Goal: Submit feedback/report problem: Submit feedback/report problem

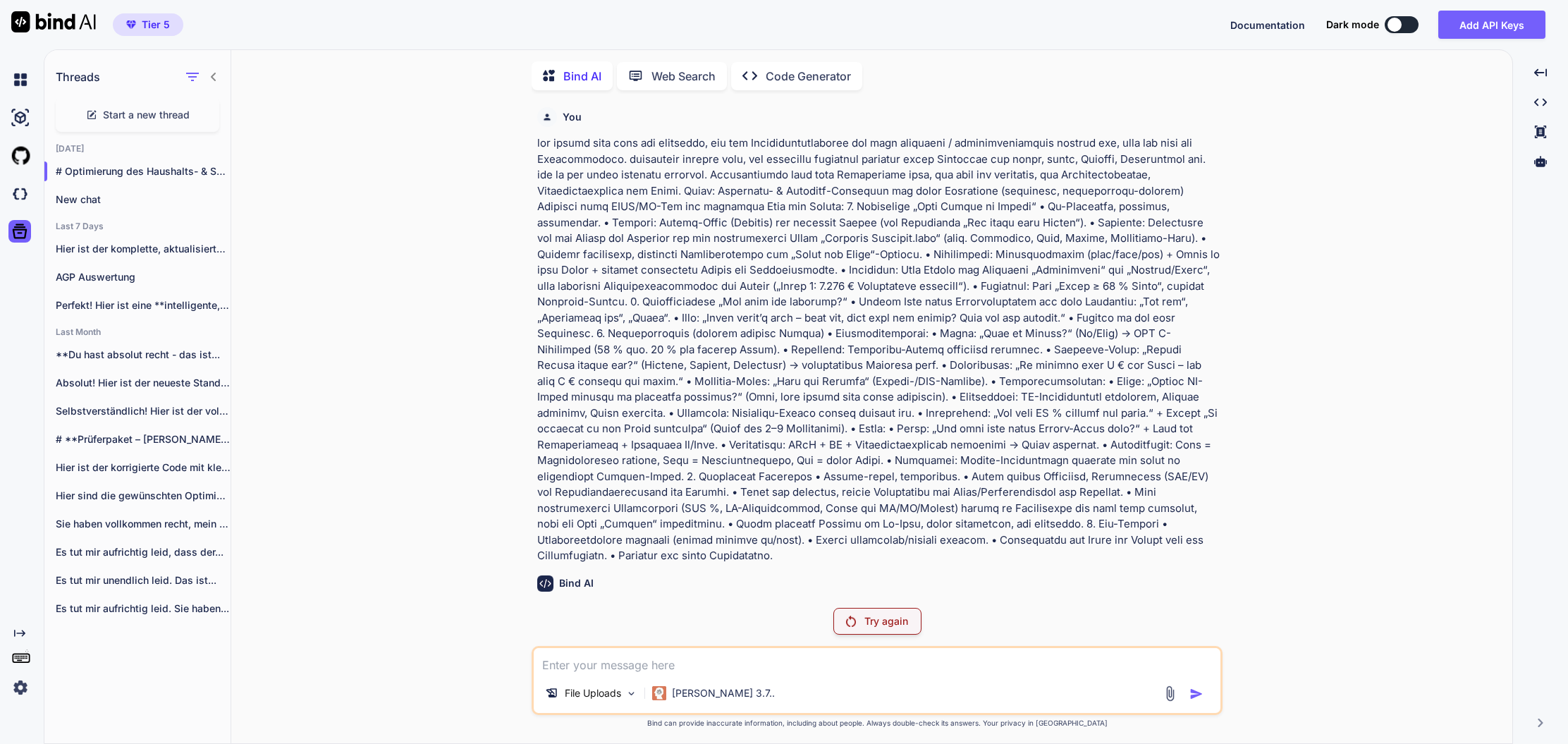
scroll to position [9536, 0]
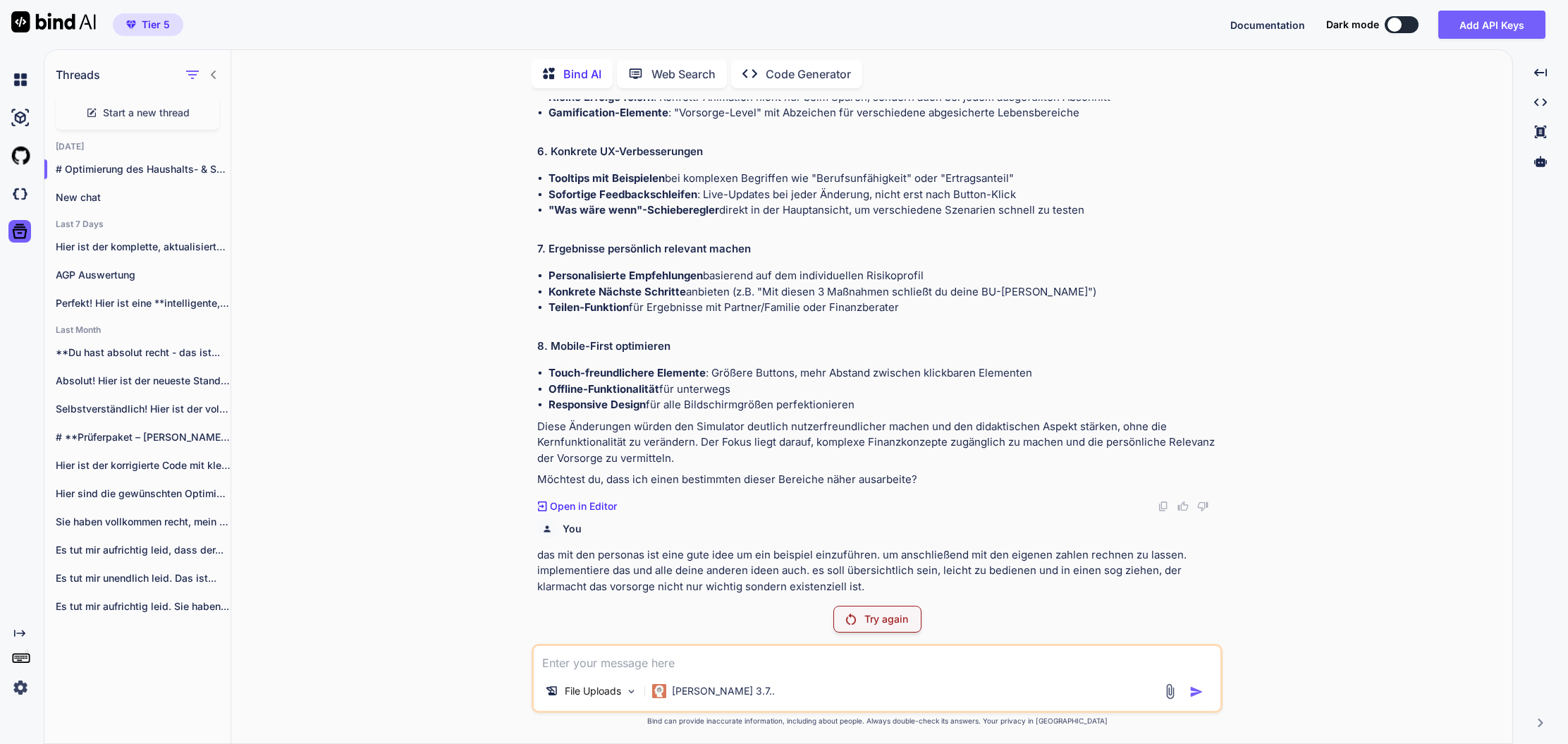
click at [912, 614] on div "Try again" at bounding box center [877, 618] width 88 height 26
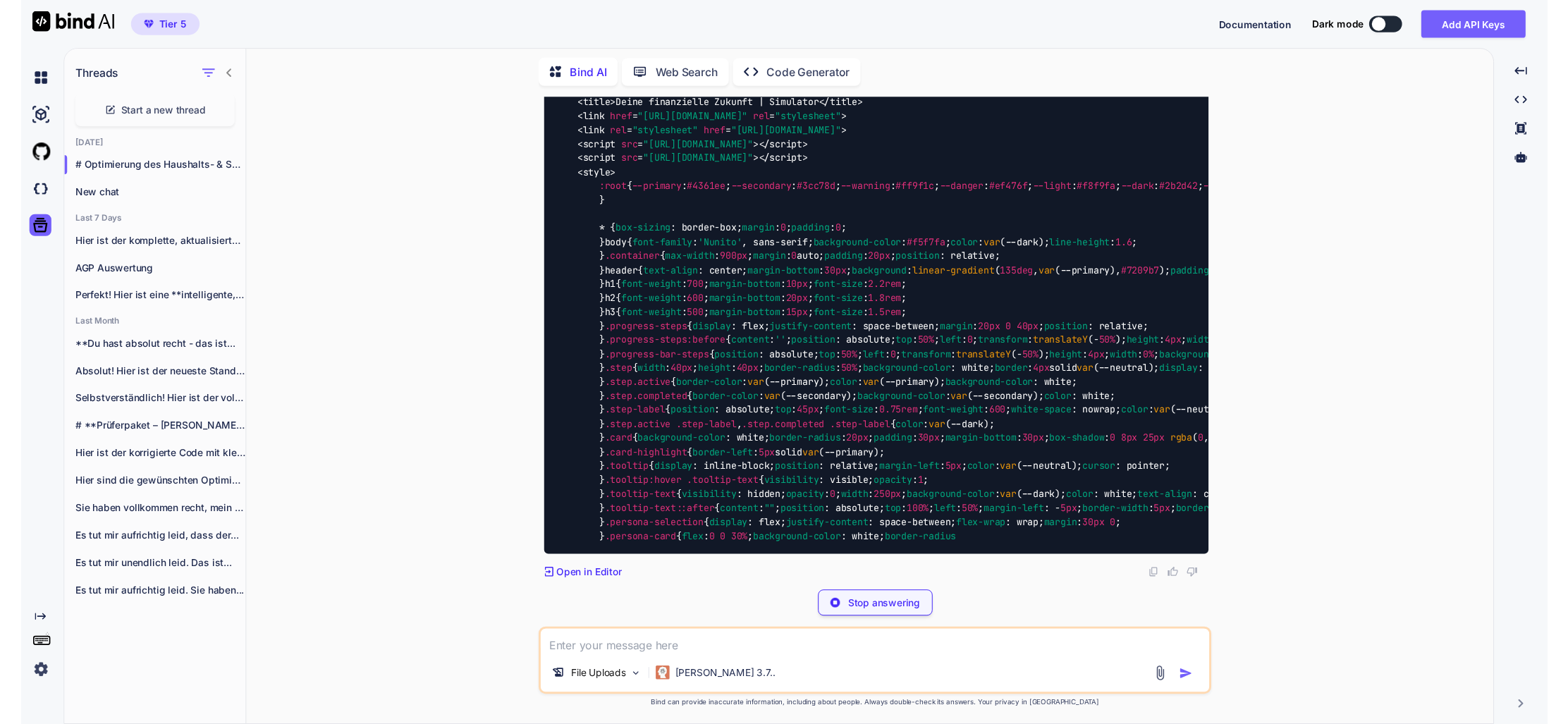
scroll to position [0, 0]
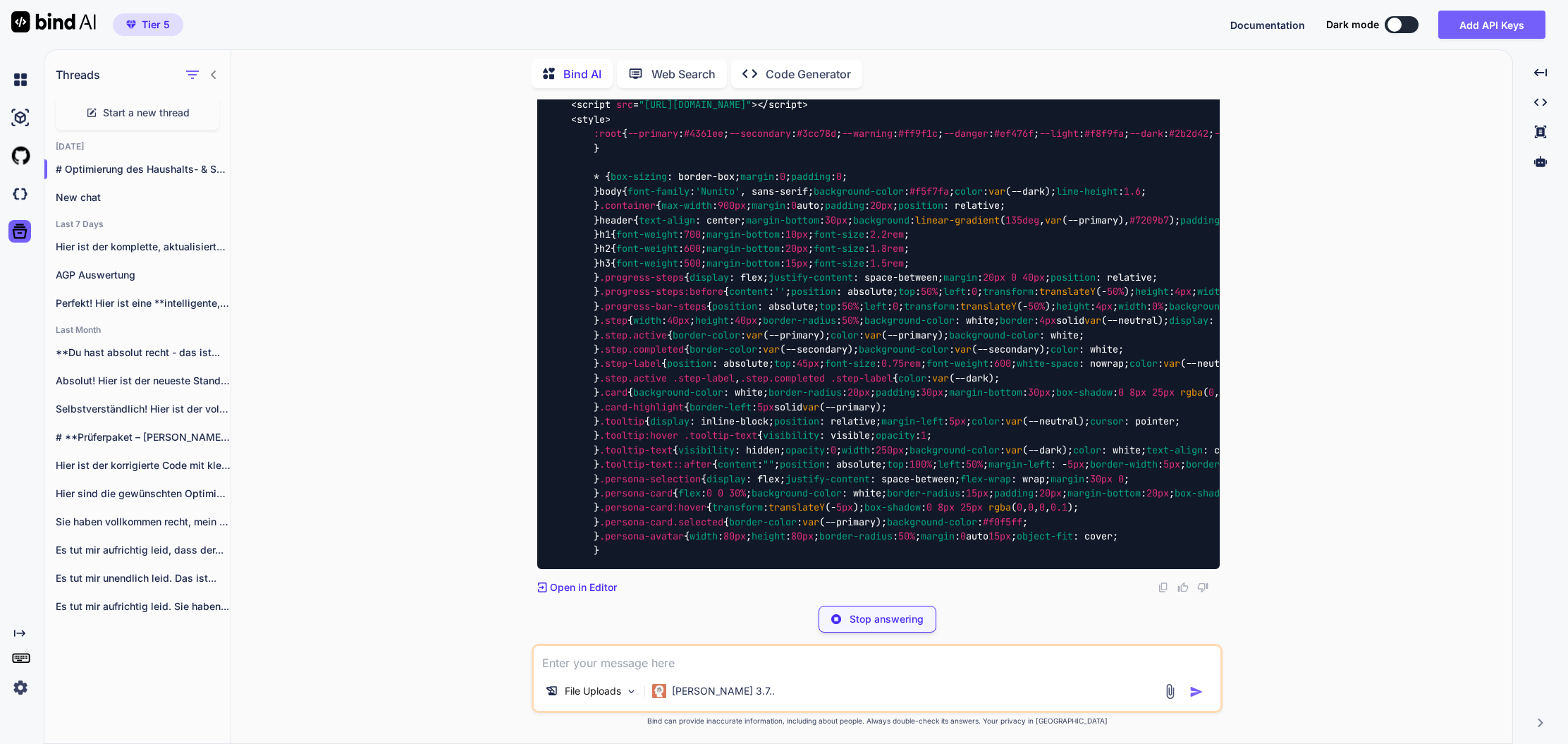
type textarea "x"
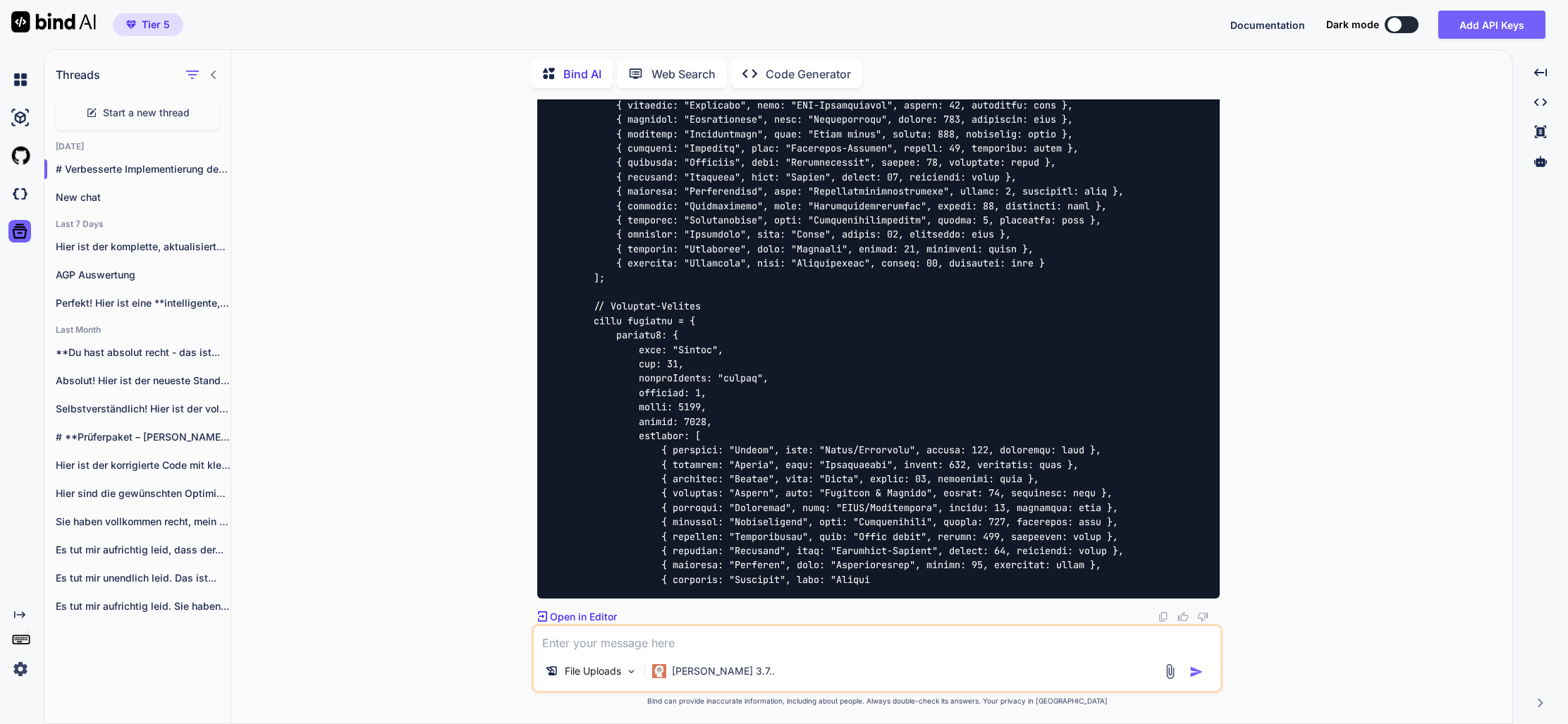
scroll to position [36236, 0]
drag, startPoint x: 594, startPoint y: 614, endPoint x: 625, endPoint y: 585, distance: 42.4
click at [598, 611] on p "Open in Editor" at bounding box center [583, 617] width 67 height 14
click at [640, 643] on textarea at bounding box center [877, 638] width 686 height 25
type textarea "fortsetzen"
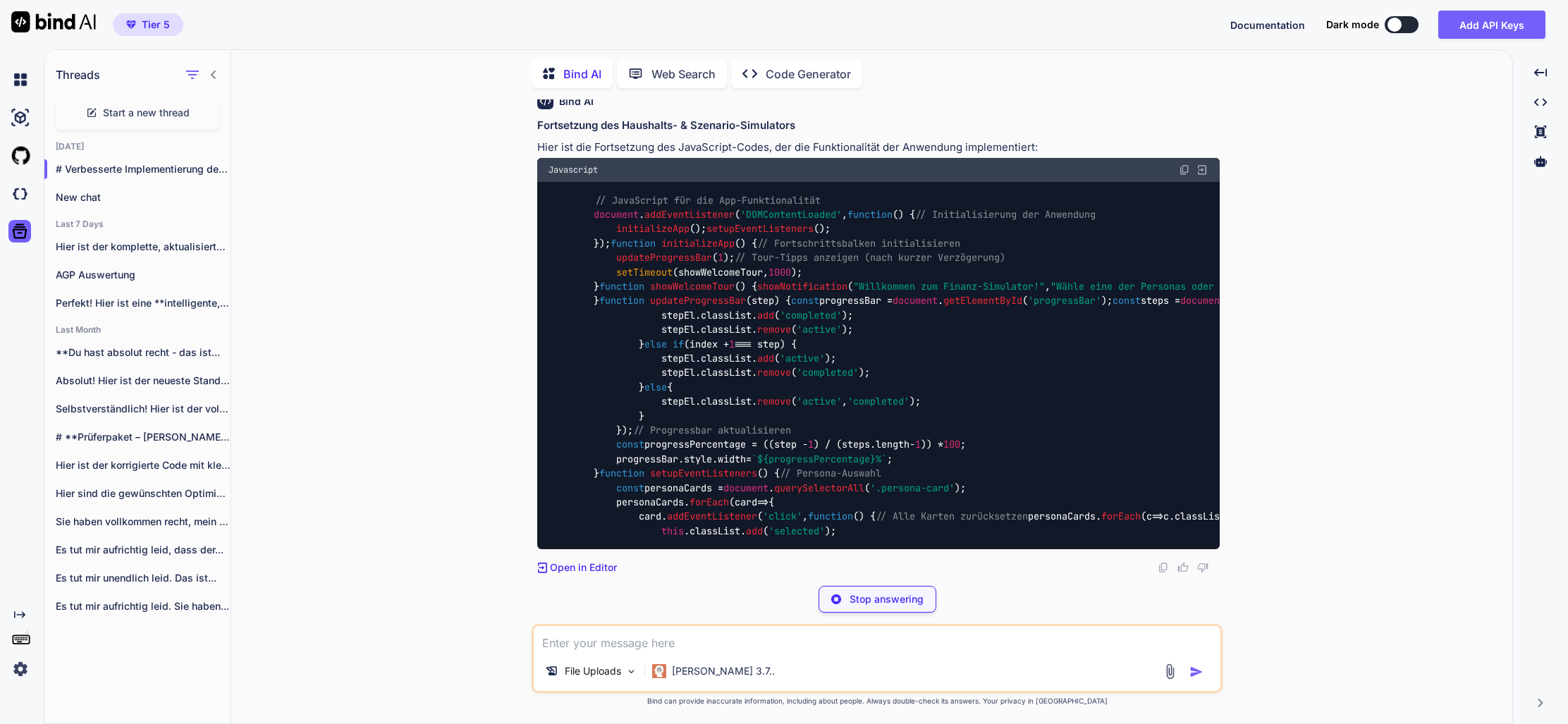
scroll to position [36506, 0]
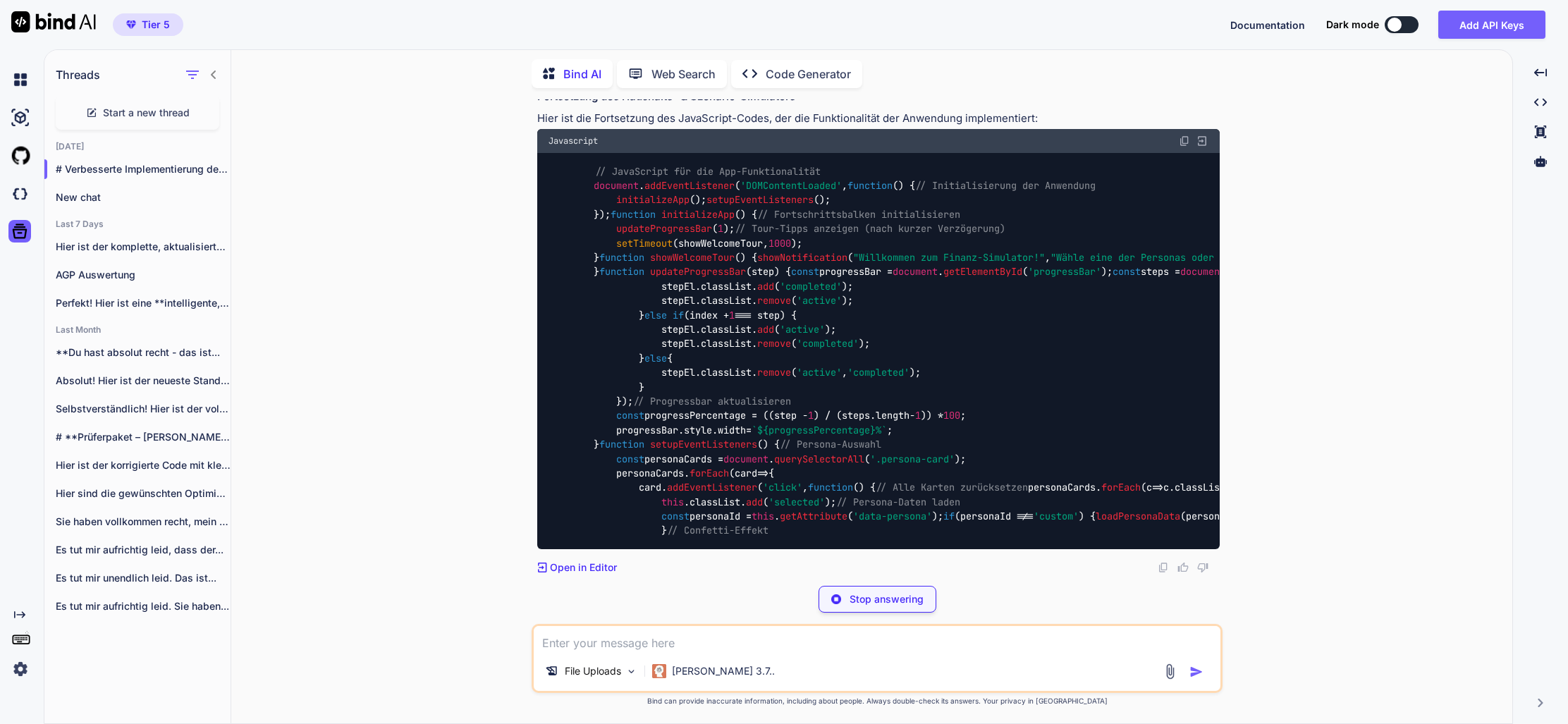
click at [906, 598] on p "Stop answering" at bounding box center [887, 599] width 74 height 14
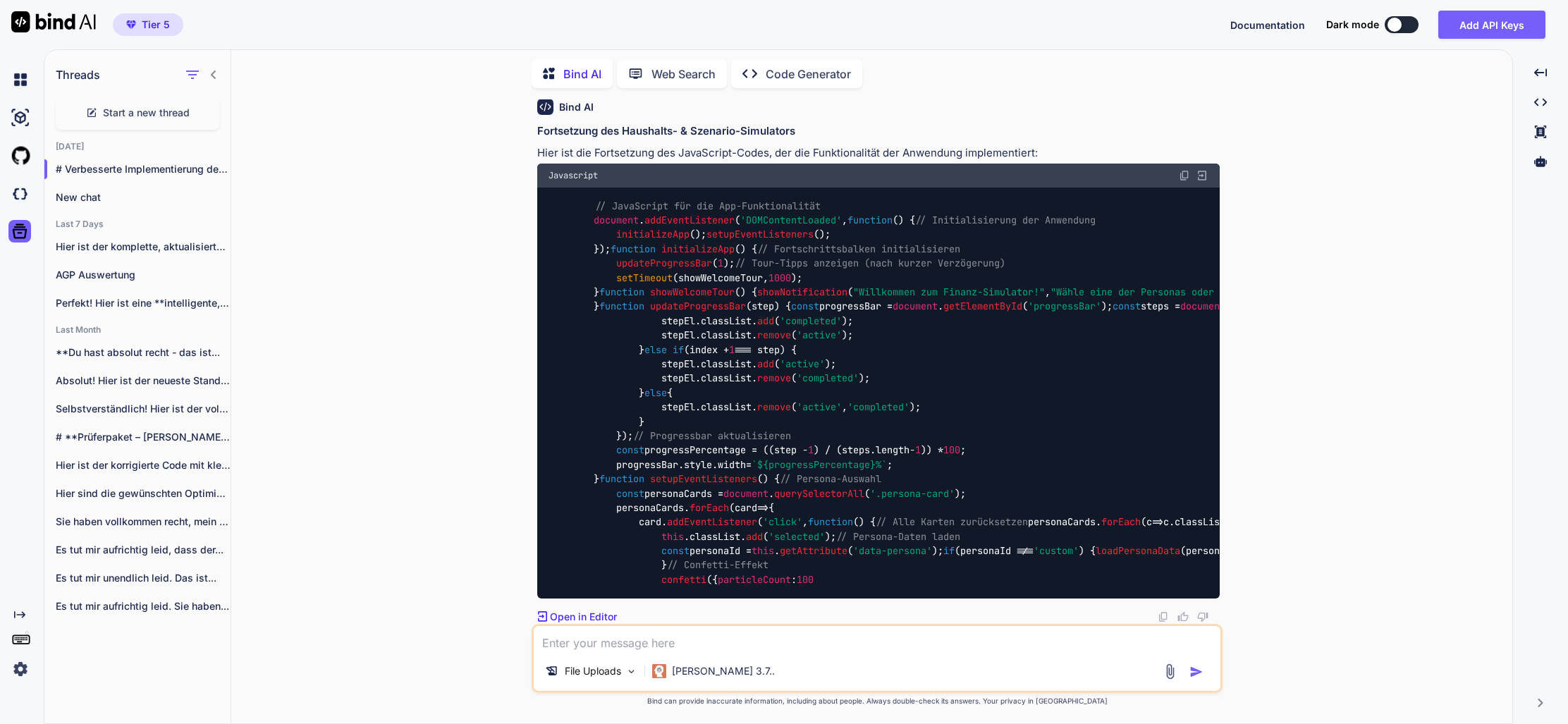
click at [747, 639] on textarea at bounding box center [877, 638] width 686 height 25
type textarea "es fehlen teile des codes? bitte den gesamtcode ohne Abkürzungen und platzhalter"
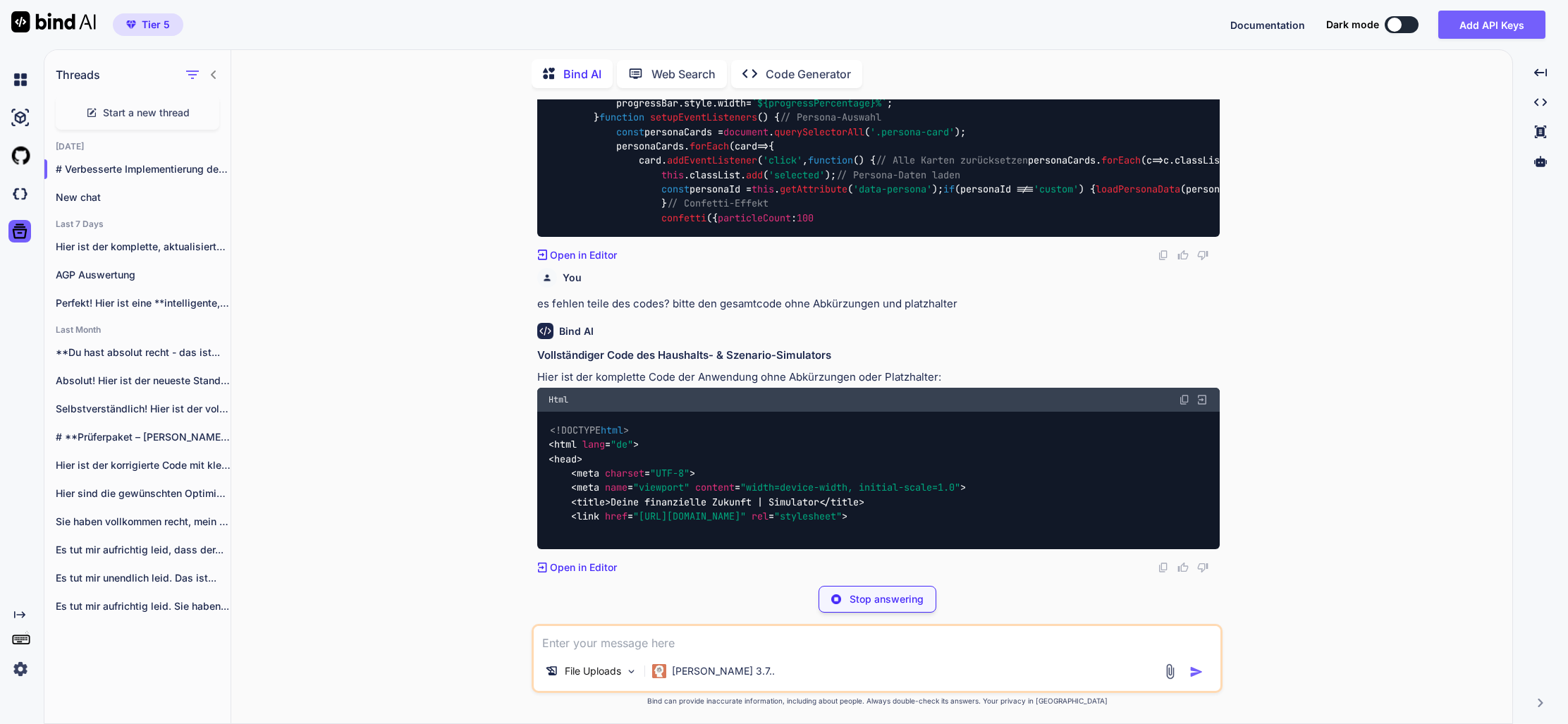
scroll to position [37650, 0]
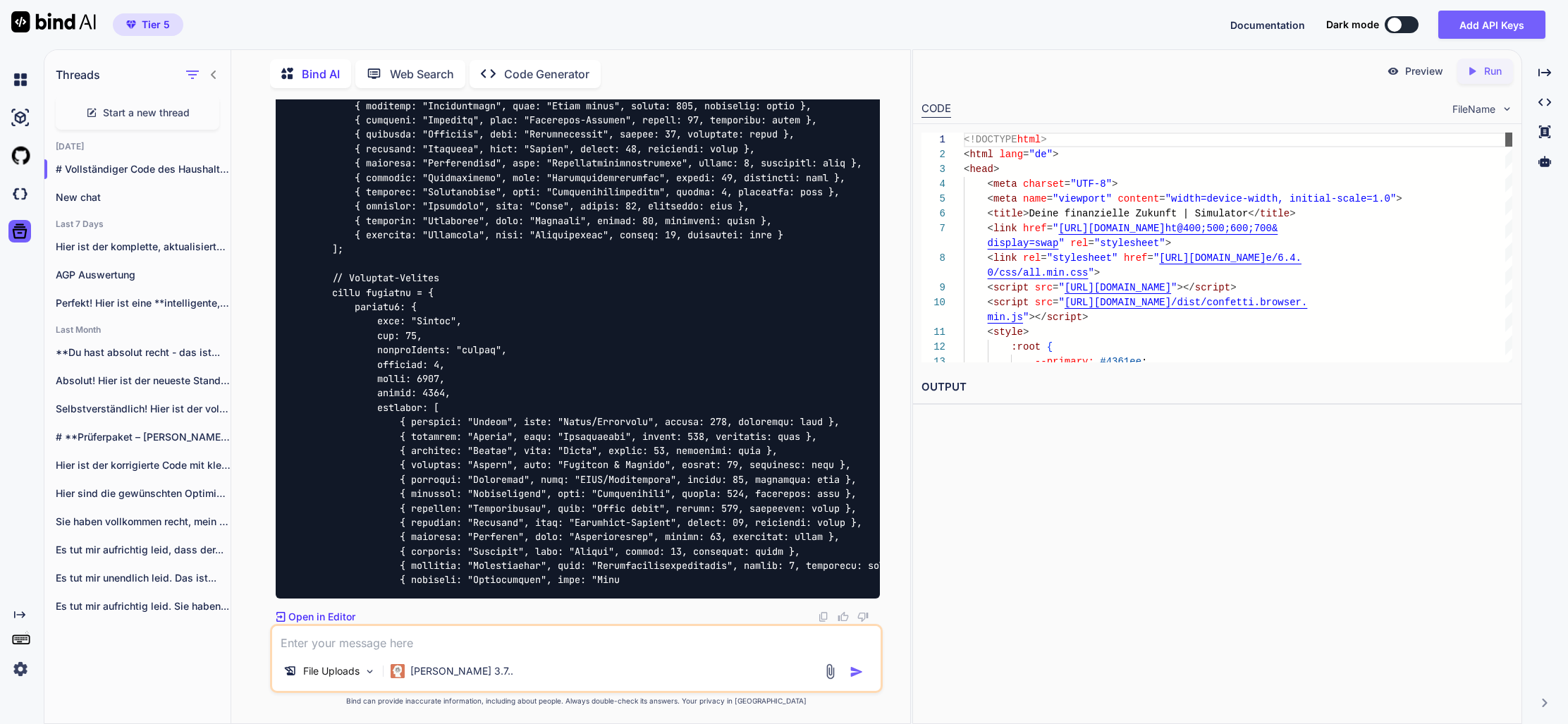
click at [1510, 115] on div "Preview Created with Pixso. Run CODE FileName 1 2 3 4 5 6 7 8 9 10 11 12 13 <!D…" at bounding box center [1217, 231] width 608 height 362
click at [446, 636] on textarea at bounding box center [576, 638] width 608 height 25
drag, startPoint x: 580, startPoint y: 575, endPoint x: 412, endPoint y: 579, distance: 168.0
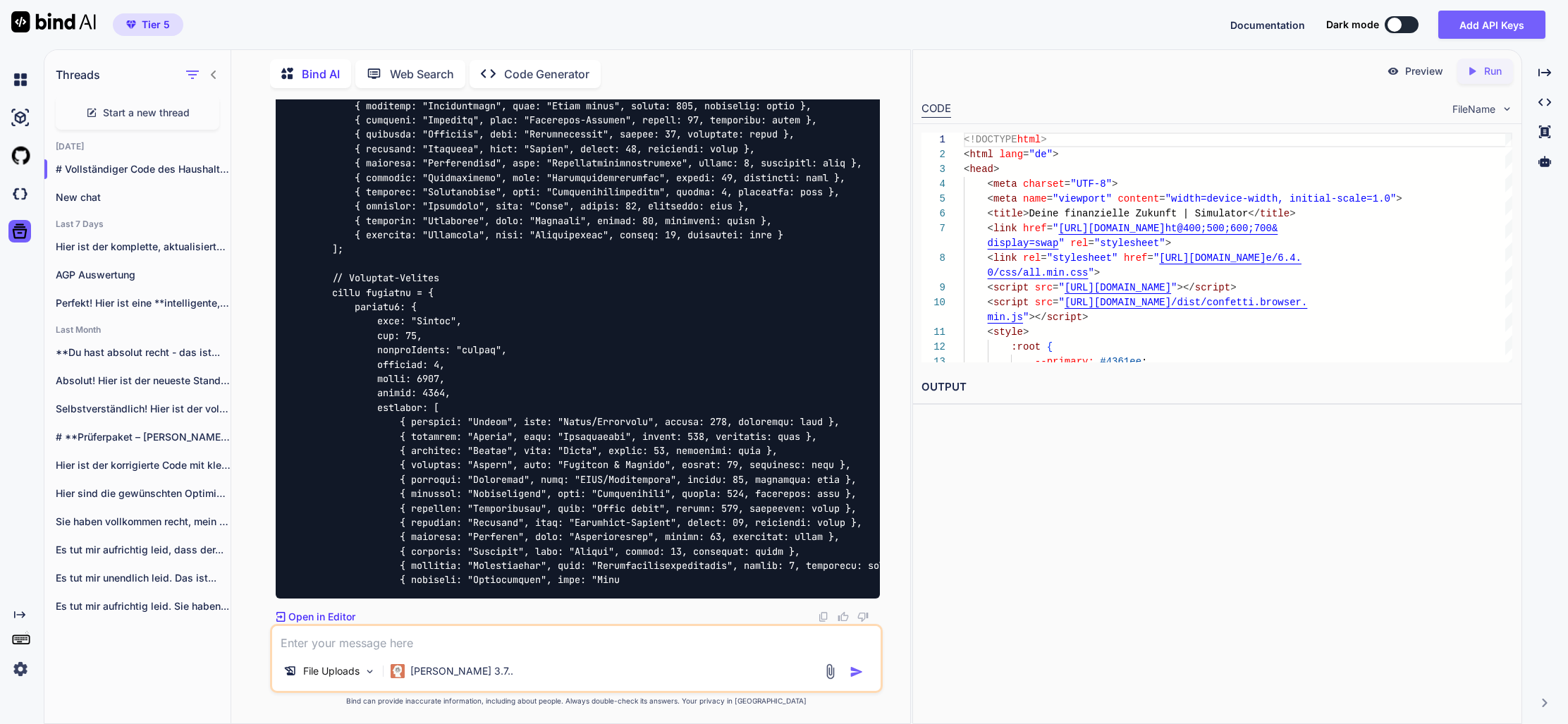
copy code "{ category: "Versicherung", name: "Kran"
click at [370, 633] on textarea at bounding box center [576, 638] width 608 height 25
paste textarea "{ category: "Versicherung", name: "Kran"
type textarea "der code ist wieder unvollständig. bitte ab hier fortsetzen: { category: "Versi…"
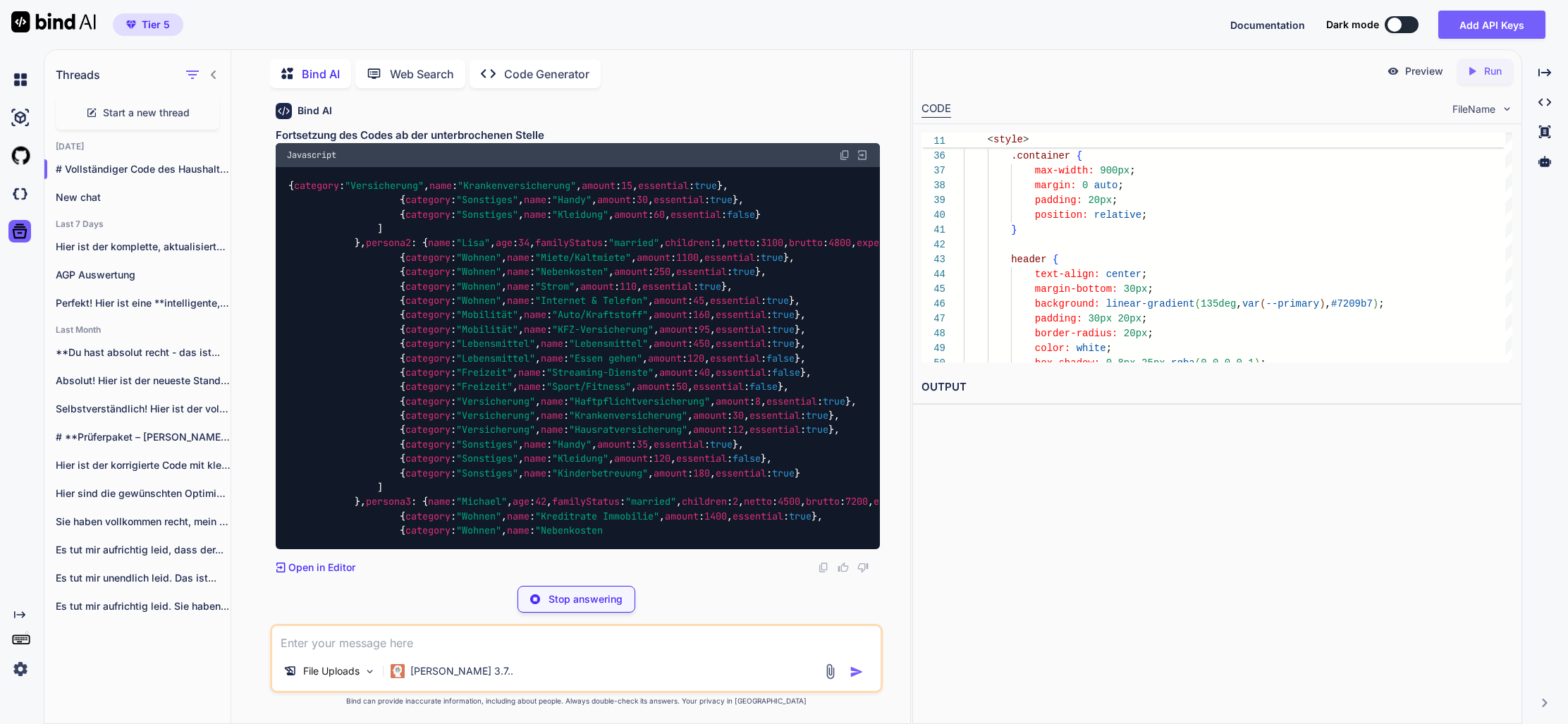
scroll to position [0, 0]
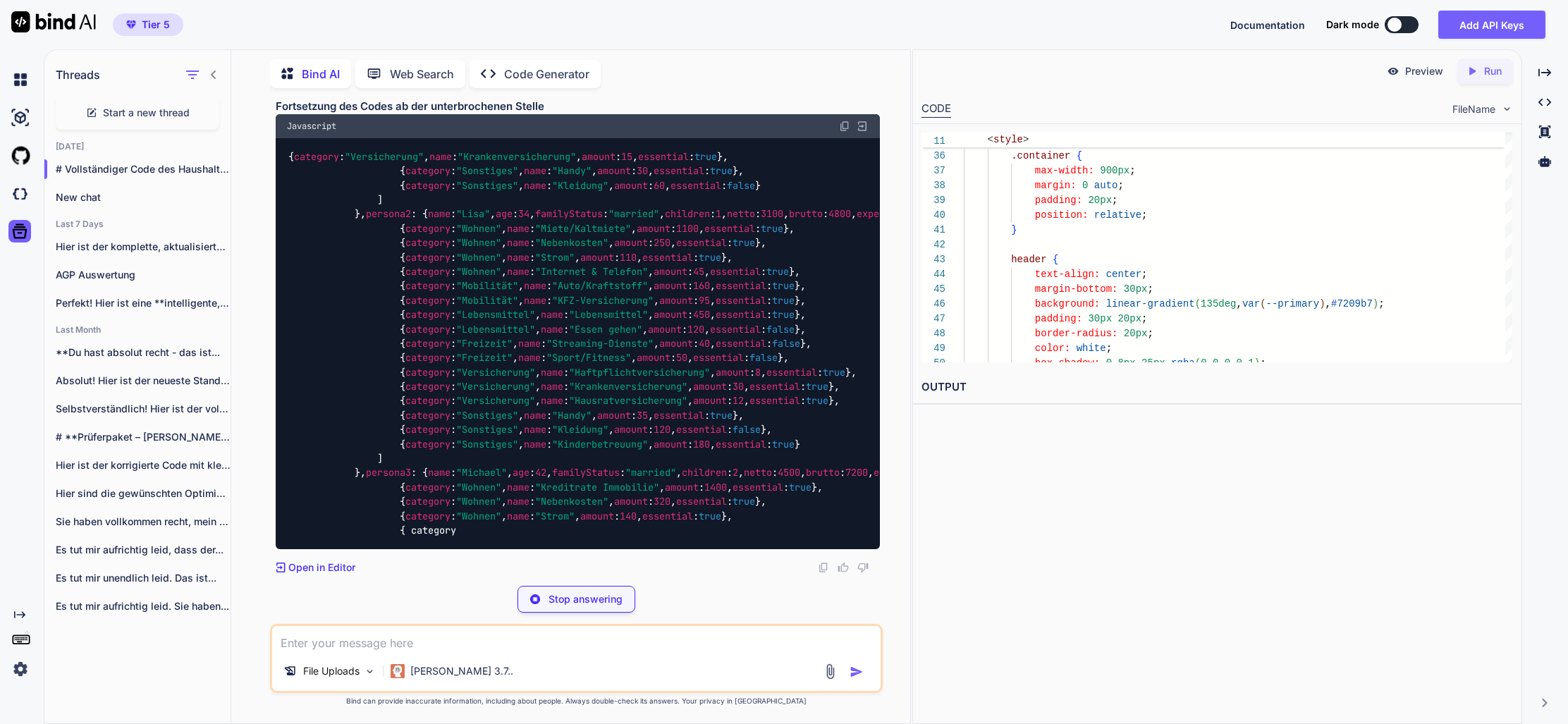
click at [1427, 72] on p "Preview" at bounding box center [1423, 71] width 38 height 14
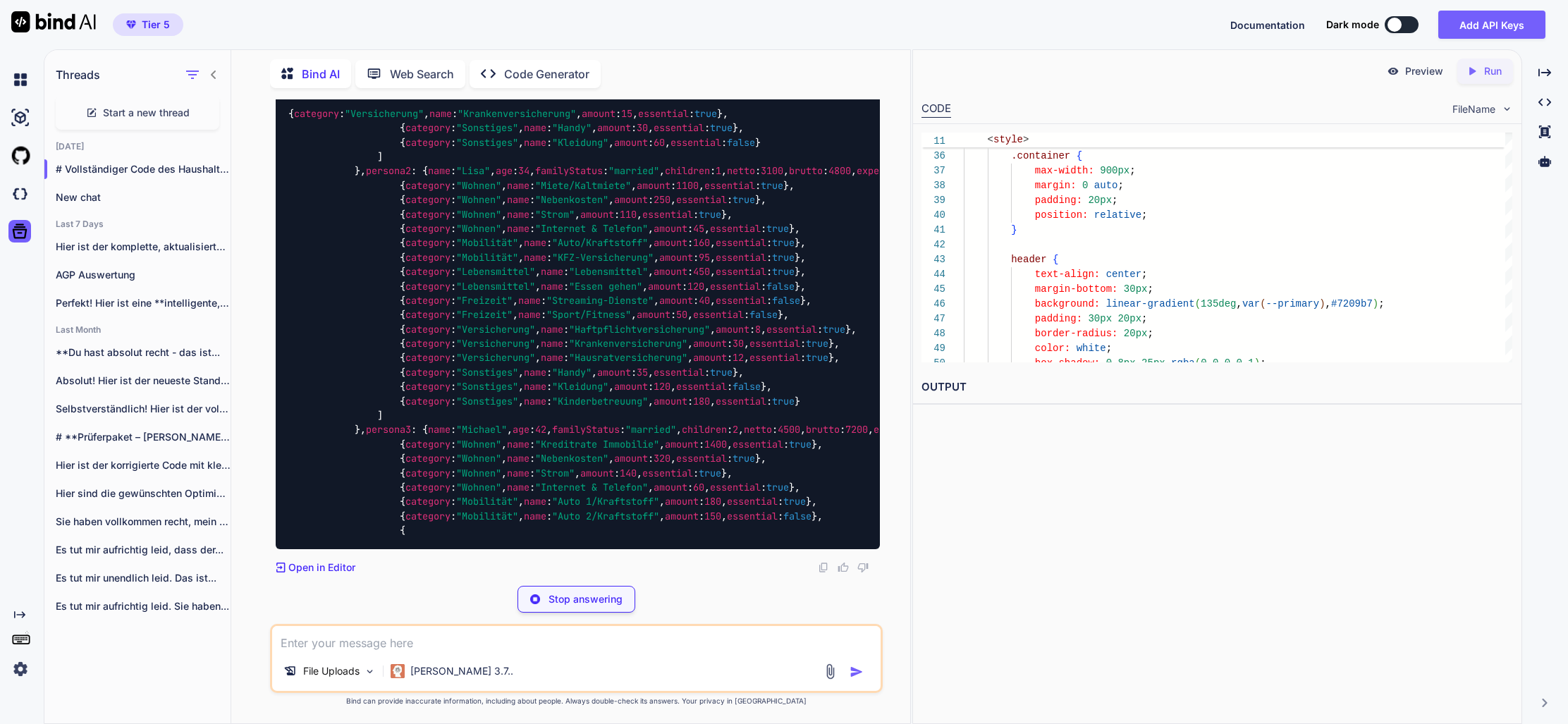
click at [1502, 70] on div "Created with Pixso. Run" at bounding box center [1484, 71] width 56 height 25
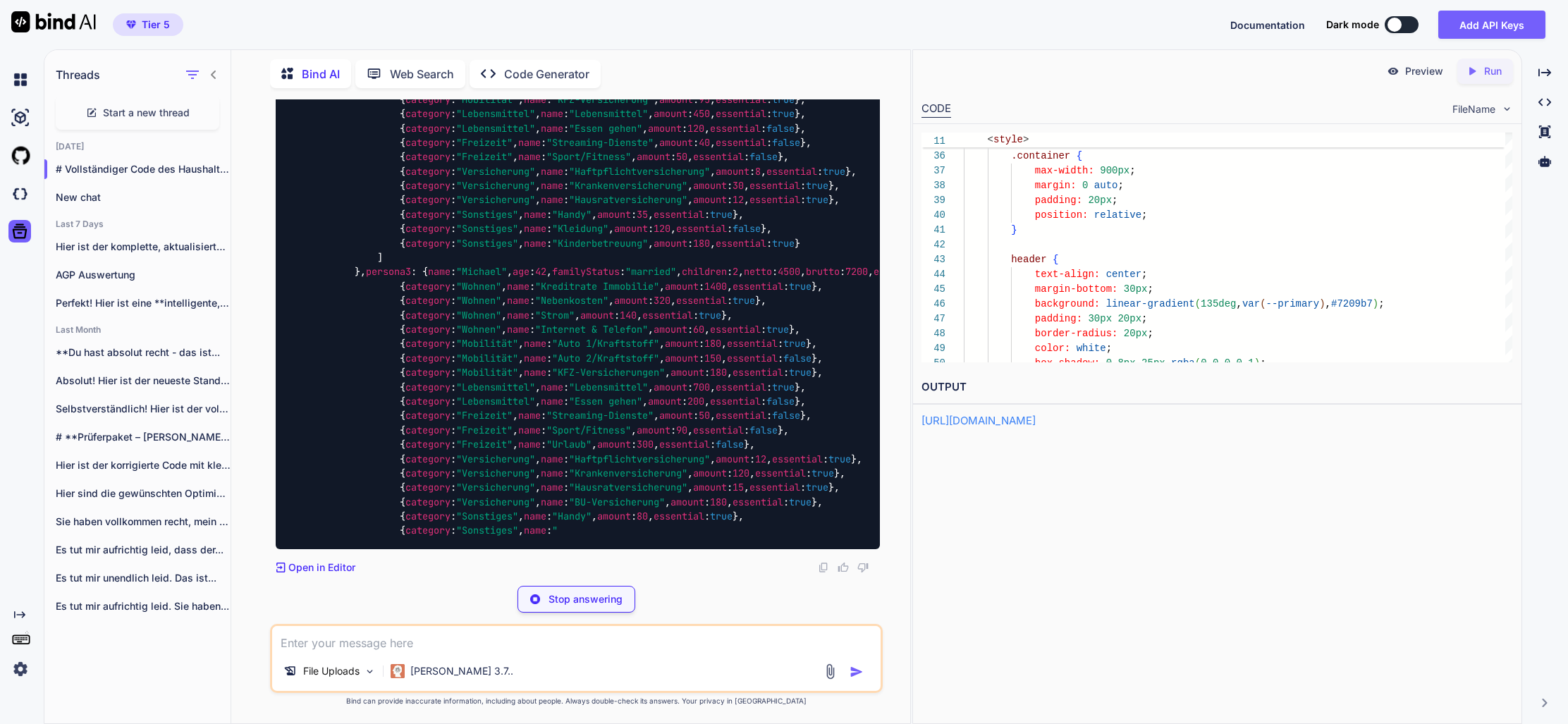
click at [1420, 71] on p "Preview" at bounding box center [1423, 71] width 38 height 14
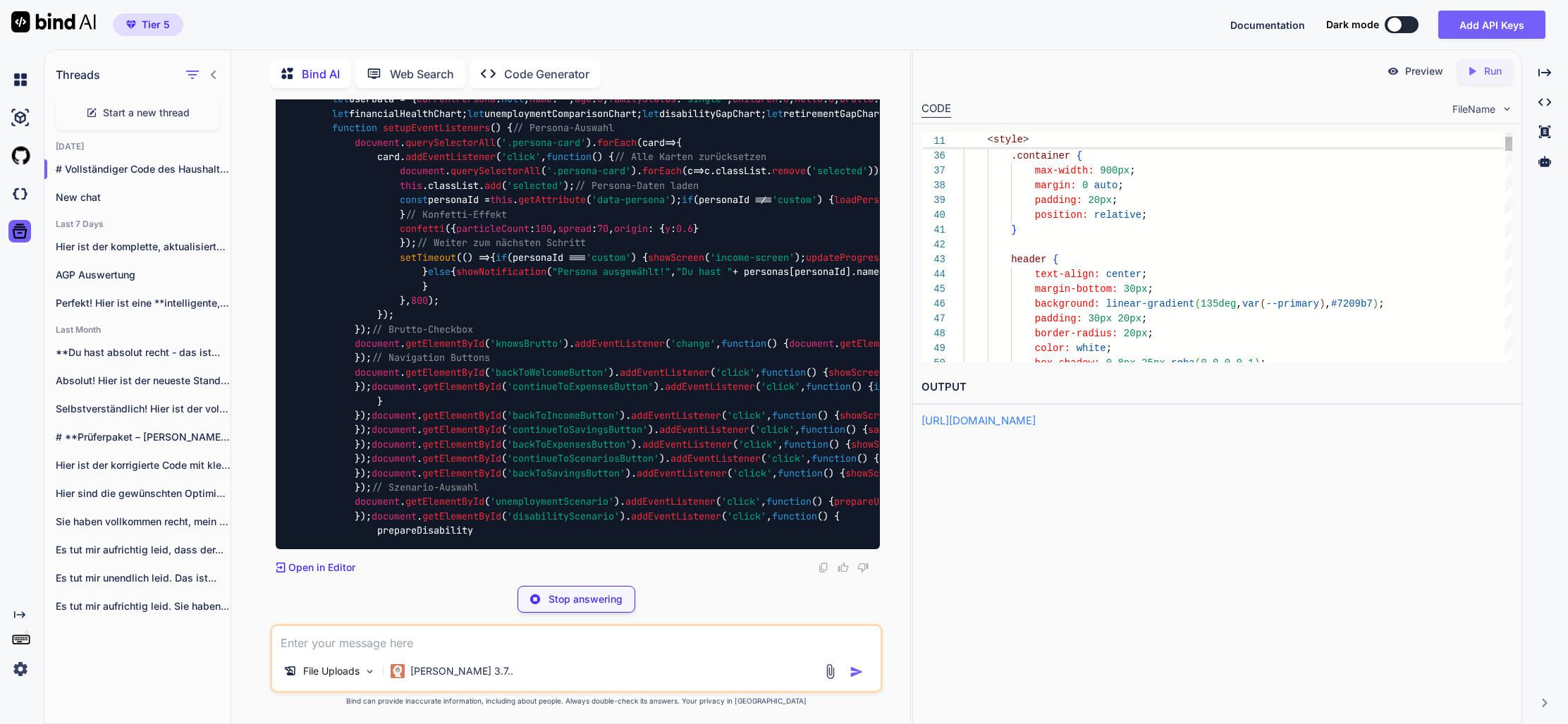
scroll to position [133, 0]
click at [1468, 171] on div "max-width: 900px ;" at bounding box center [1238, 170] width 548 height 15
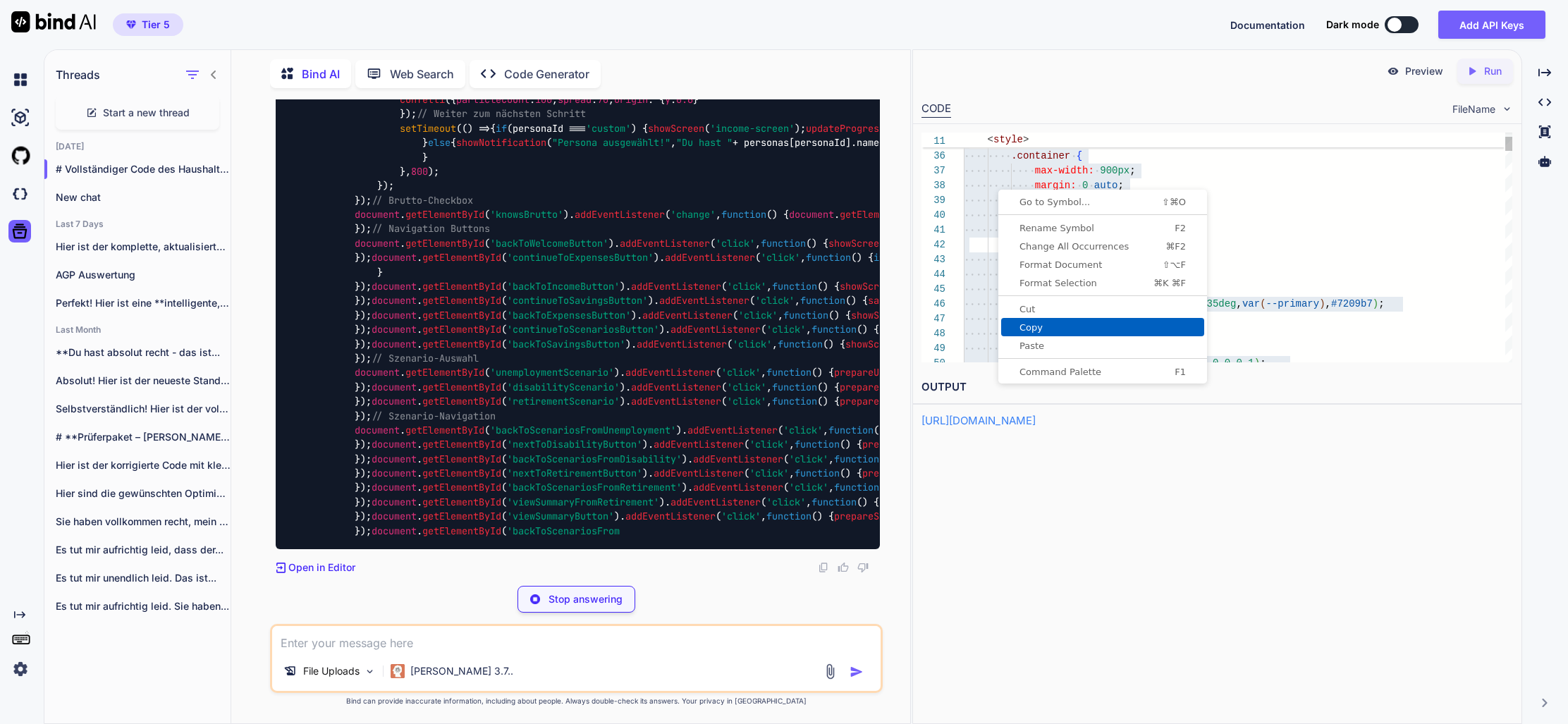
click at [1035, 323] on span "Copy" at bounding box center [1103, 326] width 203 height 9
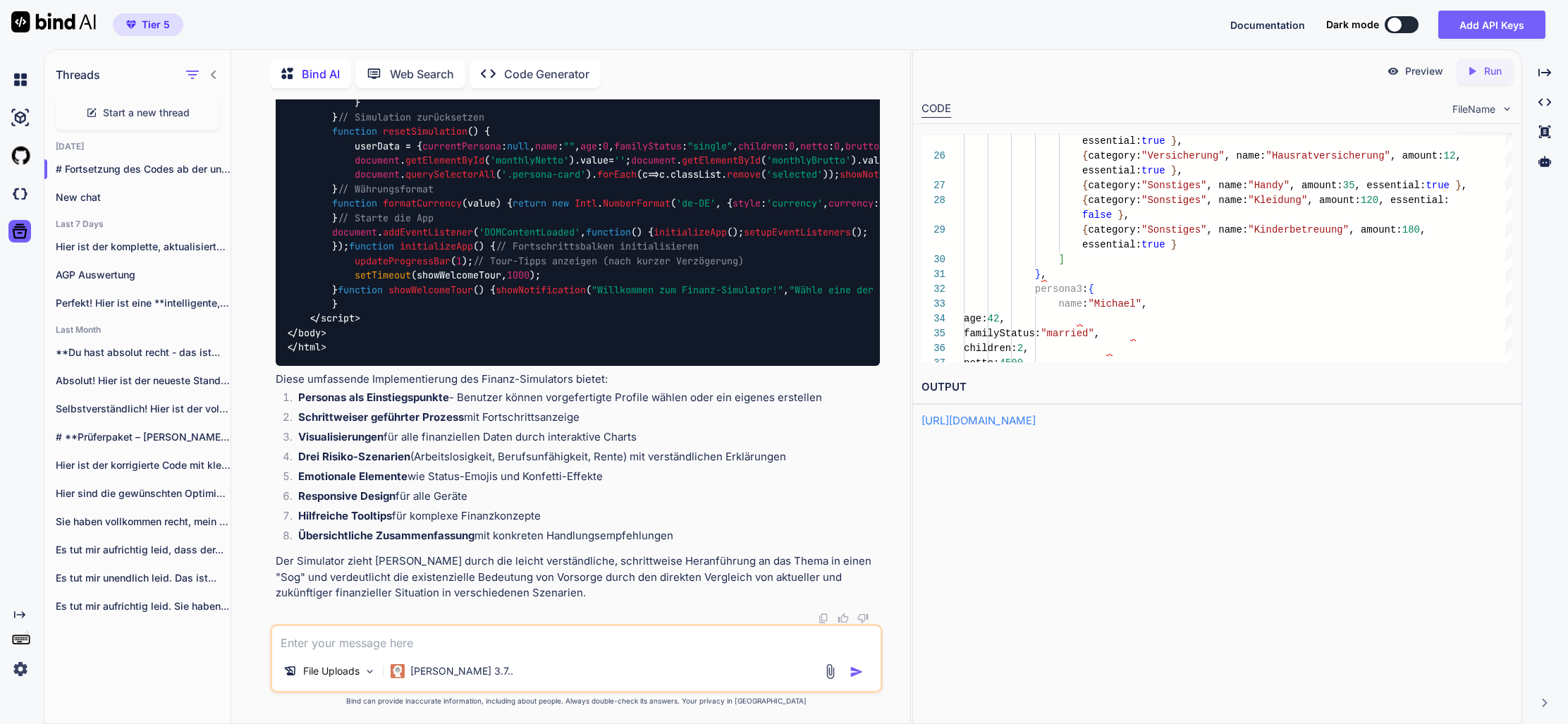
scroll to position [63966, 0]
click at [1289, 246] on div "essential: true }" at bounding box center [1238, 244] width 548 height 15
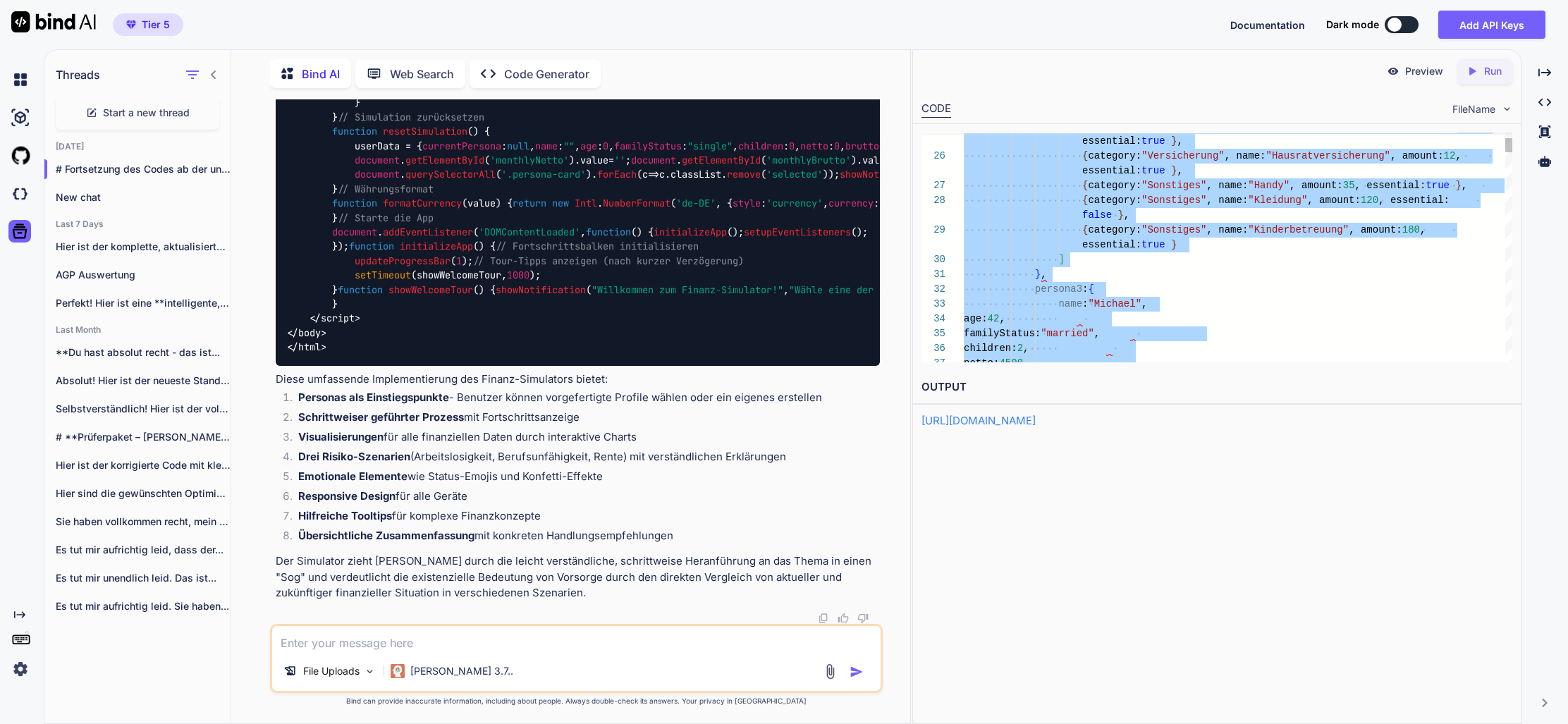
type textarea "{ category: "Versicherung", name: "Krankenversicherung", amount: 15, essential:…"
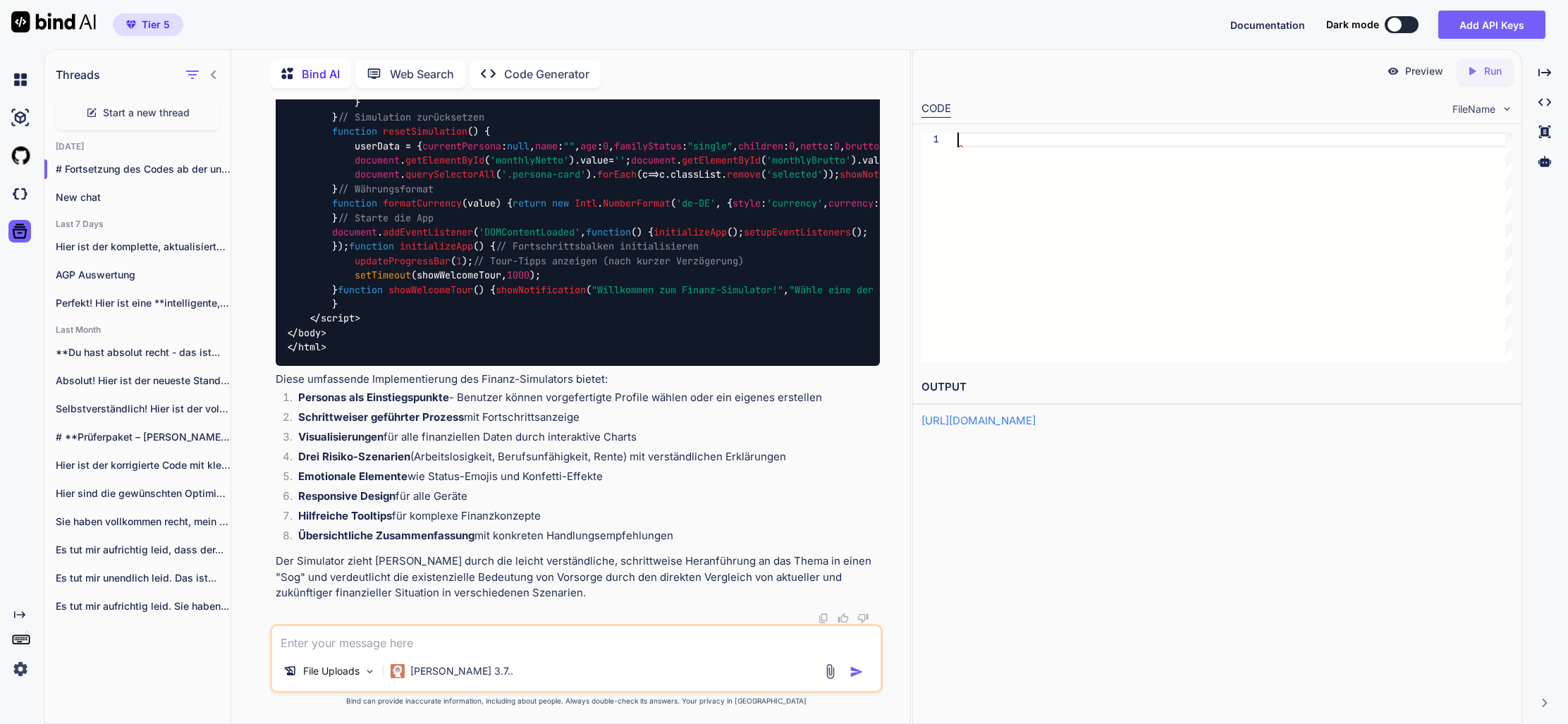
scroll to position [0, 0]
type textarea "</body> </html>"
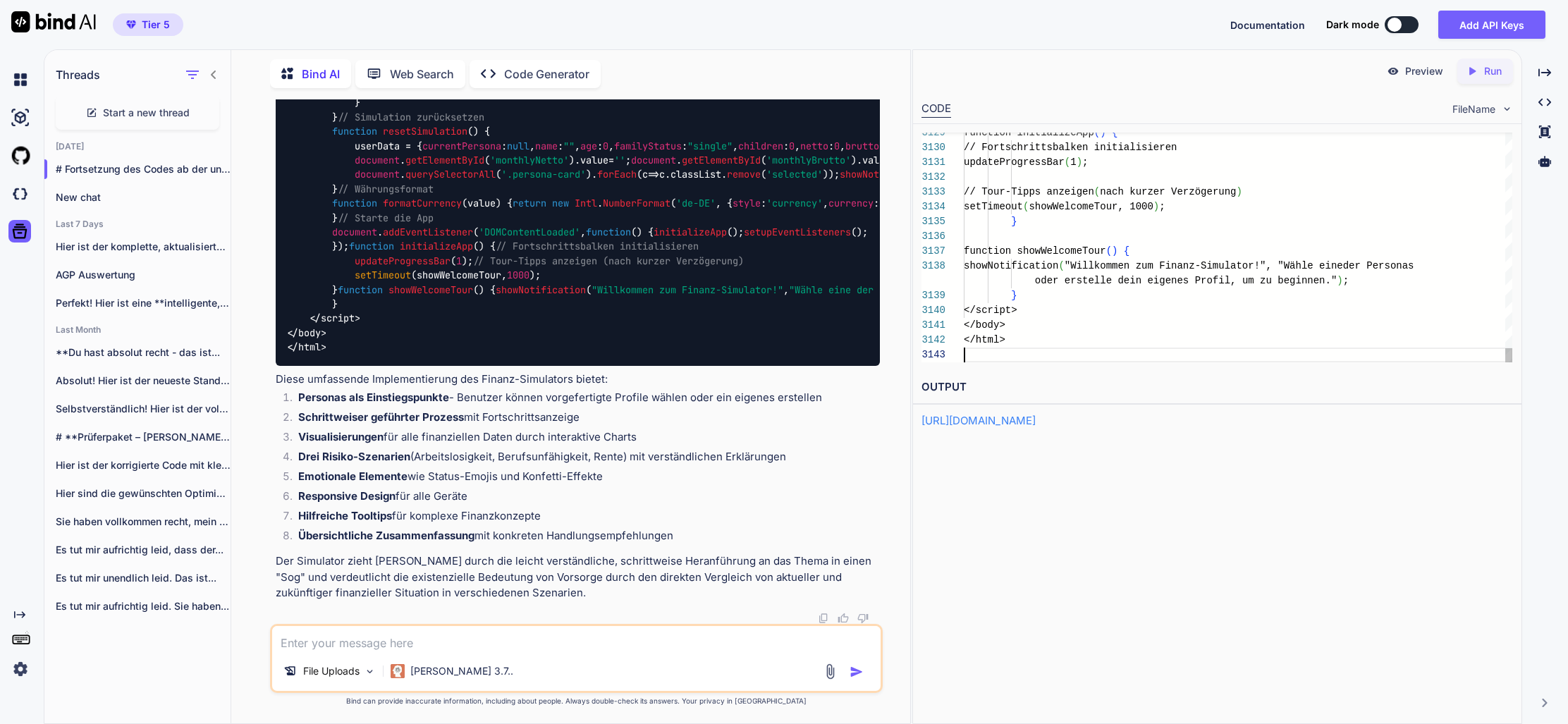
scroll to position [29, 0]
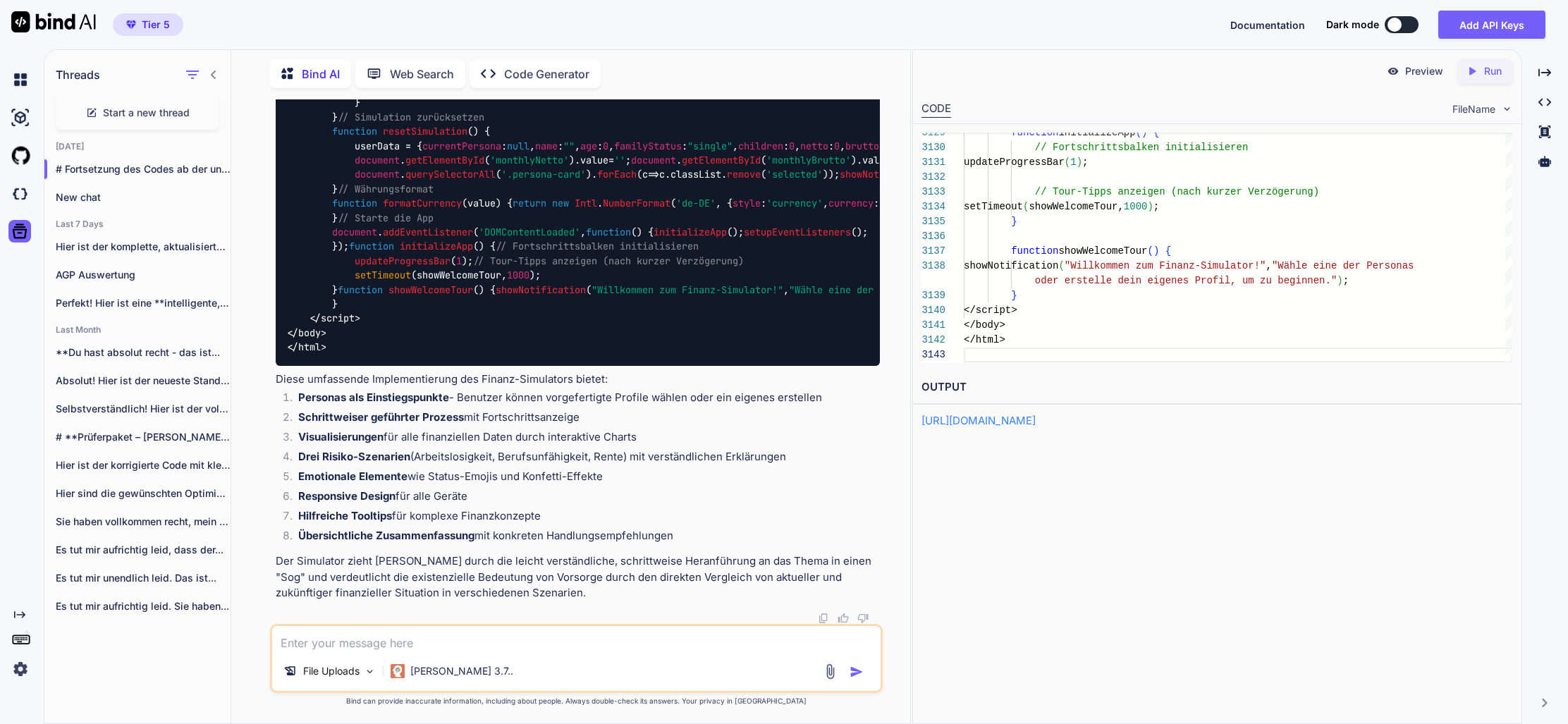
click at [1484, 74] on p "Run" at bounding box center [1493, 71] width 18 height 14
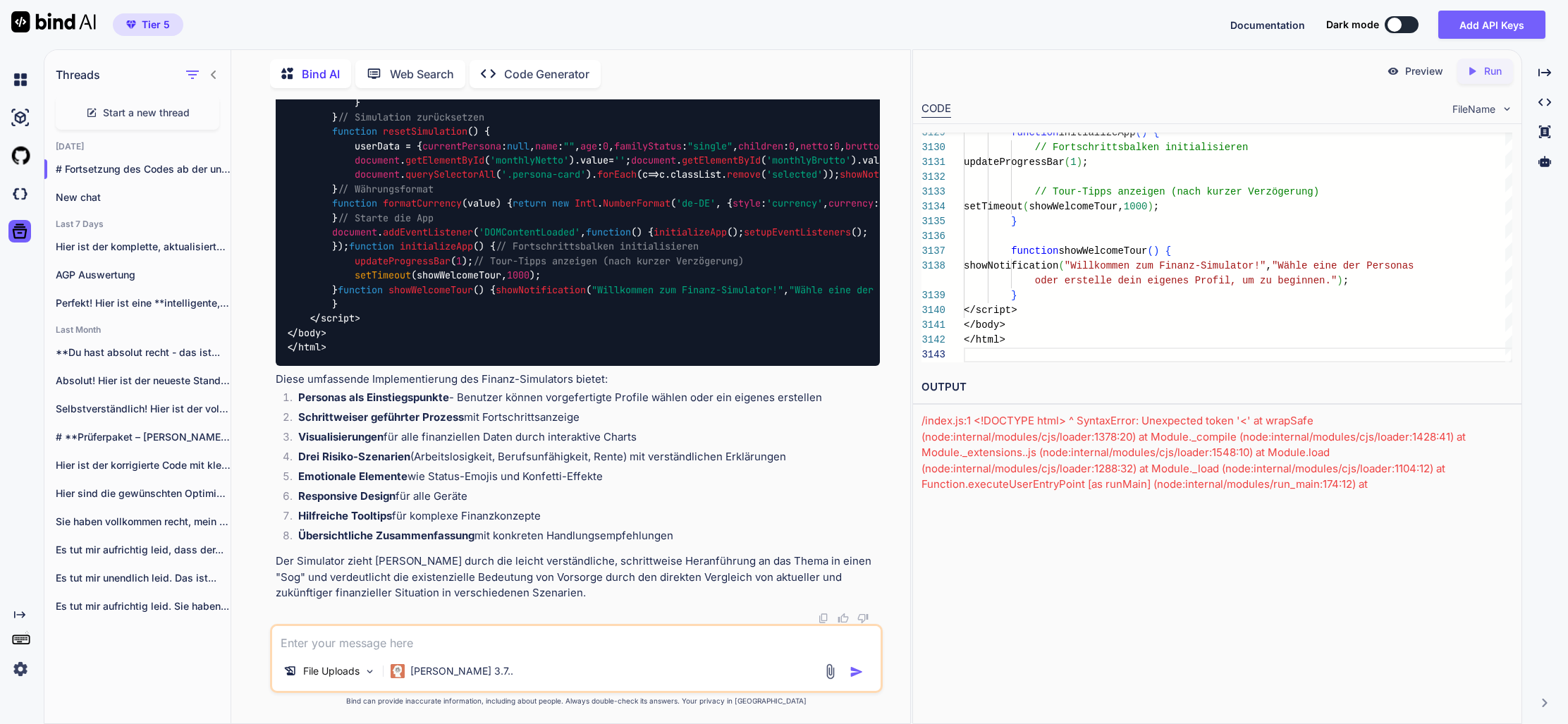
click at [1185, 435] on div "/index.js:1 <!DOCTYPE html> ^ SyntaxError: Unexpected token '<' at wrapSafe (no…" at bounding box center [1216, 460] width 591 height 95
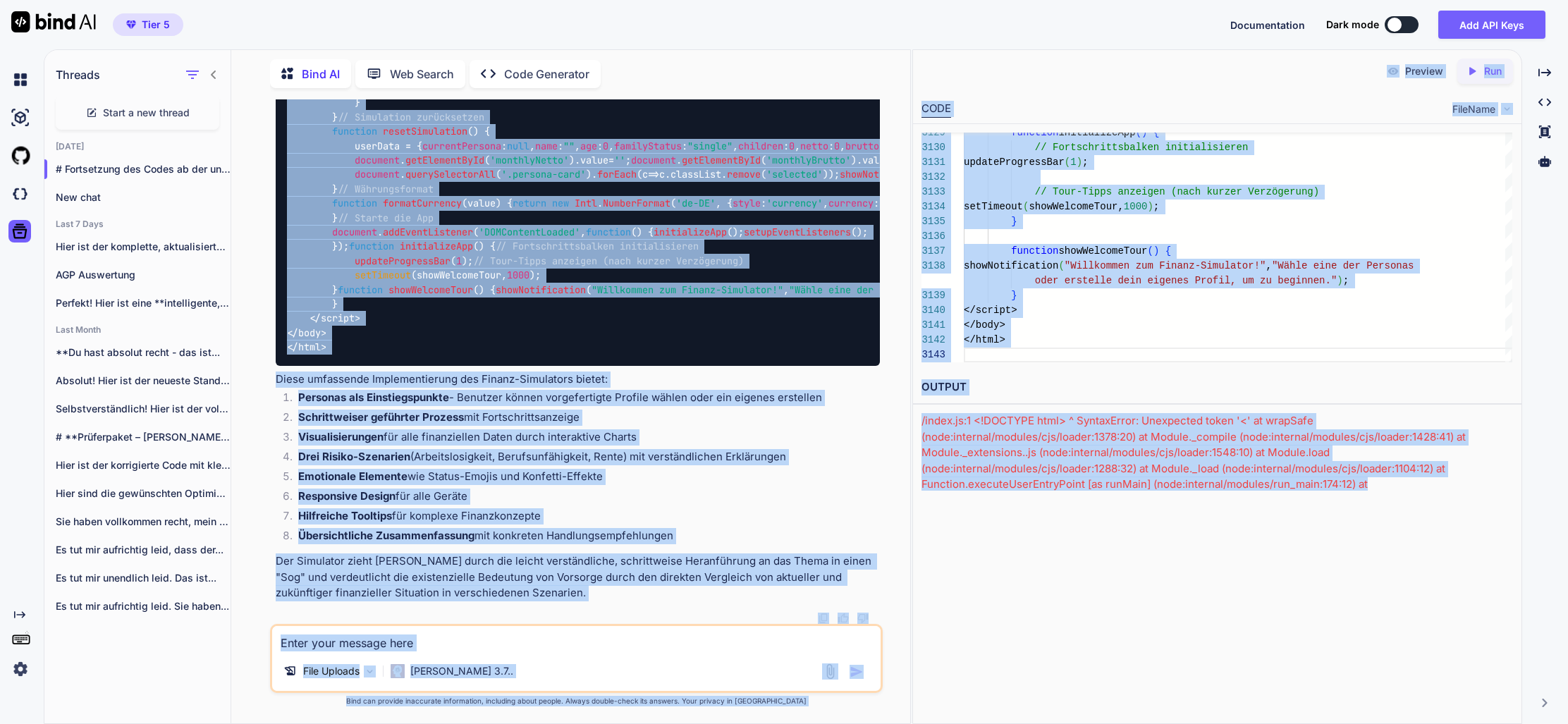
drag, startPoint x: 1227, startPoint y: 460, endPoint x: 955, endPoint y: 426, distance: 274.1
click at [910, 410] on div "Threads Start a new thread Today # Fortsetzung des Codes ab der unterbroc... Ne…" at bounding box center [806, 386] width 1524 height 674
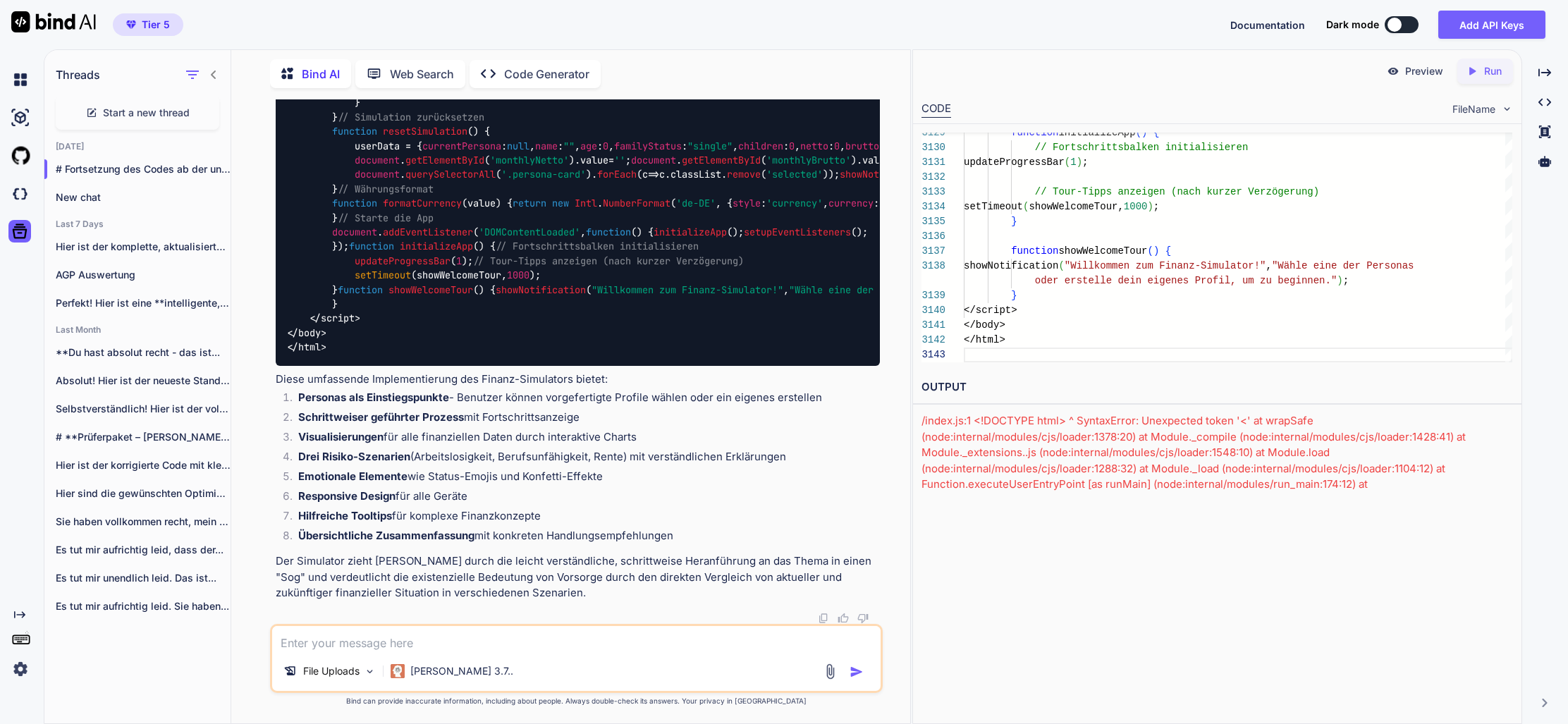
drag, startPoint x: 974, startPoint y: 490, endPoint x: 992, endPoint y: 481, distance: 20.1
click at [975, 488] on div "Preview Created with Pixso. Run CODE FileName 3129 3130 3131 3132 3133 3134 313…" at bounding box center [1217, 386] width 610 height 674
drag, startPoint x: 1443, startPoint y: 492, endPoint x: 1429, endPoint y: 490, distance: 14.1
click at [1442, 492] on div "Preview Created with Pixso. Run CODE FileName 3129 3130 3131 3132 3133 3134 313…" at bounding box center [1217, 386] width 610 height 674
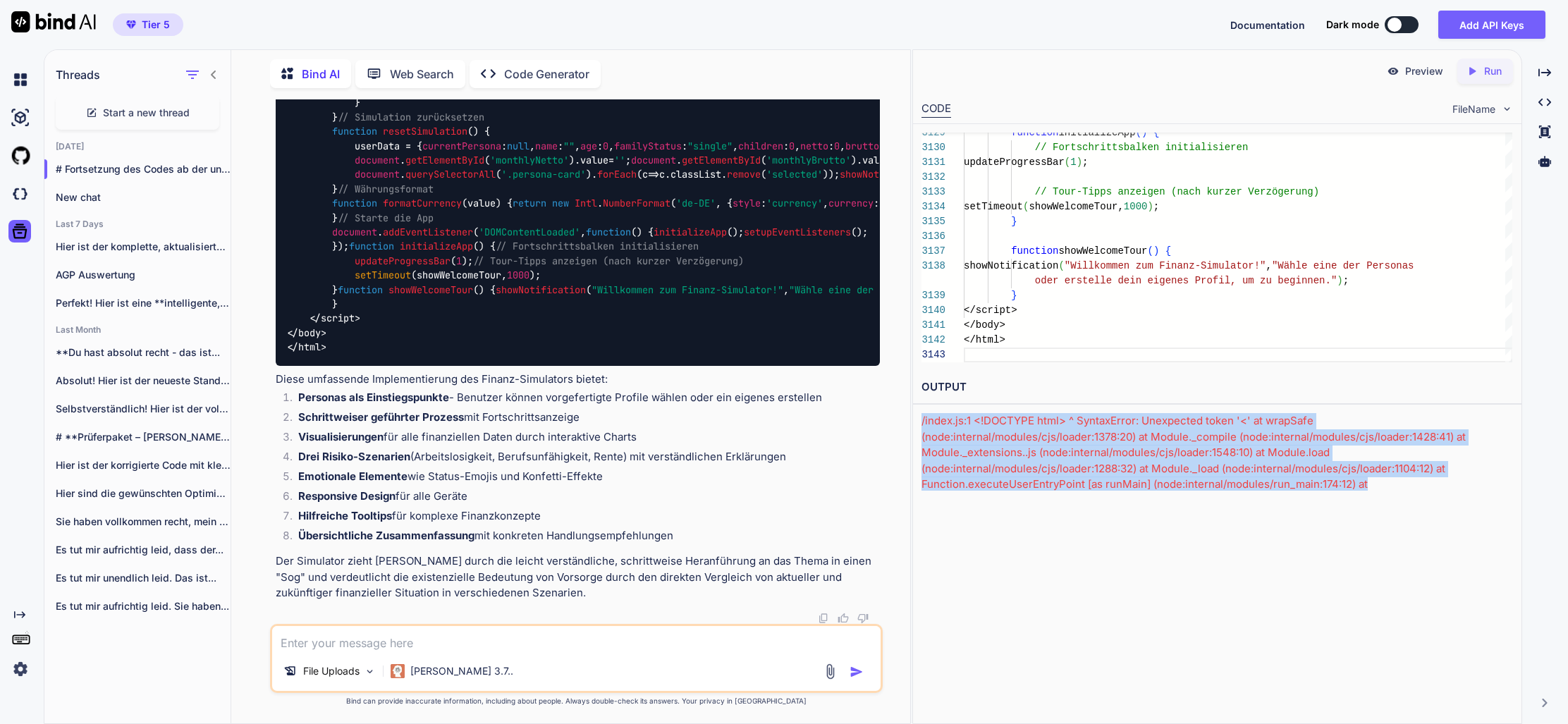
drag, startPoint x: 1306, startPoint y: 474, endPoint x: 929, endPoint y: 422, distance: 380.6
click at [923, 422] on div "/index.js:1 <!DOCTYPE html> ^ SyntaxError: Unexpected token '<' at wrapSafe (no…" at bounding box center [1216, 460] width 591 height 95
copy div "/index.js:1 <!DOCTYPE html> ^ SyntaxError: Unexpected token '<' at wrapSafe (no…"
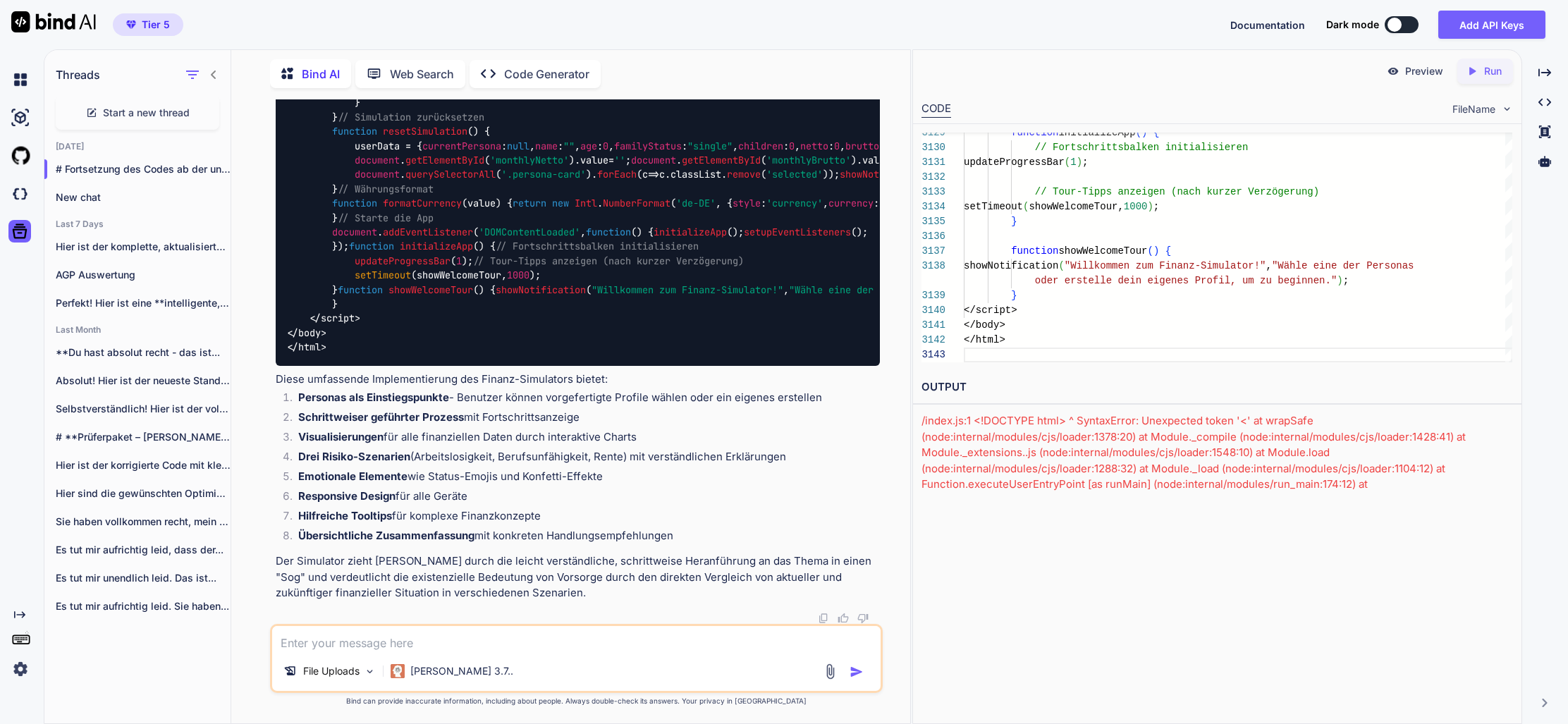
click at [458, 637] on textarea at bounding box center [576, 638] width 608 height 25
paste textarea "/index.js:1 <!DOCTYPE html> ^ SyntaxError: Unexpected token '<' at wrapSafe (no…"
type textarea "/index.js:1 <!DOCTYPE html> ^ SyntaxError: Unexpected token '<' at wrapSafe (no…"
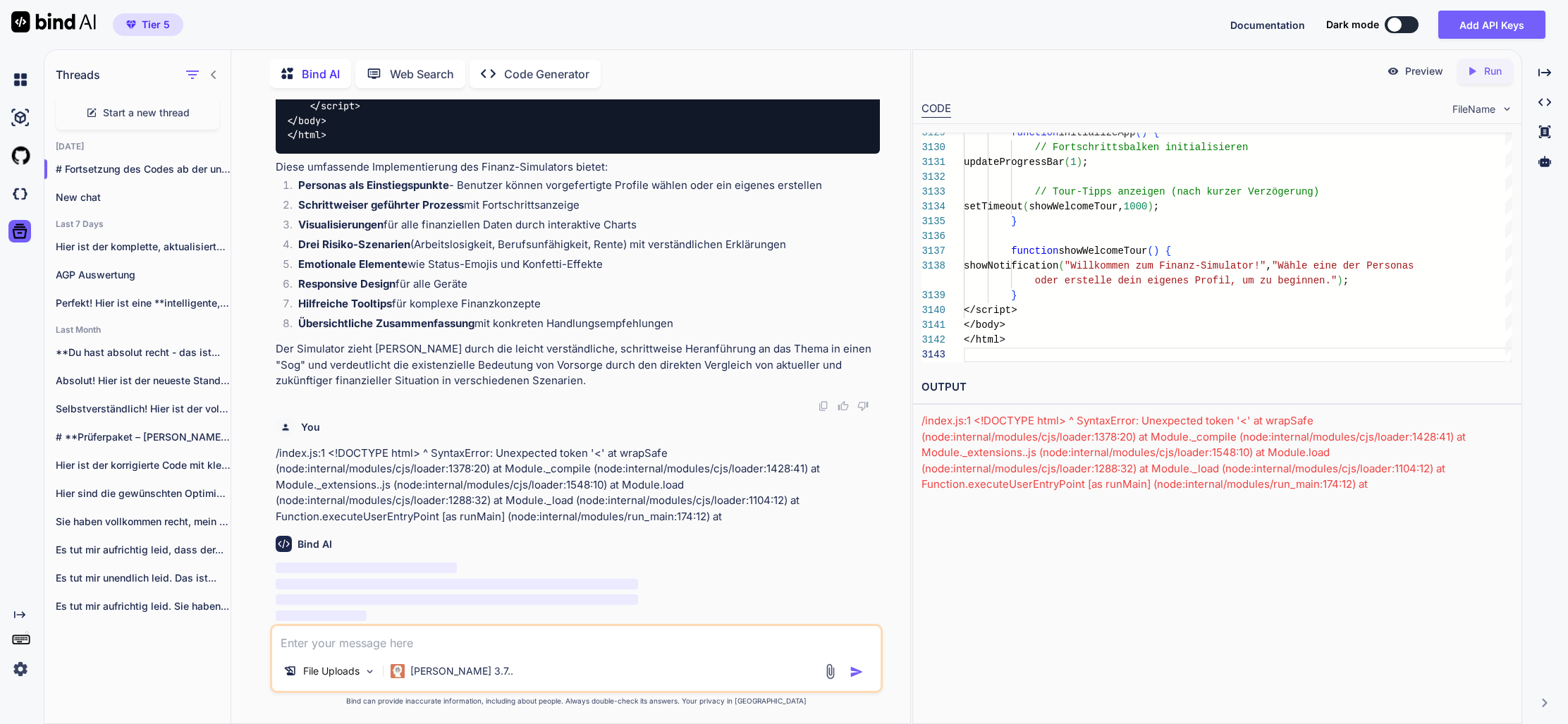
scroll to position [82460, 0]
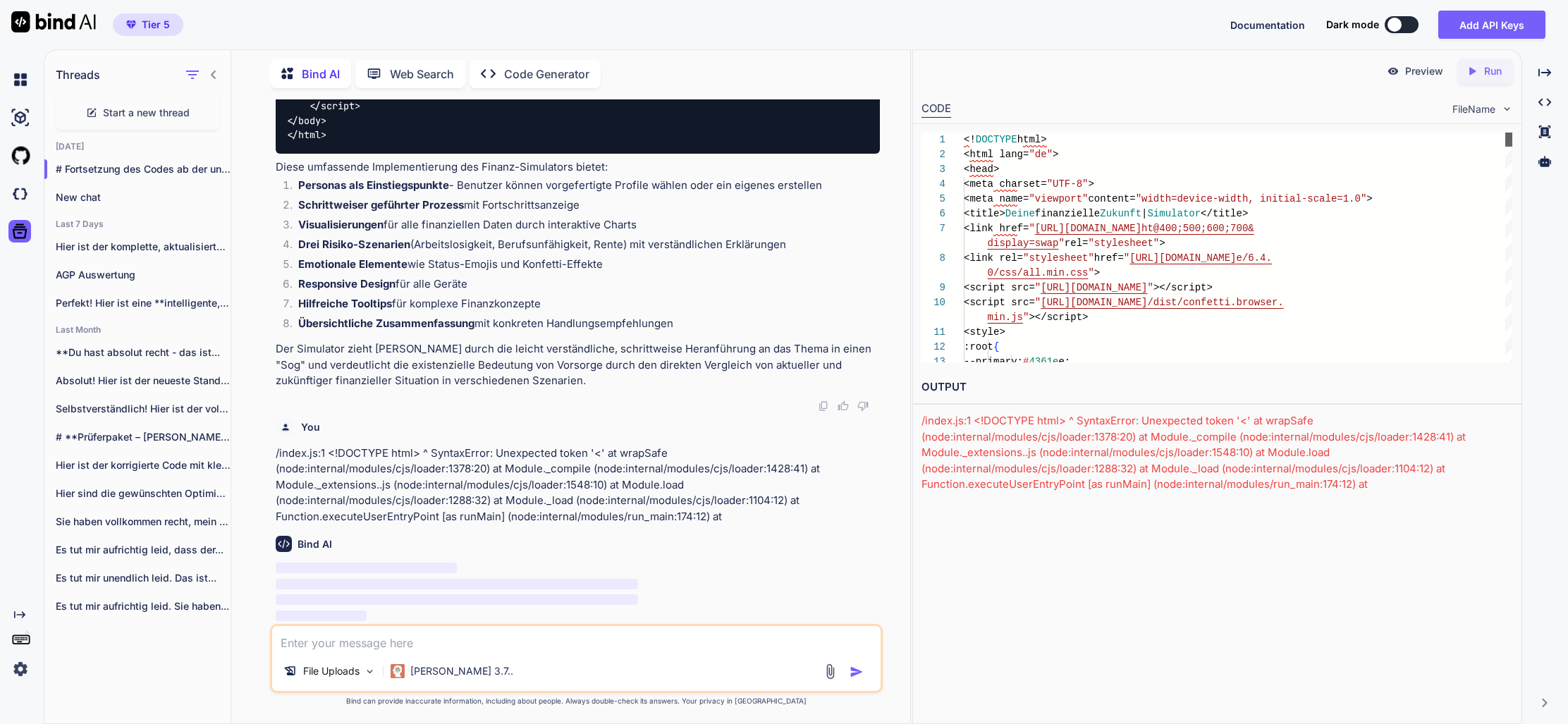
click at [1486, 113] on div "Preview Created with Pixso. Run CODE FileName 1 2 3 4 5 6 7 8 9 10 11 12 13 <! …" at bounding box center [1217, 270] width 608 height 441
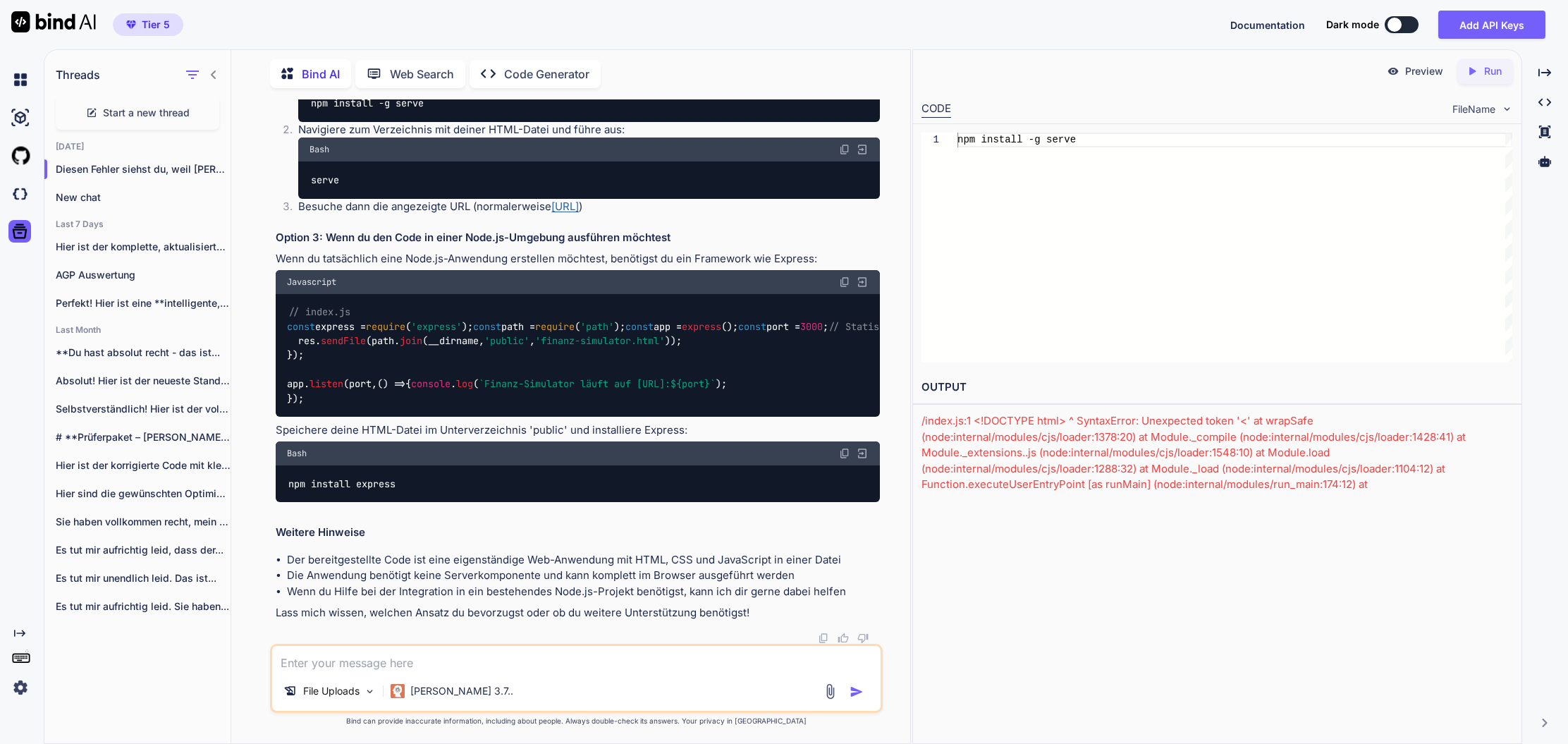
scroll to position [83426, 0]
click at [415, 663] on textarea at bounding box center [576, 659] width 608 height 25
paste textarea "<!DOCTYPE html> <html lang="de"> <head> <meta charset="UTF-8"> <meta name="view…"
type textarea "prüfe den code auf fehler: <!DOCTYPE html> <html lang="de"> <head> <meta charse…"
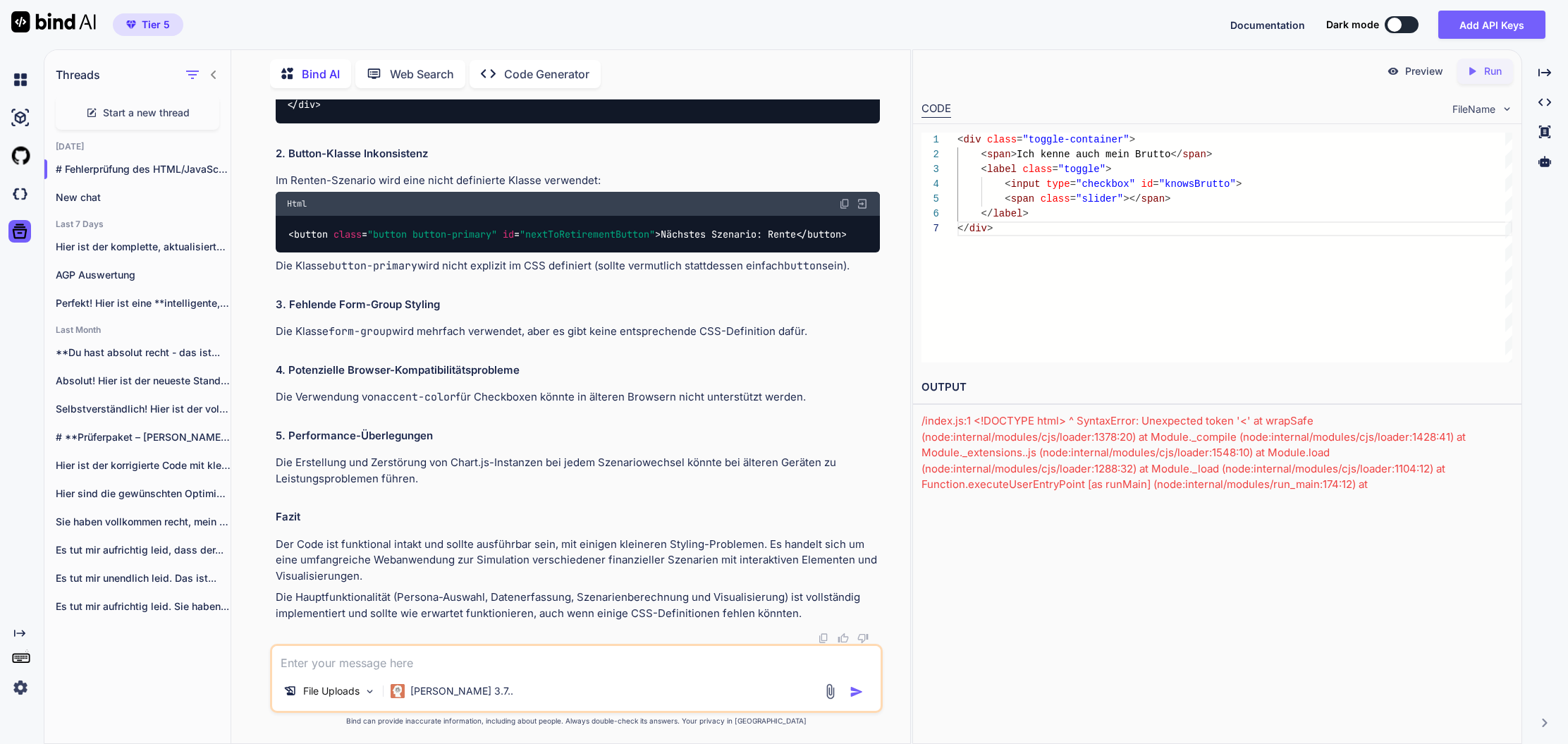
scroll to position [96580, 0]
click at [429, 655] on textarea at bounding box center [576, 659] width 608 height 25
type textarea "merkwürdig. ich kann ab seite 1 nichts anklicken?"
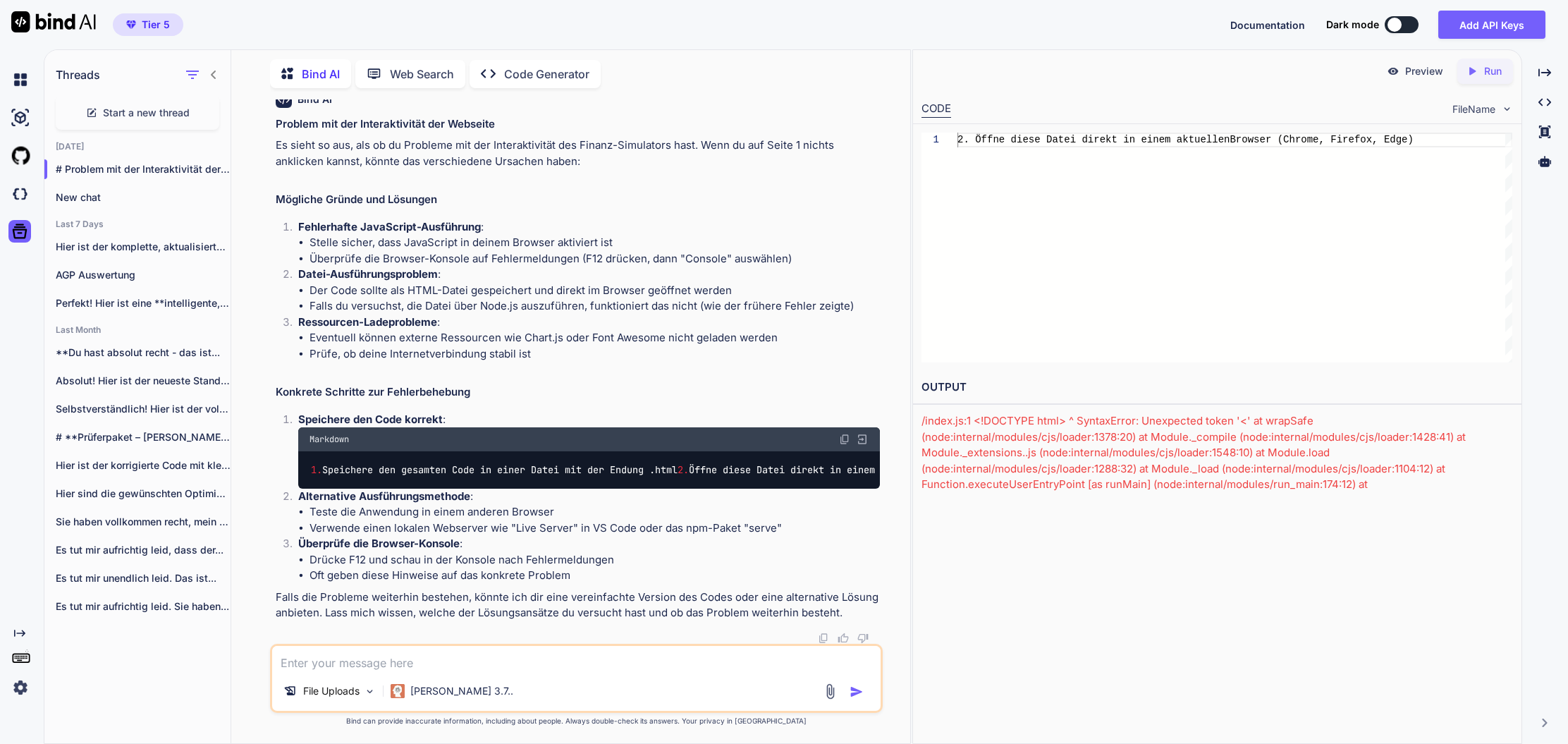
scroll to position [97198, 0]
click at [325, 694] on p "File Uploads" at bounding box center [331, 690] width 57 height 14
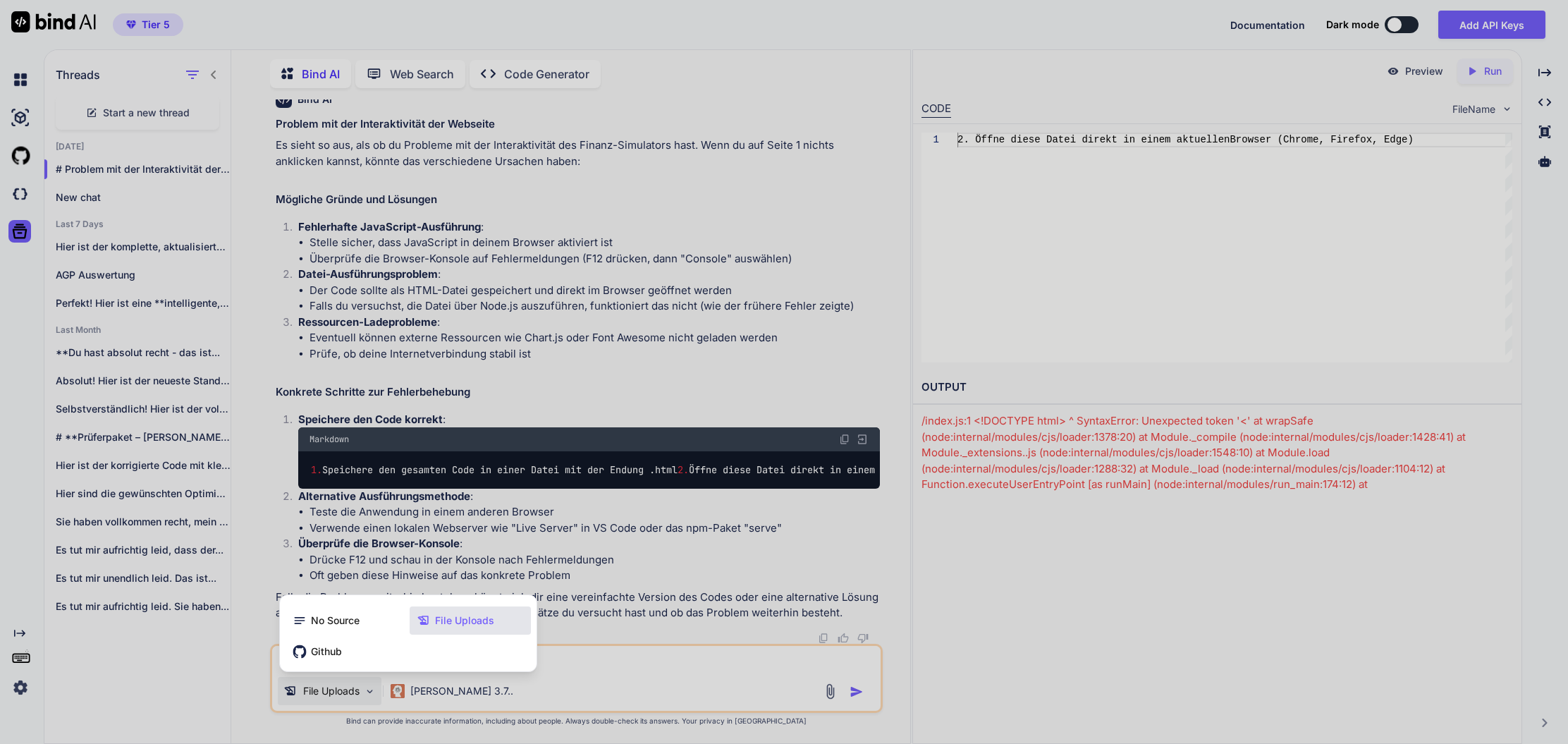
click at [426, 625] on icon at bounding box center [423, 620] width 14 height 14
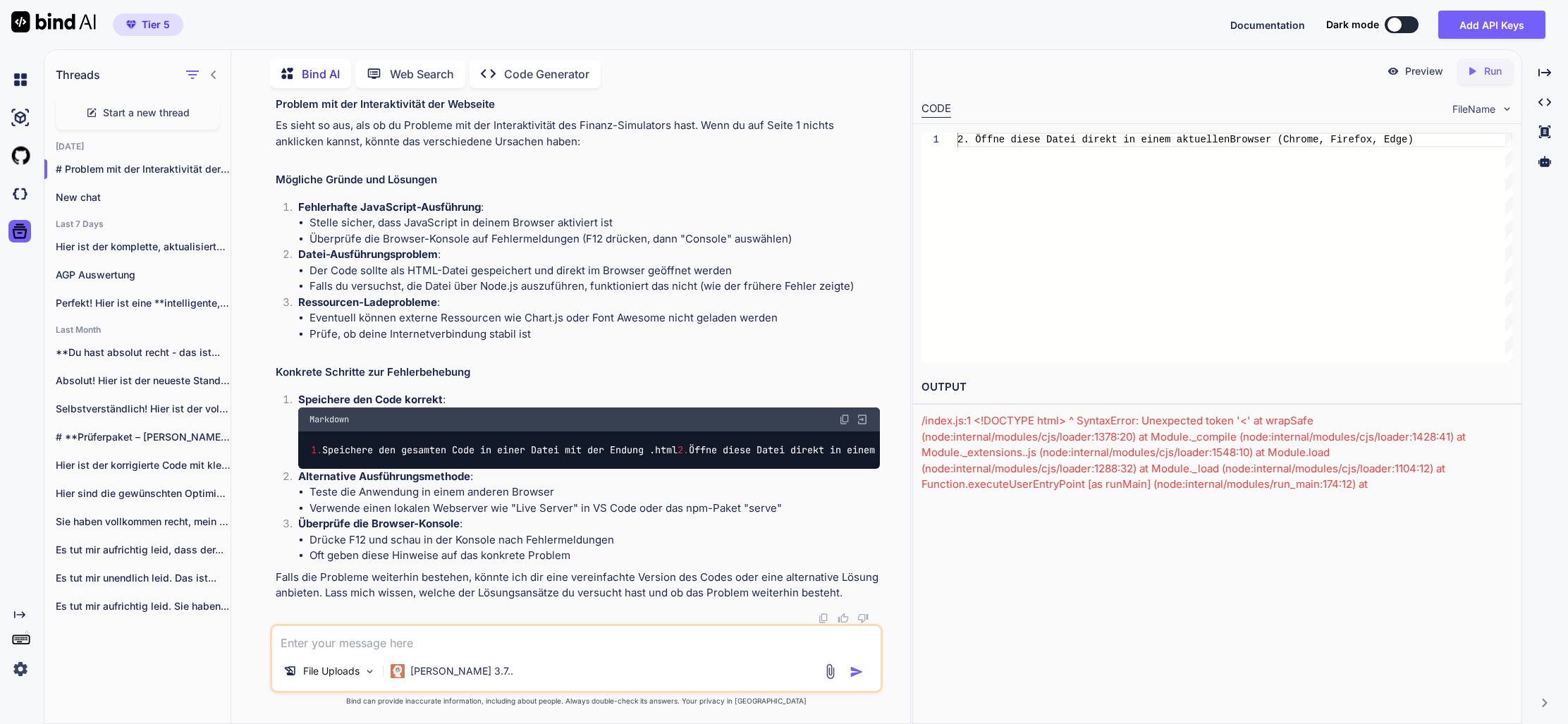
scroll to position [0, 0]
click at [478, 645] on textarea at bounding box center [576, 638] width 608 height 25
paste textarea "Ich sehe das Problem! Der Code hat ein strukturelles Issue - die updateProgress…"
type textarea "Ich sehe das Problem! Der Code hat ein strukturelles Issue - die updateProgress…"
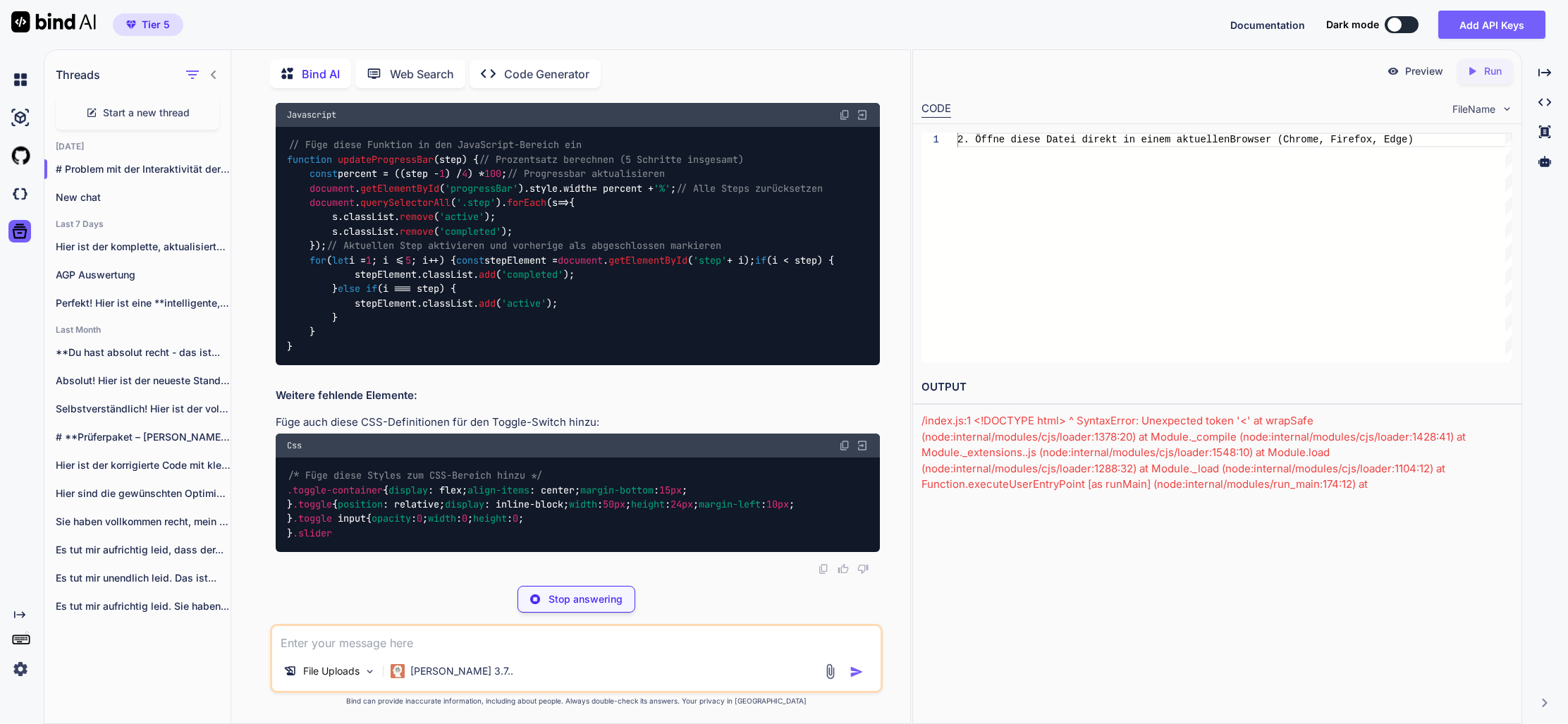
scroll to position [97746, 0]
click at [419, 641] on textarea at bounding box center [576, 638] width 608 height 25
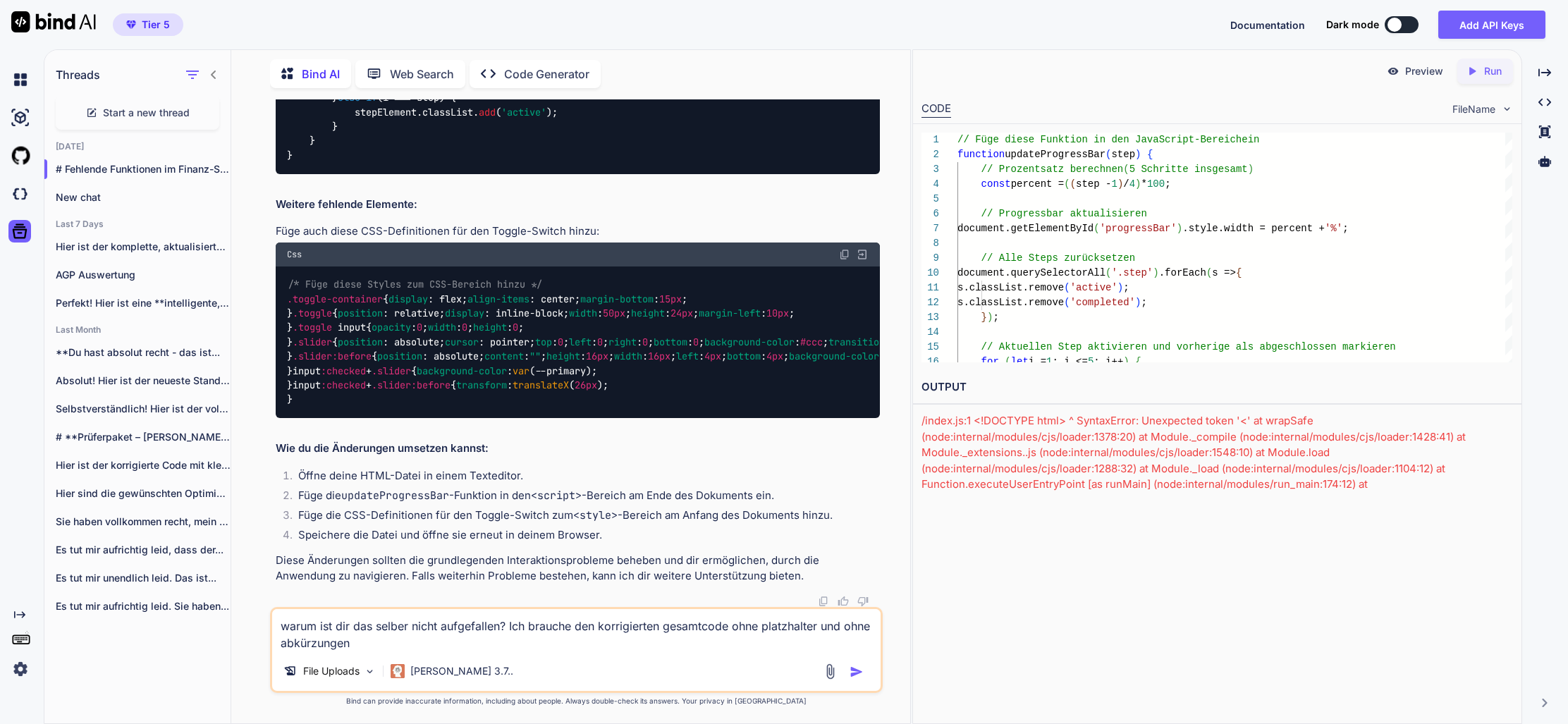
type textarea "warum ist dir das selber nicht aufgefallen? Ich brauche den korrigierten gesamt…"
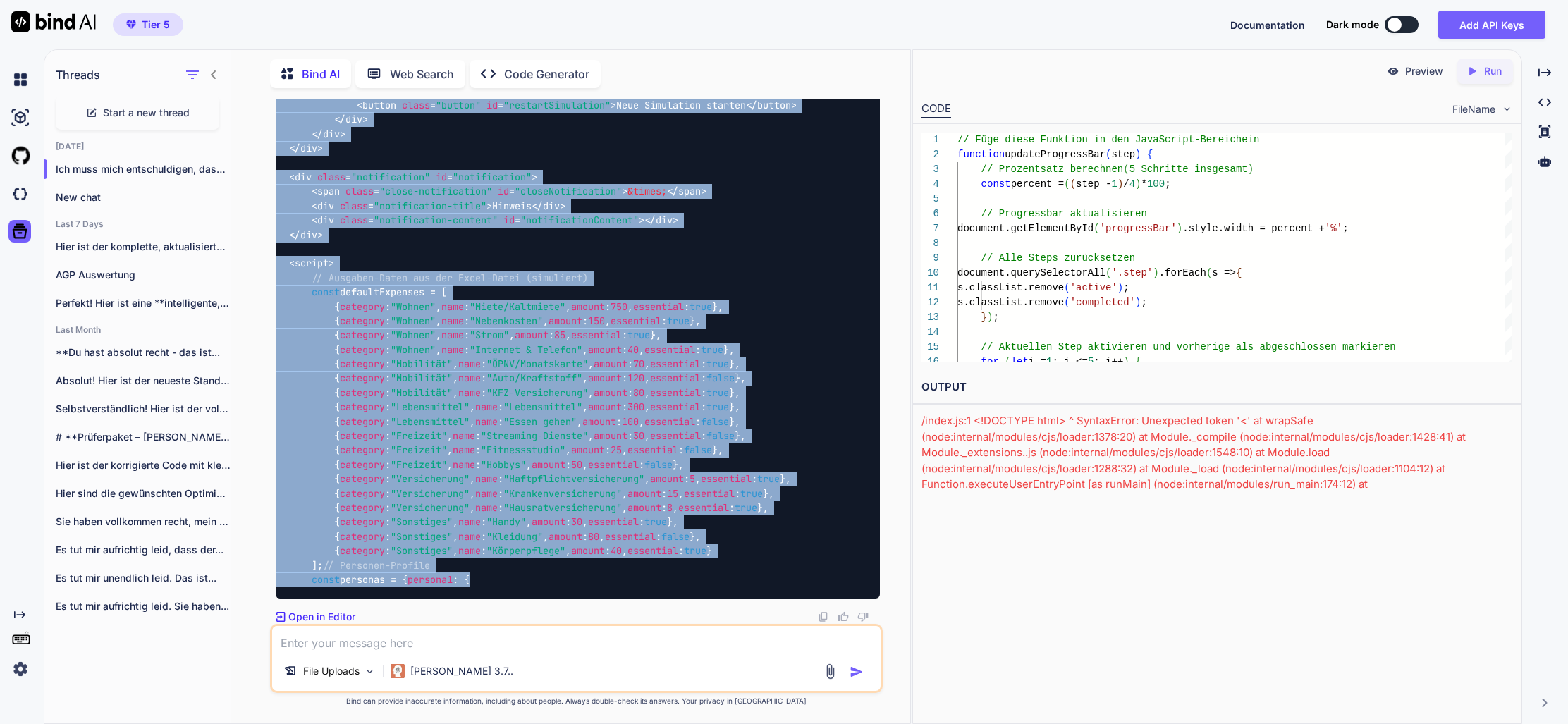
scroll to position [0, 0]
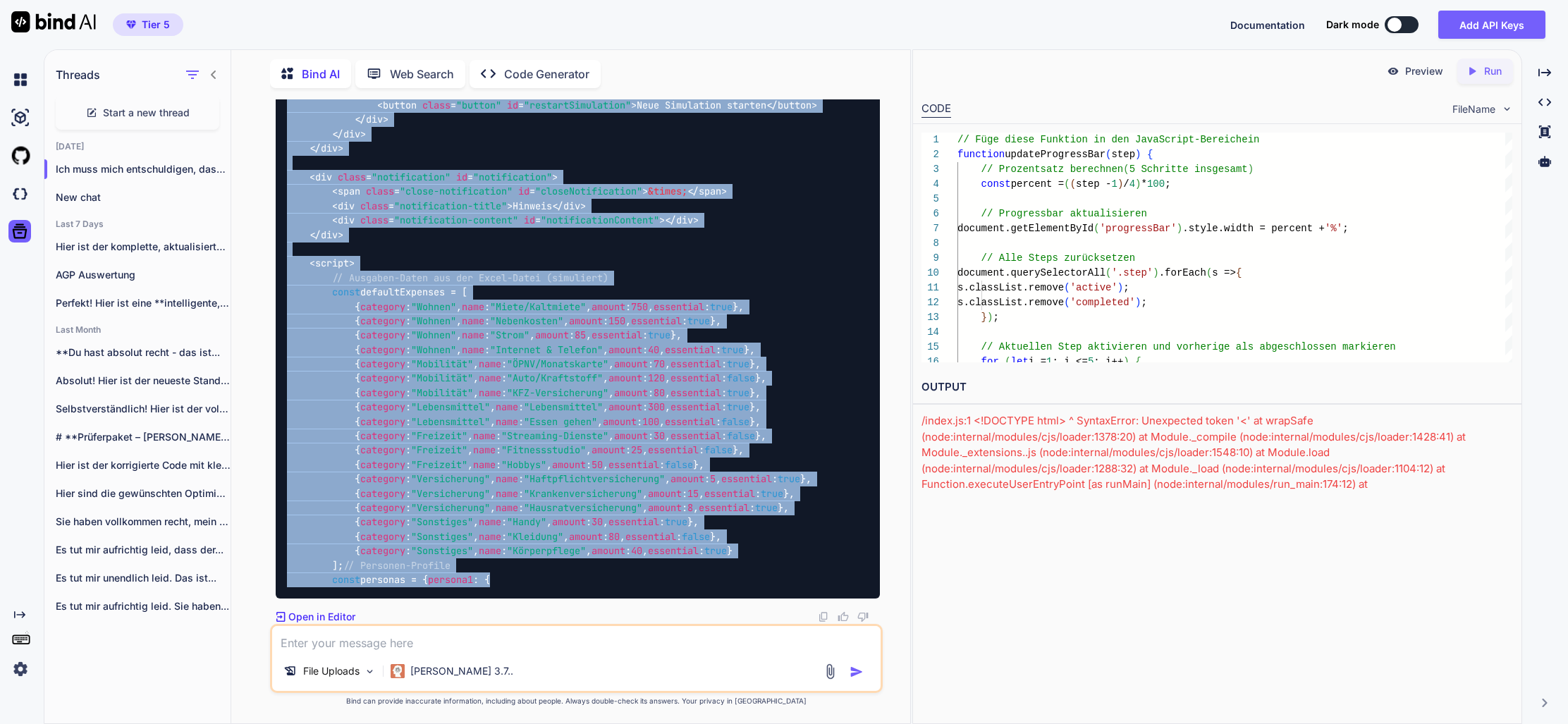
drag, startPoint x: 372, startPoint y: 561, endPoint x: 293, endPoint y: 537, distance: 82.6
copy span "// Personen-Profile const personas = { persona1 : {"
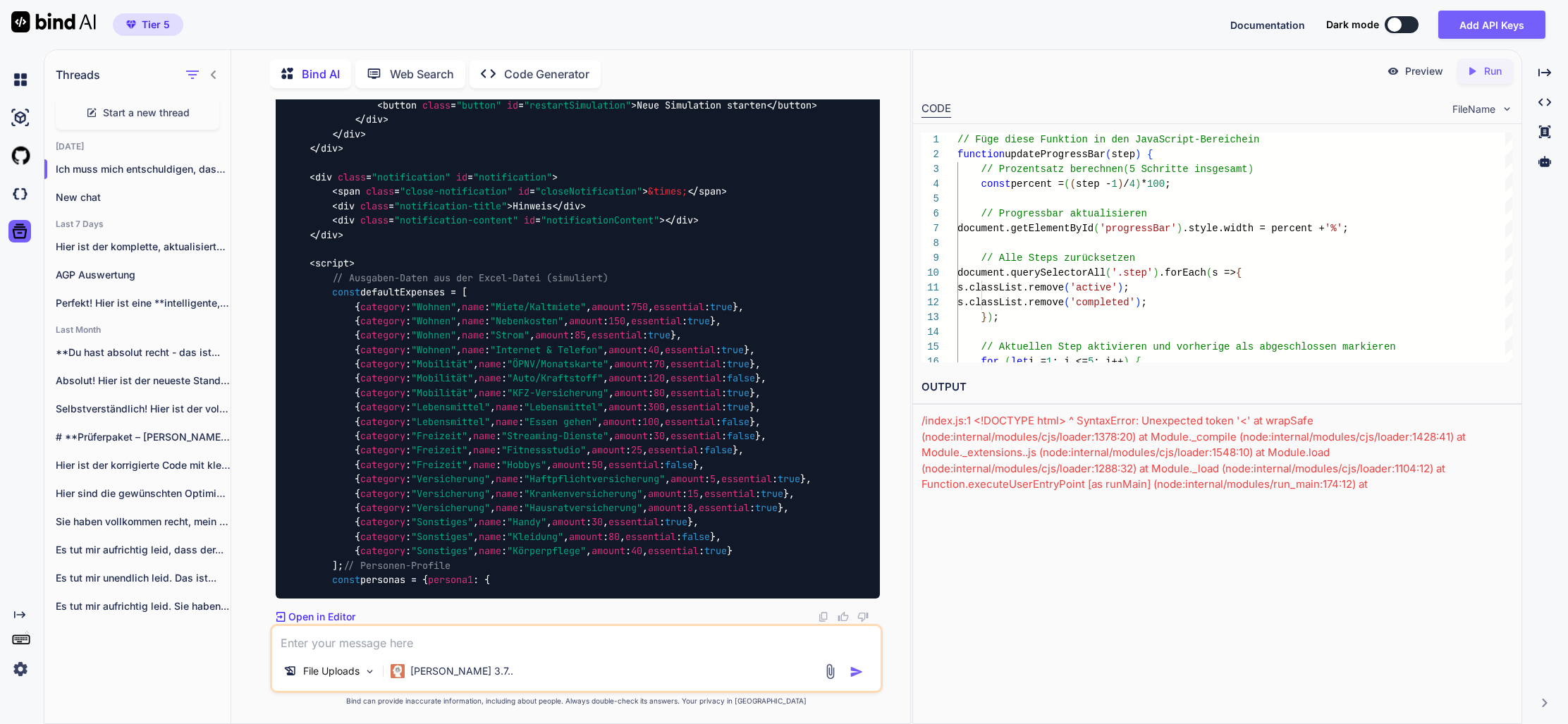
click at [396, 645] on textarea at bounding box center [576, 638] width 608 height 25
paste textarea "// Personen-Profile const personas = { persona1: {"
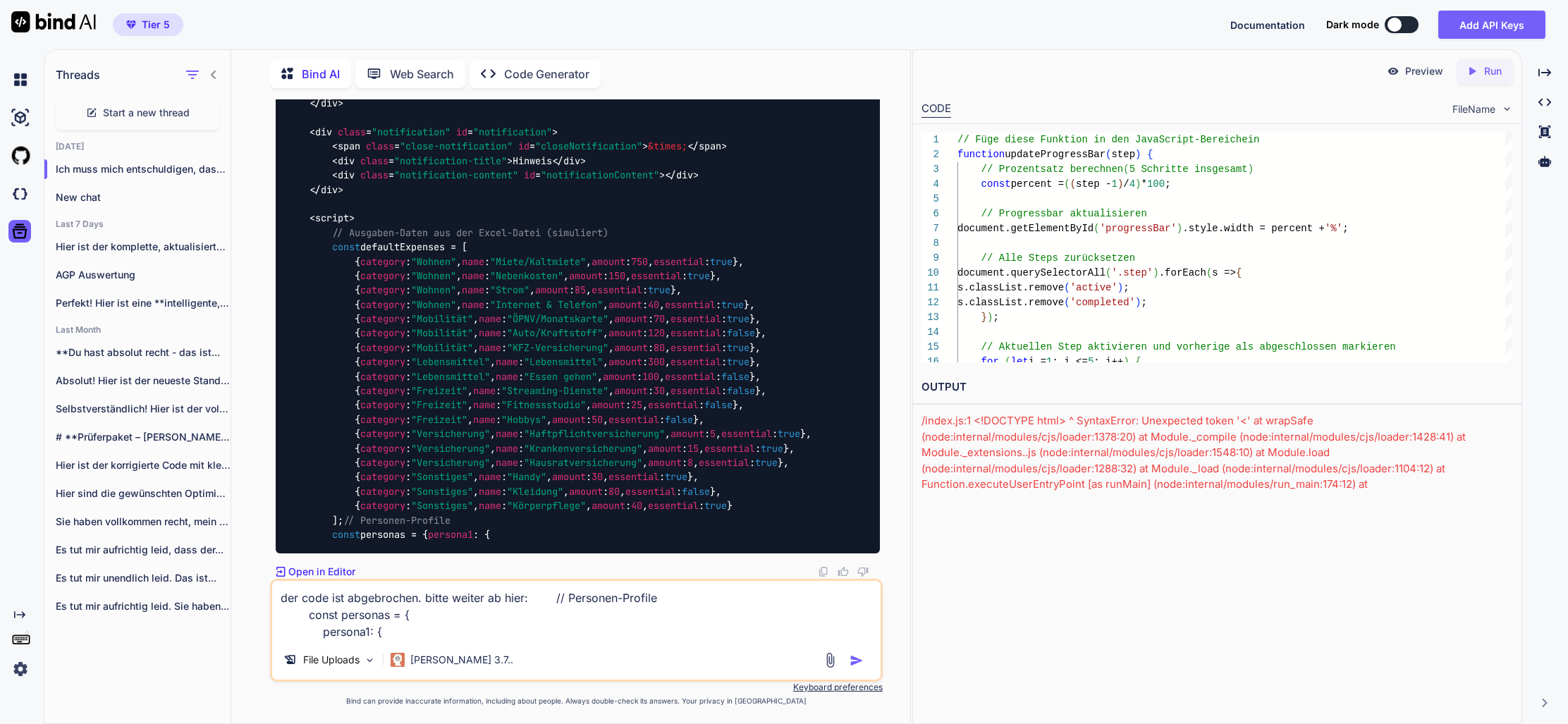
scroll to position [99312, 0]
type textarea "der code ist abgebrochen. bitte weiter ab hier: // Personen-Profile const perso…"
click at [854, 660] on img "button" at bounding box center [856, 660] width 14 height 14
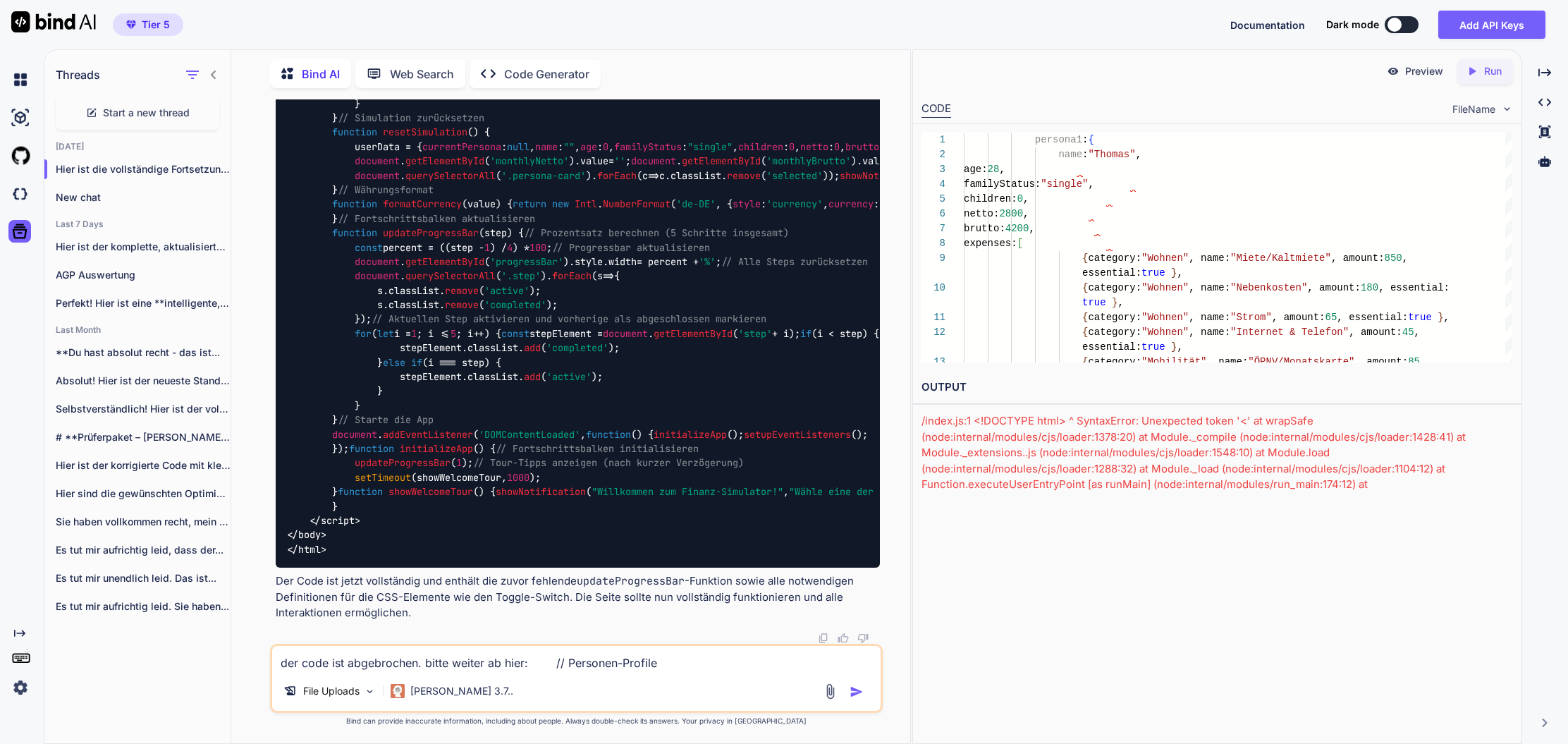
scroll to position [126134, 0]
click at [1209, 289] on span ", name:" at bounding box center [1209, 287] width 42 height 12
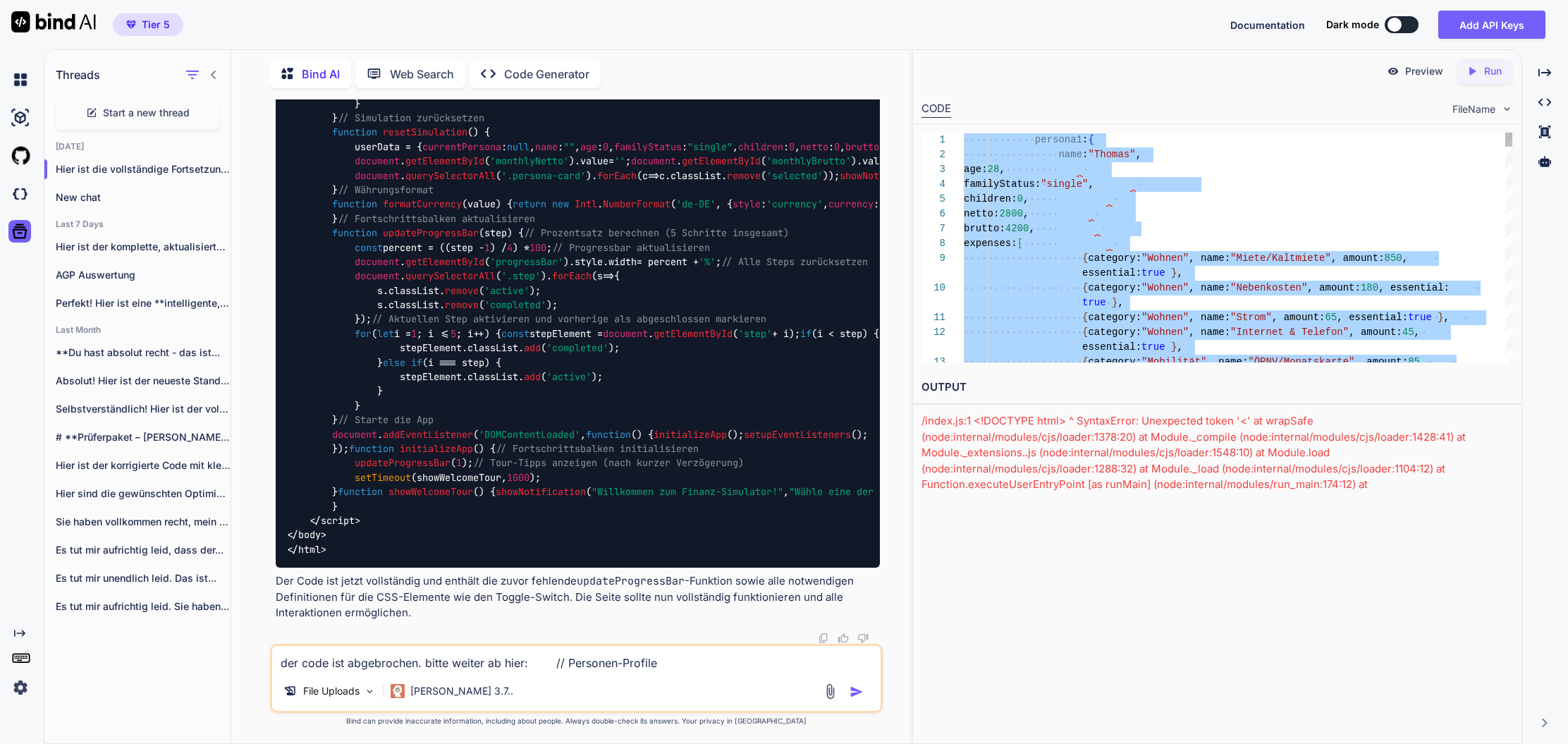
type textarea "persona1: { name: "Thomas", age: 28, familyStatus: "single", children: 0, netto…"
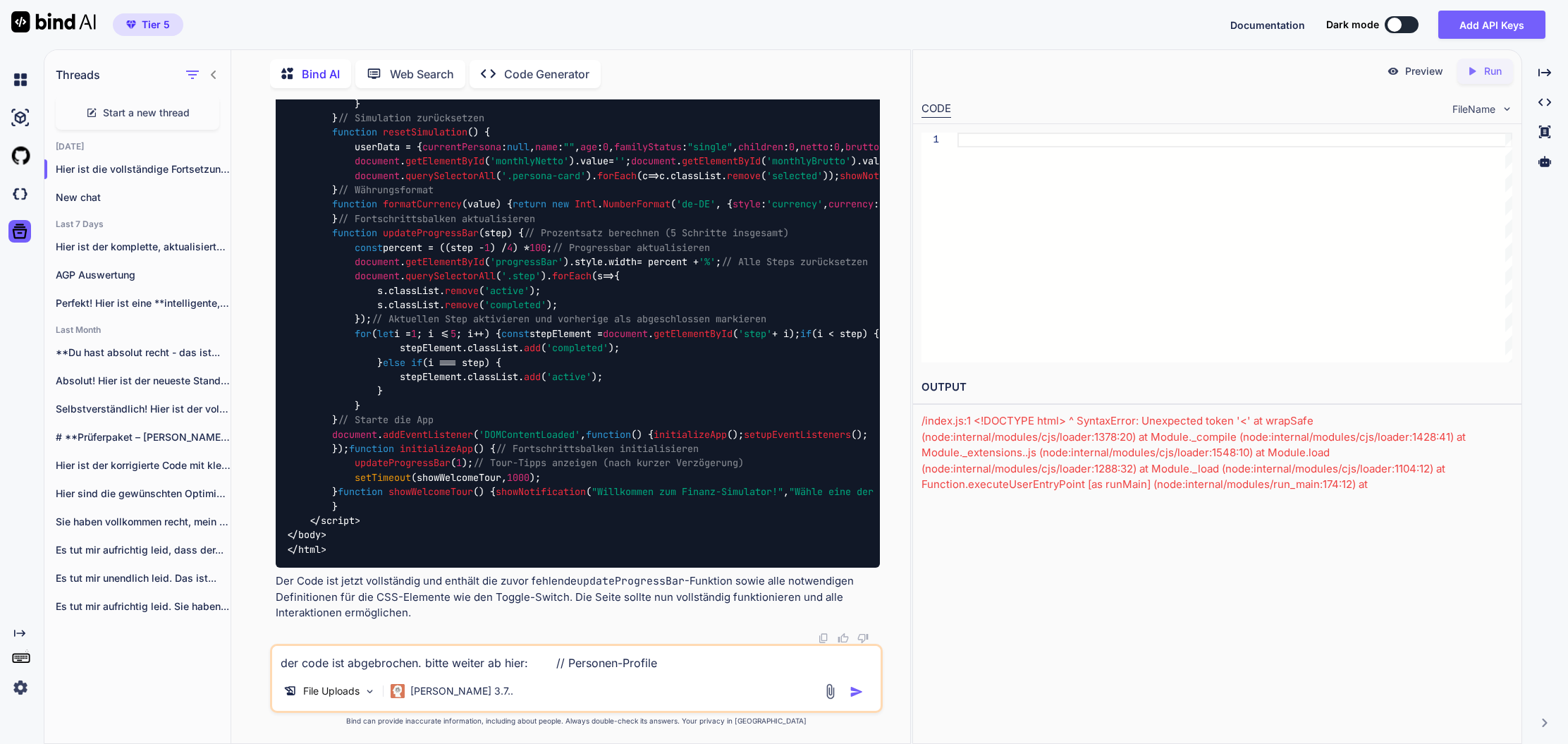
type textarea "</body> </html>"
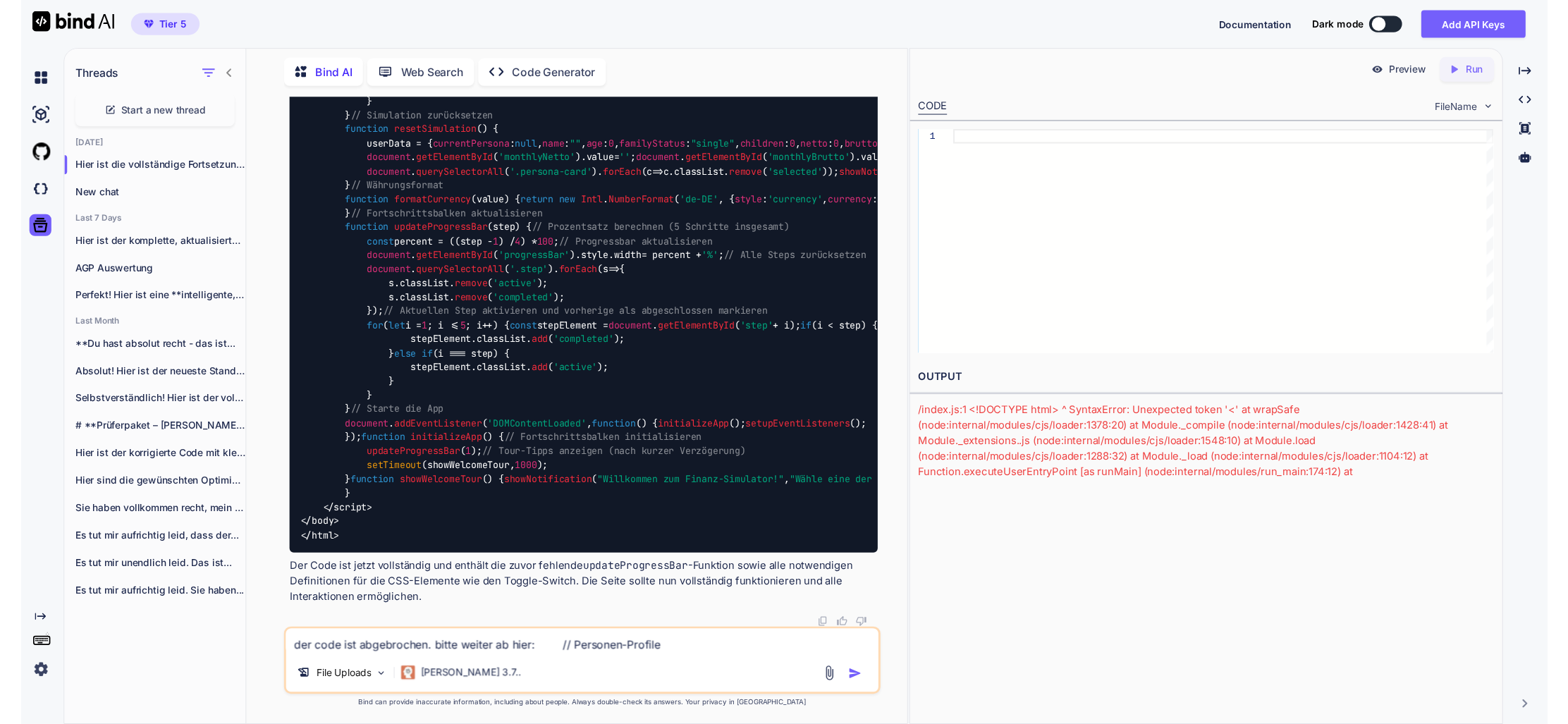
scroll to position [29, 0]
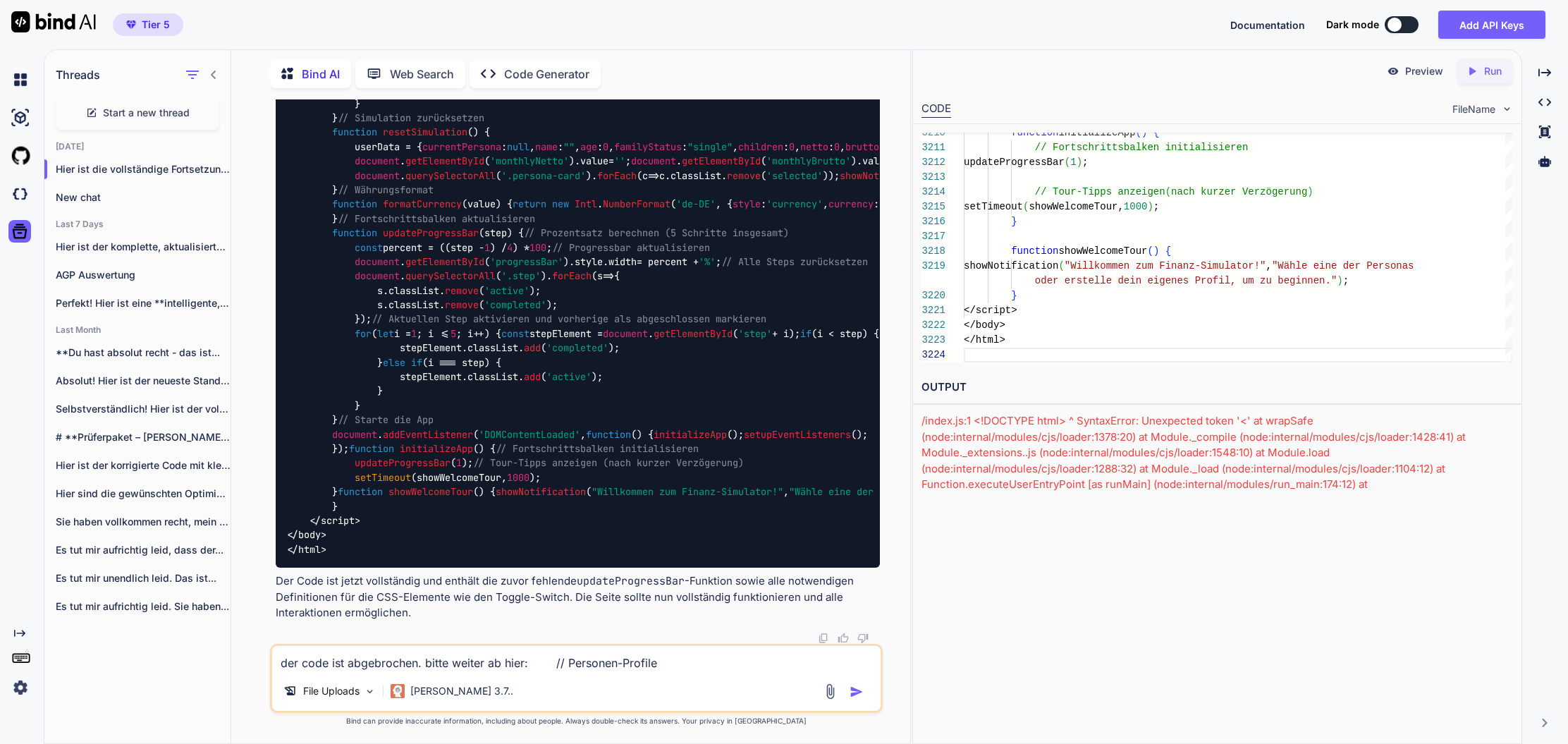
click at [1491, 74] on p "Run" at bounding box center [1493, 71] width 18 height 14
click at [1429, 72] on p "Preview" at bounding box center [1423, 71] width 38 height 14
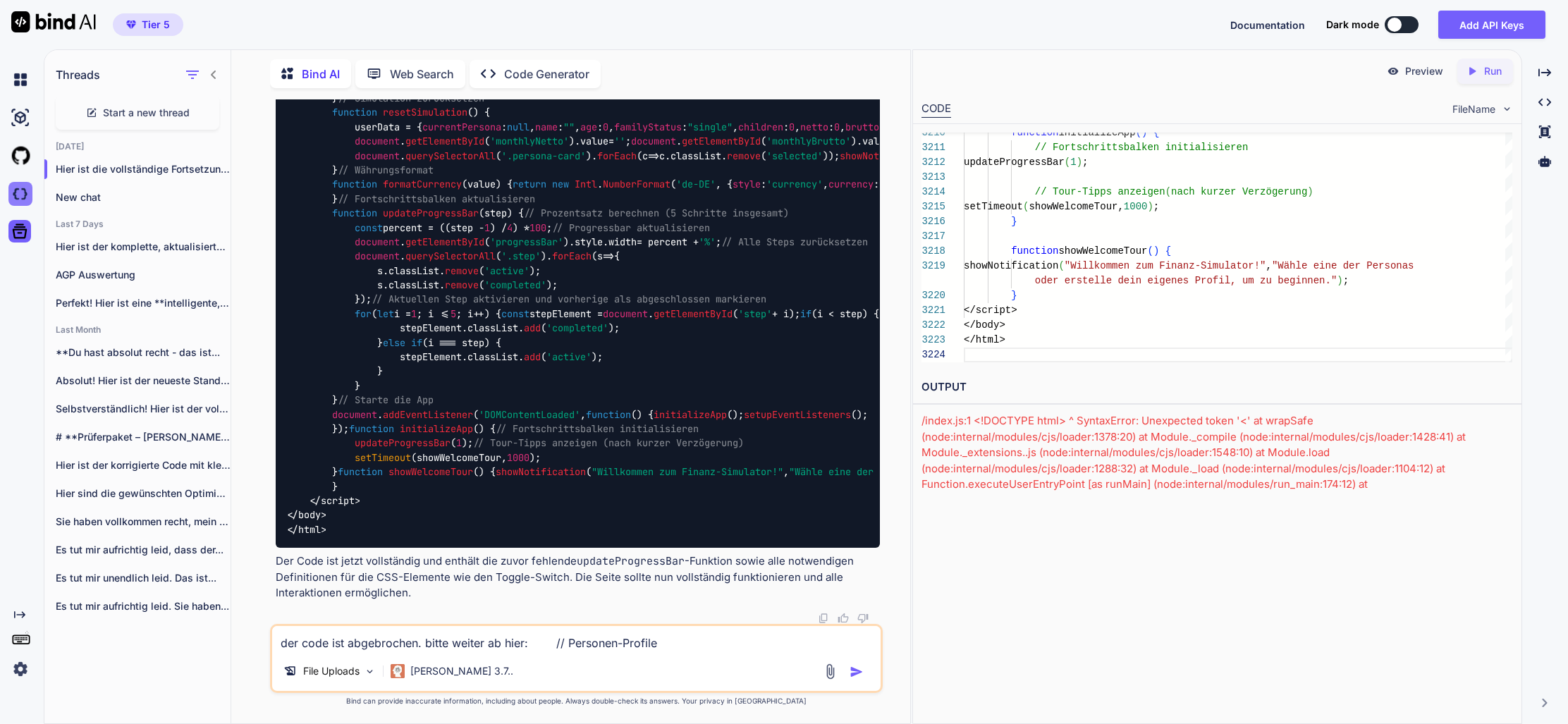
click at [24, 193] on img at bounding box center [21, 193] width 24 height 24
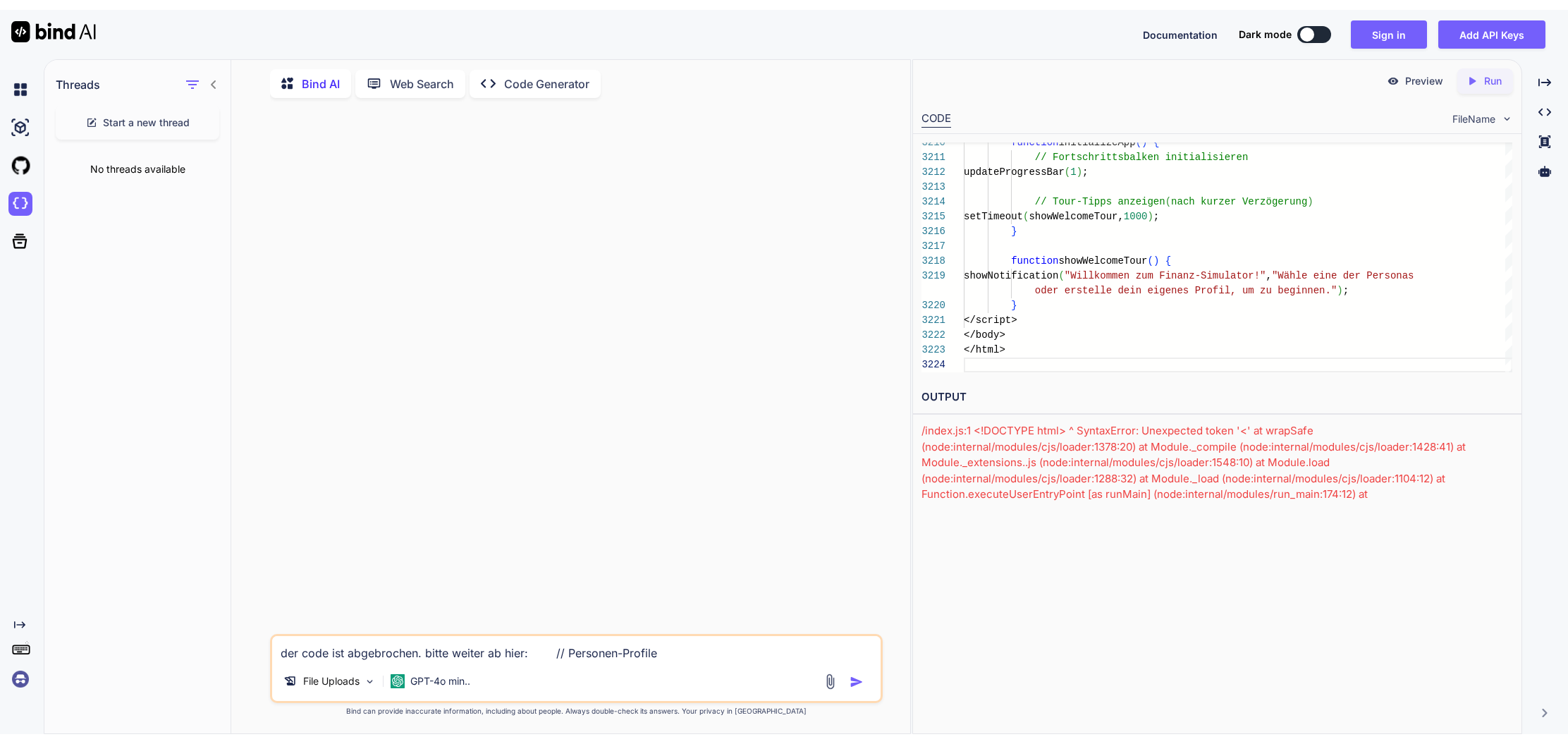
scroll to position [0, 0]
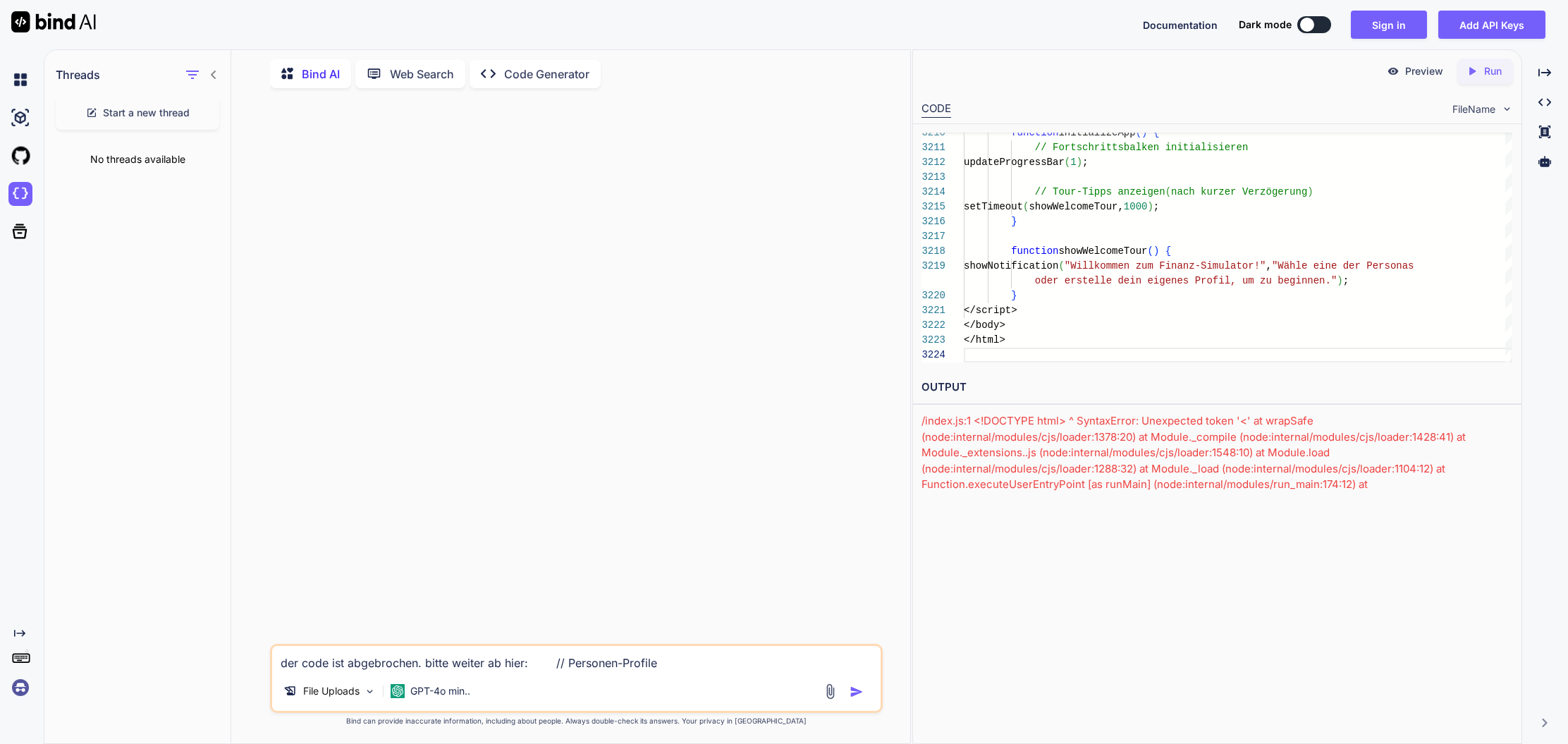
click at [1138, 626] on div "Preview Created with Pixso. Run CODE FileName 3210 3211 3212 3213 3214 3215 321…" at bounding box center [1217, 396] width 610 height 694
click at [1393, 22] on button "Sign in" at bounding box center [1389, 24] width 76 height 28
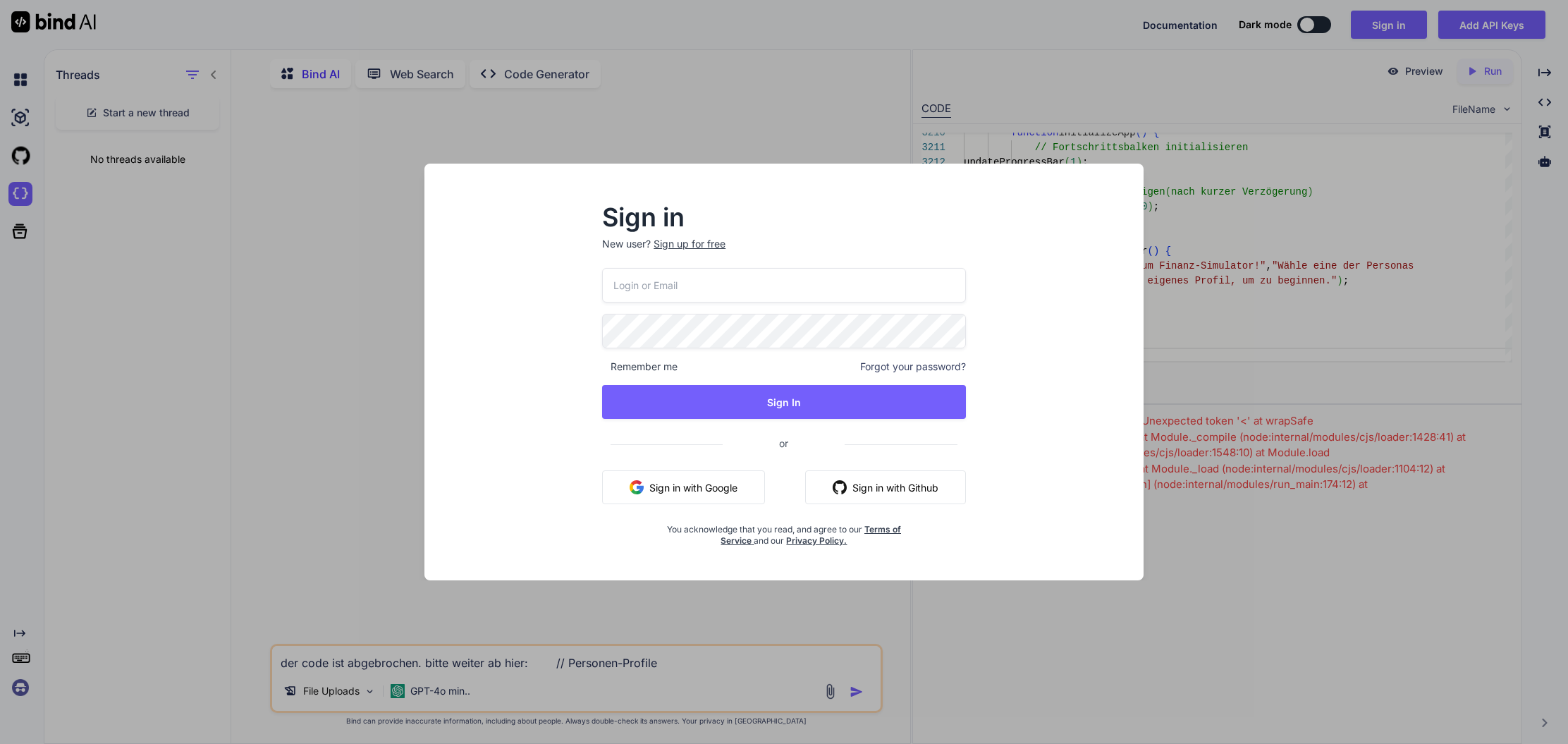
type input "thommyhilft@gmx.de"
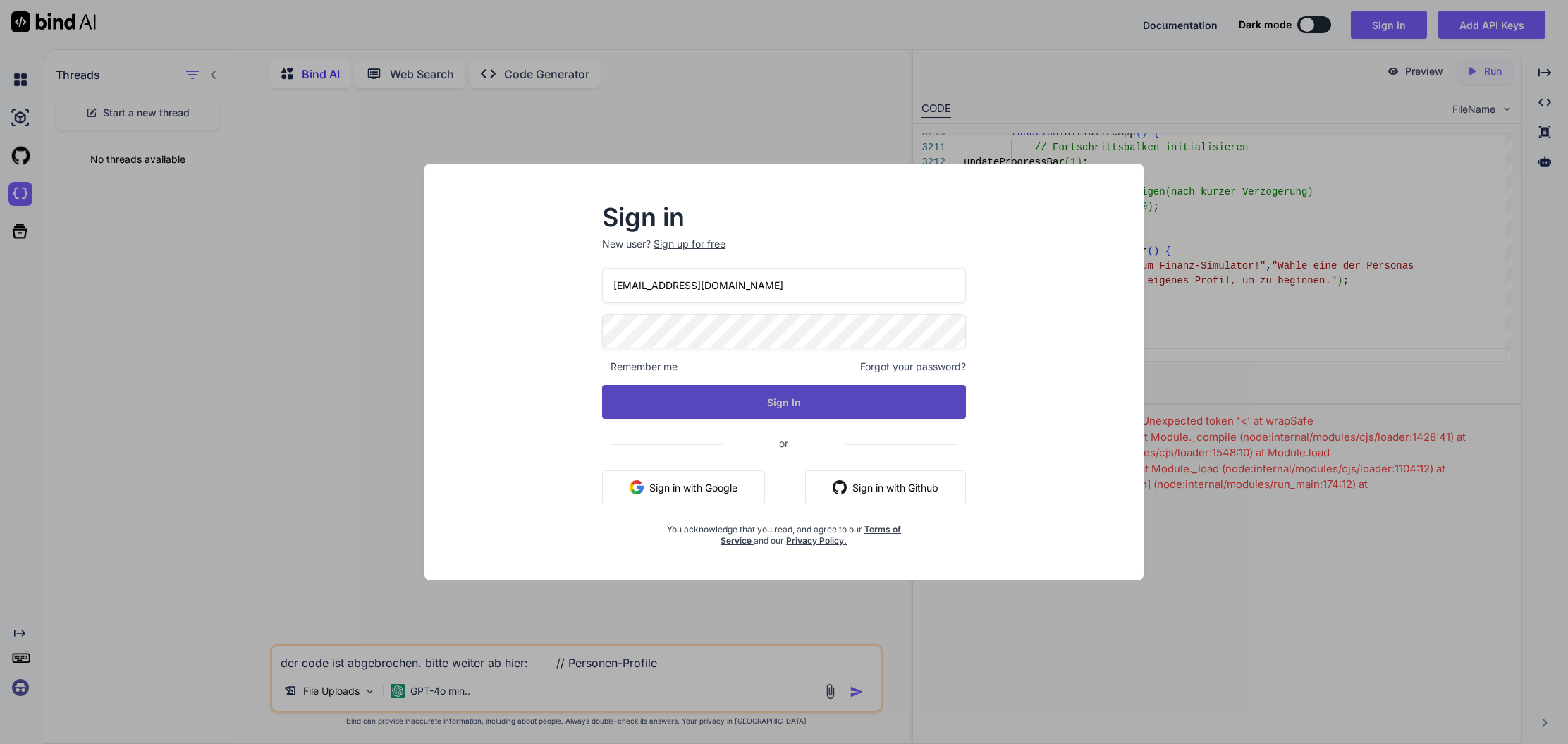
click at [785, 403] on button "Sign In" at bounding box center [784, 402] width 364 height 34
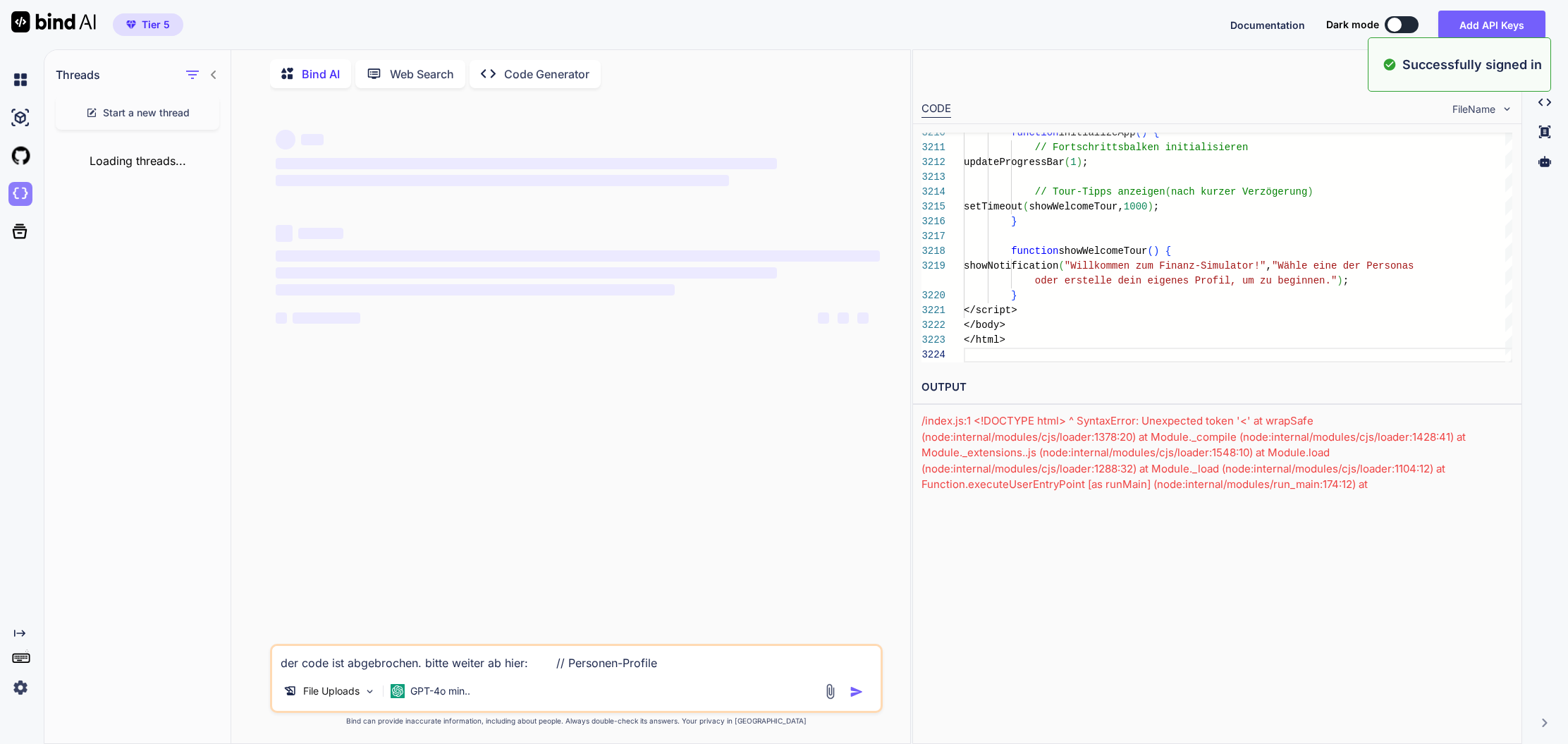
click at [23, 194] on img at bounding box center [21, 194] width 24 height 24
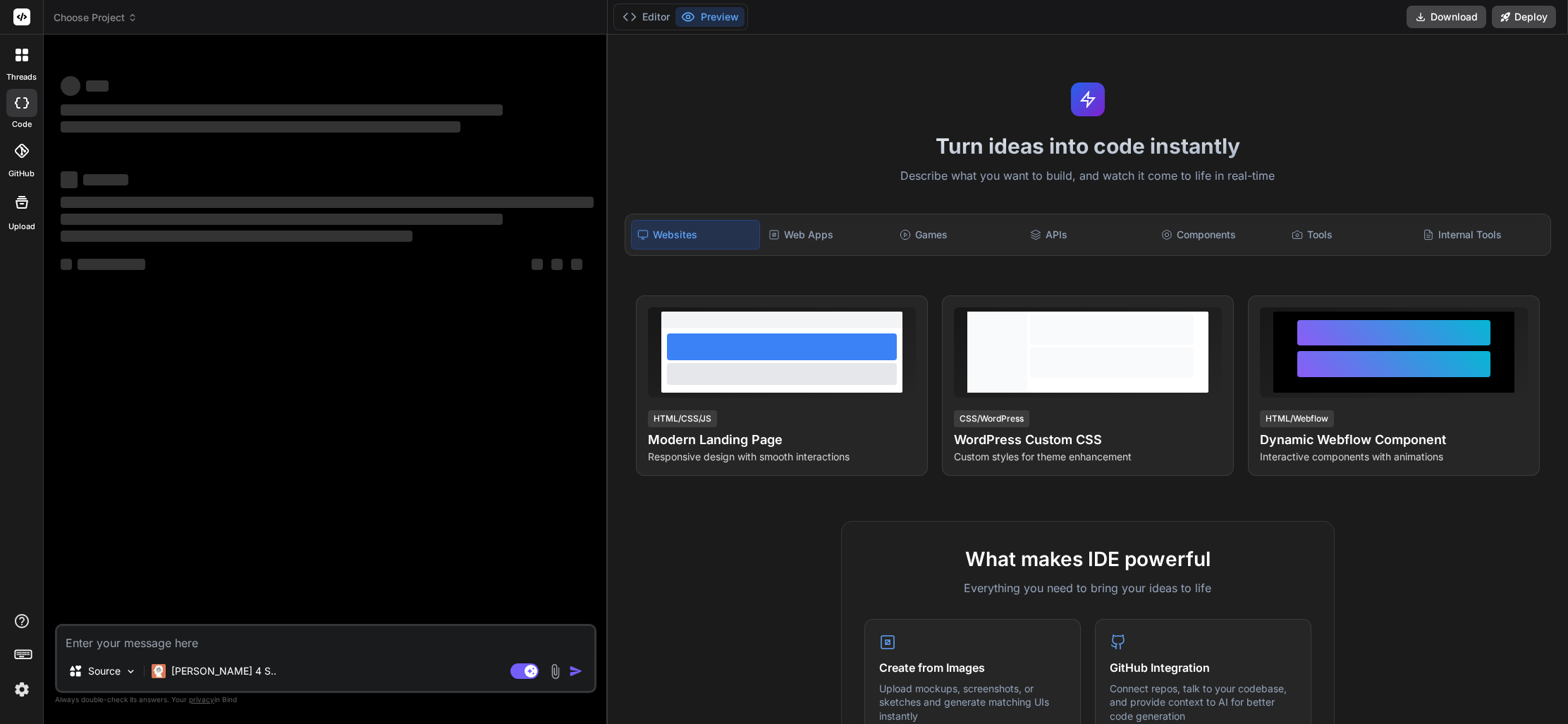
type textarea "x"
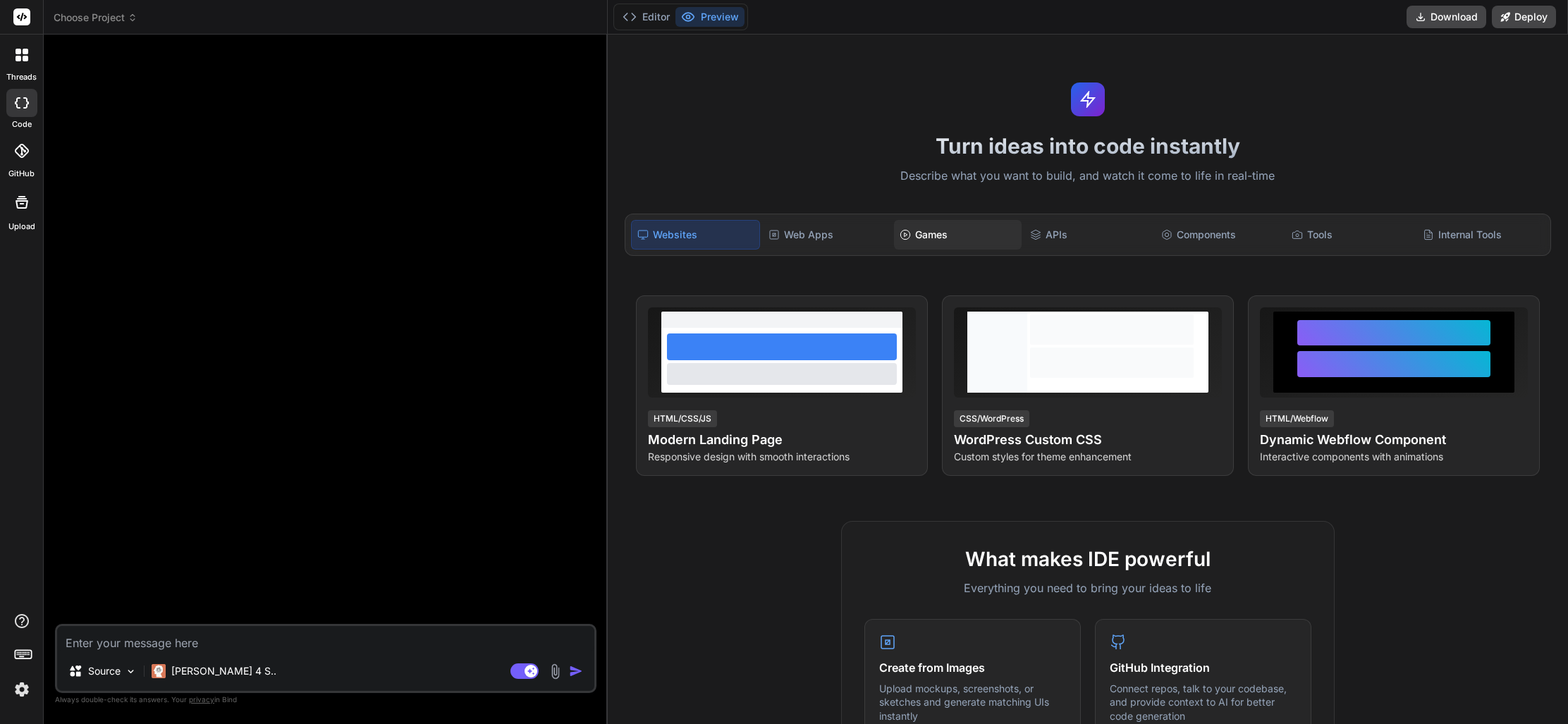
click at [938, 234] on div "Games" at bounding box center [957, 234] width 128 height 29
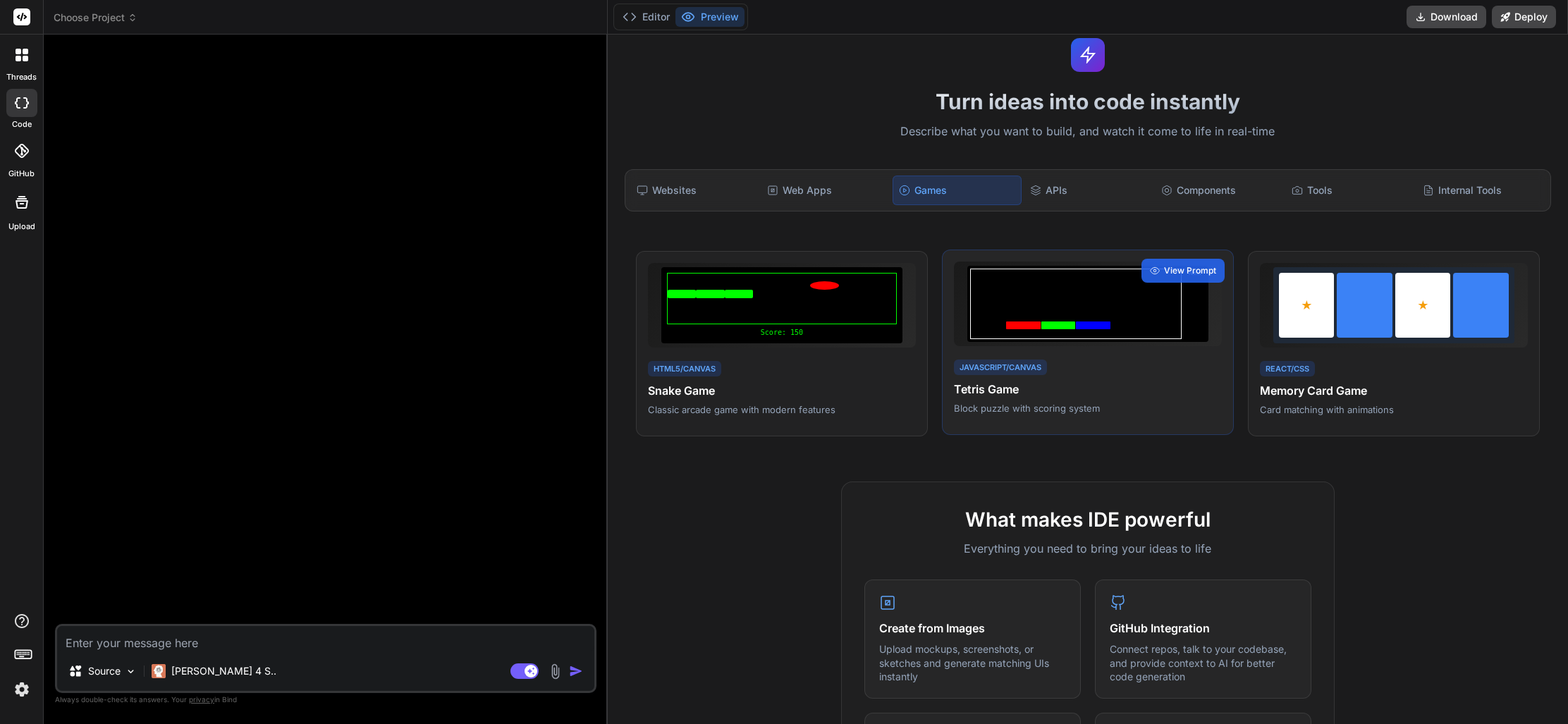
scroll to position [38, 0]
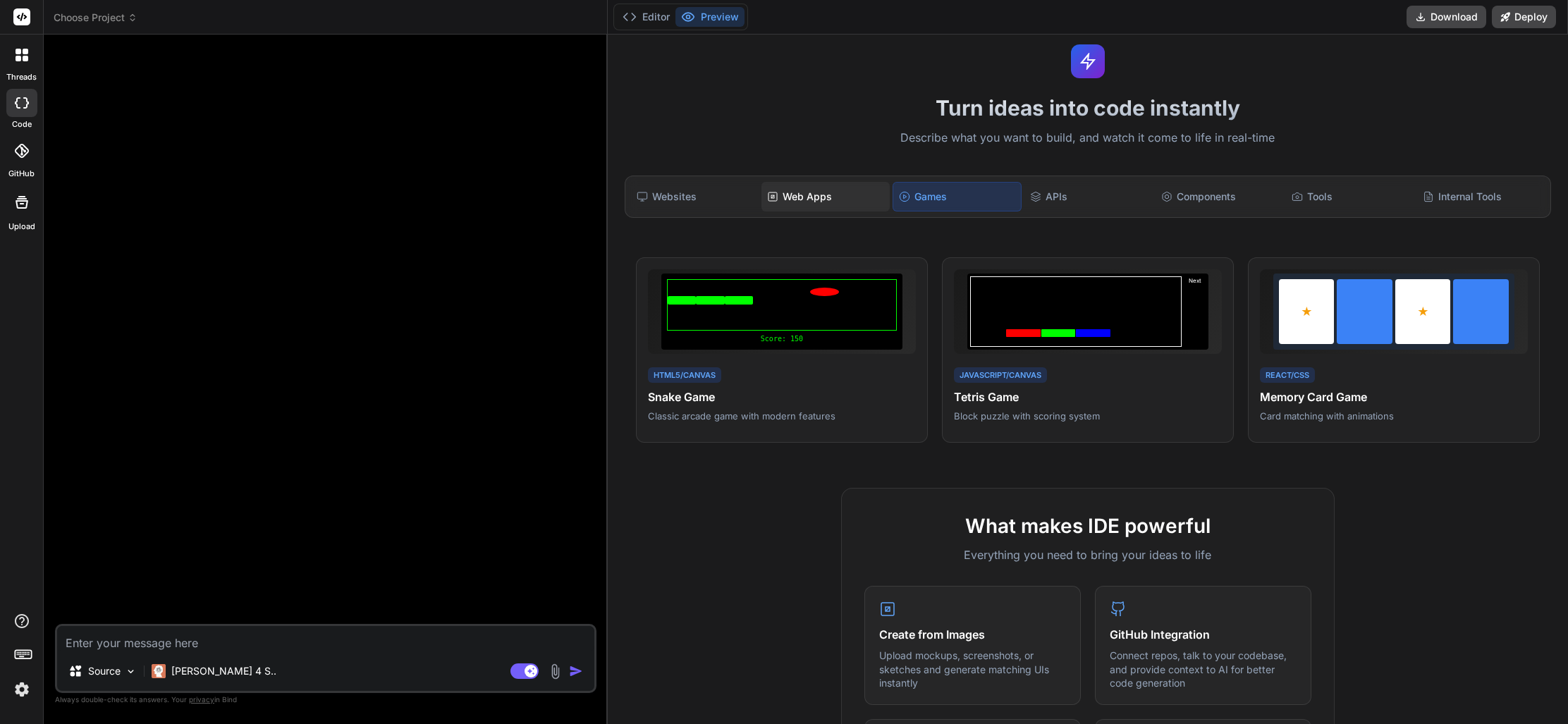
click at [810, 200] on div "Web Apps" at bounding box center [825, 196] width 128 height 29
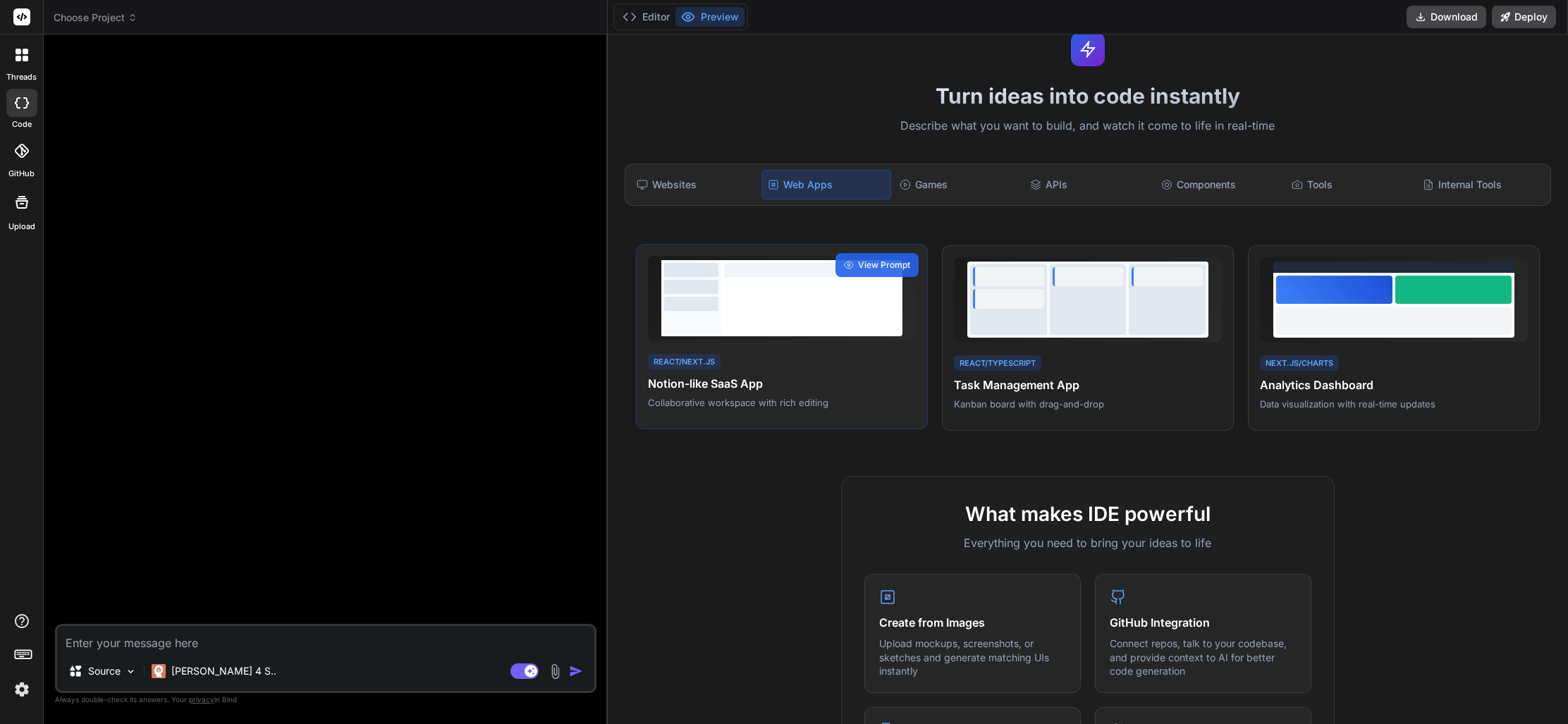
scroll to position [4, 0]
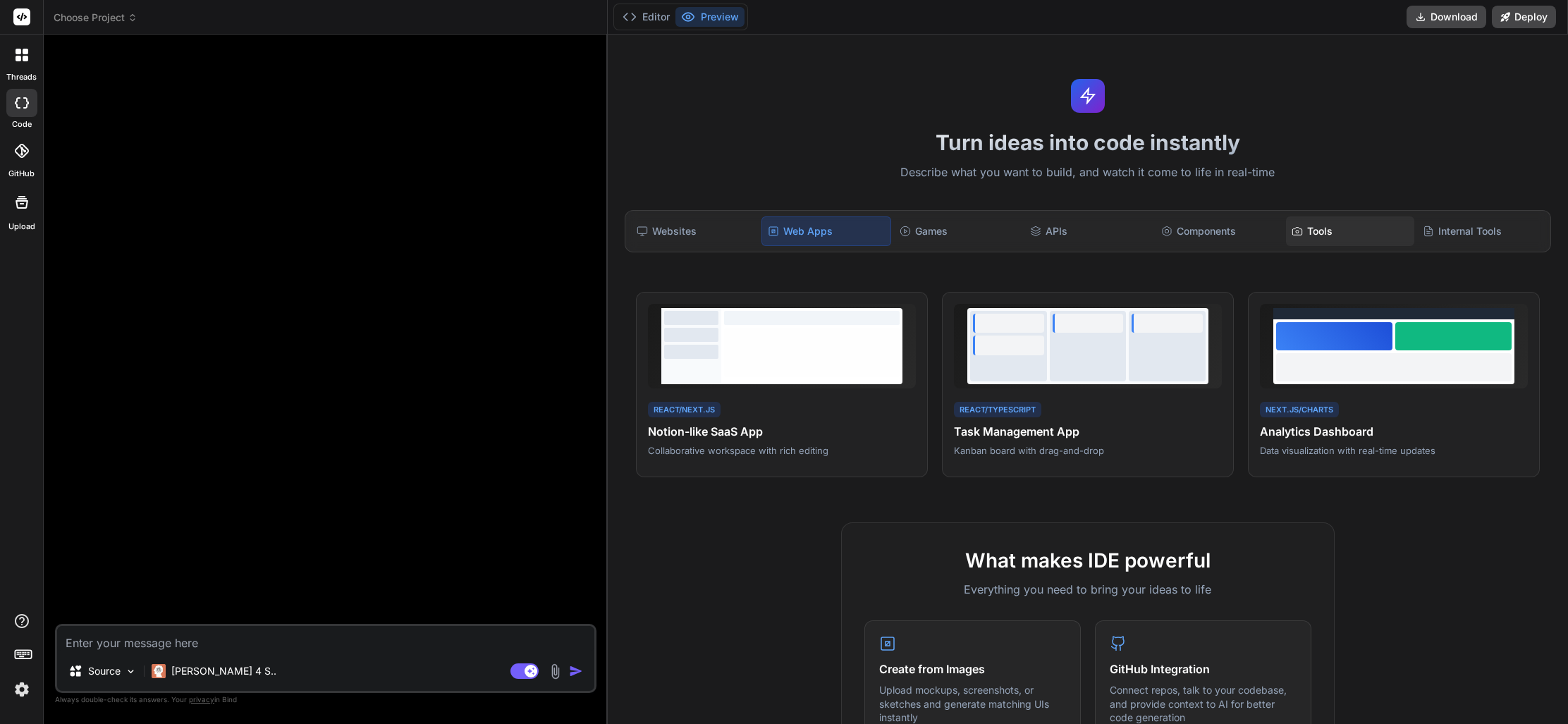
click at [1335, 232] on div "Tools" at bounding box center [1349, 231] width 128 height 29
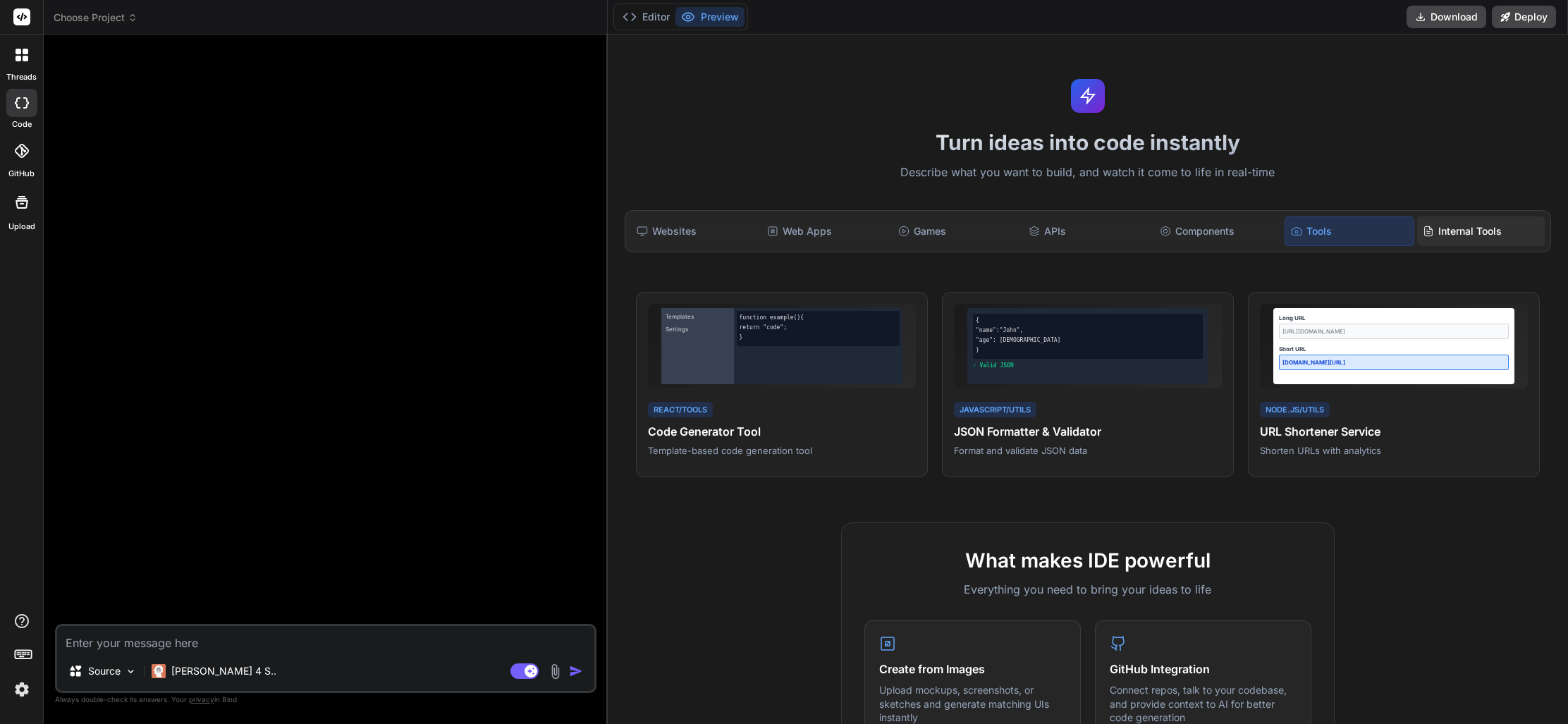
click at [1437, 230] on div "Internal Tools" at bounding box center [1480, 231] width 128 height 29
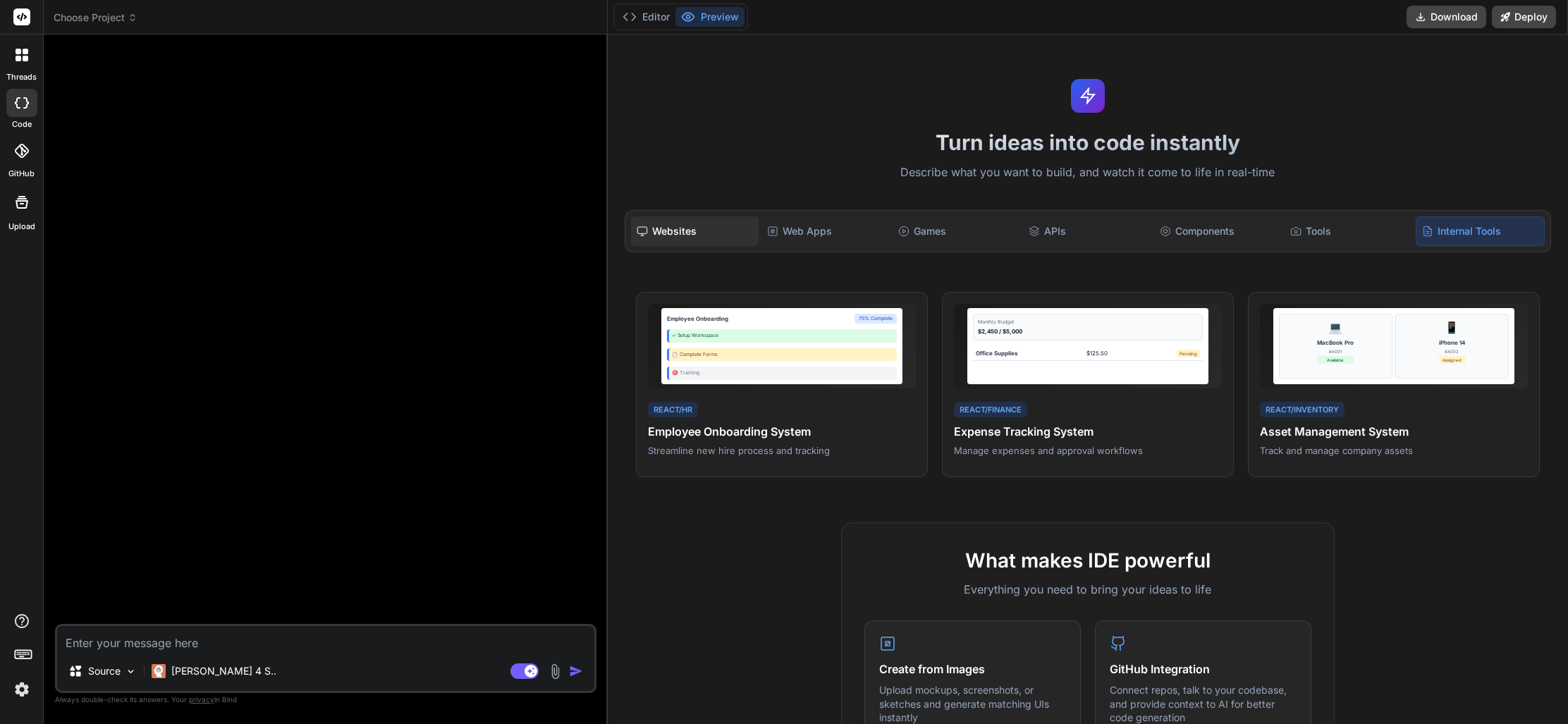
click at [681, 236] on div "Websites" at bounding box center [694, 231] width 128 height 29
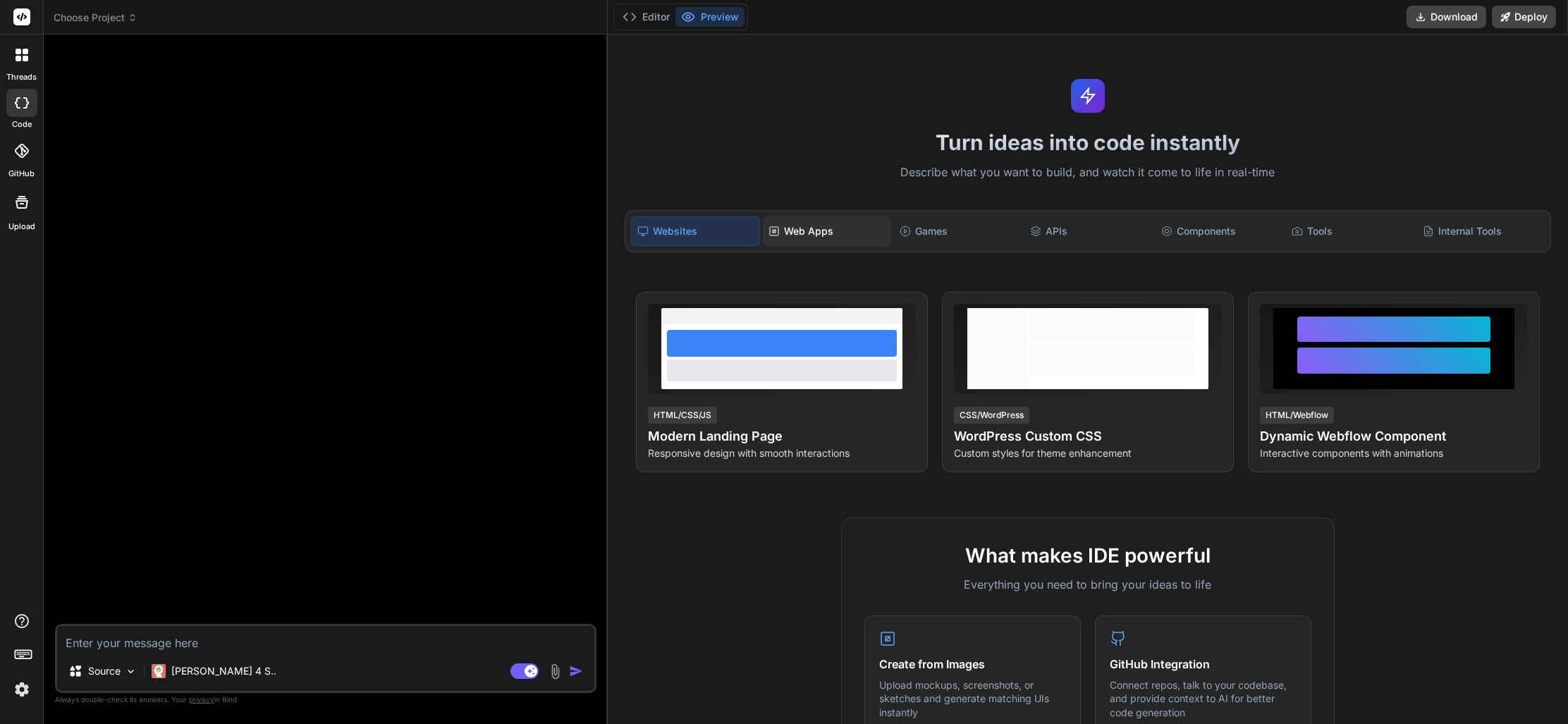
click at [795, 230] on div "Web Apps" at bounding box center [826, 231] width 128 height 29
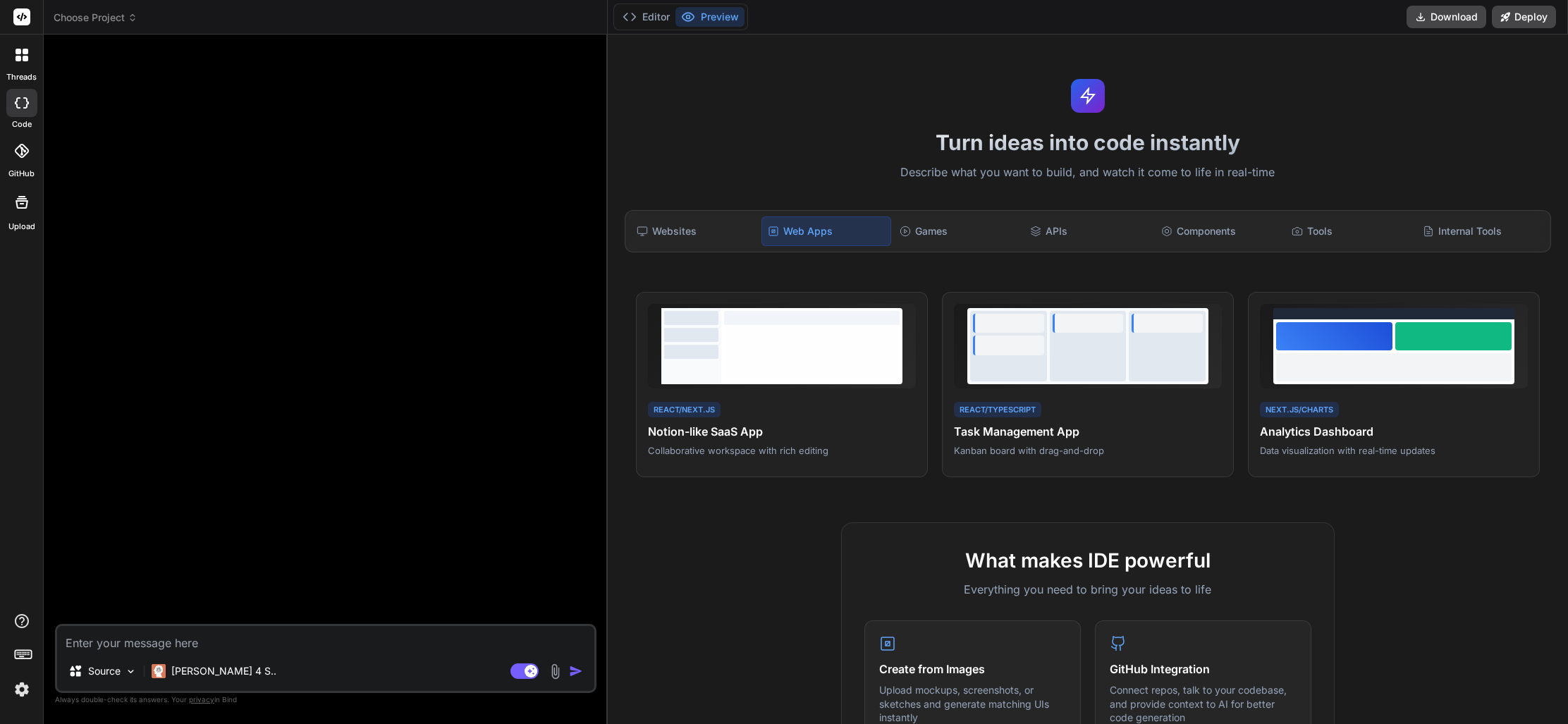
click at [175, 640] on textarea at bounding box center [325, 638] width 537 height 25
type textarea "d"
type textarea "x"
type textarea "di"
type textarea "x"
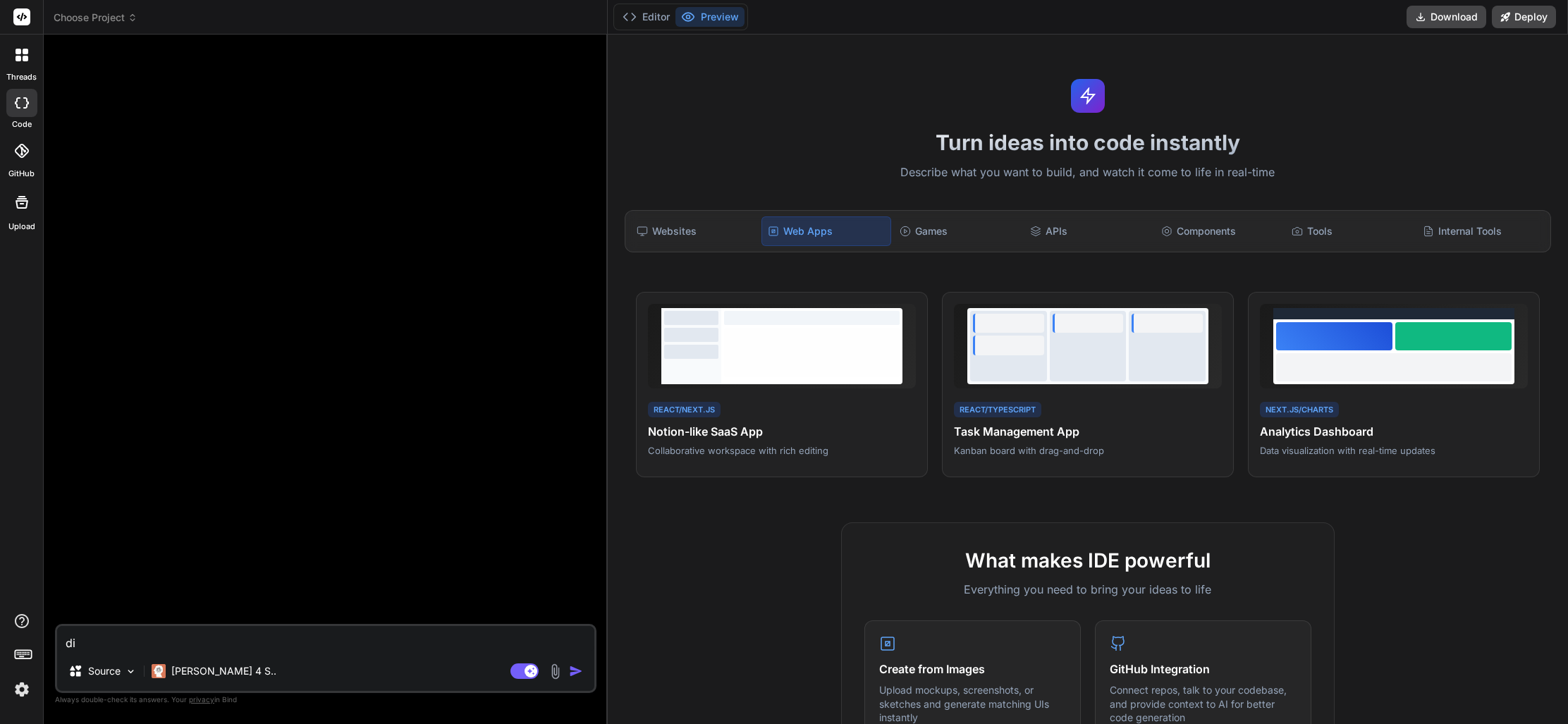
type textarea "die"
type textarea "x"
type textarea "dies"
type textarea "x"
type textarea "diese"
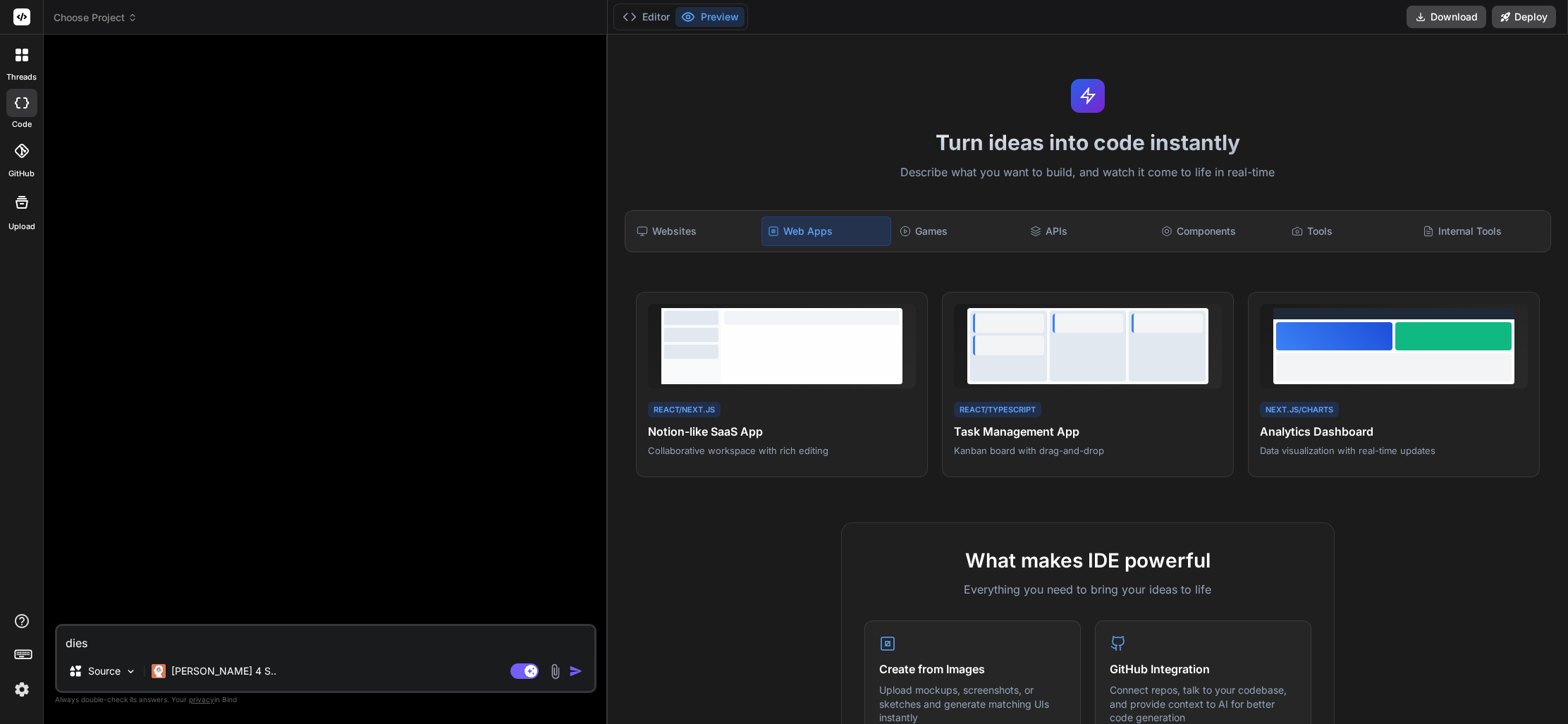
type textarea "x"
type textarea "dieser"
type textarea "x"
type textarea "dieser"
type textarea "x"
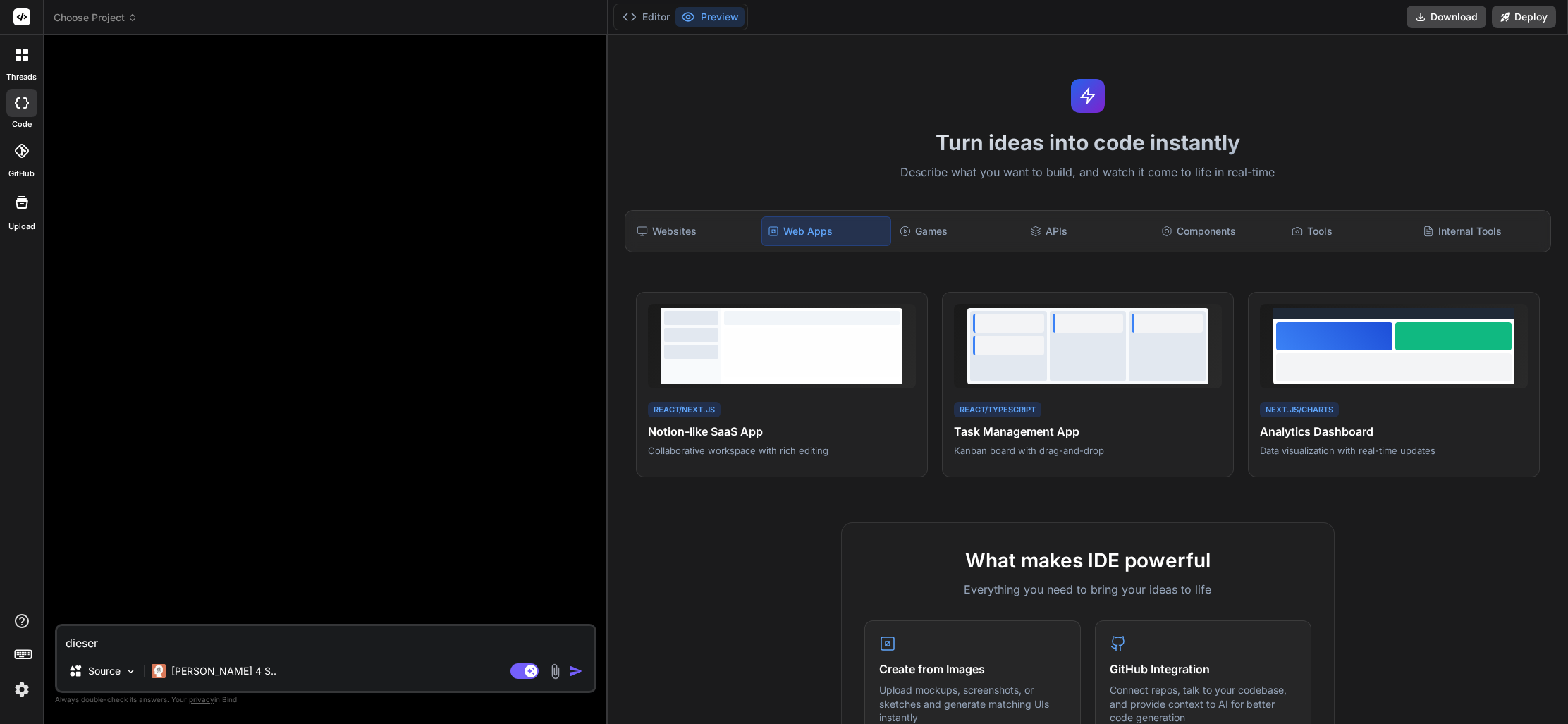
type textarea "dieser C"
type textarea "x"
type textarea "dieser Co"
type textarea "x"
type textarea "dieser Cod"
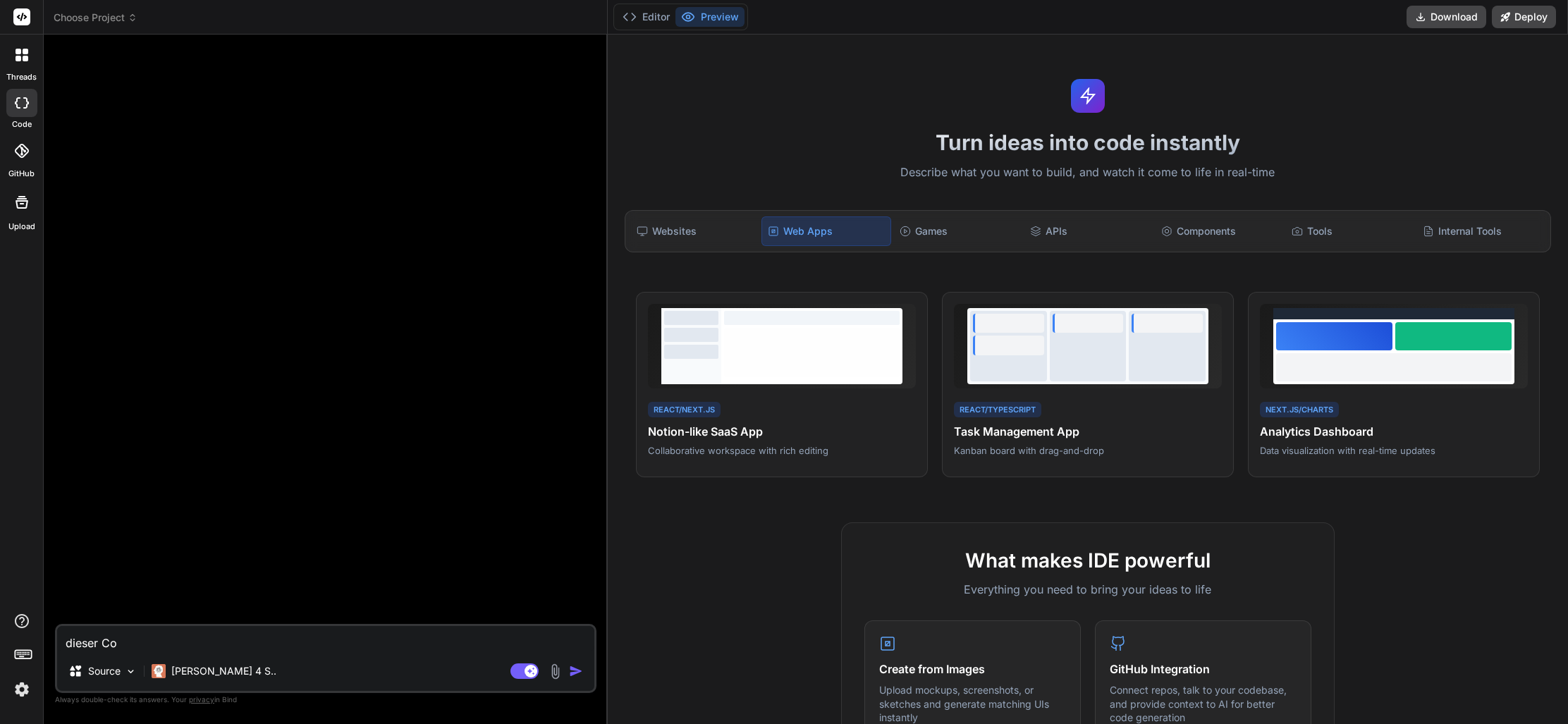
type textarea "x"
type textarea "dieser Code"
type textarea "x"
type textarea "dieser Code"
type textarea "x"
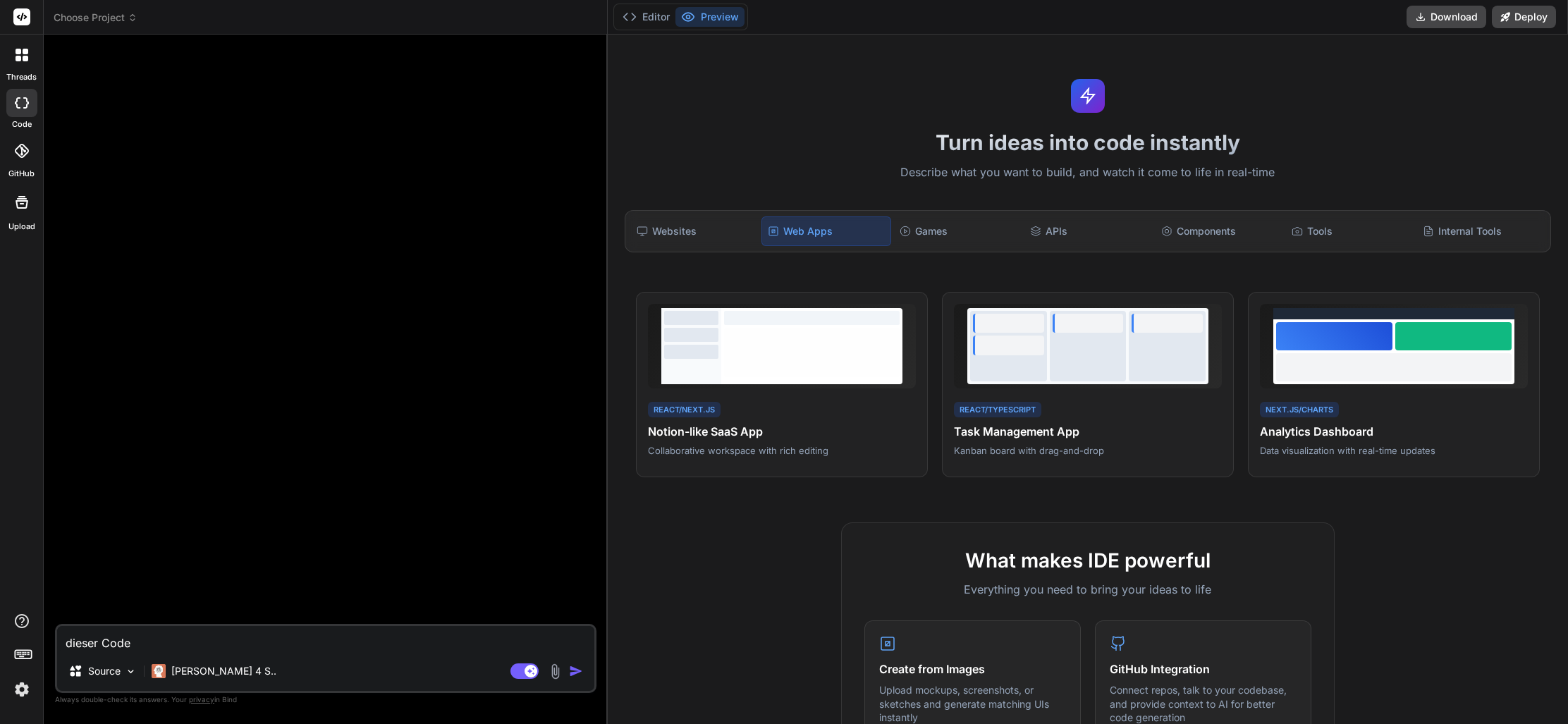
type textarea "dieser Code e"
type textarea "x"
type textarea "dieser Code en"
type textarea "x"
type textarea "dieser Code ent"
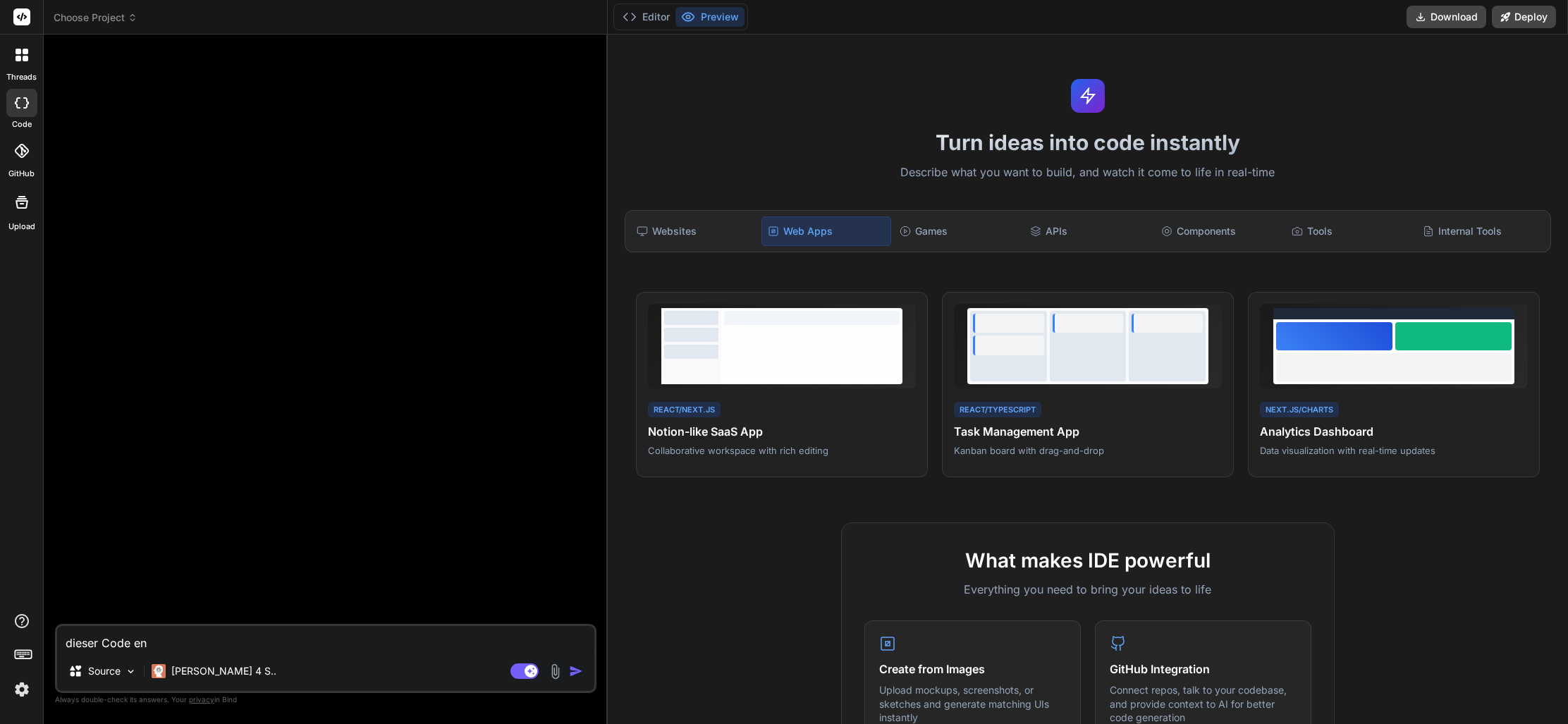
type textarea "x"
type textarea "dieser Code enth"
type textarea "x"
type textarea "dieser Code enthä"
type textarea "x"
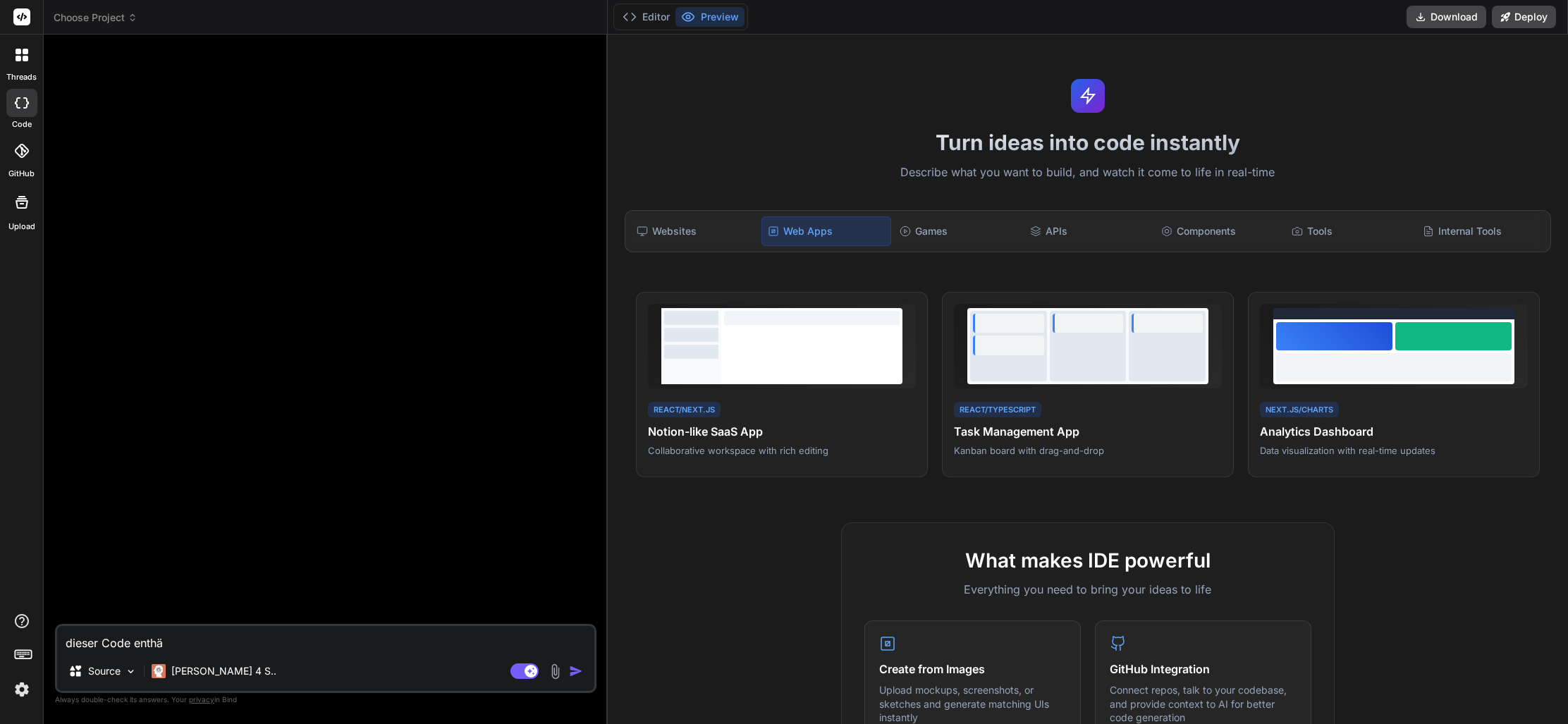
type textarea "dieser Code enthäl"
type textarea "x"
type textarea "dieser Code enthält"
type textarea "x"
type textarea "dieser Code enthält"
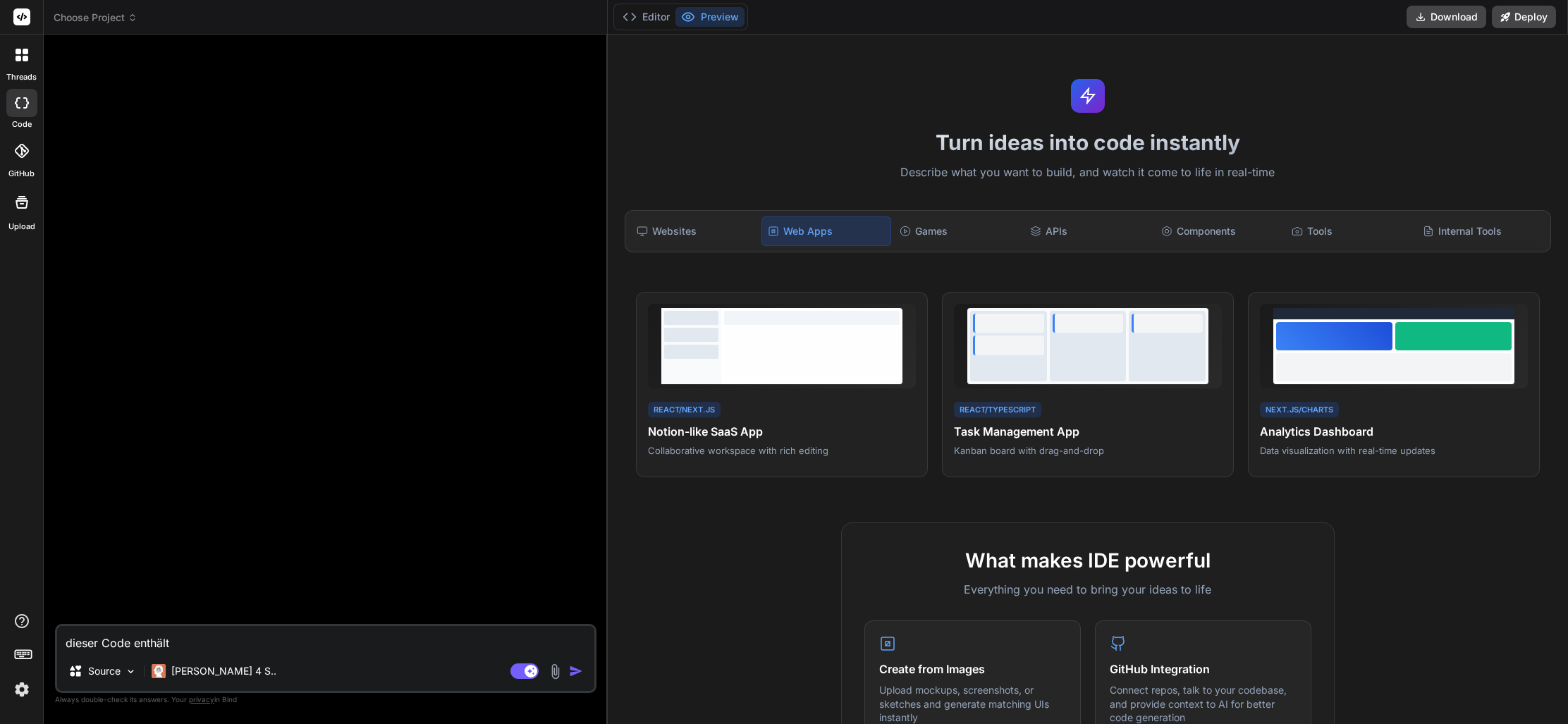
type textarea "x"
type textarea "dieser Code enthält n"
type textarea "x"
type textarea "dieser Code enthält no"
type textarea "x"
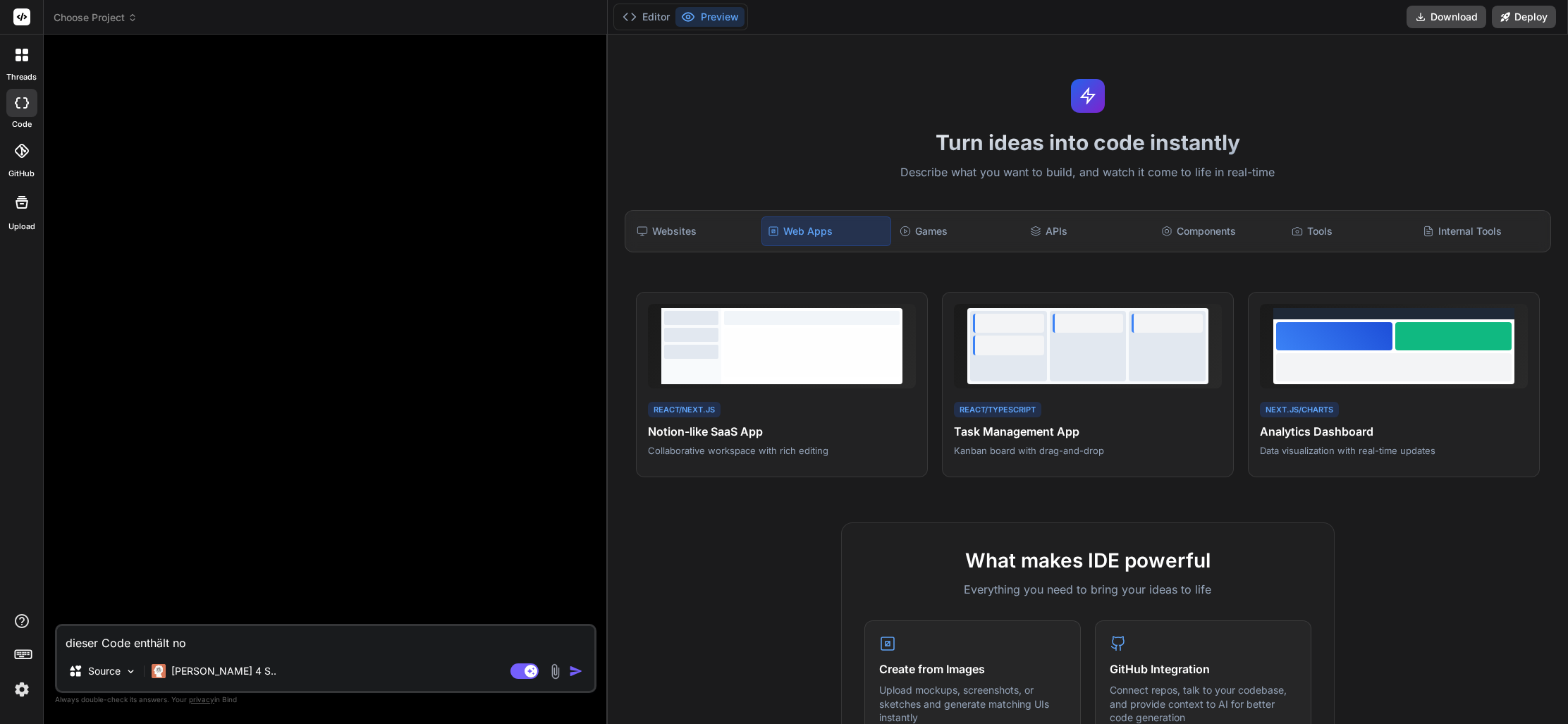
type textarea "dieser Code enthält noc"
type textarea "x"
type textarea "dieser Code enthält noch"
type textarea "x"
type textarea "dieser Code enthält noch"
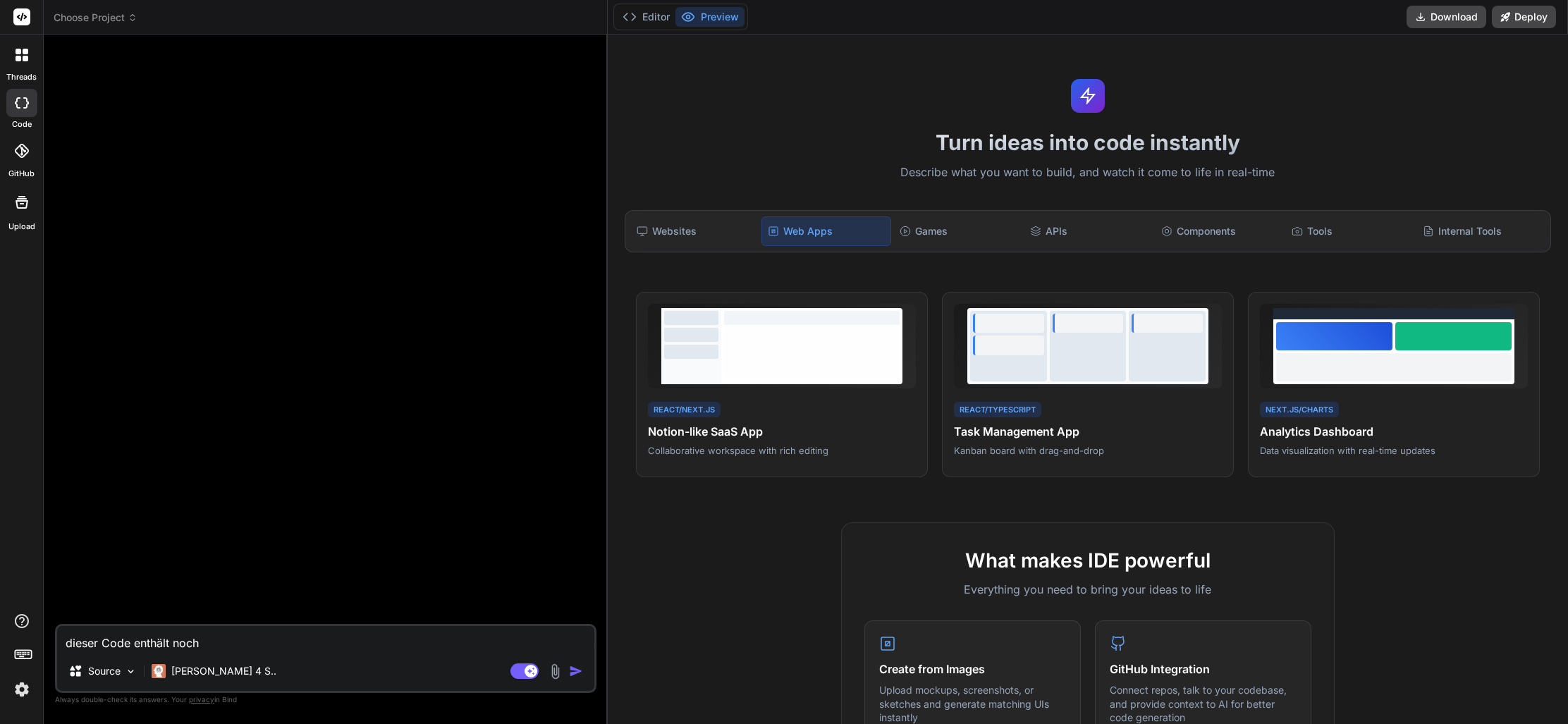
type textarea "x"
type textarea "dieser Code enthält noch f"
type textarea "x"
type textarea "dieser Code enthält noch fe"
type textarea "x"
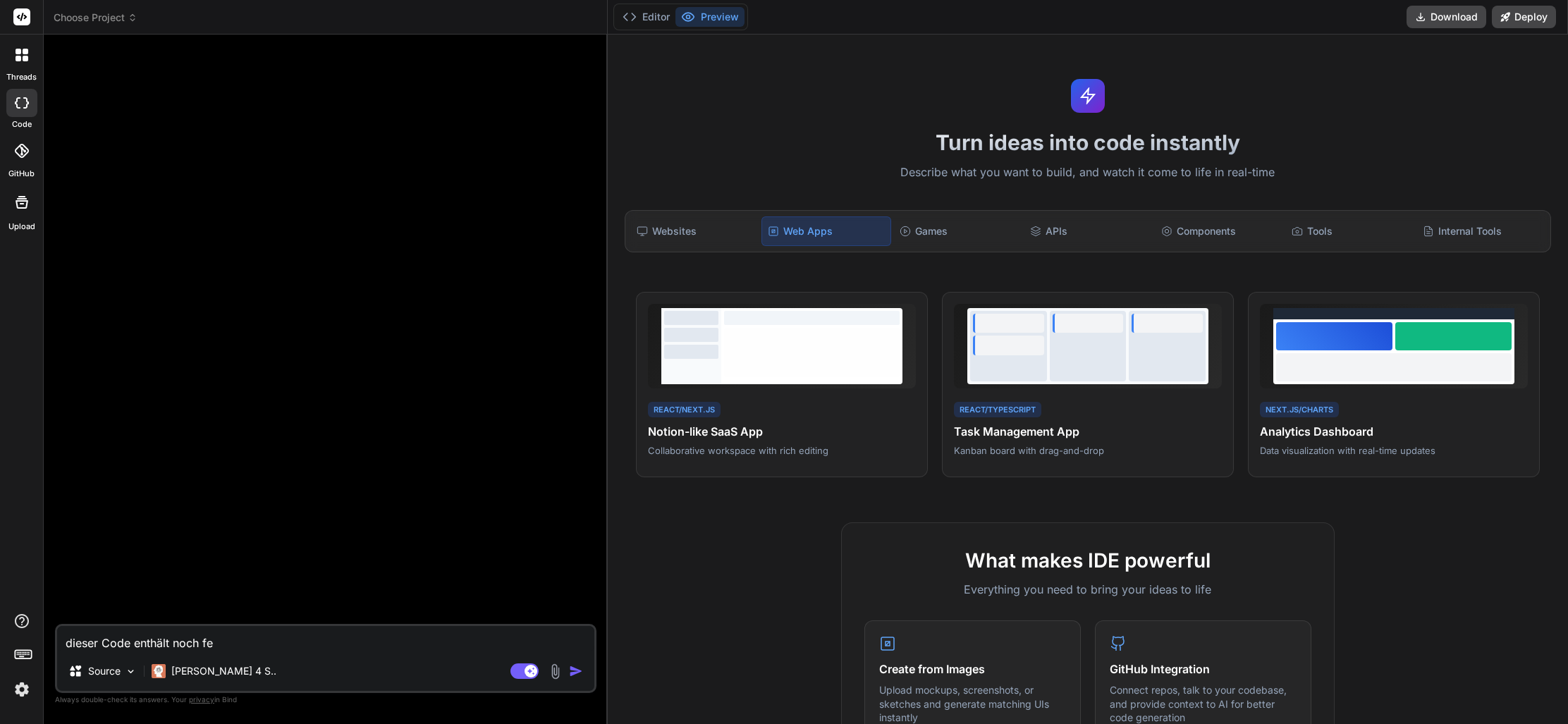
type textarea "dieser Code enthält noch feh"
type textarea "x"
type textarea "dieser Code enthält noch fehl"
type textarea "x"
type textarea "dieser Code enthält noch fehle"
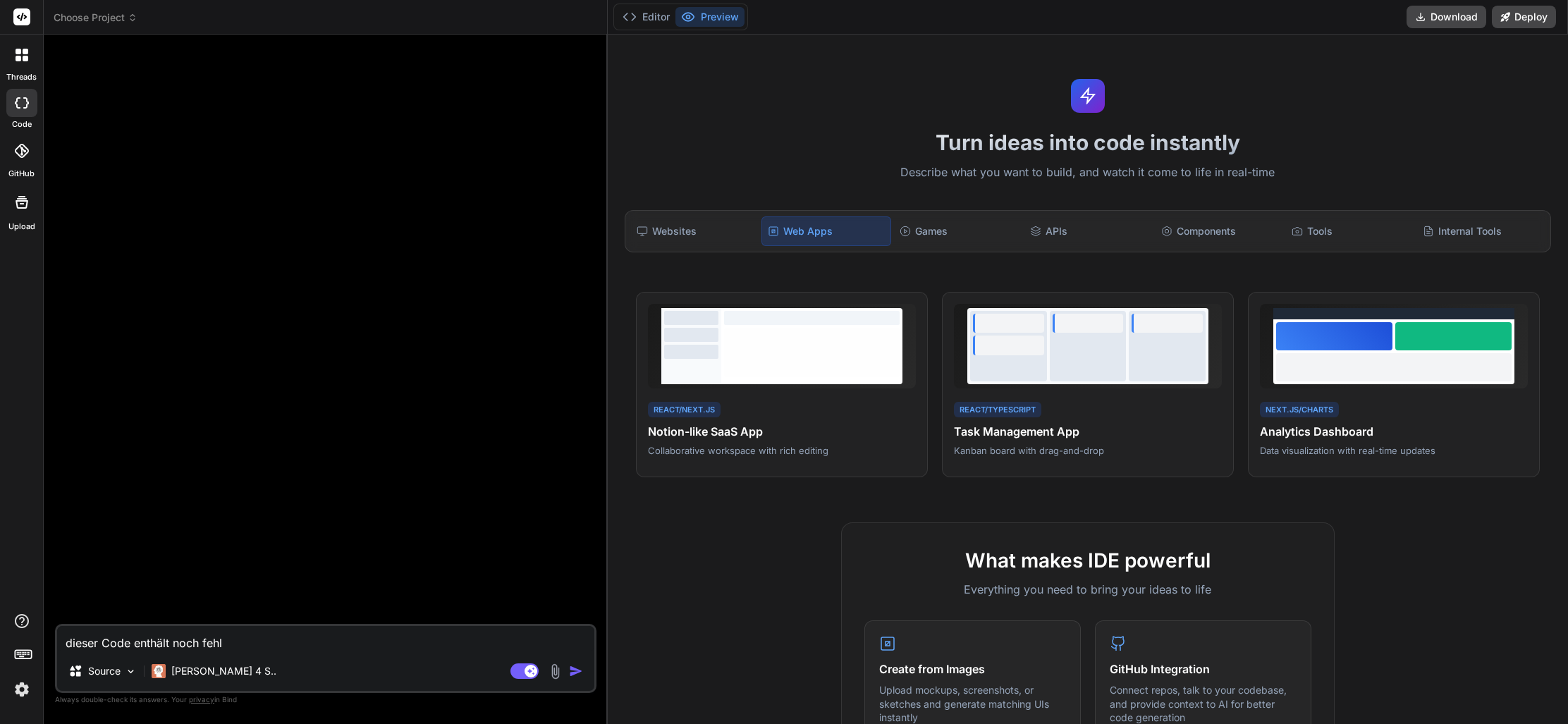
type textarea "x"
type textarea "dieser Code enthält noch fehler"
type textarea "x"
type textarea "dieser Code enthält noch fehler."
type textarea "x"
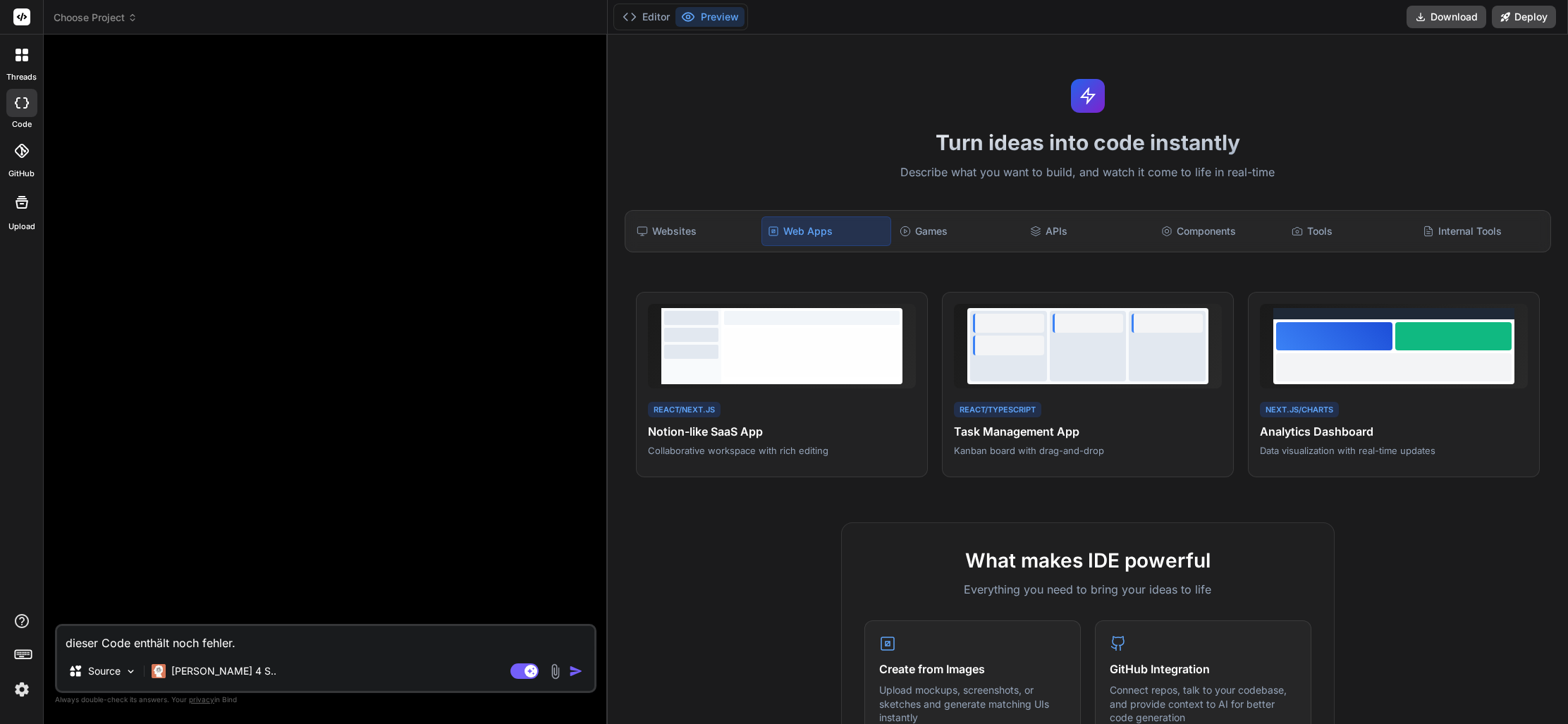
type textarea "dieser Code enthält noch fehler."
type textarea "x"
type textarea "dieser Code enthält noch fehler. w"
type textarea "x"
type textarea "dieser Code enthält noch fehler. we"
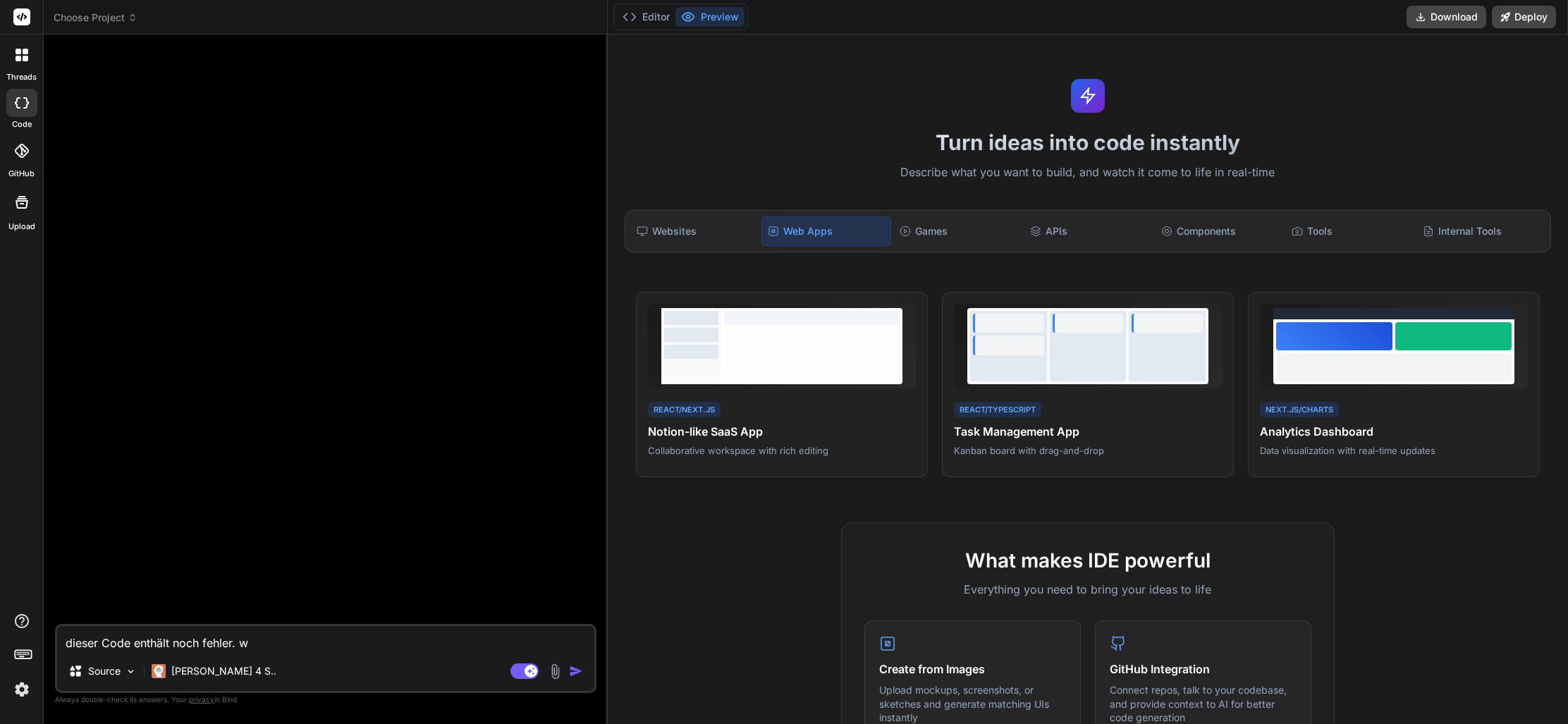
type textarea "x"
type textarea "dieser Code enthält noch fehler. wen"
type textarea "x"
type textarea "dieser Code enthält noch fehler. wenn"
type textarea "x"
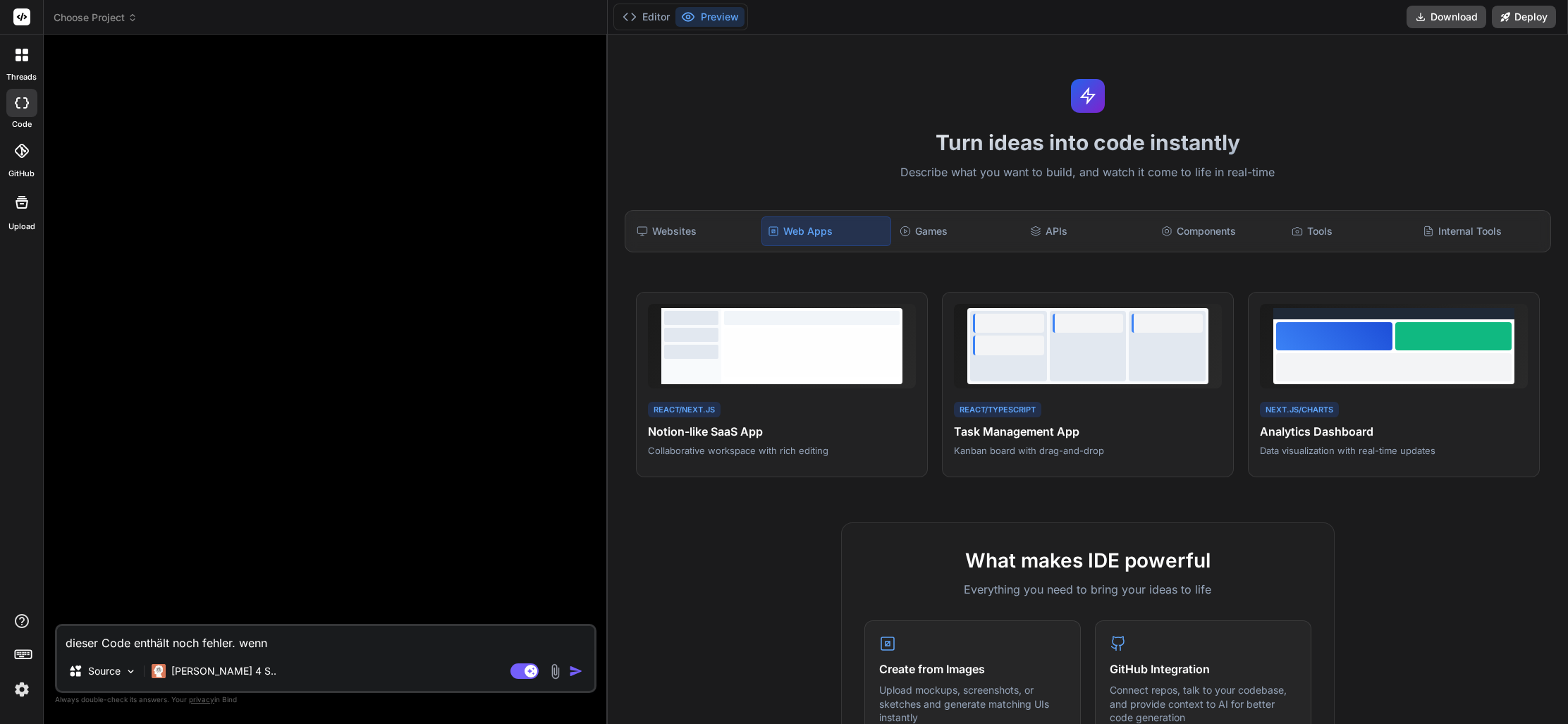
type textarea "dieser Code enthält noch fehler. wenn"
type textarea "x"
type textarea "dieser Code enthält noch fehler. wenn i"
type textarea "x"
type textarea "dieser Code enthält noch fehler. wenn ic"
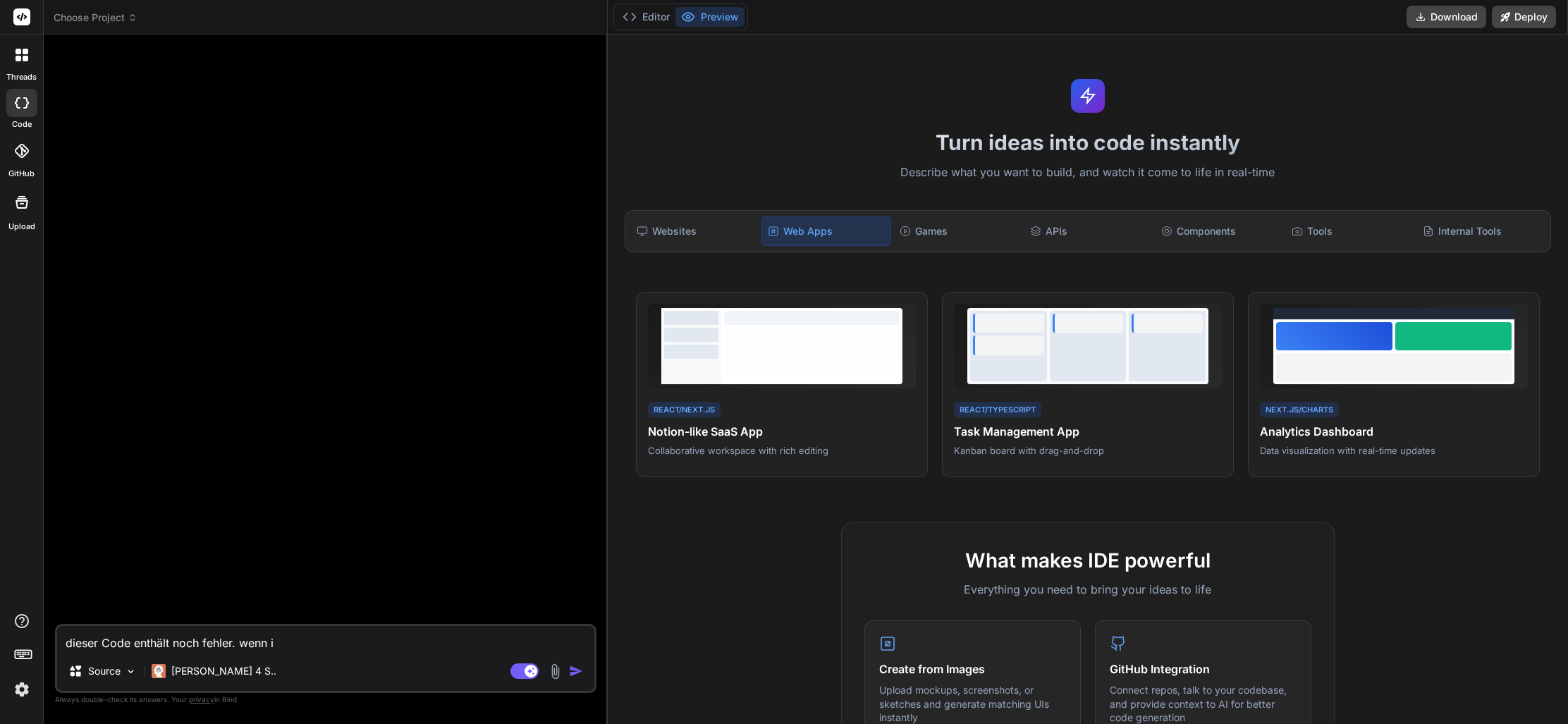
type textarea "x"
type textarea "dieser Code enthält noch fehler. wenn ich"
type textarea "x"
type textarea "dieser Code enthält noch fehler. wenn ich"
type textarea "x"
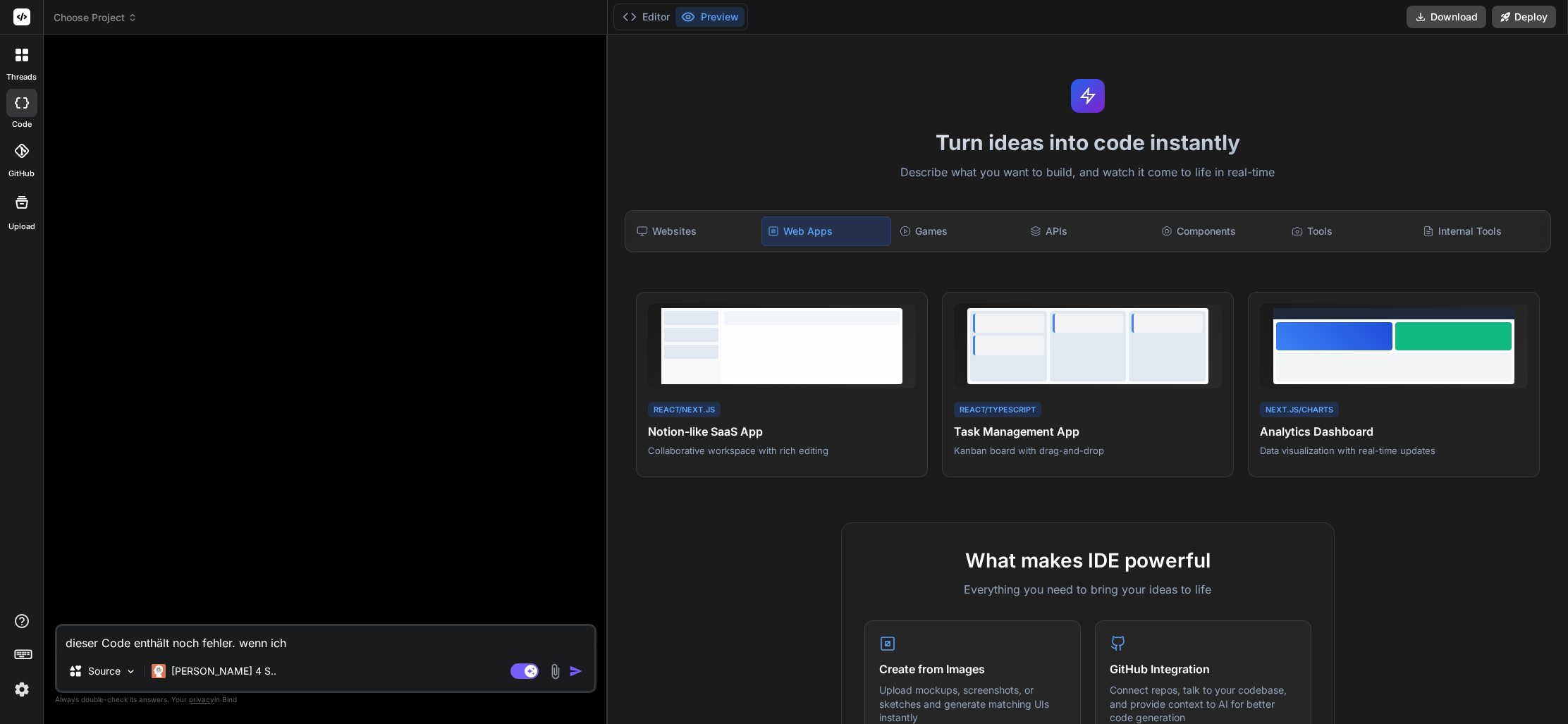
type textarea "dieser Code enthält noch fehler. wenn ich e"
type textarea "x"
type textarea "dieser Code enthält noch fehler. wenn ich ei"
type textarea "x"
type textarea "dieser Code enthält noch fehler. wenn ich ein"
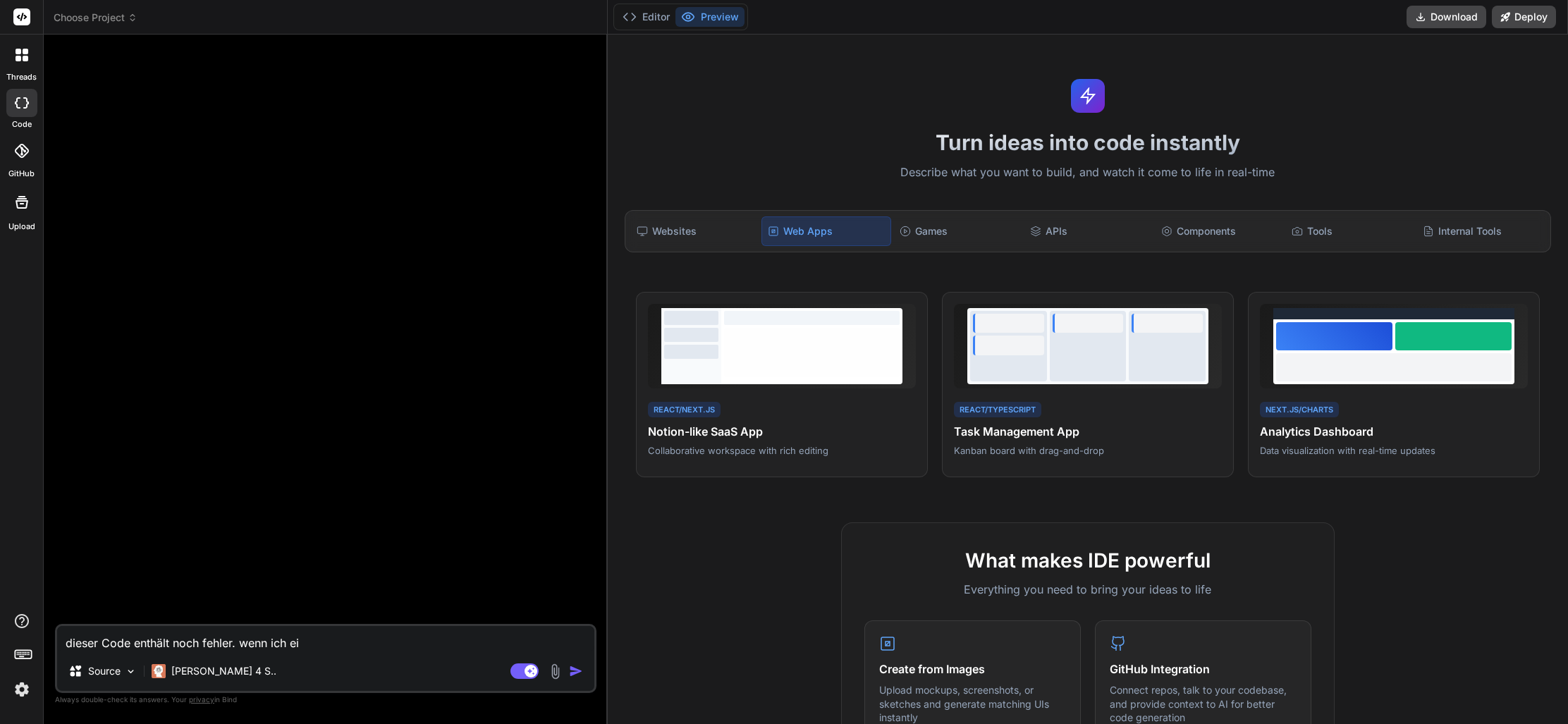
type textarea "x"
type textarea "dieser Code enthält noch fehler. wenn ich ei"
type textarea "x"
type textarea "dieser Code enthält noch fehler. wenn ich e"
type textarea "x"
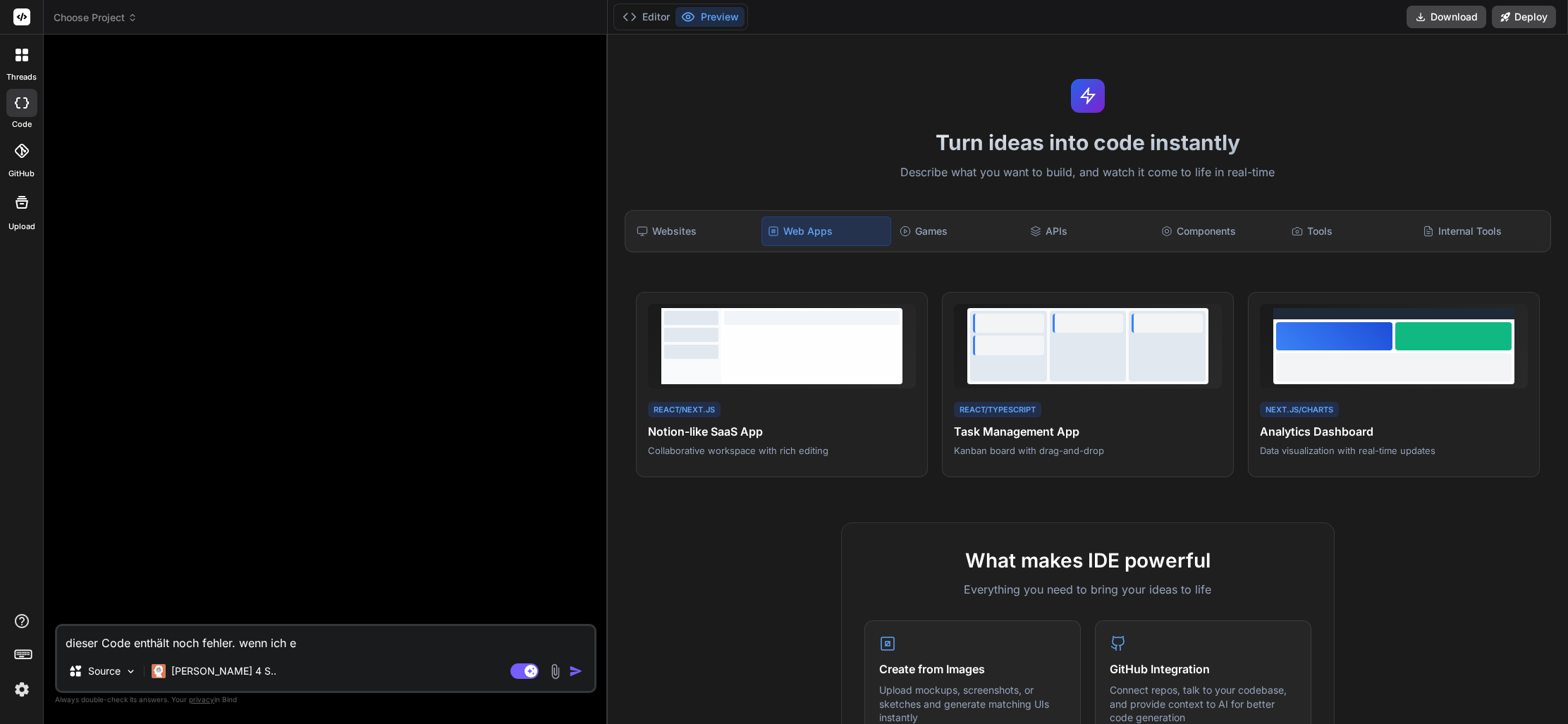
type textarea "dieser Code enthält noch fehler. wenn ich"
type textarea "x"
type textarea "dieser Code enthält noch fehler. wenn ich s"
type textarea "x"
type textarea "dieser Code enthält noch fehler. wenn ich su"
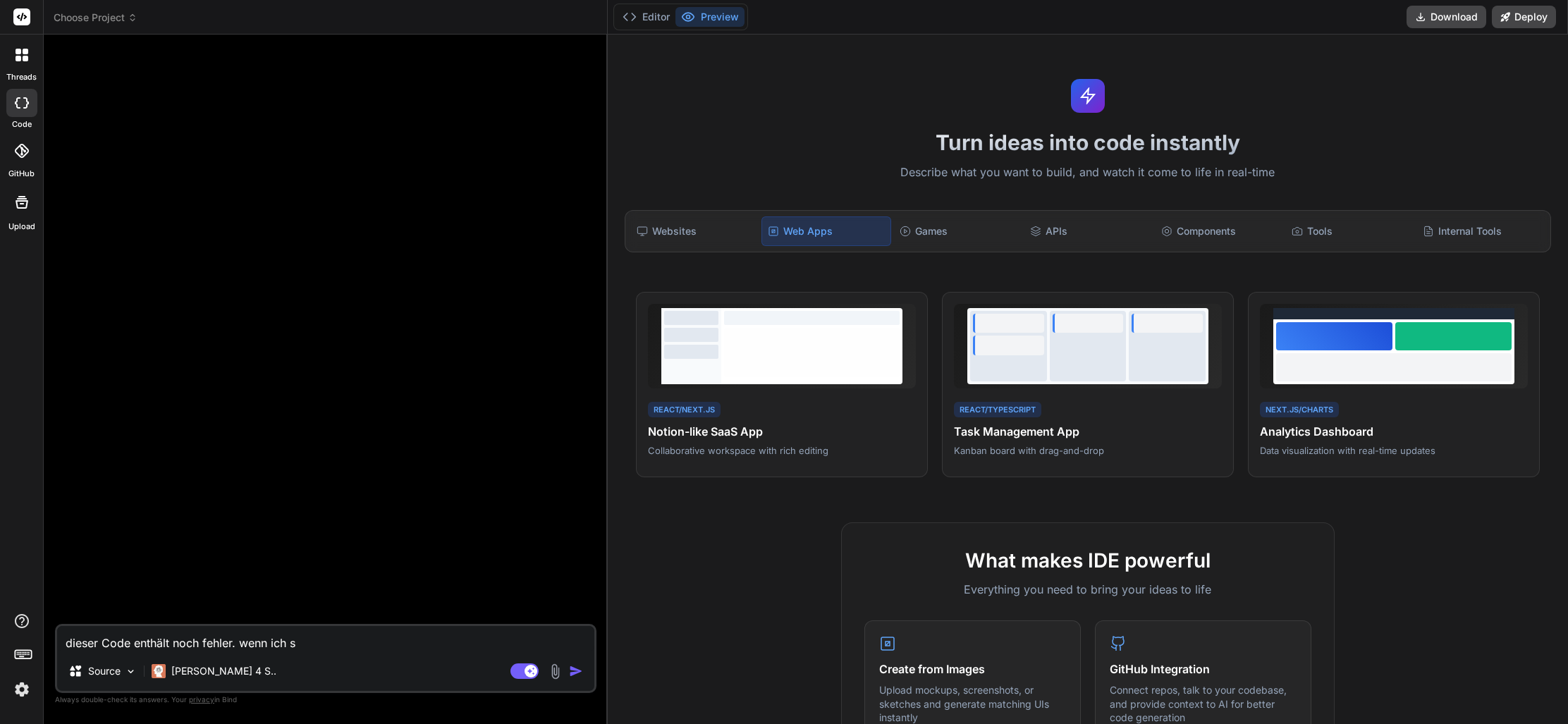
type textarea "x"
type textarea "dieser Code enthält noch fehler. wenn ich sum"
type textarea "x"
type textarea "dieser Code enthält noch fehler. wenn ich summ"
type textarea "x"
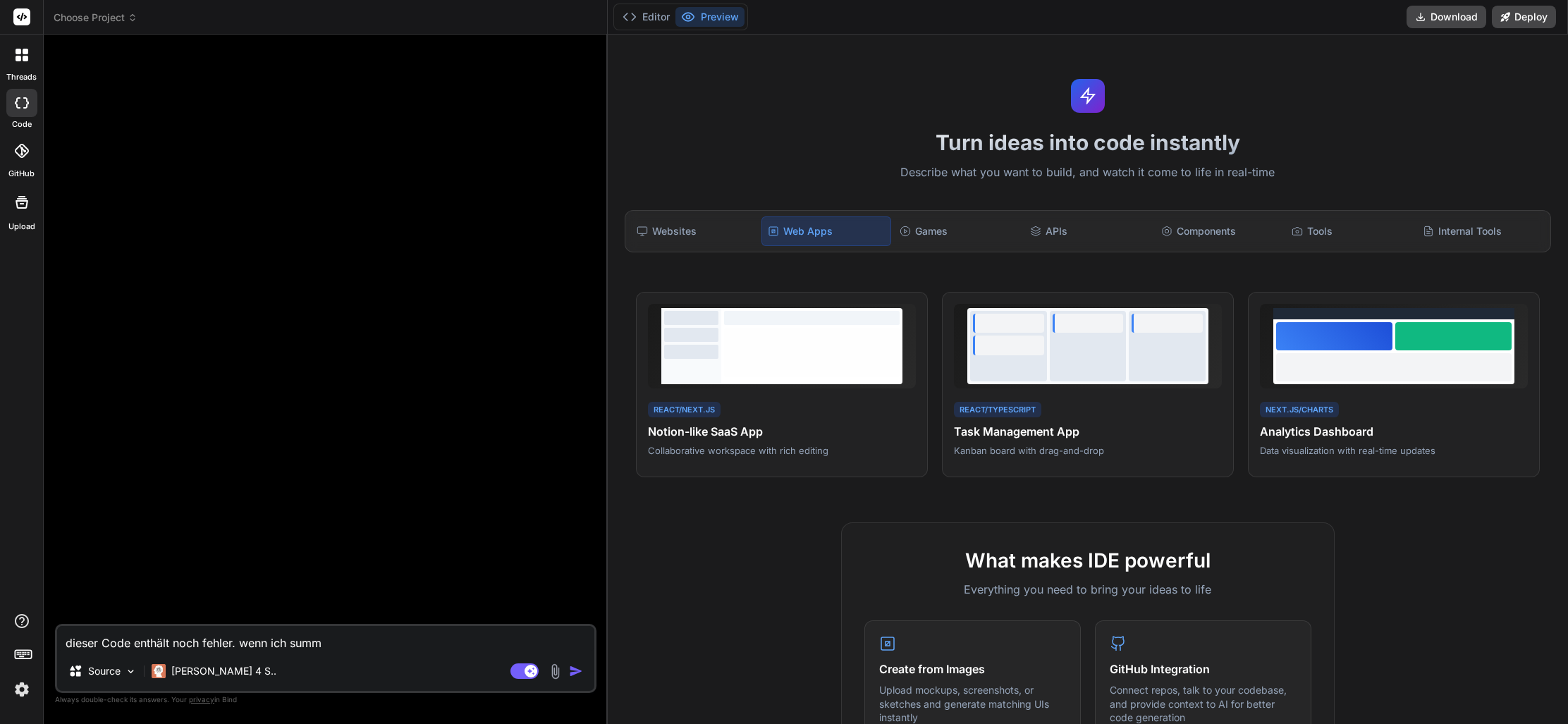
type textarea "dieser Code enthält noch fehler. wenn ich summe"
type textarea "x"
type textarea "dieser Code enthält noch fehler. wenn ich summen"
type textarea "x"
type textarea "dieser Code enthält noch fehler. wenn ich summen"
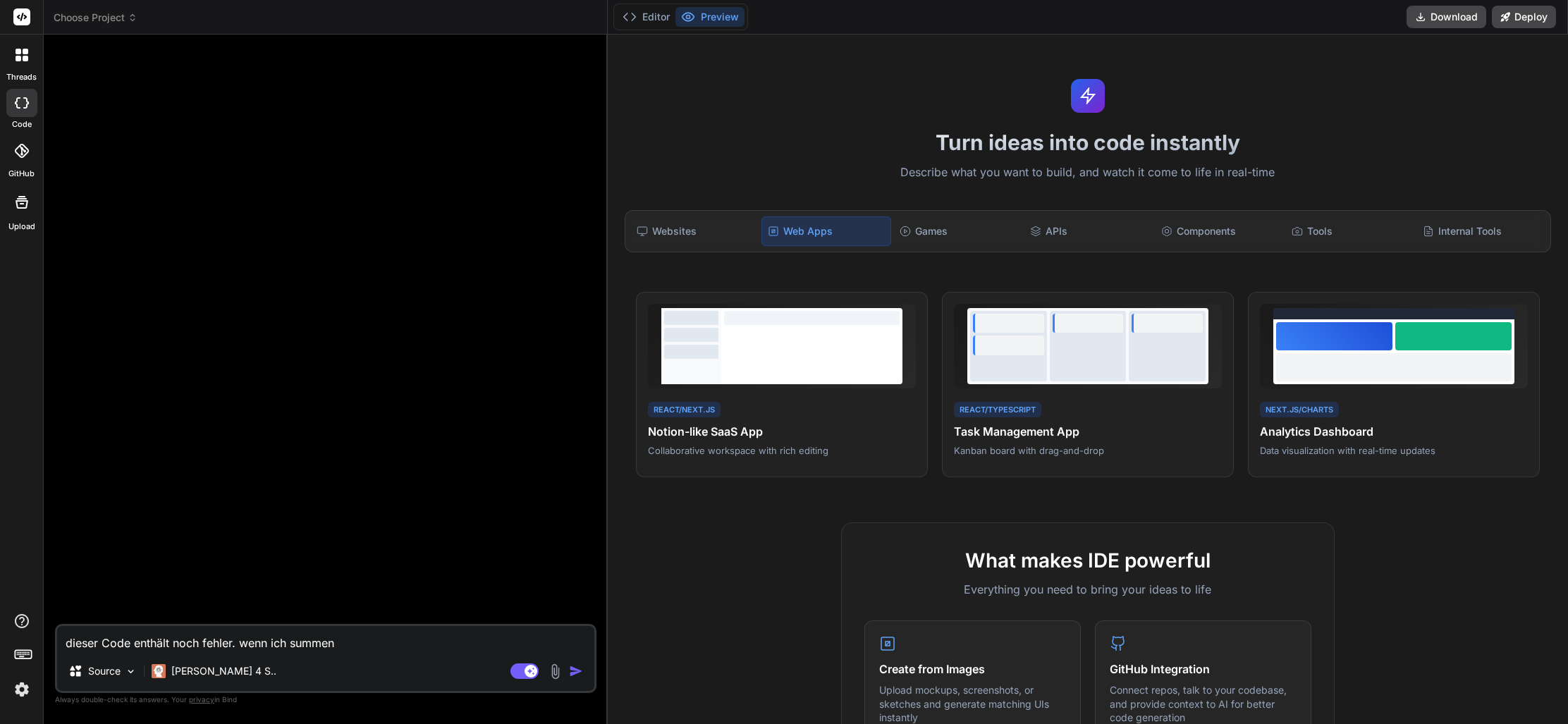
type textarea "x"
type textarea "dieser Code enthält noch fehler. wenn ich summen e"
type textarea "x"
type textarea "dieser Code enthält noch fehler. wenn ich summen ei"
type textarea "x"
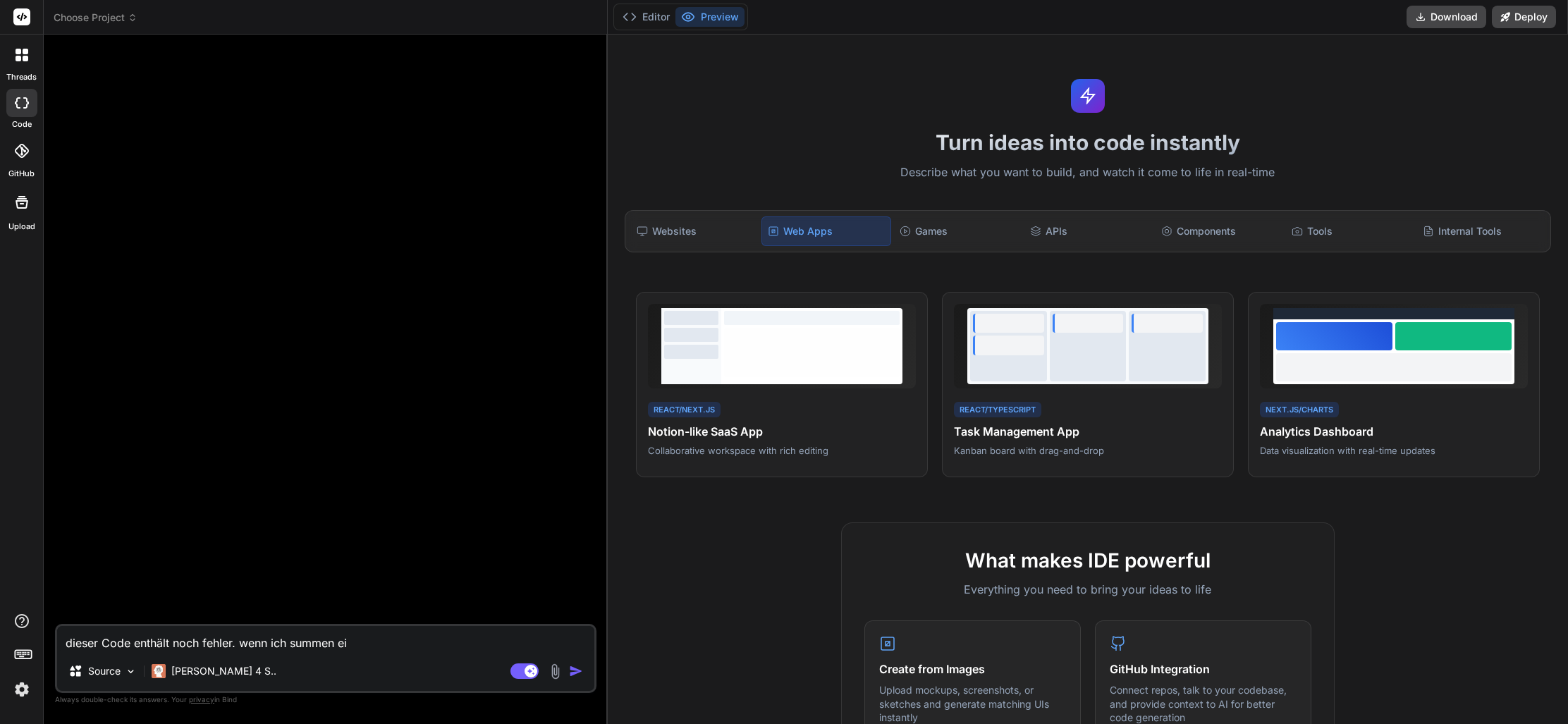
type textarea "dieser Code enthält noch fehler. wenn ich summen ein"
type textarea "x"
type textarea "dieser Code enthält noch fehler. wenn ich summen eint"
type textarea "x"
type textarea "dieser Code enthält noch fehler. wenn ich summen eintr"
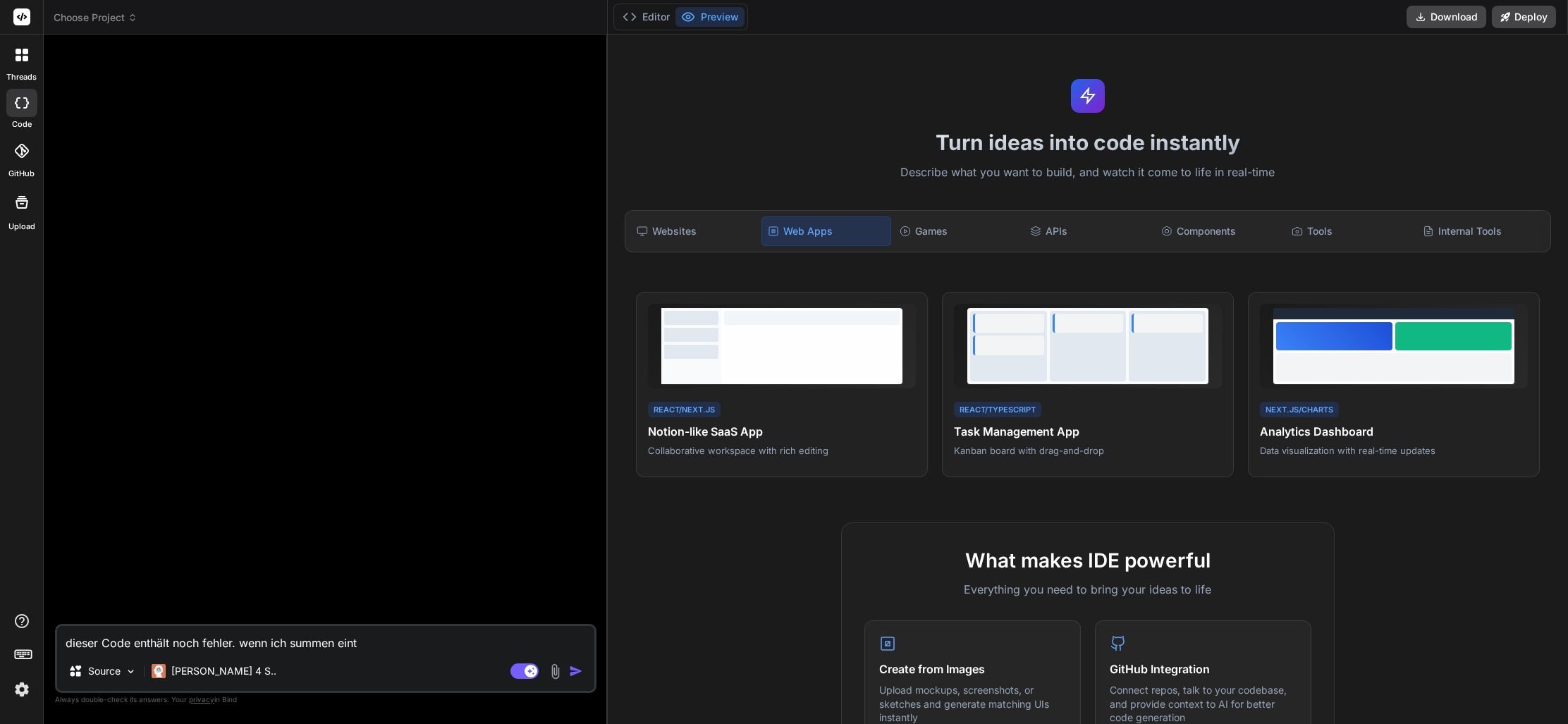
type textarea "x"
type textarea "dieser Code enthält noch fehler. wenn ich summen eintra"
type textarea "x"
type textarea "dieser Code enthält noch fehler. wenn ich summen eintrag"
type textarea "x"
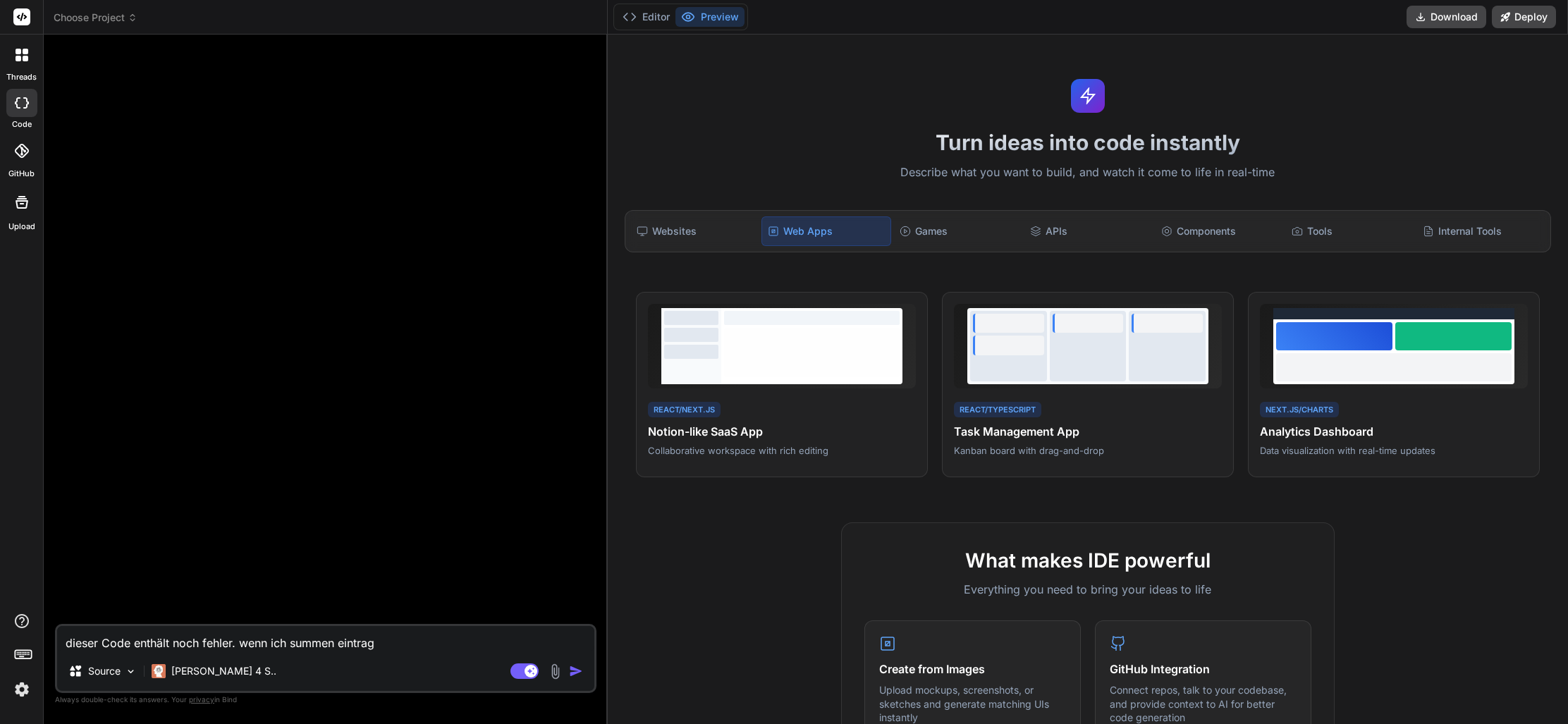
type textarea "dieser Code enthält noch fehler. wenn ich summen eintrage"
type textarea "x"
type textarea "dieser Code enthält noch fehler. wenn ich summen eintrage"
type textarea "x"
type textarea "dieser Code enthält noch fehler. wenn ich summen eintrage w"
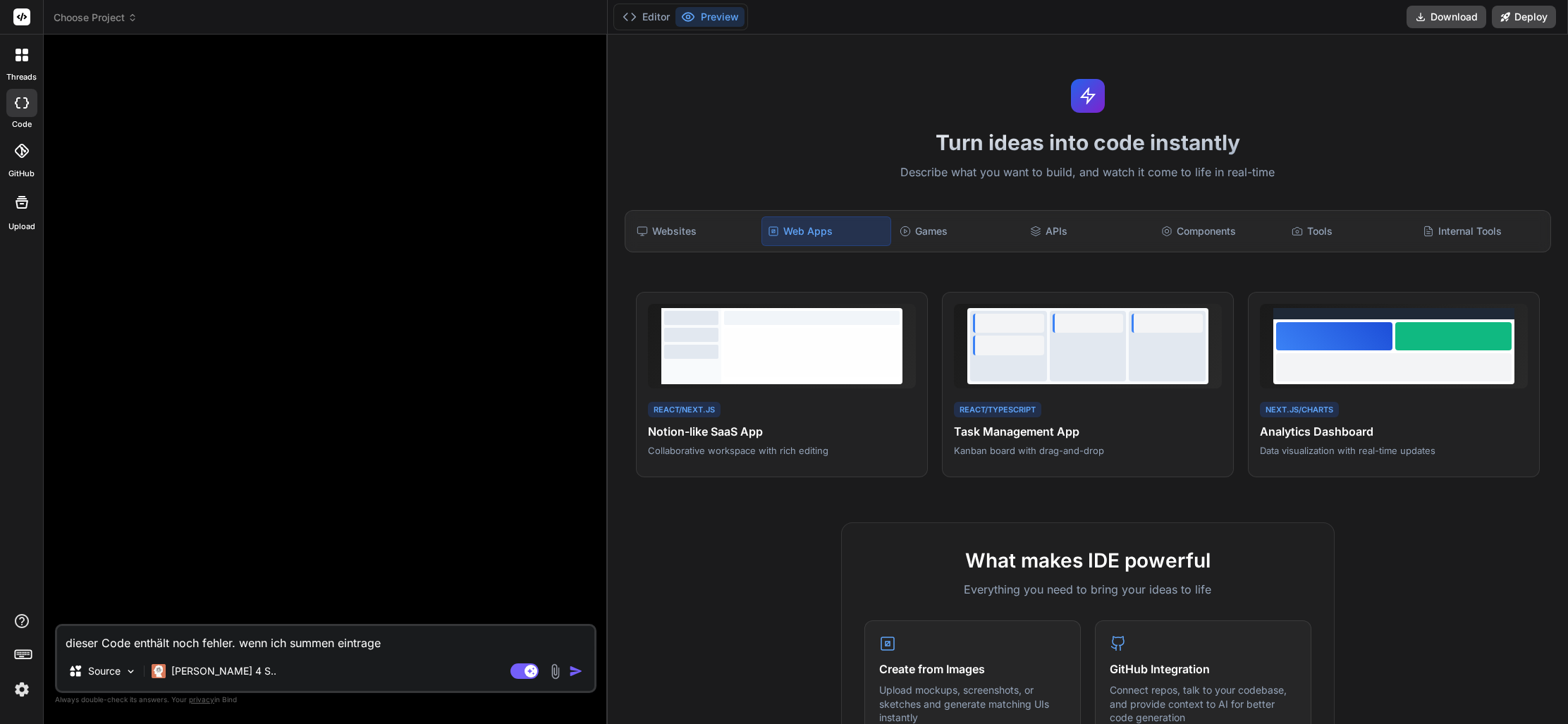
type textarea "x"
type textarea "dieser Code enthält noch fehler. wenn ich summen eintrage we"
type textarea "x"
type textarea "dieser Code enthält noch fehler. wenn ich summen eintrage wer"
type textarea "x"
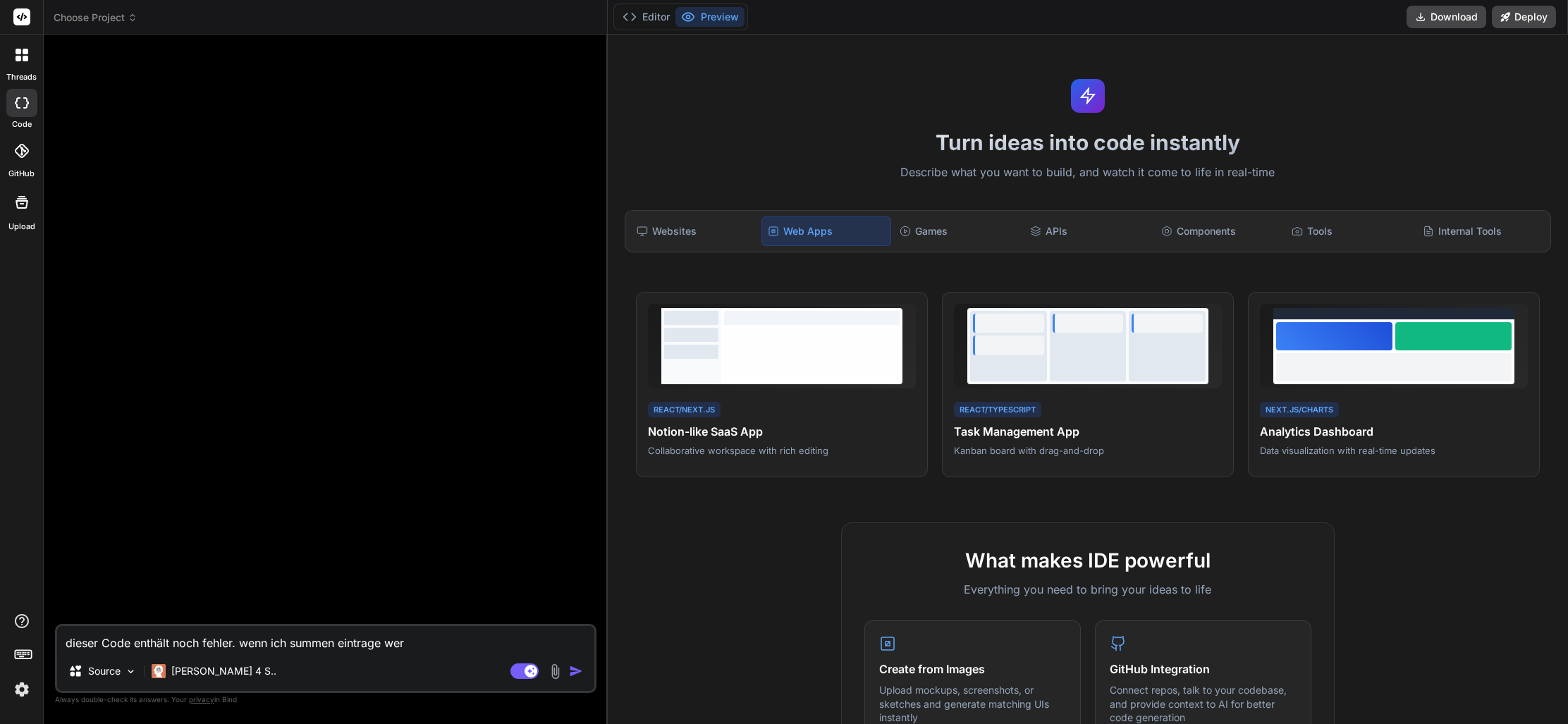
type textarea "dieser Code enthält noch fehler. wenn ich summen eintrage werd"
type textarea "x"
type textarea "dieser Code enthält noch fehler. wenn ich summen eintrage werde"
type textarea "x"
type textarea "dieser Code enthält noch fehler. wenn ich summen eintrage werden"
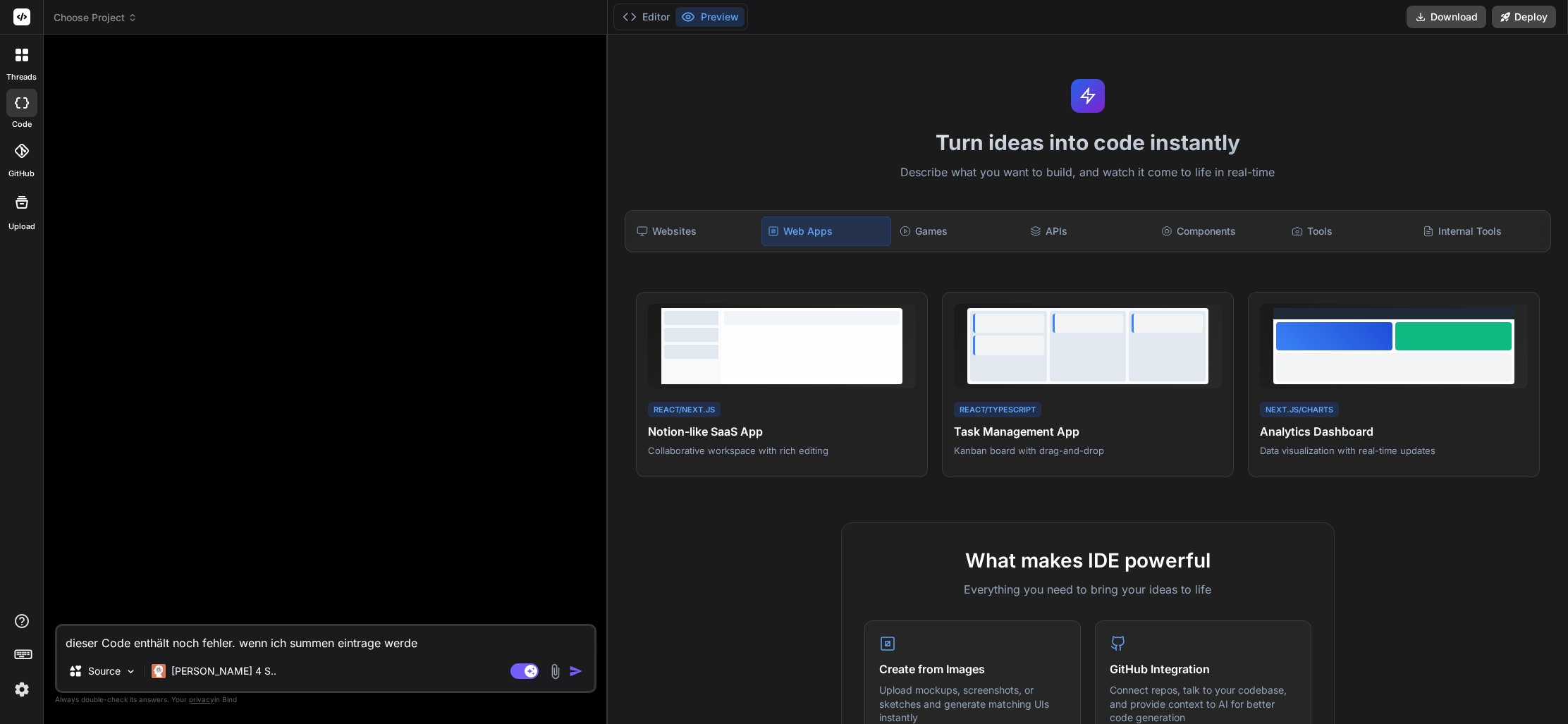
type textarea "x"
type textarea "dieser Code enthält noch fehler. wenn ich summen eintrage werden"
type textarea "x"
type textarea "dieser Code enthält noch fehler. wenn ich summen eintrage werden d"
type textarea "x"
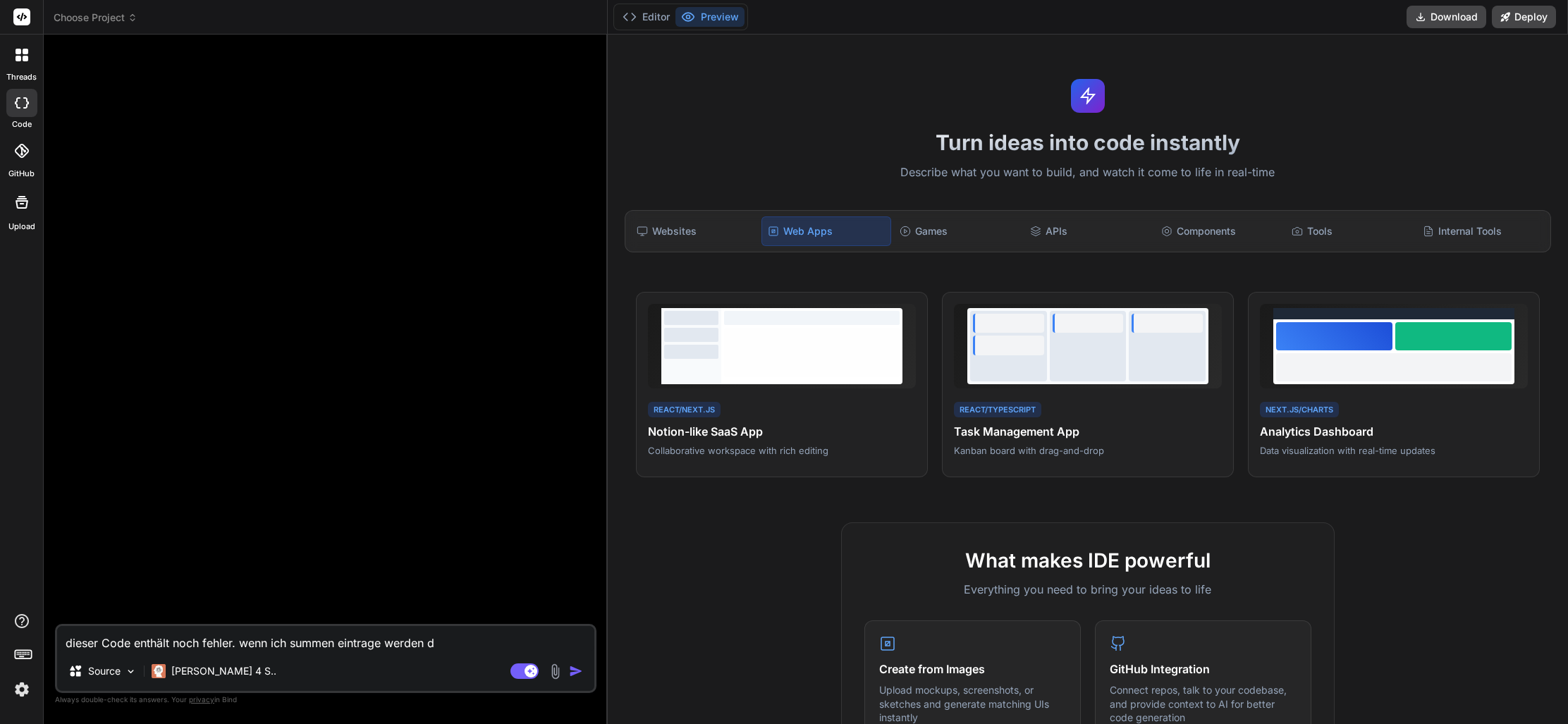
type textarea "dieser Code enthält noch fehler. wenn ich summen eintrage werden di"
type textarea "x"
type textarea "dieser Code enthält noch fehler. wenn ich summen eintrage werden die"
type textarea "x"
type textarea "dieser Code enthält noch fehler. wenn ich summen eintrage werden die"
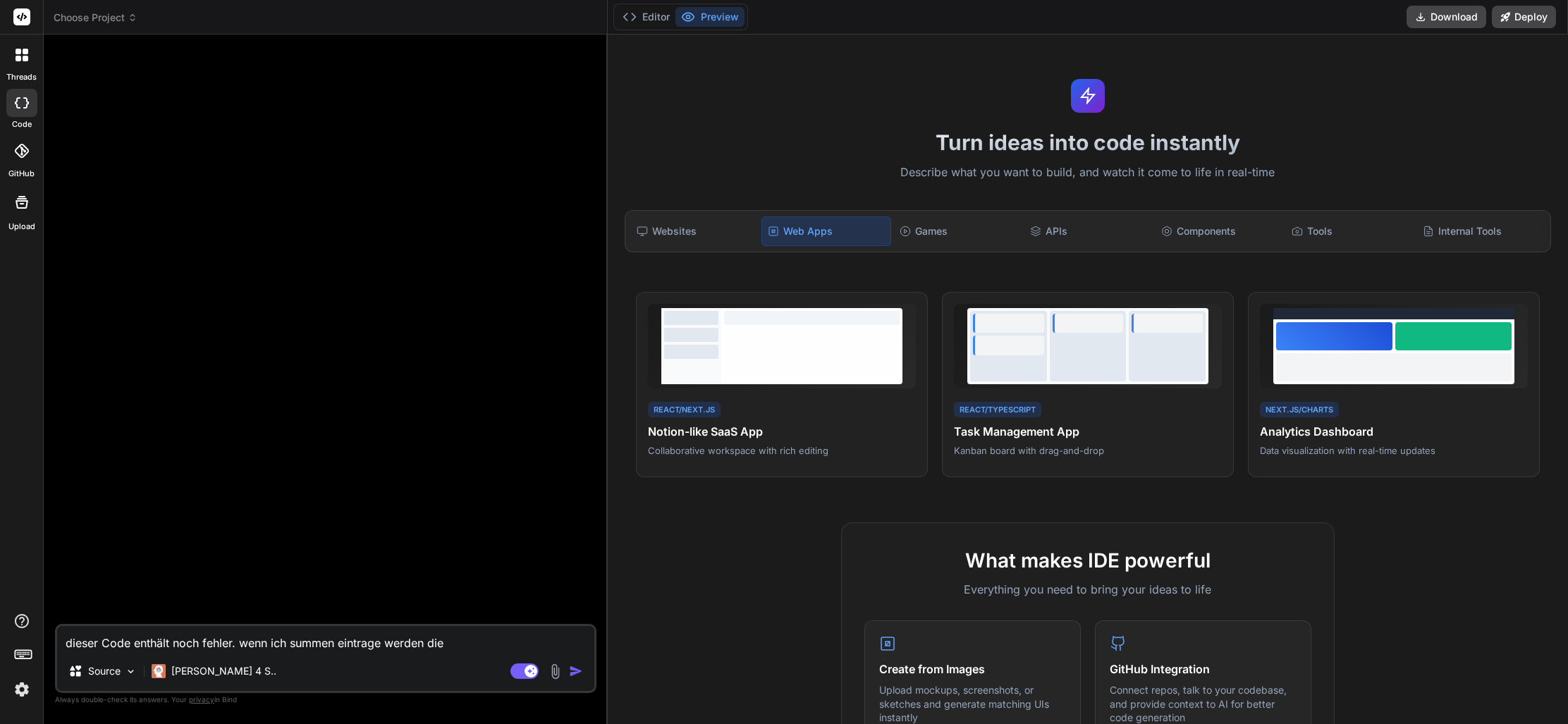
type textarea "x"
type textarea "dieser Code enthält noch fehler. wenn ich summen eintrage werden die l"
type textarea "x"
type textarea "dieser Code enthält noch fehler. wenn ich summen eintrage werden die lü"
type textarea "x"
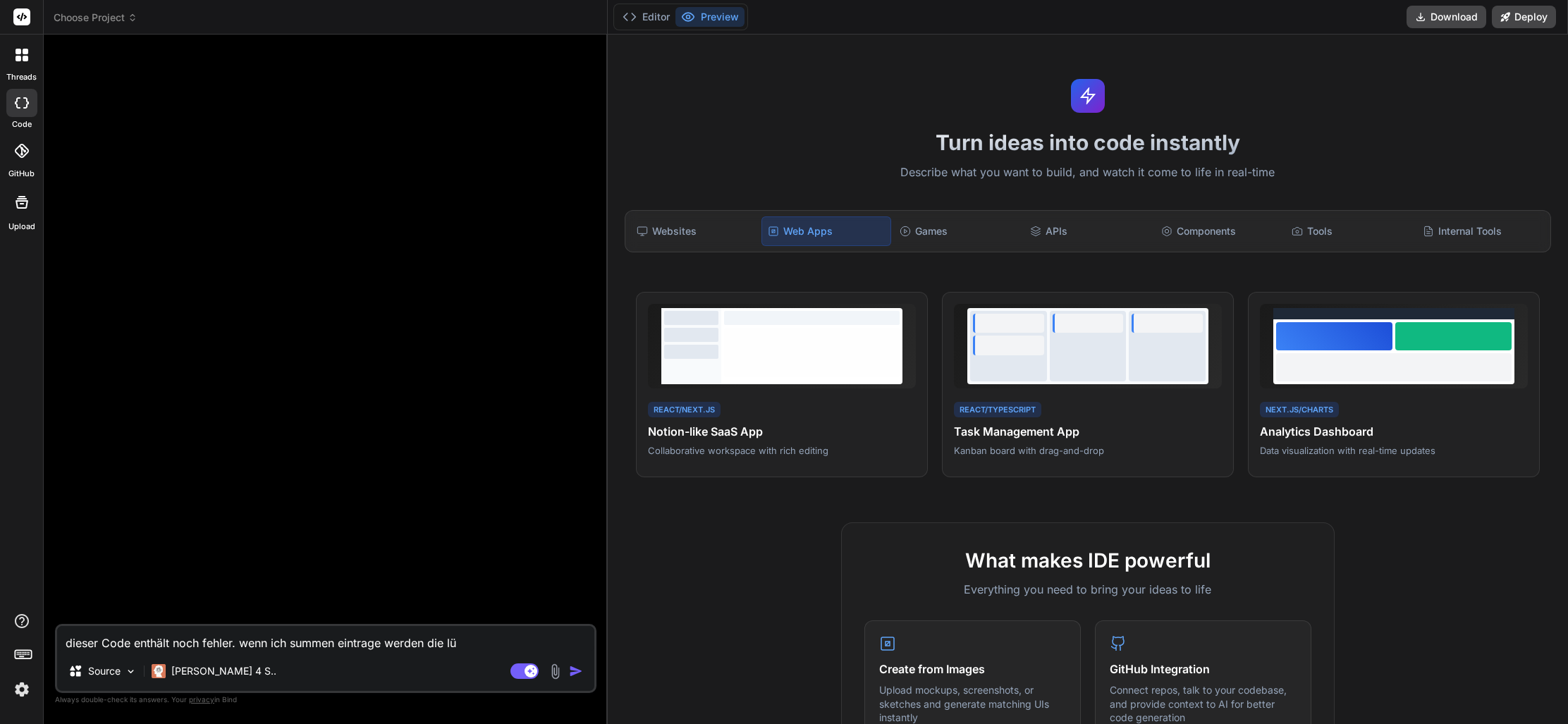
type textarea "dieser Code enthält noch fehler. wenn ich summen eintrage werden die lüc"
type textarea "x"
type textarea "dieser Code enthält noch fehler. wenn ich summen eintrage werden die lück"
type textarea "x"
type textarea "dieser Code enthält noch fehler. wenn ich summen eintrage werden die lücke"
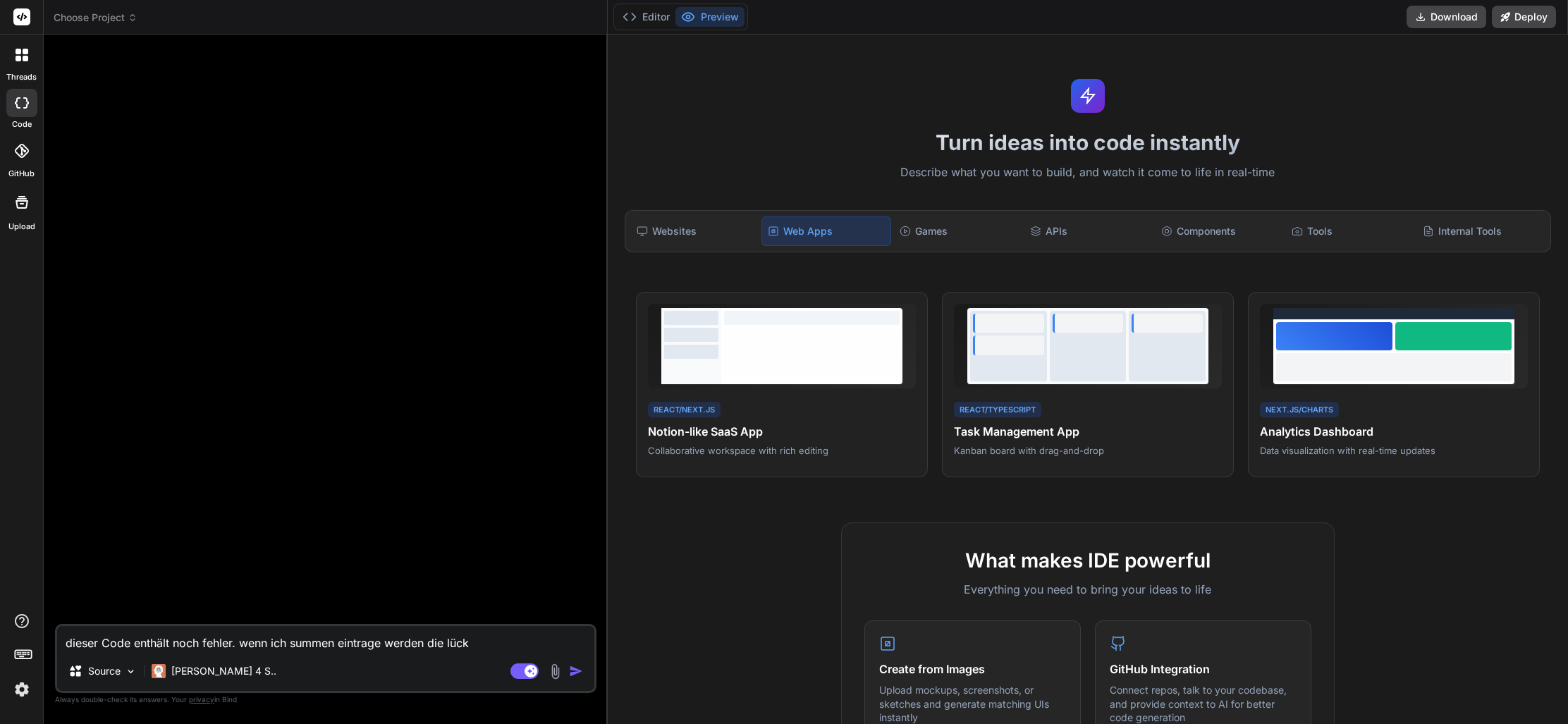
type textarea "x"
type textarea "dieser Code enthält noch fehler. wenn ich summen eintrage werden die lücken"
type textarea "x"
type textarea "dieser Code enthält noch fehler. wenn ich summen eintrage werden die Lücken"
type textarea "x"
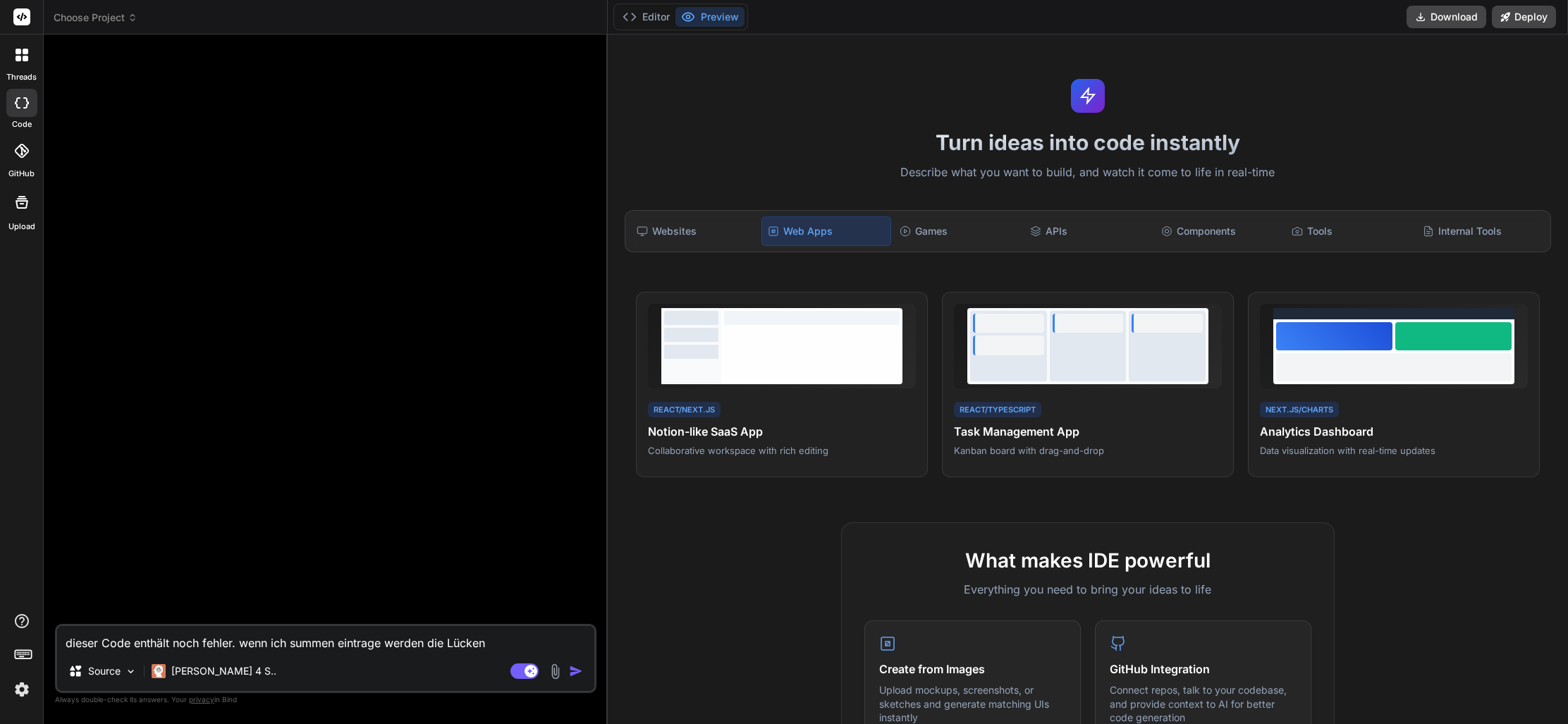
type textarea "dieser Code enthält noch fehler. wenn ich summen eintrage werden die Lücken n"
type textarea "x"
type textarea "dieser Code enthält noch fehler. wenn ich summen eintrage werden die Lücken ni"
type textarea "x"
type textarea "dieser Code enthält noch fehler. wenn ich summen eintrage werden die Lücken nic"
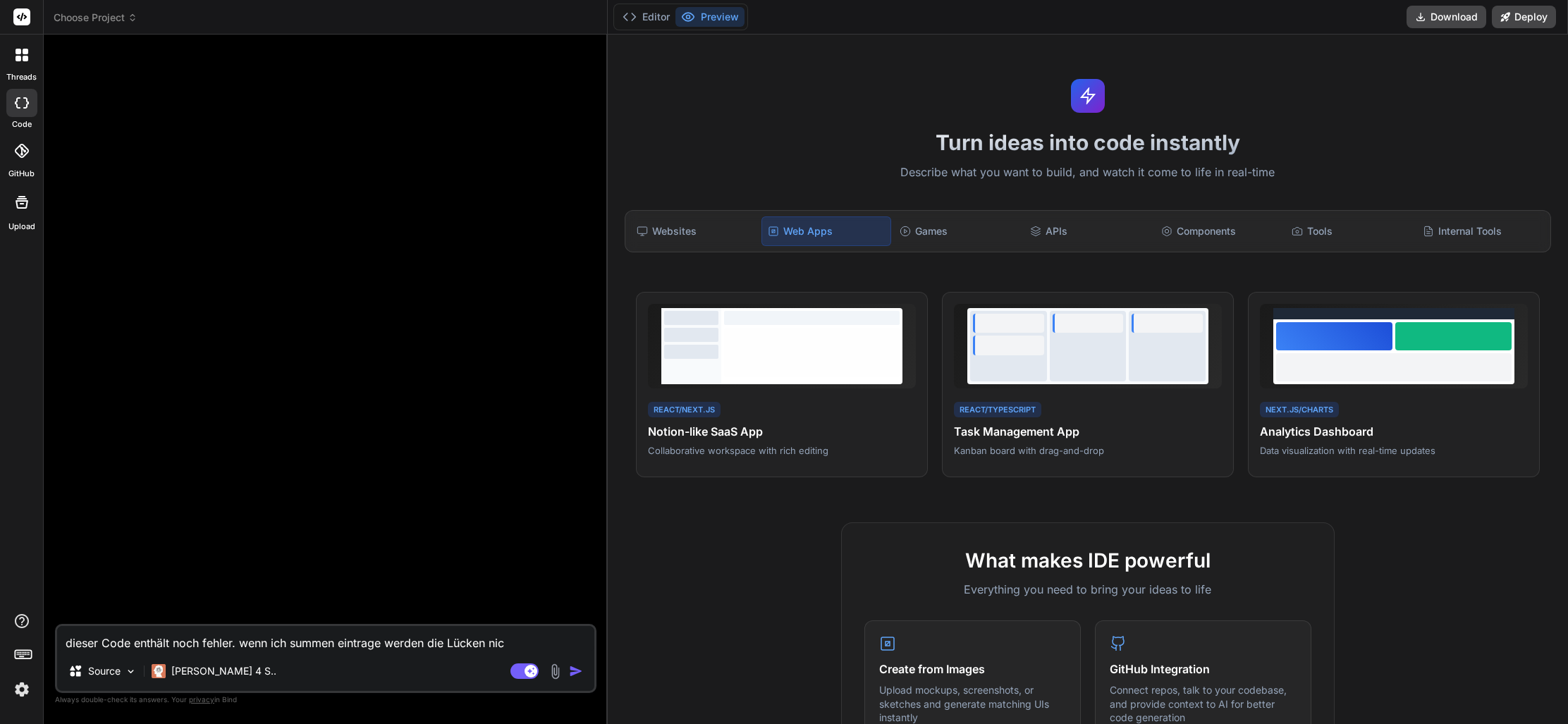
type textarea "x"
type textarea "dieser Code enthält noch fehler. wenn ich summen eintrage werden die Lücken nich"
type textarea "x"
type textarea "dieser Code enthält noch fehler. wenn ich summen eintrage werden die Lücken nic…"
type textarea "x"
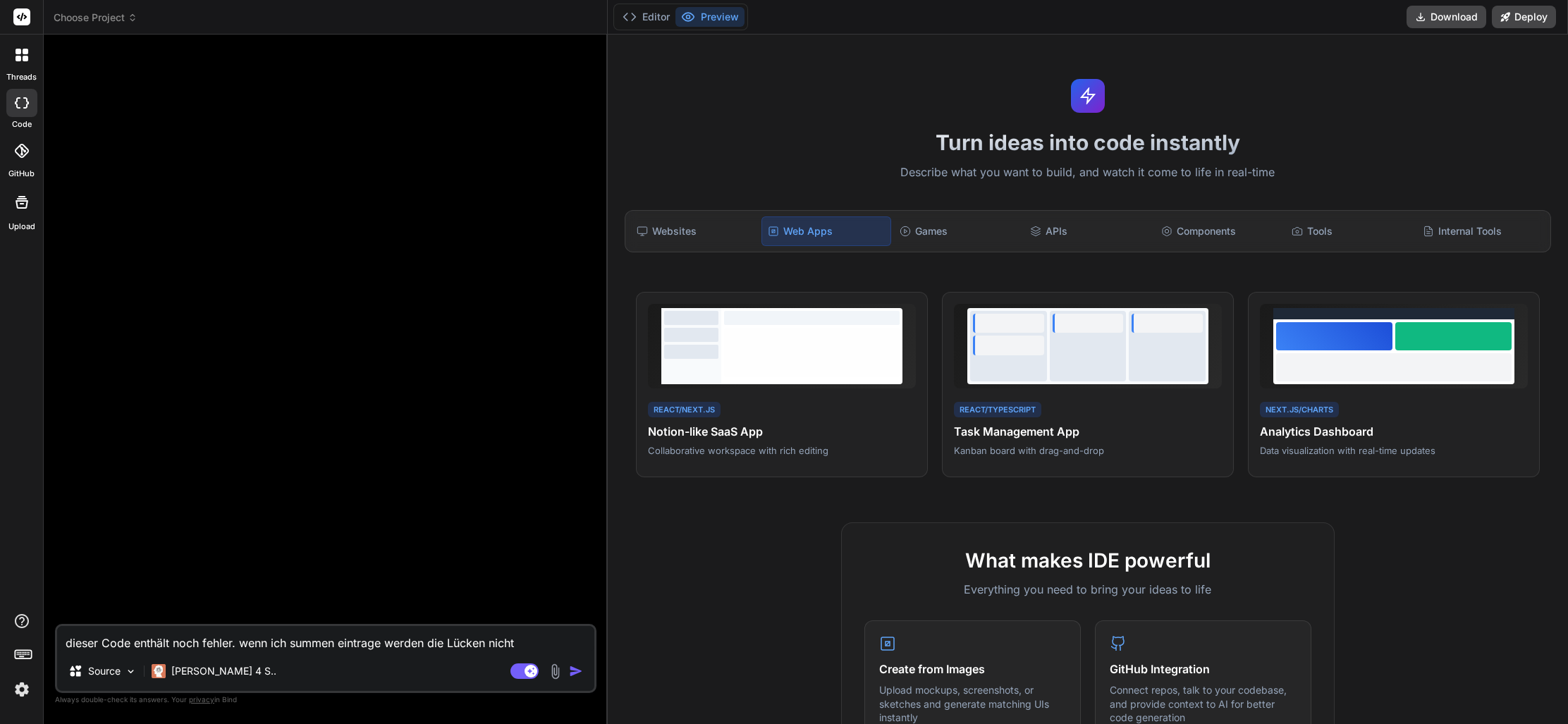
type textarea "dieser Code enthält noch fehler. wenn ich summen eintrage werden die Lücken nic…"
type textarea "x"
type textarea "dieser Code enthält noch fehler. wenn ich summen eintrage werden die Lücken nic…"
type textarea "x"
type textarea "dieser Code enthält noch fehler. wenn ich summen eintrage werden die Lücken nic…"
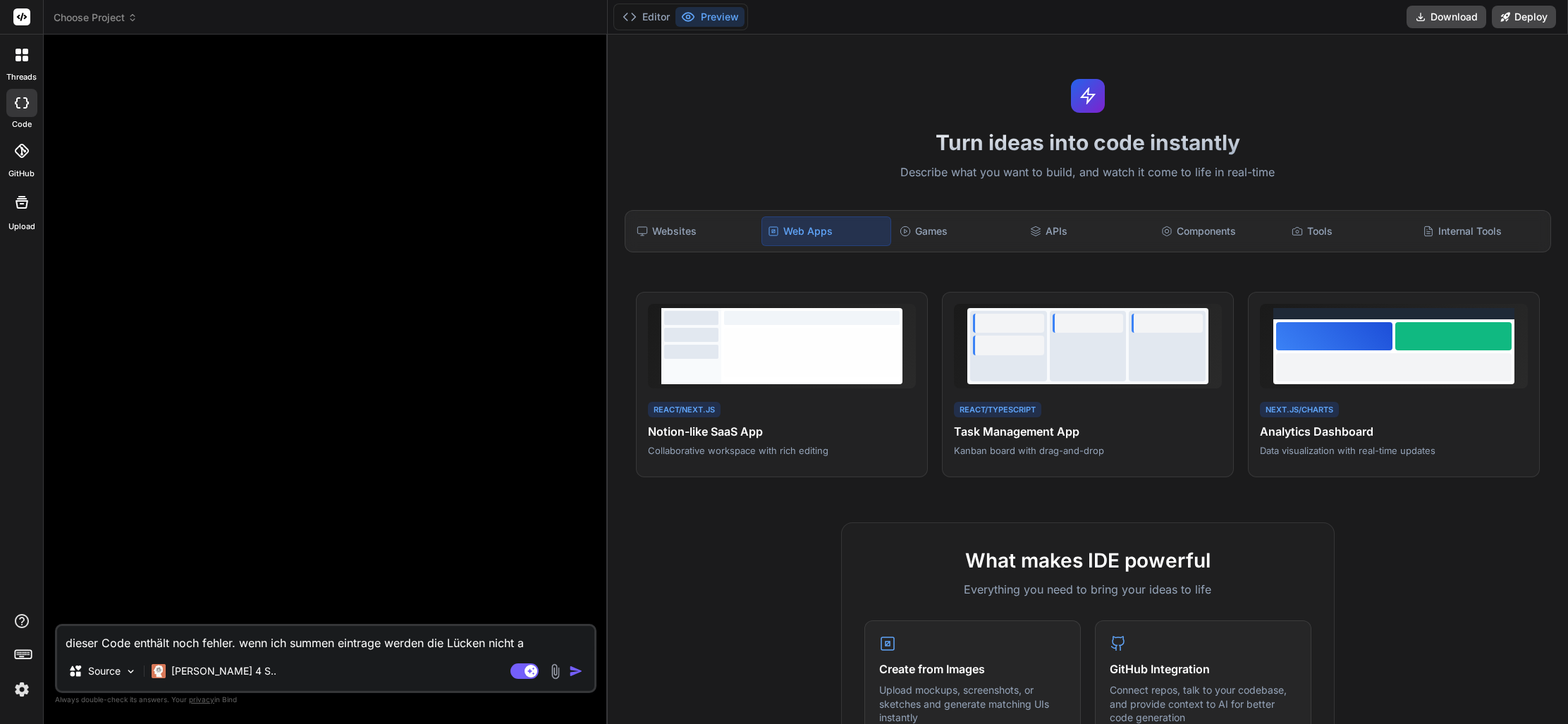
type textarea "x"
type textarea "dieser Code enthält noch fehler. wenn ich summen eintrage werden die Lücken nic…"
type textarea "x"
type textarea "dieser Code enthält noch fehler. wenn ich summen eintrage werden die Lücken nic…"
type textarea "x"
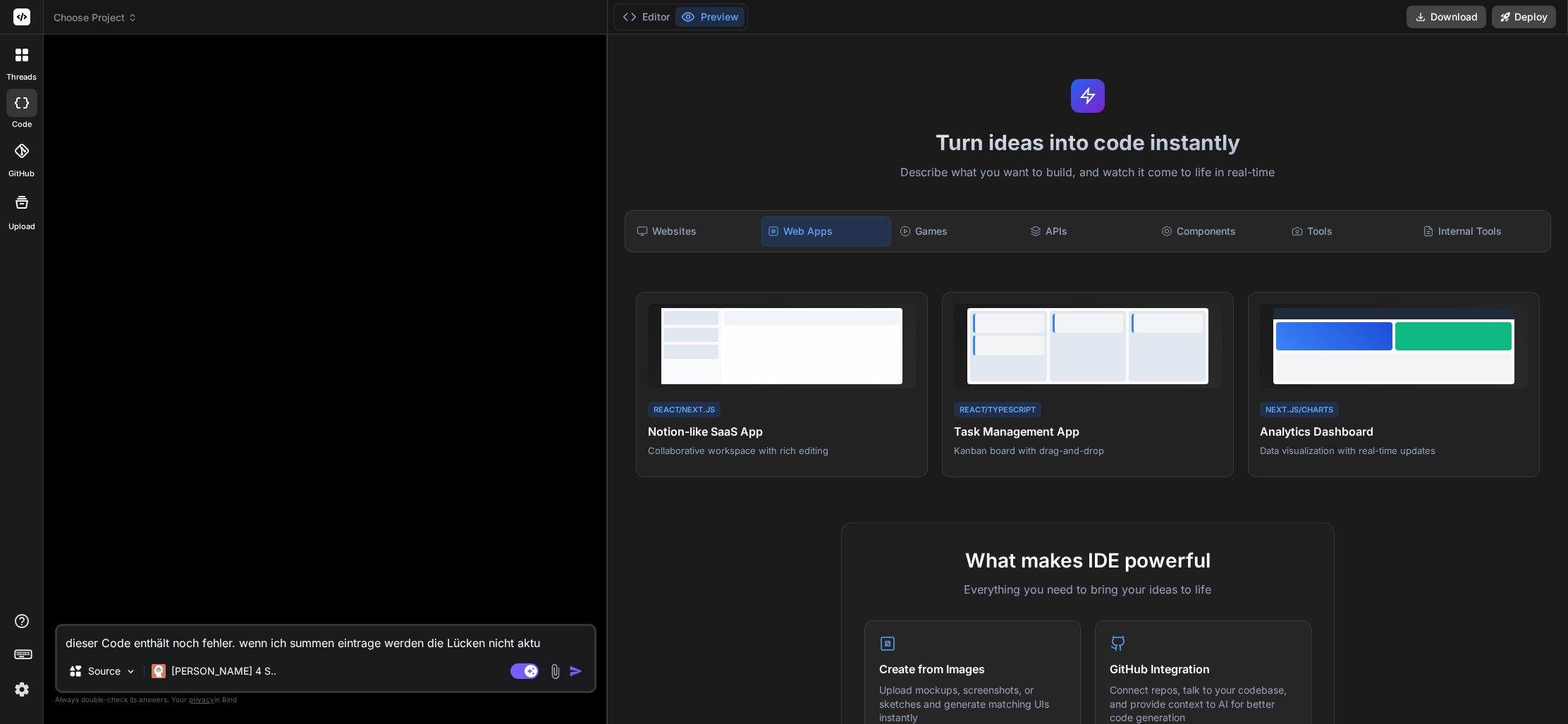
type textarea "dieser Code enthält noch fehler. wenn ich summen eintrage werden die Lücken nic…"
type textarea "x"
type textarea "dieser Code enthält noch fehler. wenn ich summen eintrage werden die Lücken nic…"
type textarea "x"
type textarea "dieser Code enthält noch fehler. wenn ich summen eintrage werden die Lücken nic…"
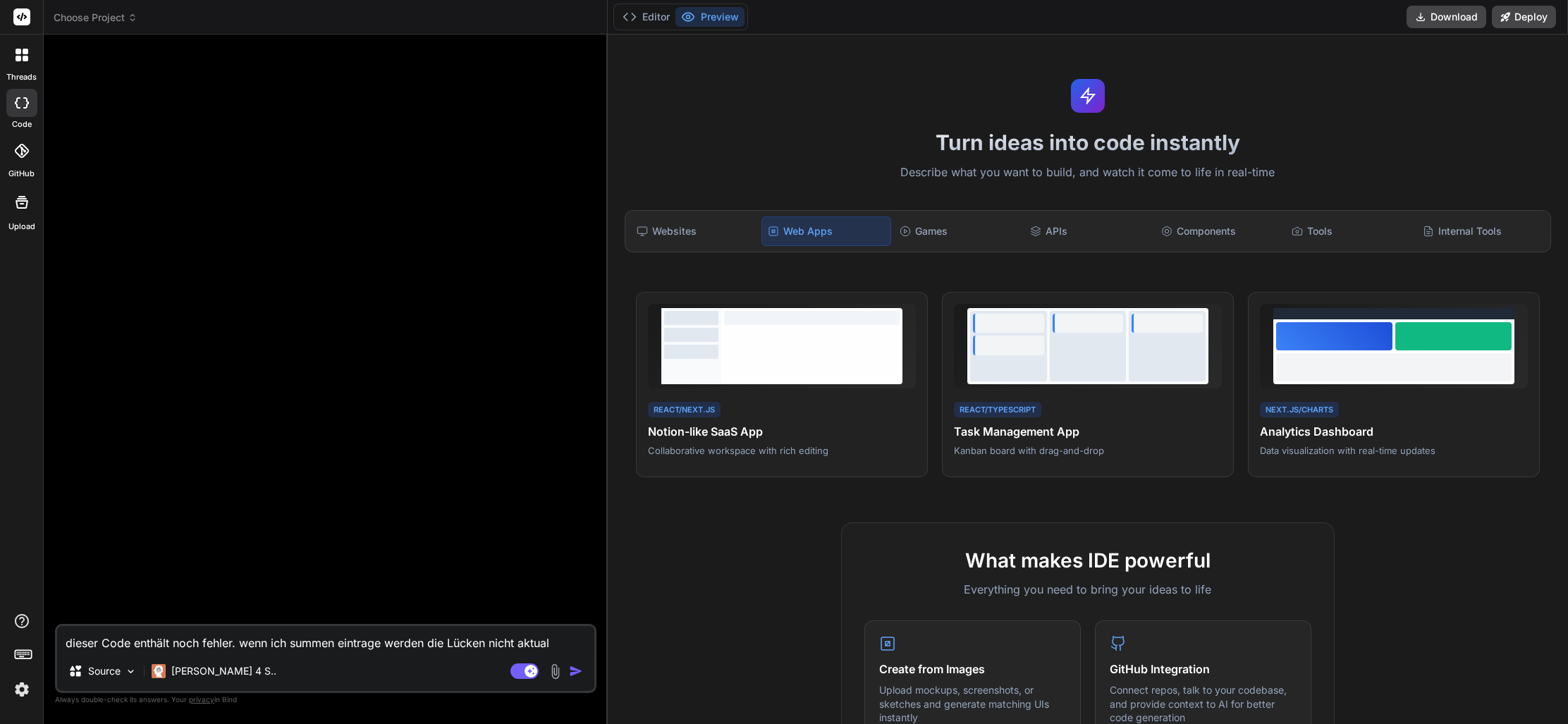
type textarea "x"
type textarea "dieser Code enthält noch fehler. wenn ich summen eintrage werden die Lücken nic…"
type textarea "x"
type textarea "dieser Code enthält noch fehler. wenn ich summen eintrage werden die Lücken nic…"
type textarea "x"
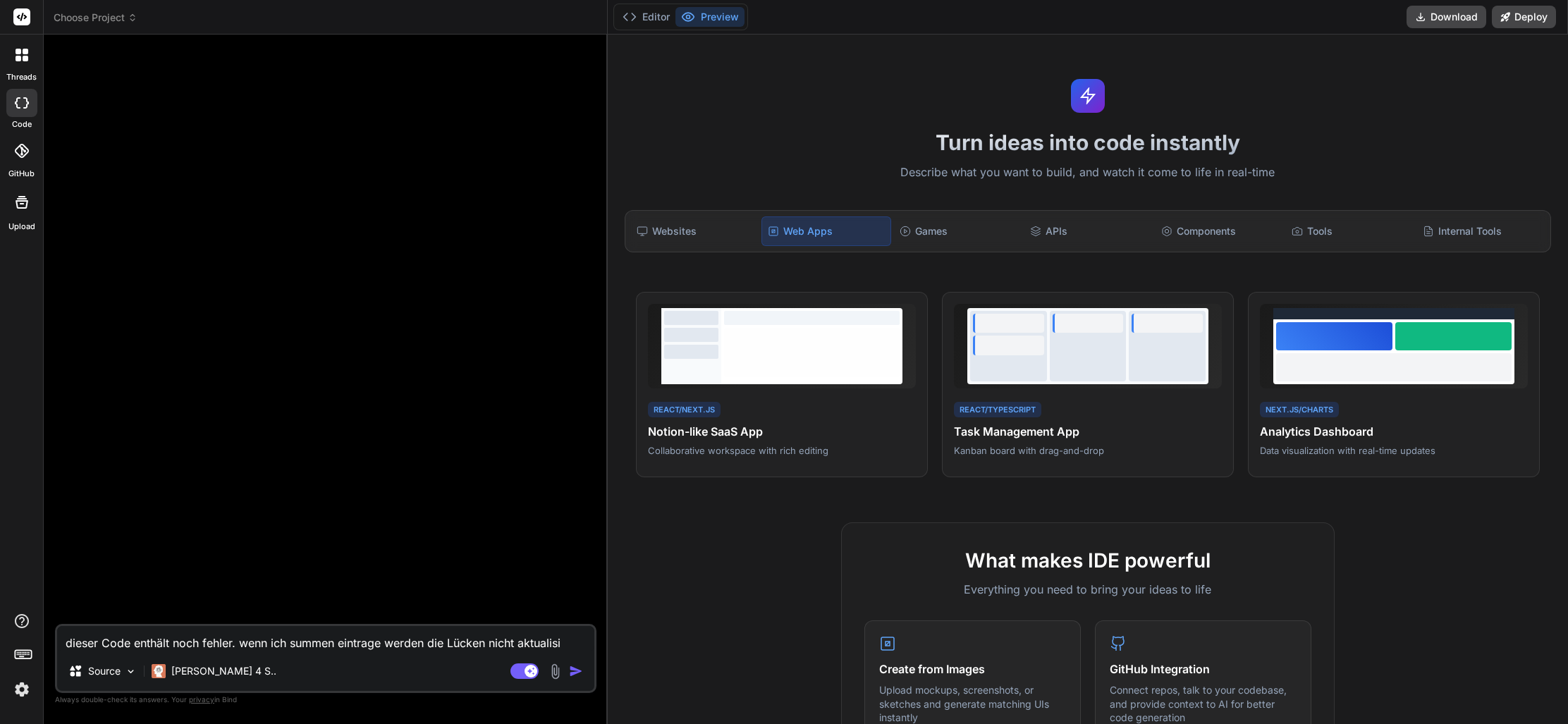
type textarea "dieser Code enthält noch fehler. wenn ich summen eintrage werden die Lücken nic…"
type textarea "x"
type textarea "dieser Code enthält noch fehler. wenn ich summen eintrage werden die Lücken nic…"
type textarea "x"
type textarea "dieser Code enthält noch fehler. wenn ich summen eintrage werden die Lücken nic…"
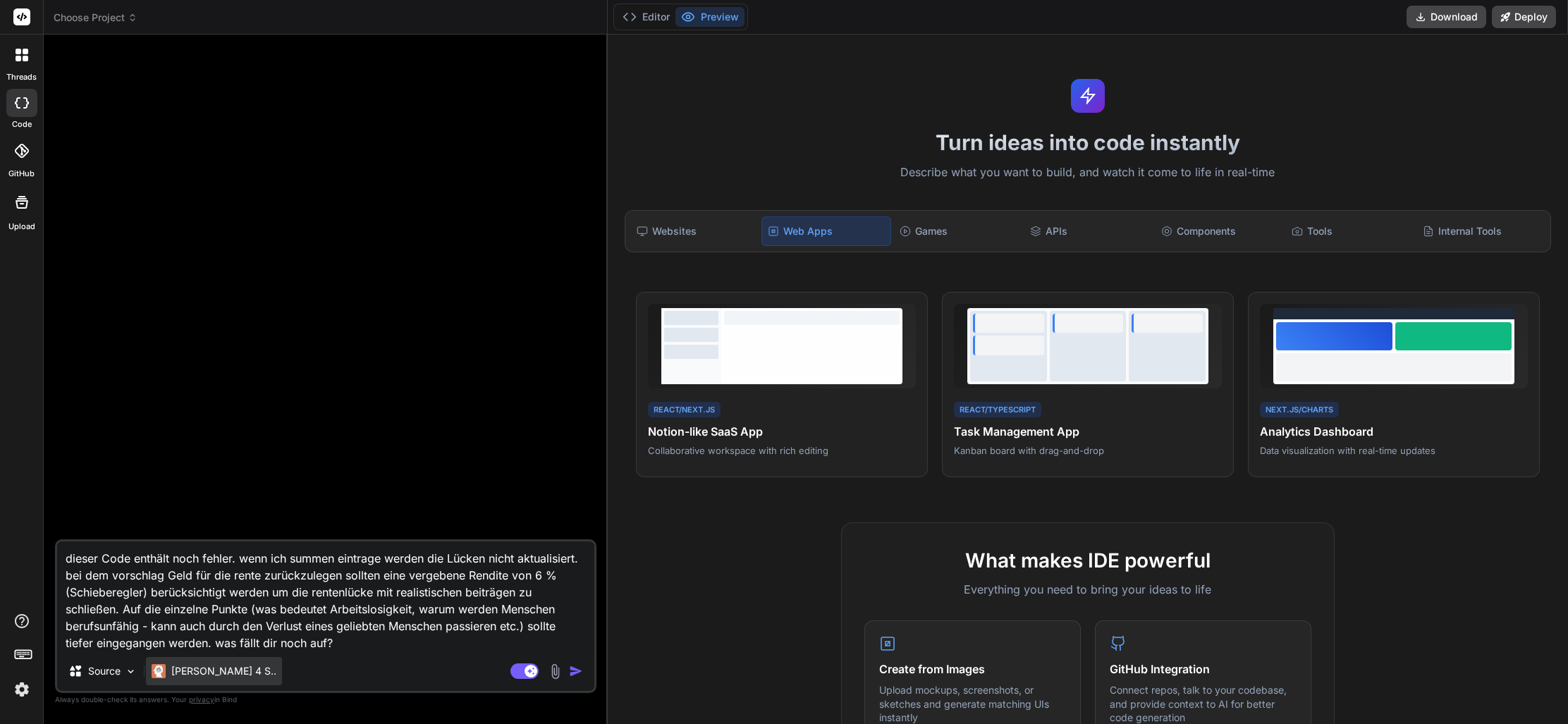
click at [212, 667] on p "[PERSON_NAME] 4 S.." at bounding box center [223, 670] width 105 height 14
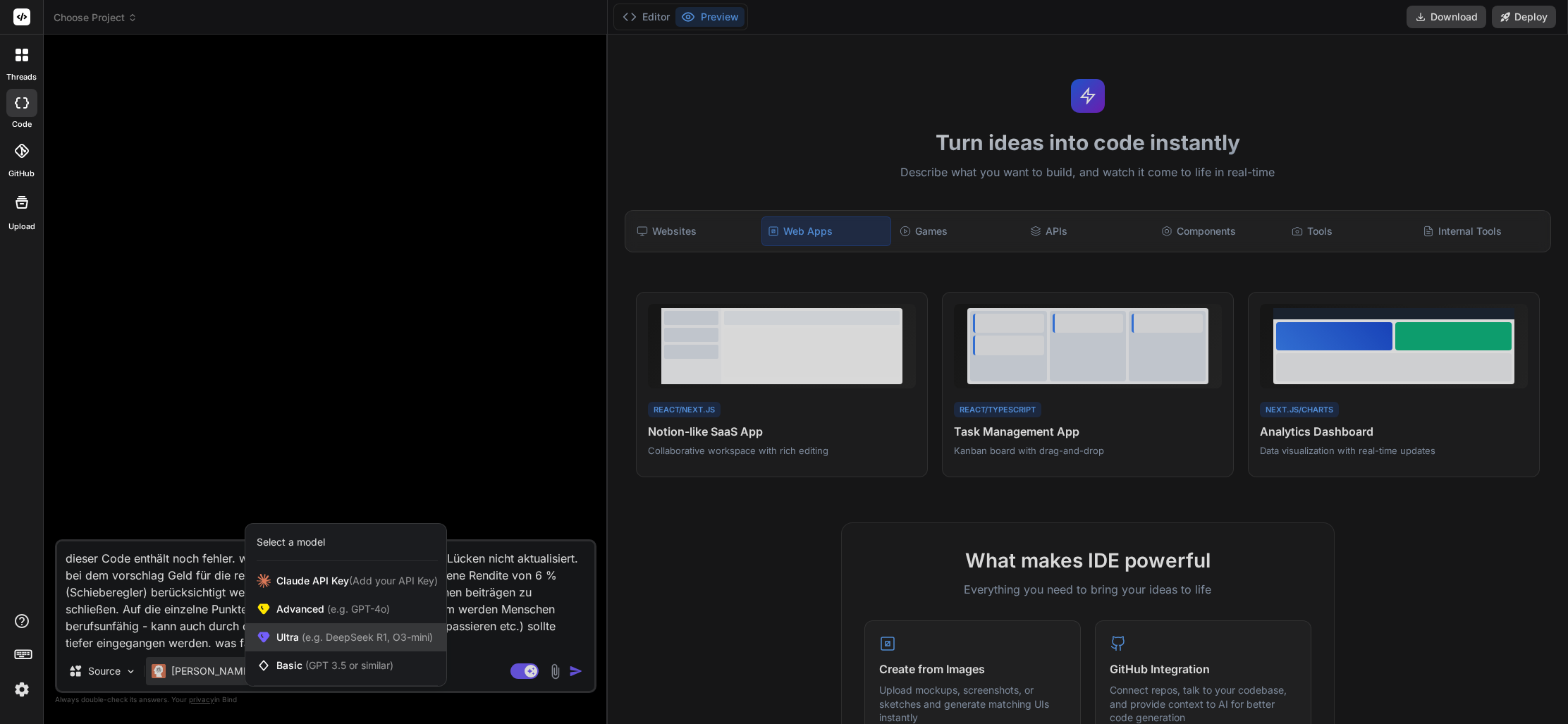
click at [319, 639] on span "(e.g. DeepSeek R1, O3-mini)" at bounding box center [366, 636] width 134 height 12
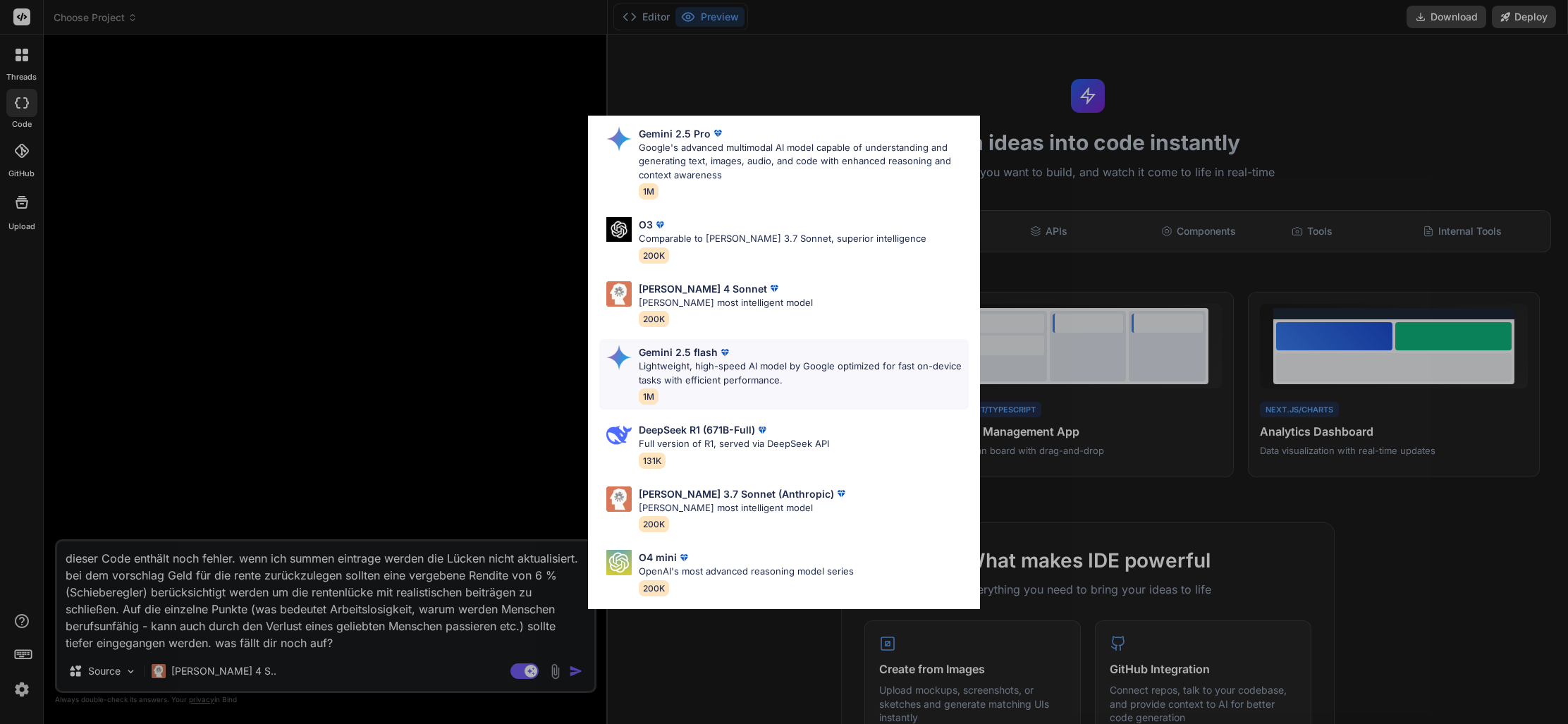
scroll to position [43, 0]
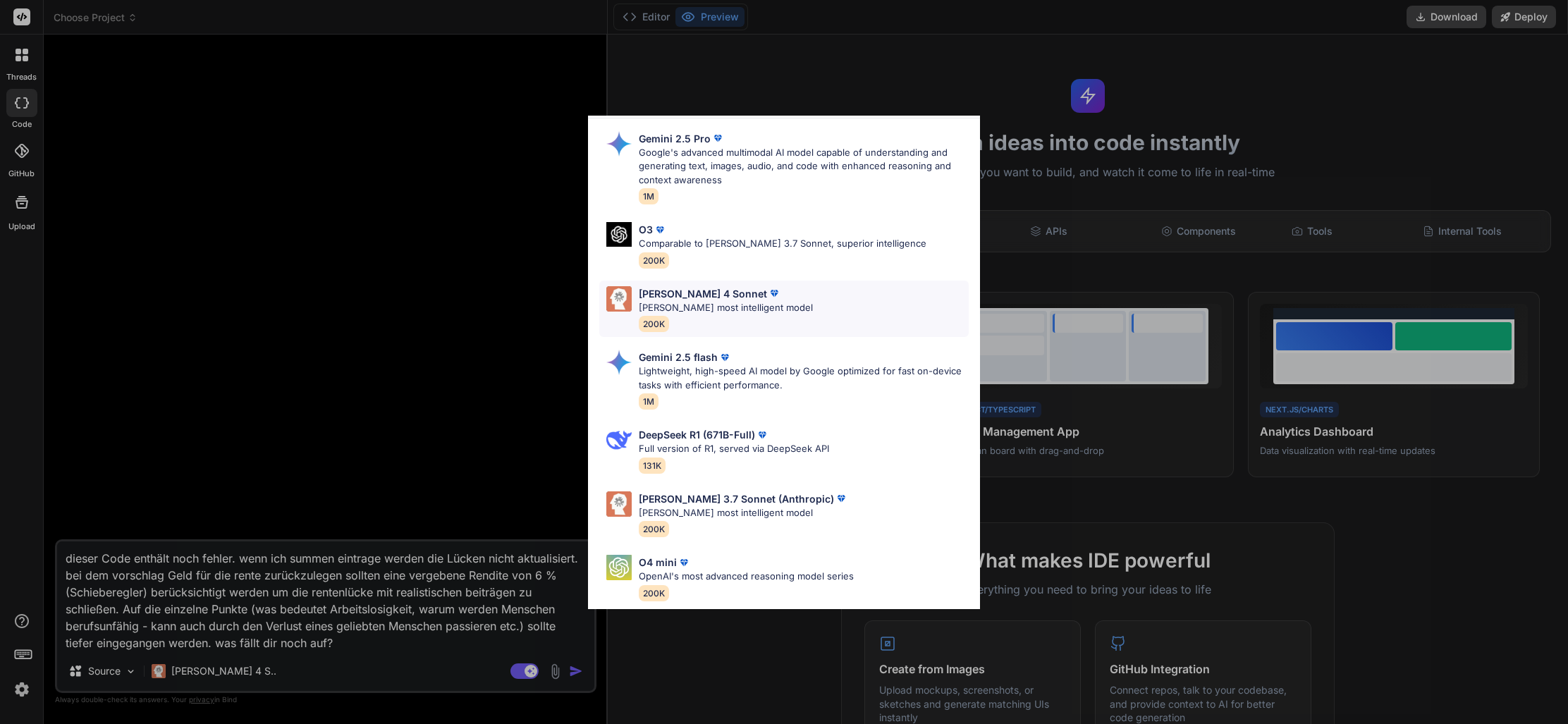
click at [677, 293] on p "Claude 4 Sonnet" at bounding box center [702, 293] width 128 height 15
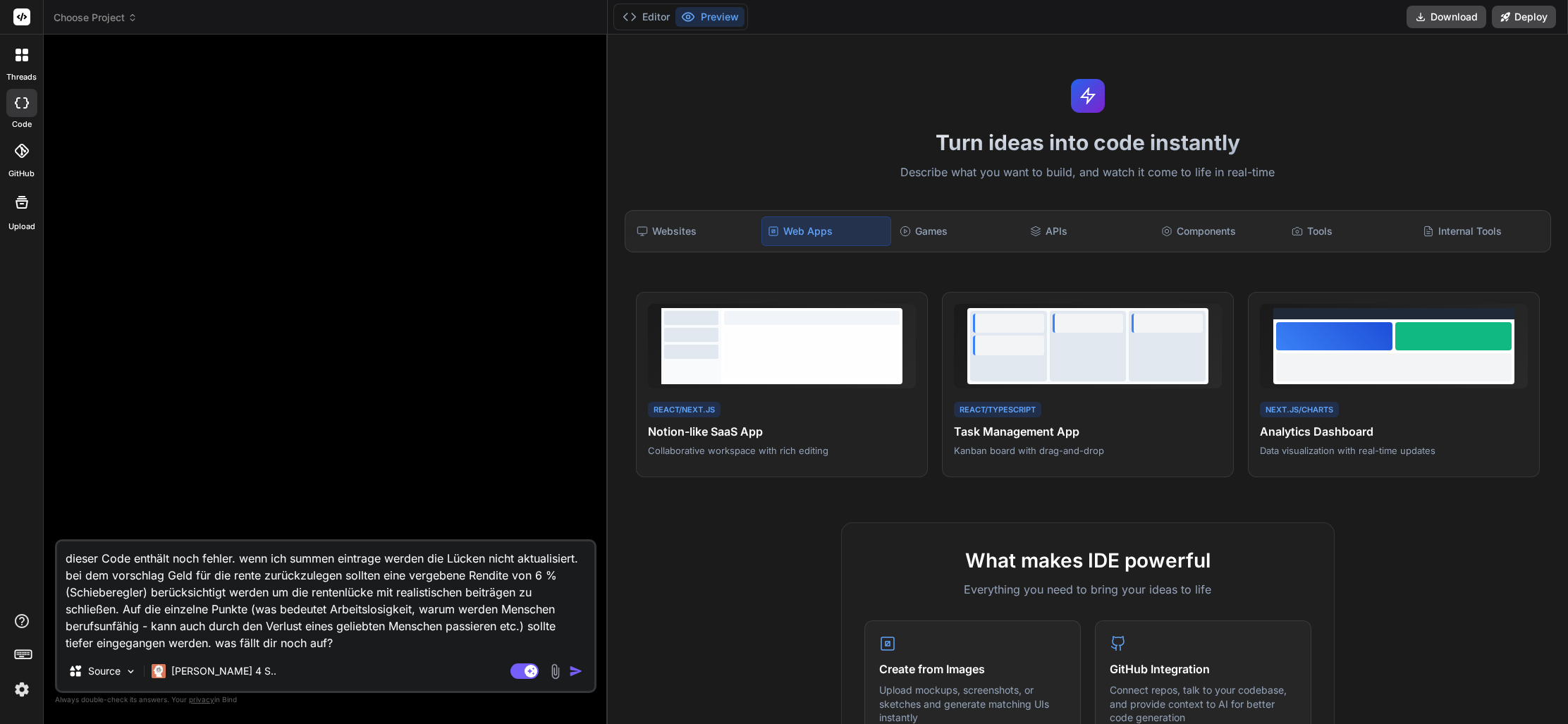
click at [361, 640] on textarea "dieser Code enthält noch fehler. wenn ich summen eintrage werden die Lücken nic…" at bounding box center [325, 596] width 537 height 109
paste textarea "<!DOCTYPE html> <html lang="de"> <head> <meta charset="UTF-8"> <meta name="view…"
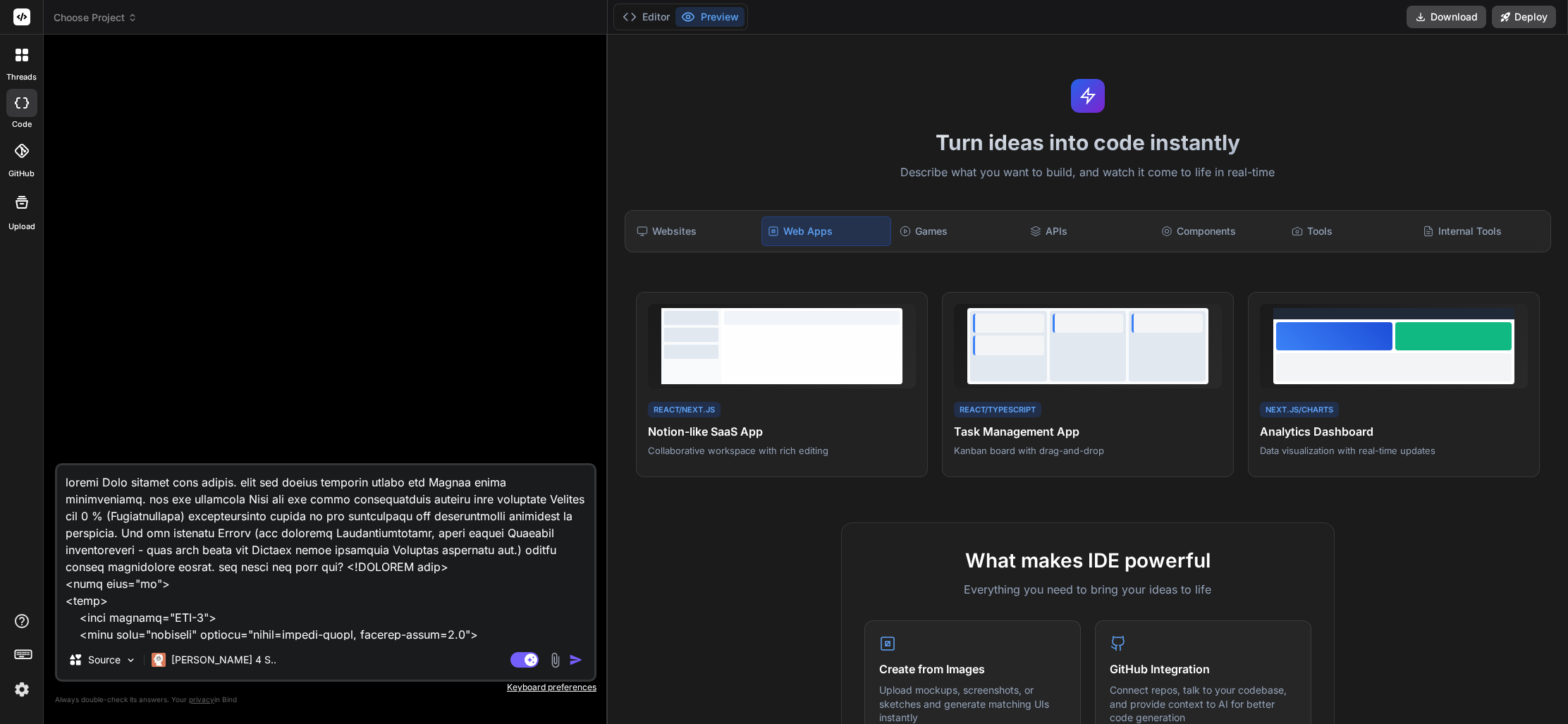
scroll to position [57560, 0]
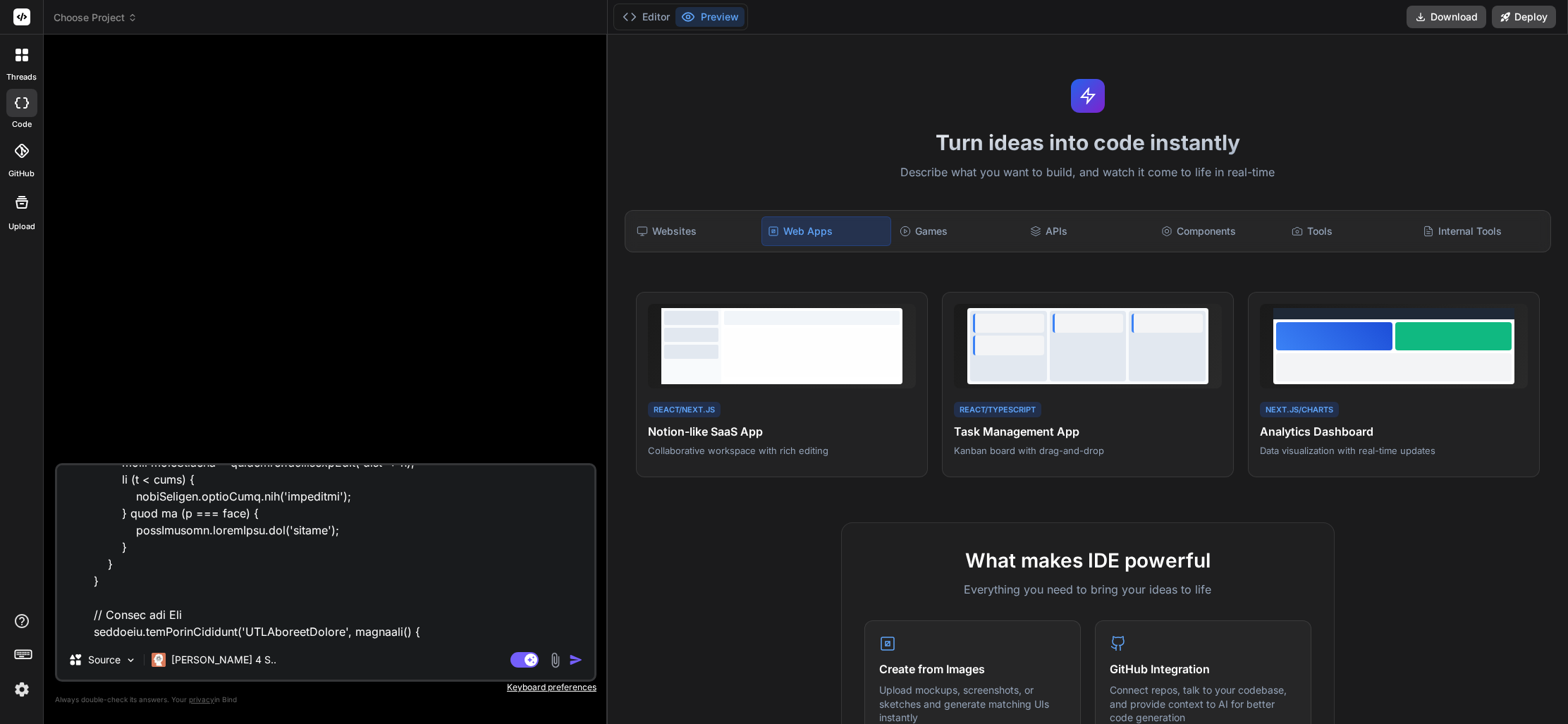
click at [573, 660] on img "button" at bounding box center [576, 660] width 14 height 14
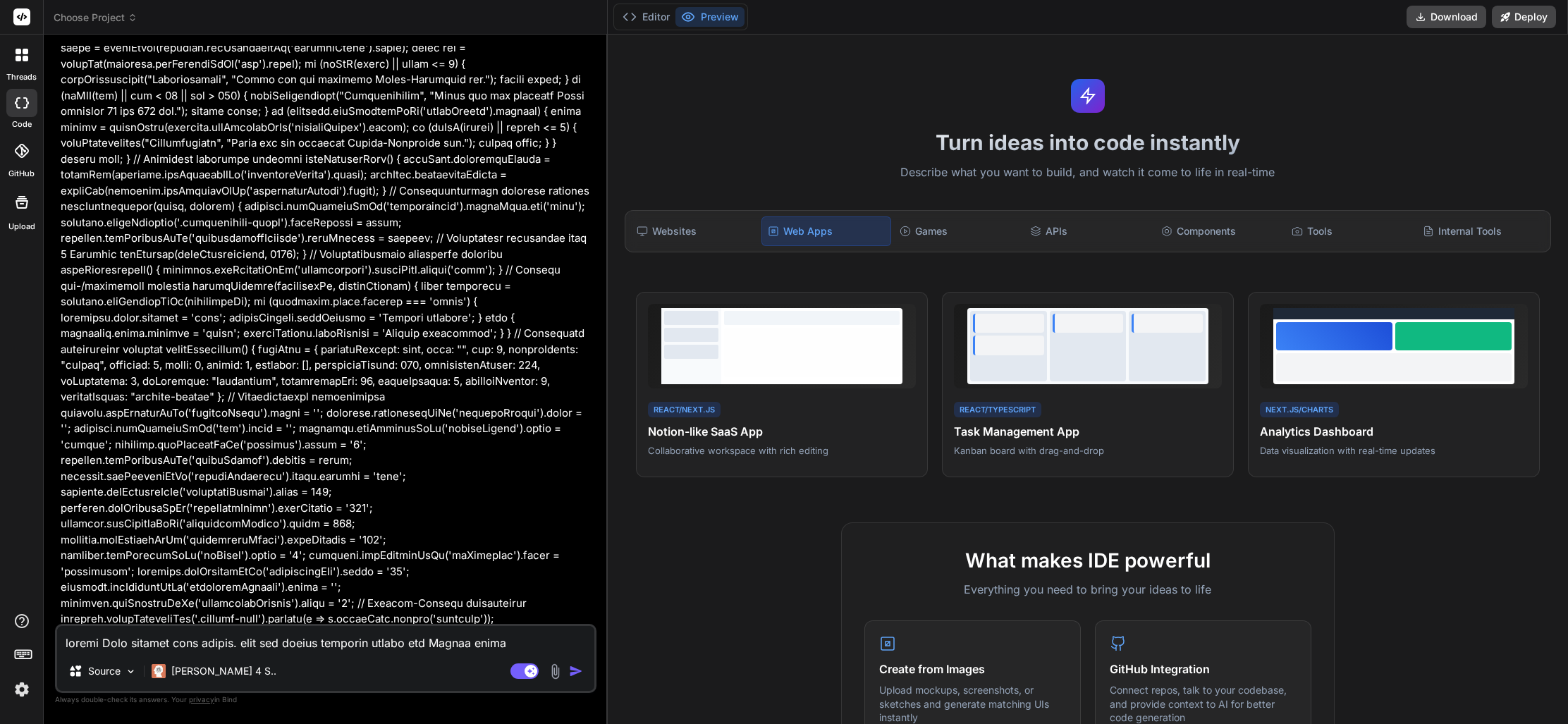
scroll to position [0, 0]
click at [218, 642] on textarea at bounding box center [325, 638] width 537 height 25
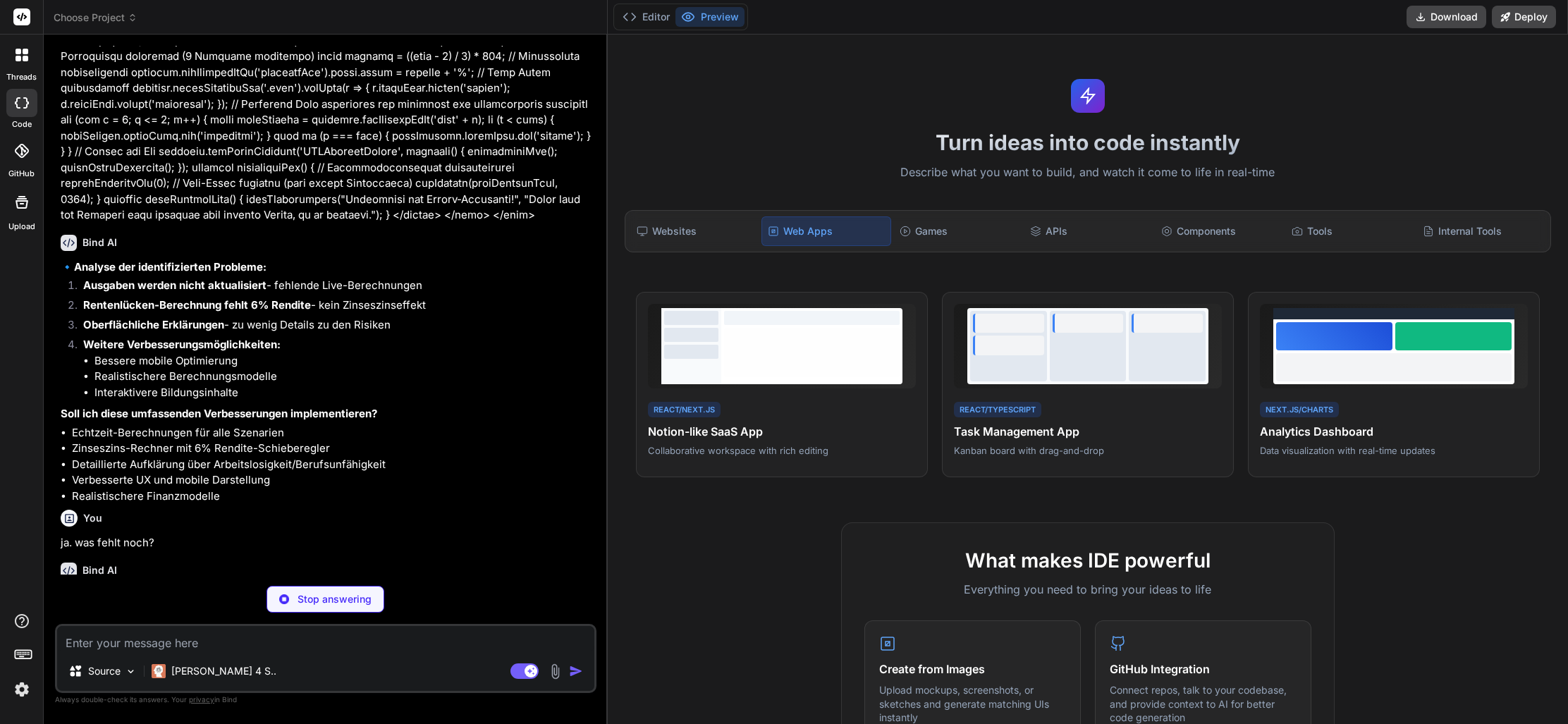
scroll to position [14757, 0]
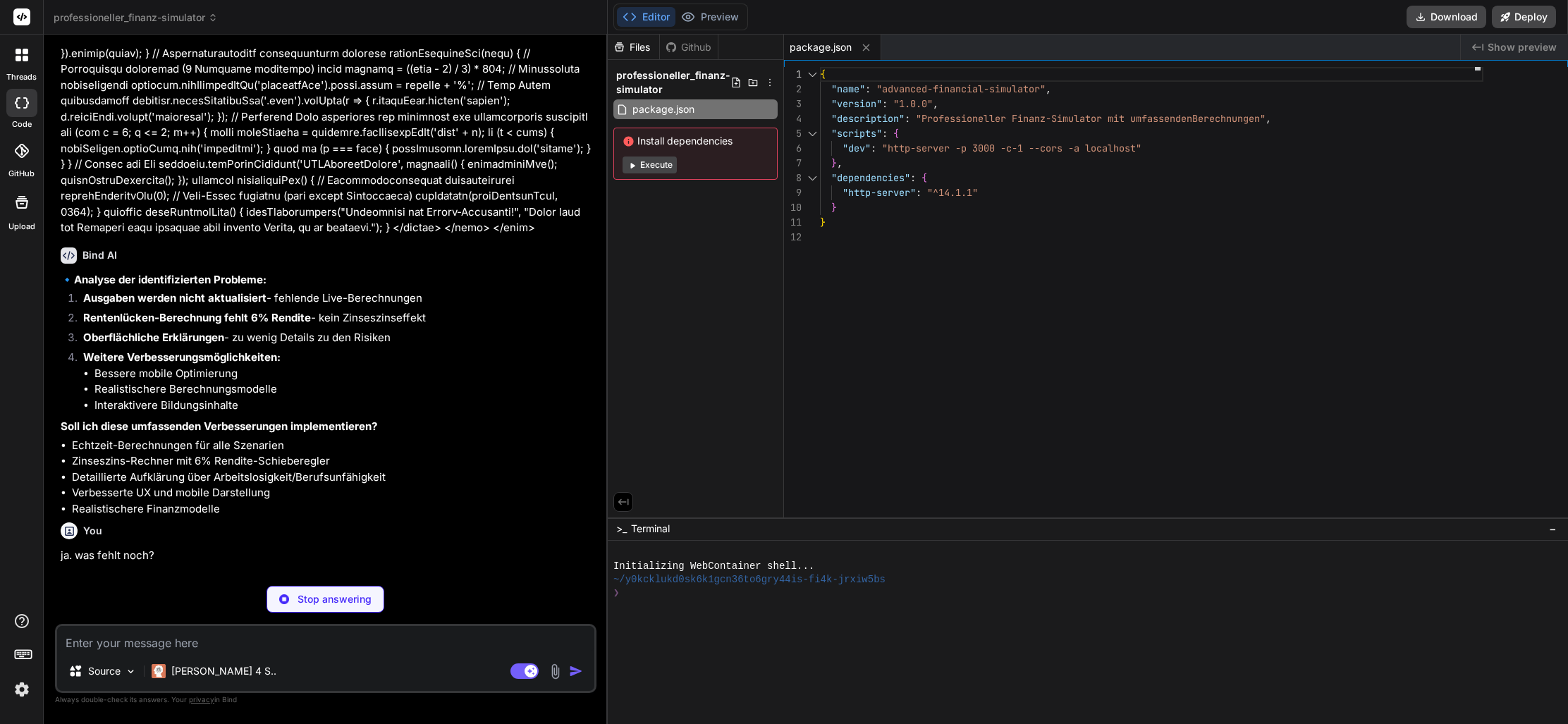
click at [663, 168] on button "Execute" at bounding box center [650, 164] width 55 height 17
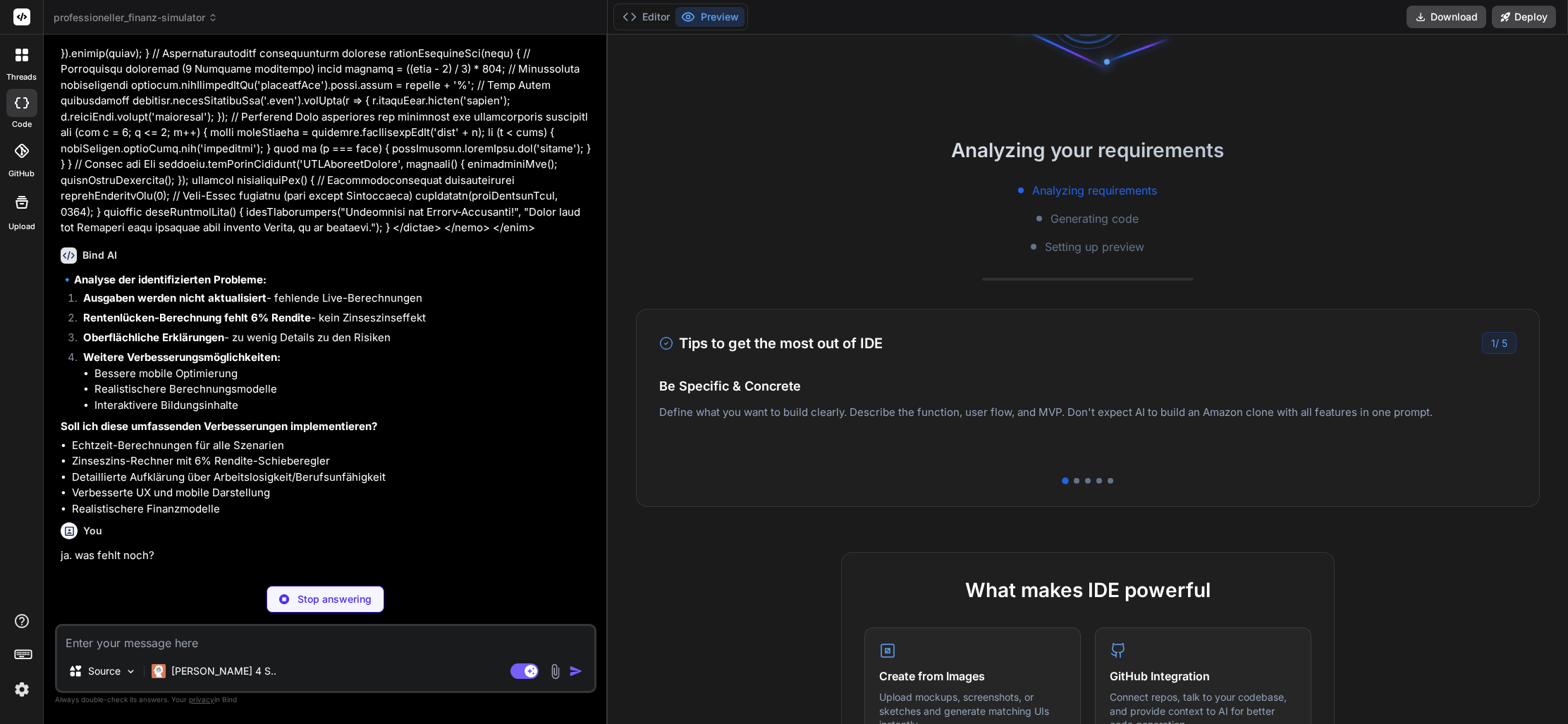
scroll to position [136, 0]
click at [1074, 478] on div at bounding box center [1076, 478] width 6 height 6
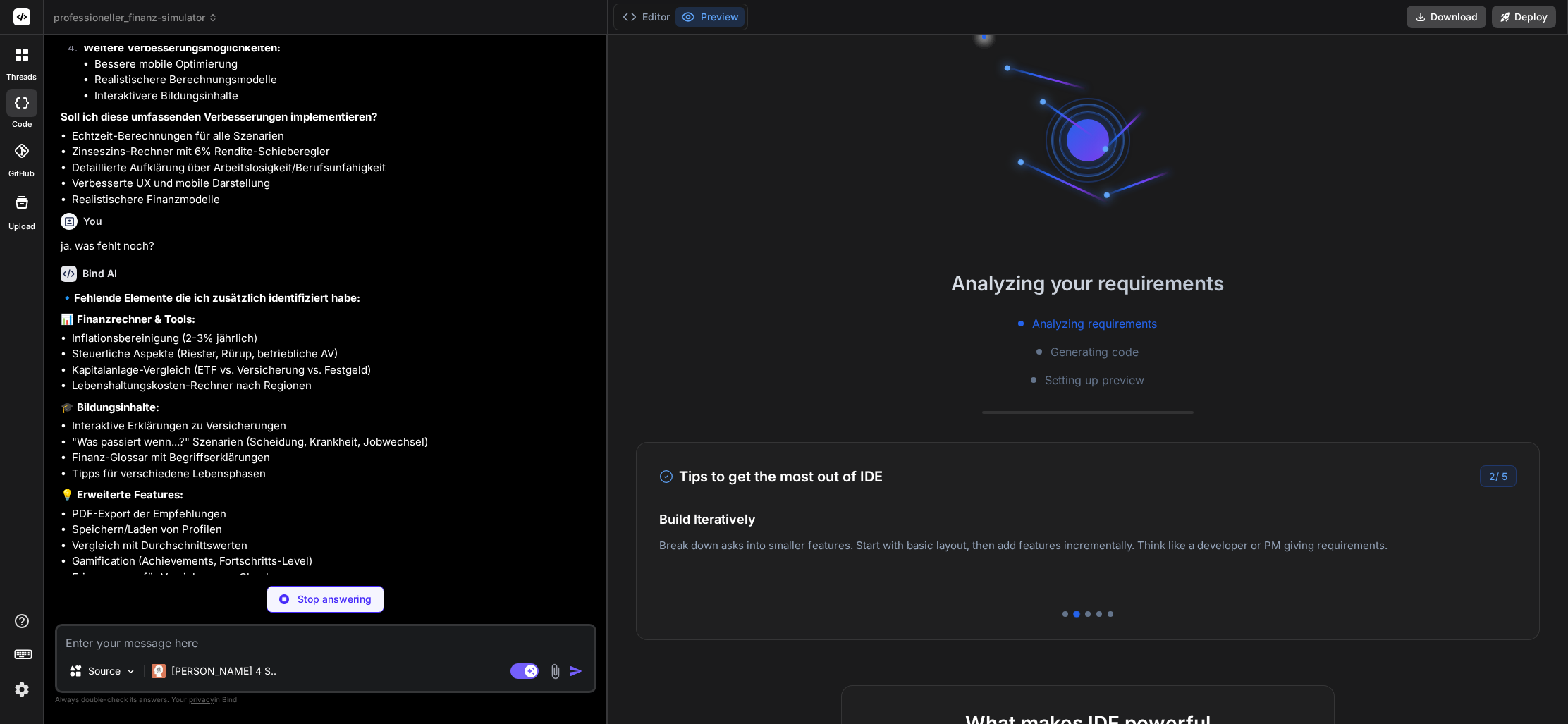
scroll to position [26, 0]
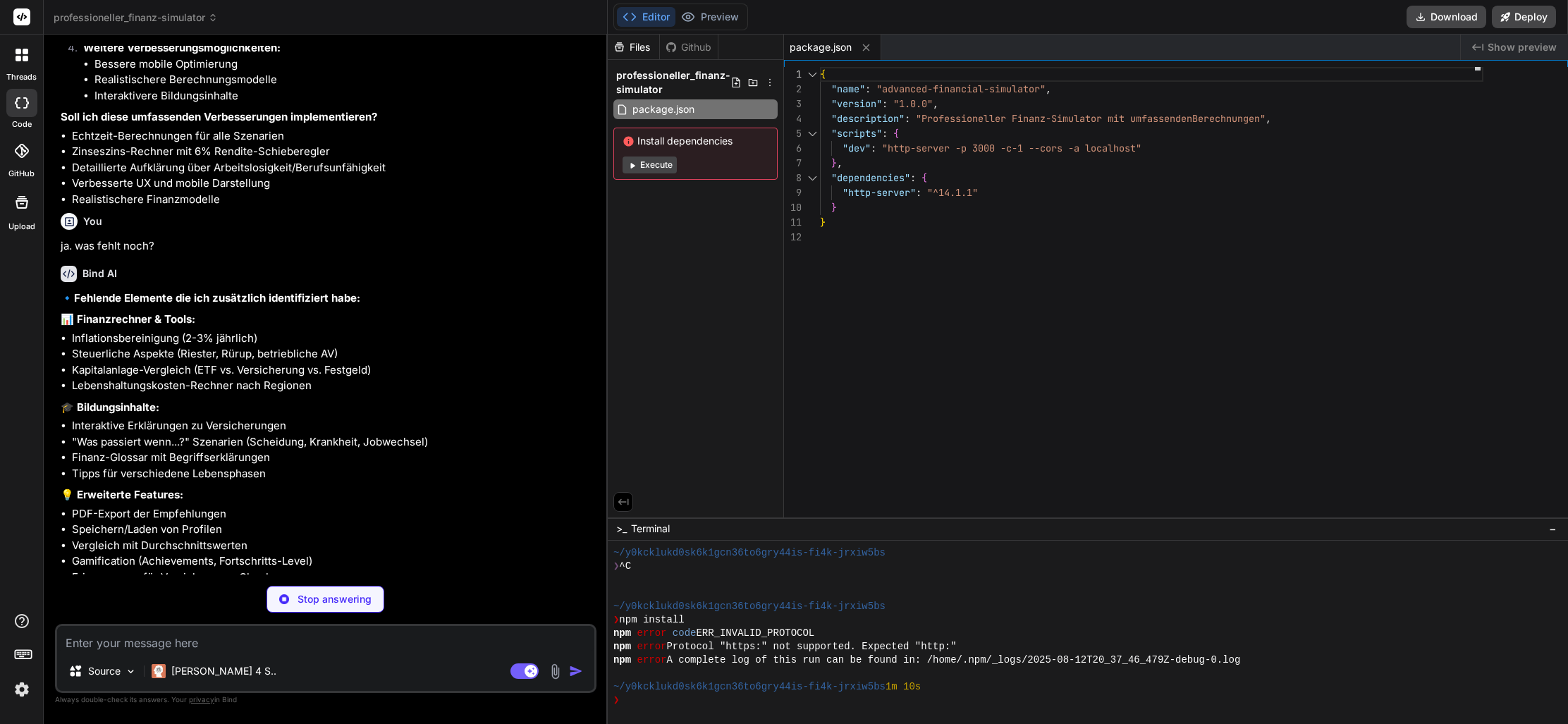
click at [658, 165] on button "Execute" at bounding box center [650, 164] width 55 height 17
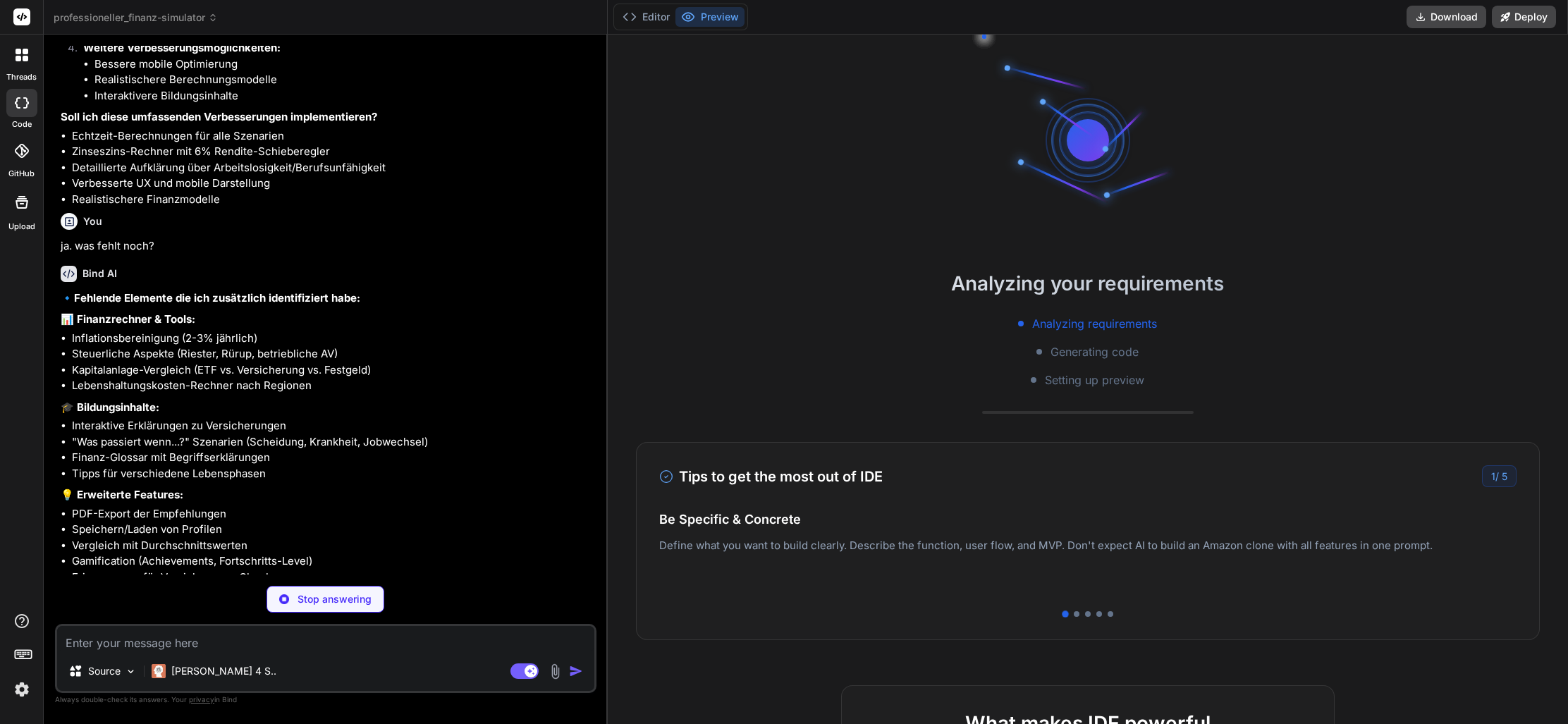
scroll to position [94, 0]
click at [648, 13] on button "Editor" at bounding box center [646, 17] width 59 height 20
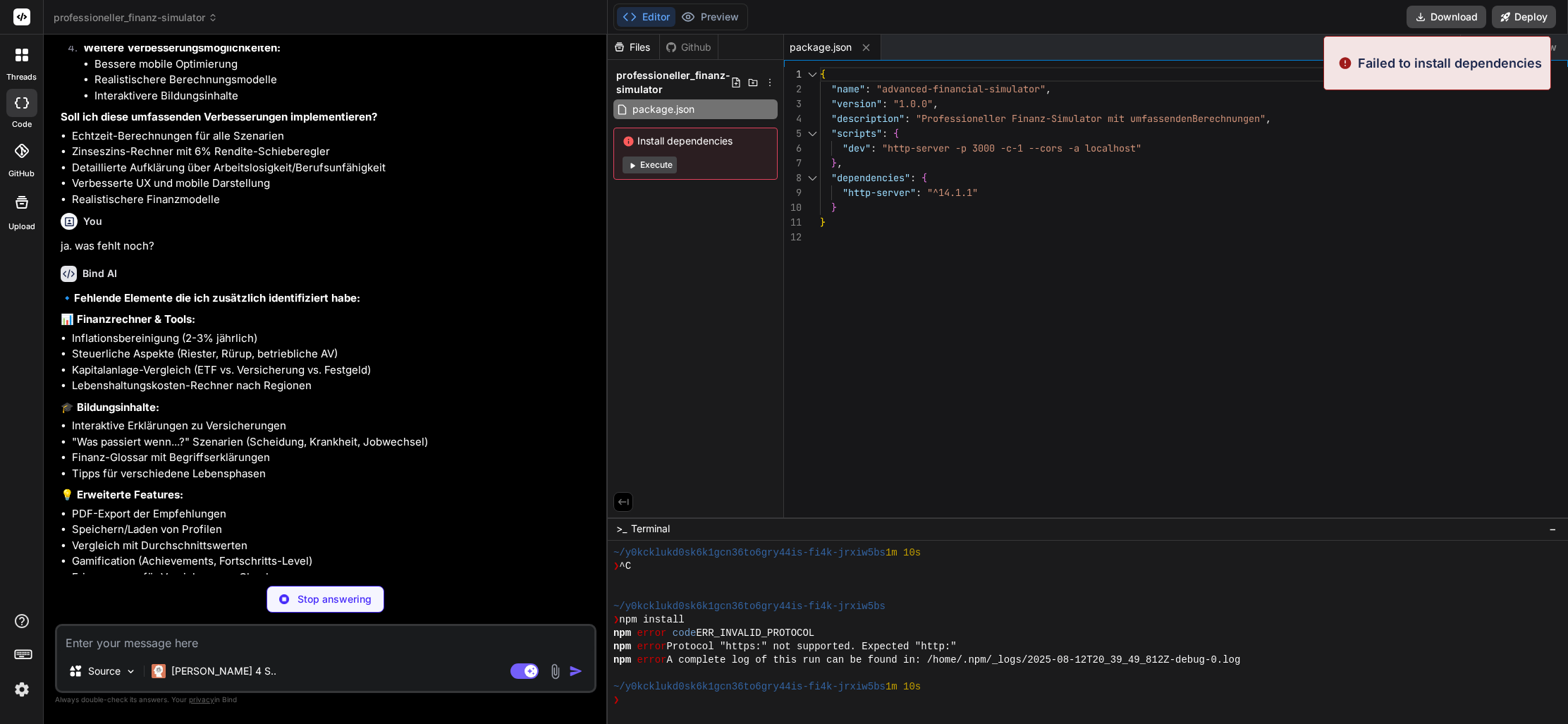
scroll to position [15, 0]
click at [1385, 241] on div at bounding box center [1152, 236] width 664 height 15
drag, startPoint x: 1394, startPoint y: 72, endPoint x: 1325, endPoint y: 157, distance: 109.5
click at [1394, 72] on p "Failed to install dependencies" at bounding box center [1450, 63] width 184 height 19
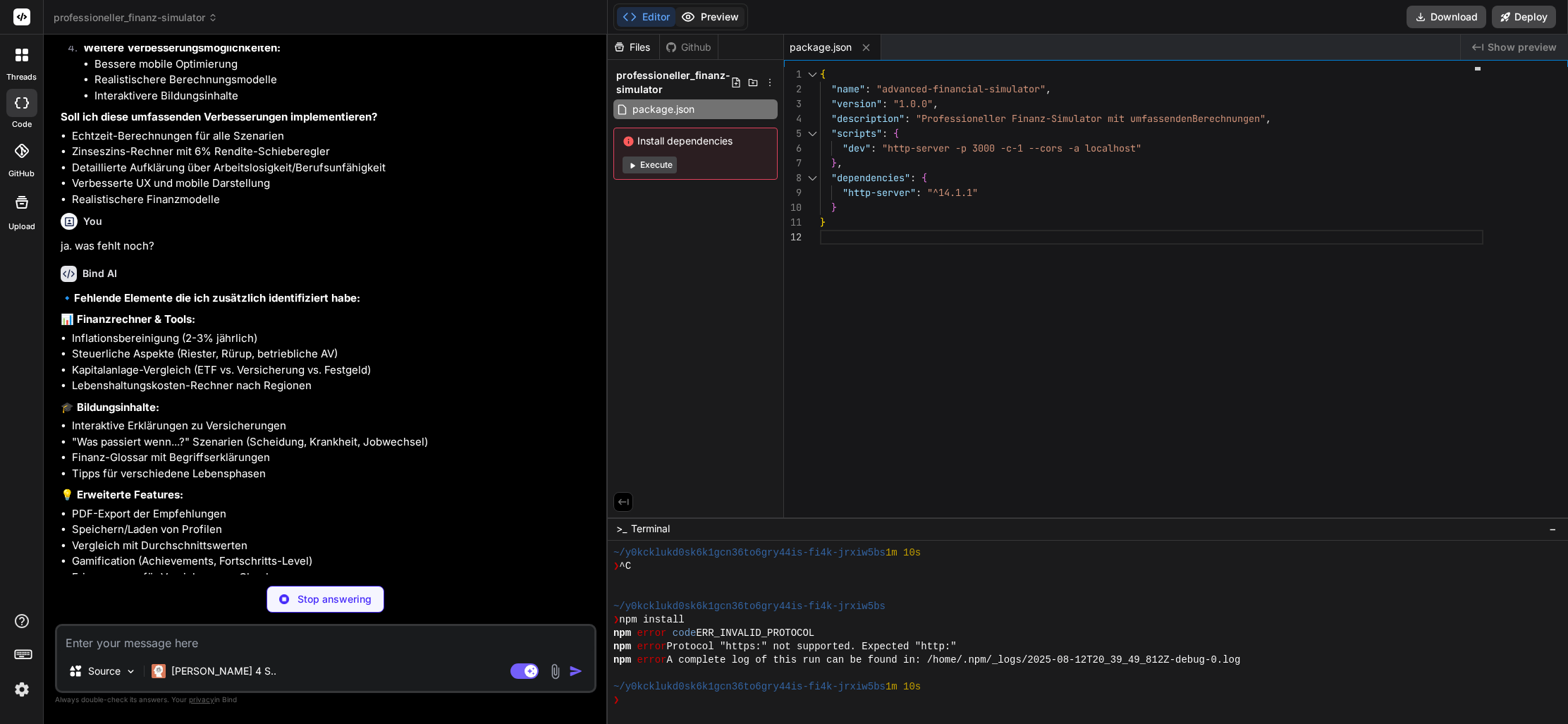
click at [715, 21] on button "Preview" at bounding box center [710, 17] width 69 height 20
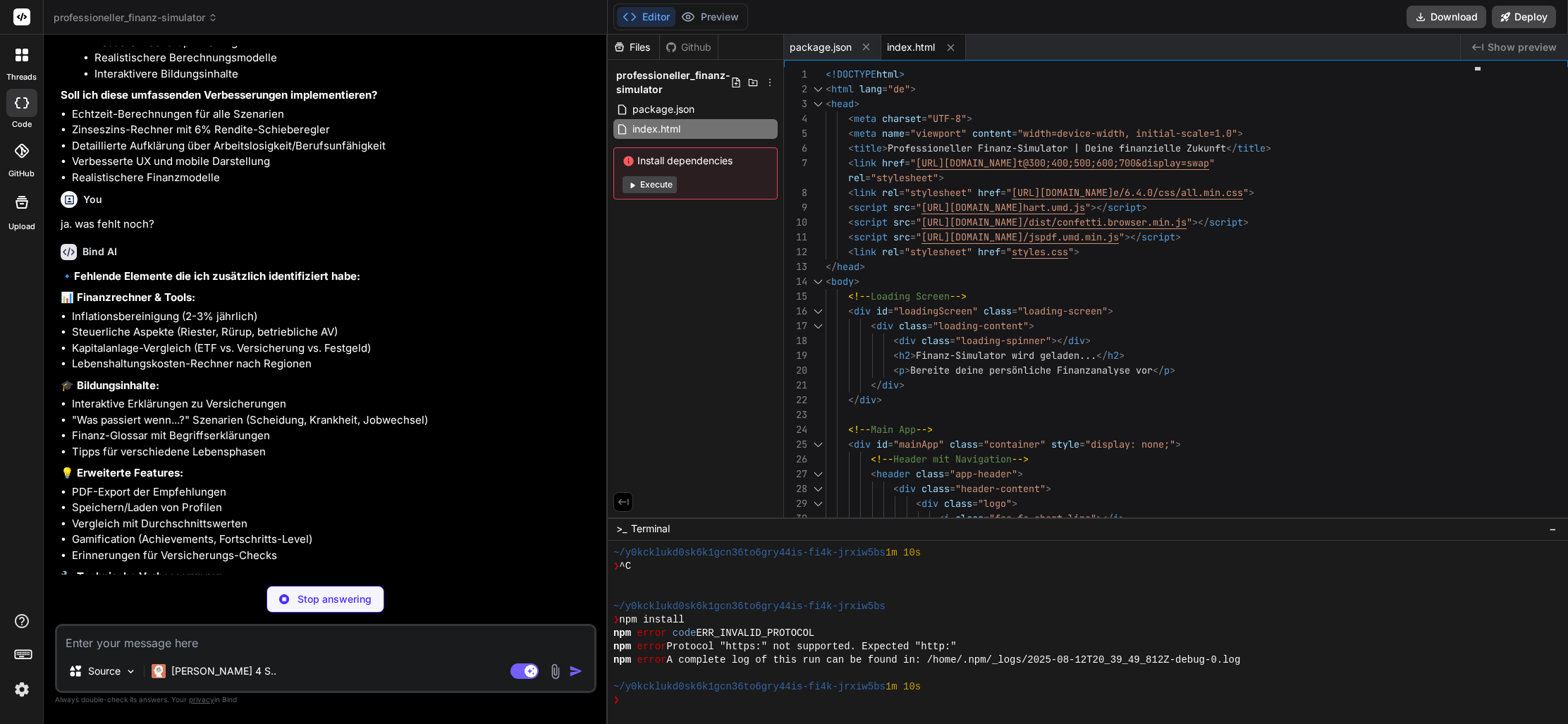
scroll to position [15089, 0]
click at [823, 49] on span "package.json" at bounding box center [820, 47] width 62 height 14
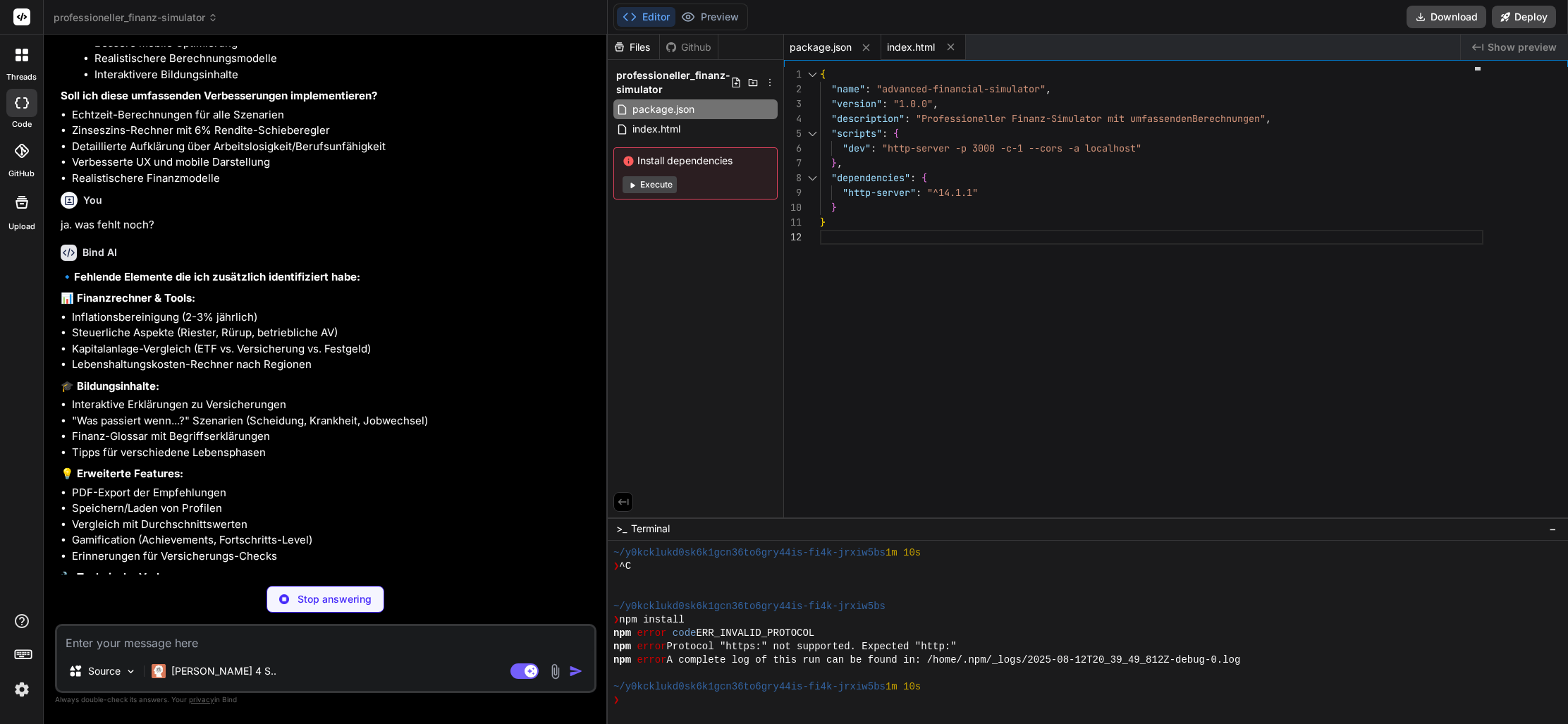
click at [908, 43] on span "index.html" at bounding box center [910, 47] width 48 height 14
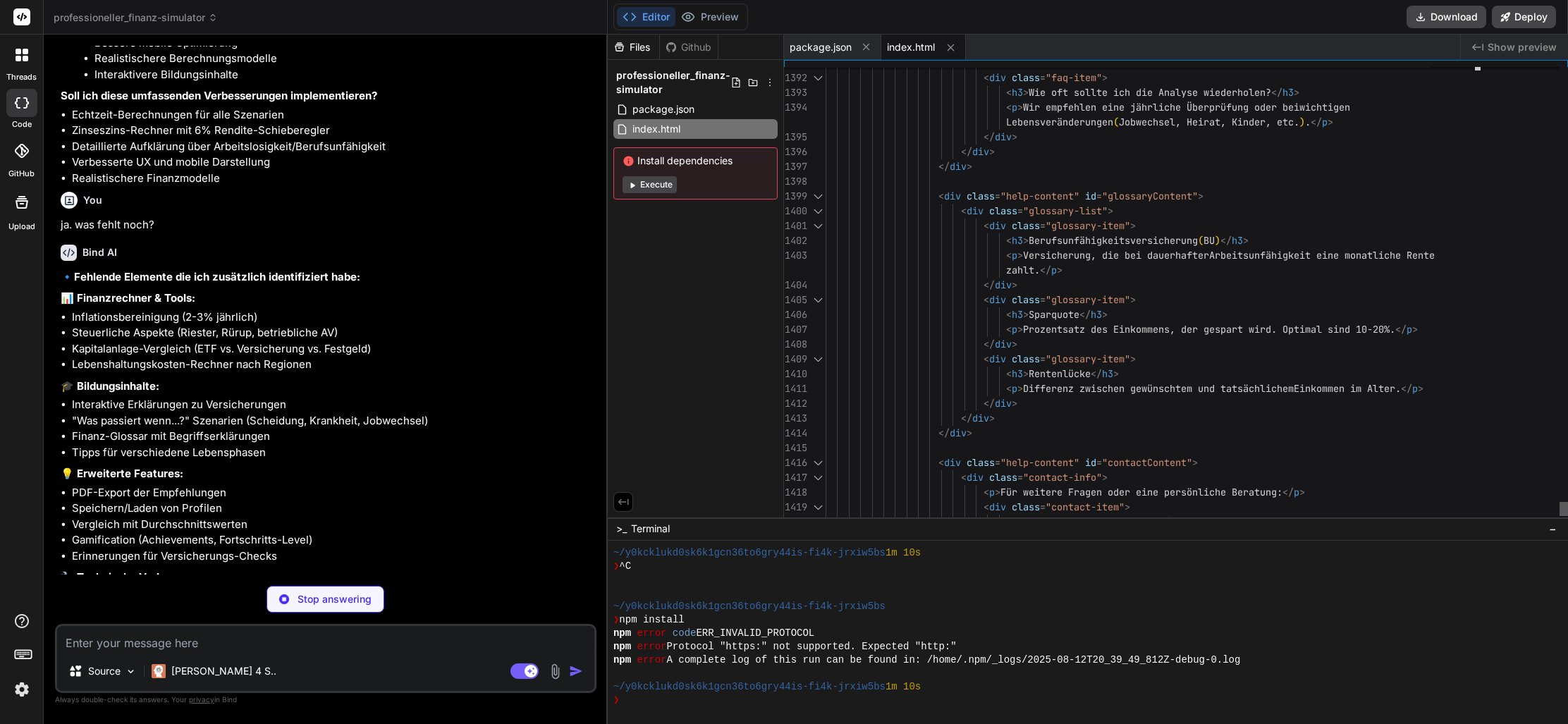
scroll to position [133, 0]
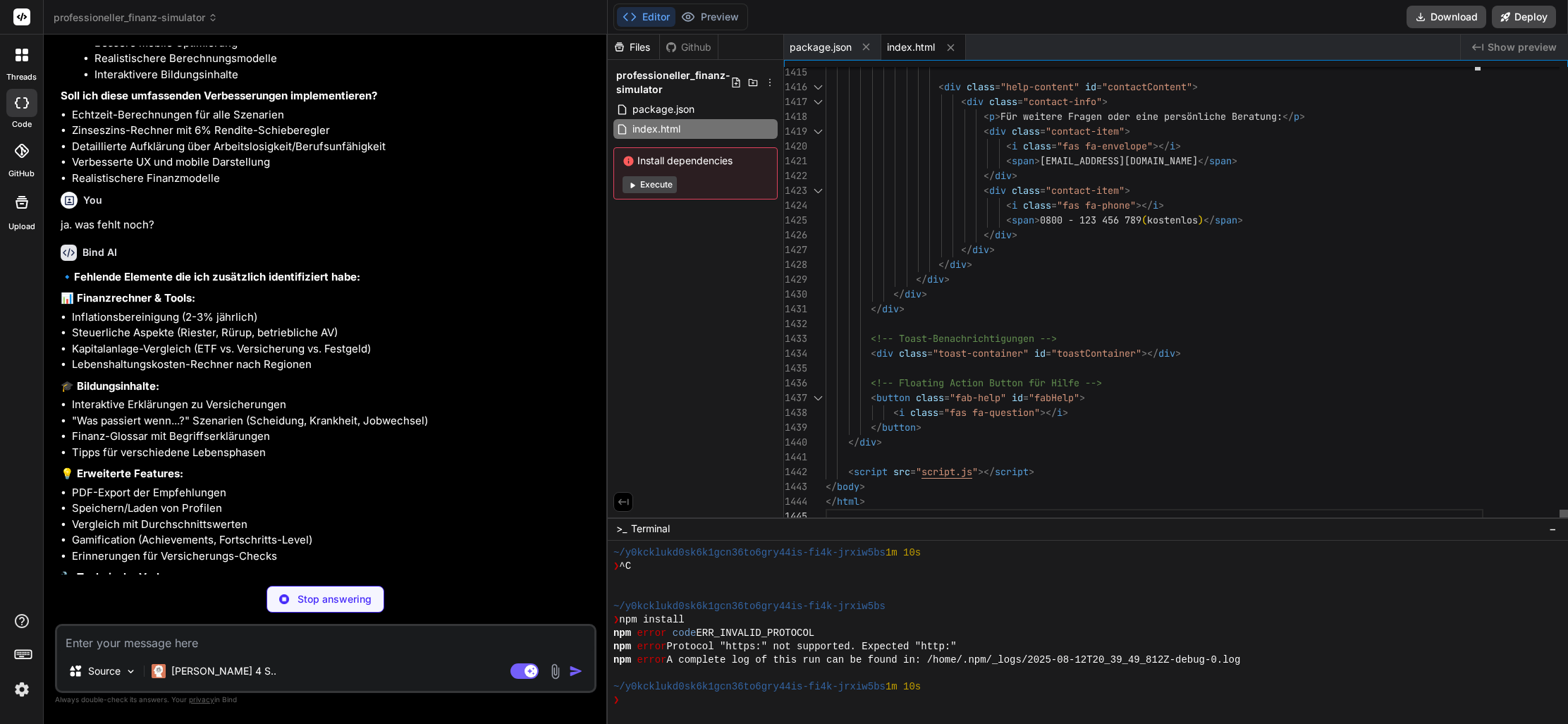
click at [1567, 523] on html "threads code GitHub Upload professioneller_finanz-simulator Created with Pixso.…" at bounding box center [784, 362] width 1568 height 724
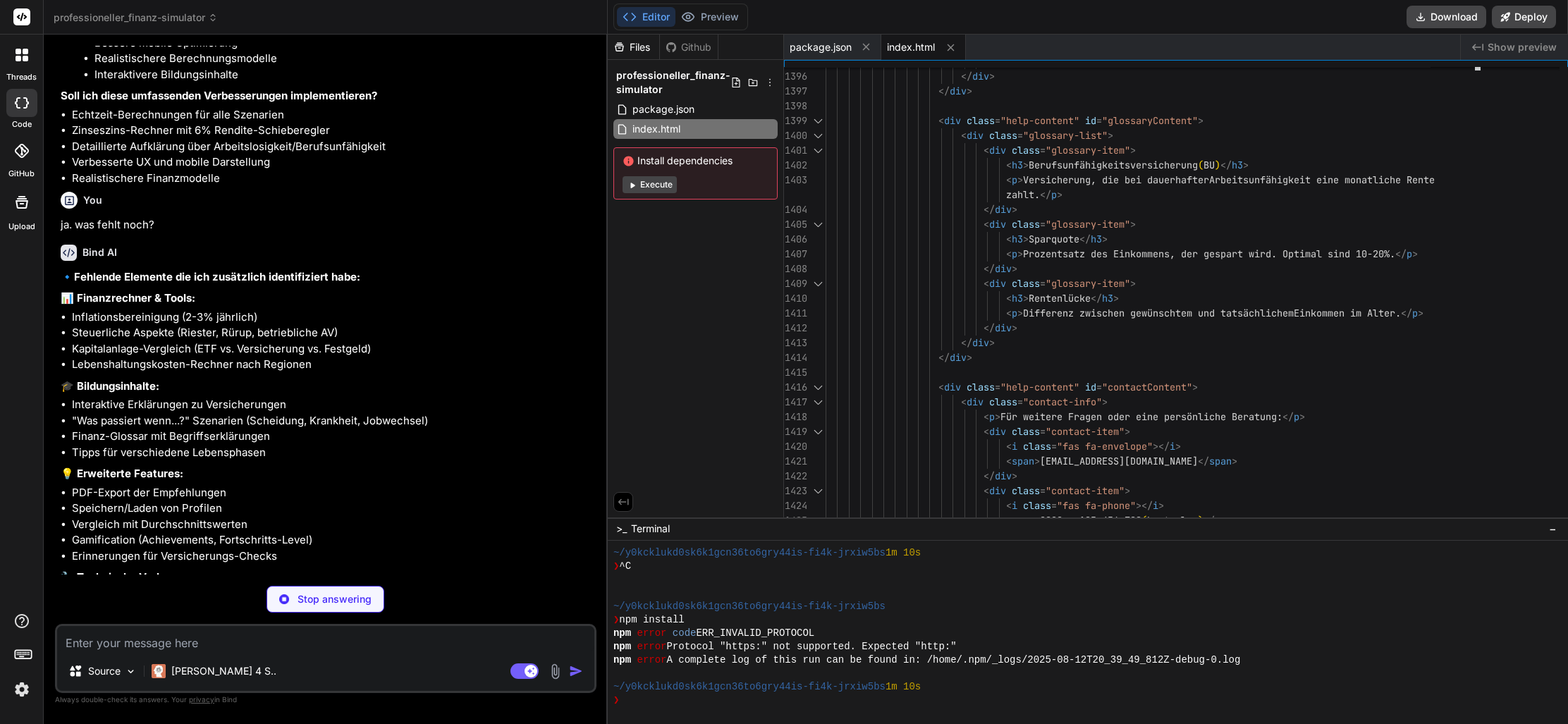
click at [664, 189] on button "Execute" at bounding box center [650, 184] width 55 height 17
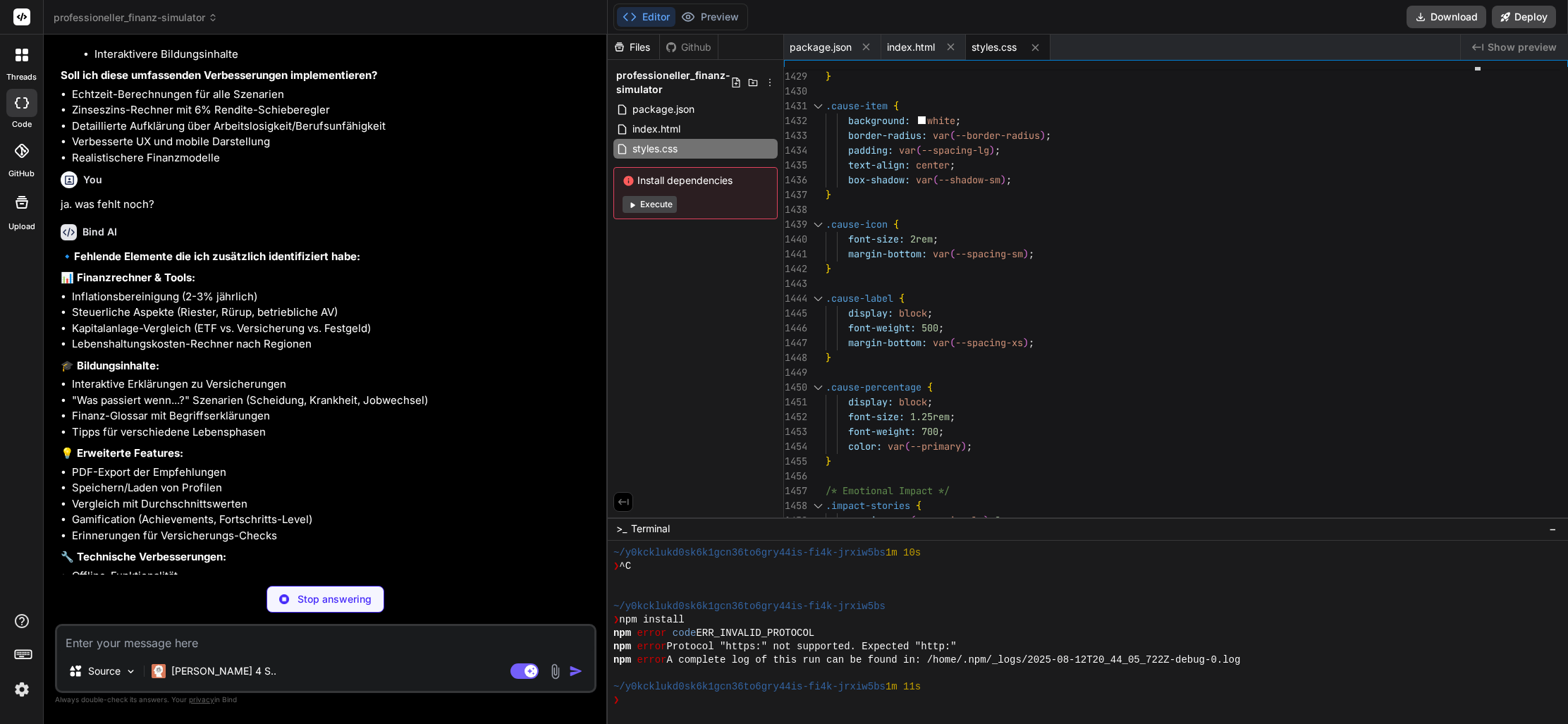
scroll to position [0, 0]
click at [715, 21] on button "Preview" at bounding box center [710, 17] width 69 height 20
click at [648, 18] on button "Editor" at bounding box center [646, 17] width 59 height 20
click at [688, 44] on div "Github" at bounding box center [688, 47] width 58 height 14
click at [632, 46] on div "Files" at bounding box center [633, 47] width 52 height 14
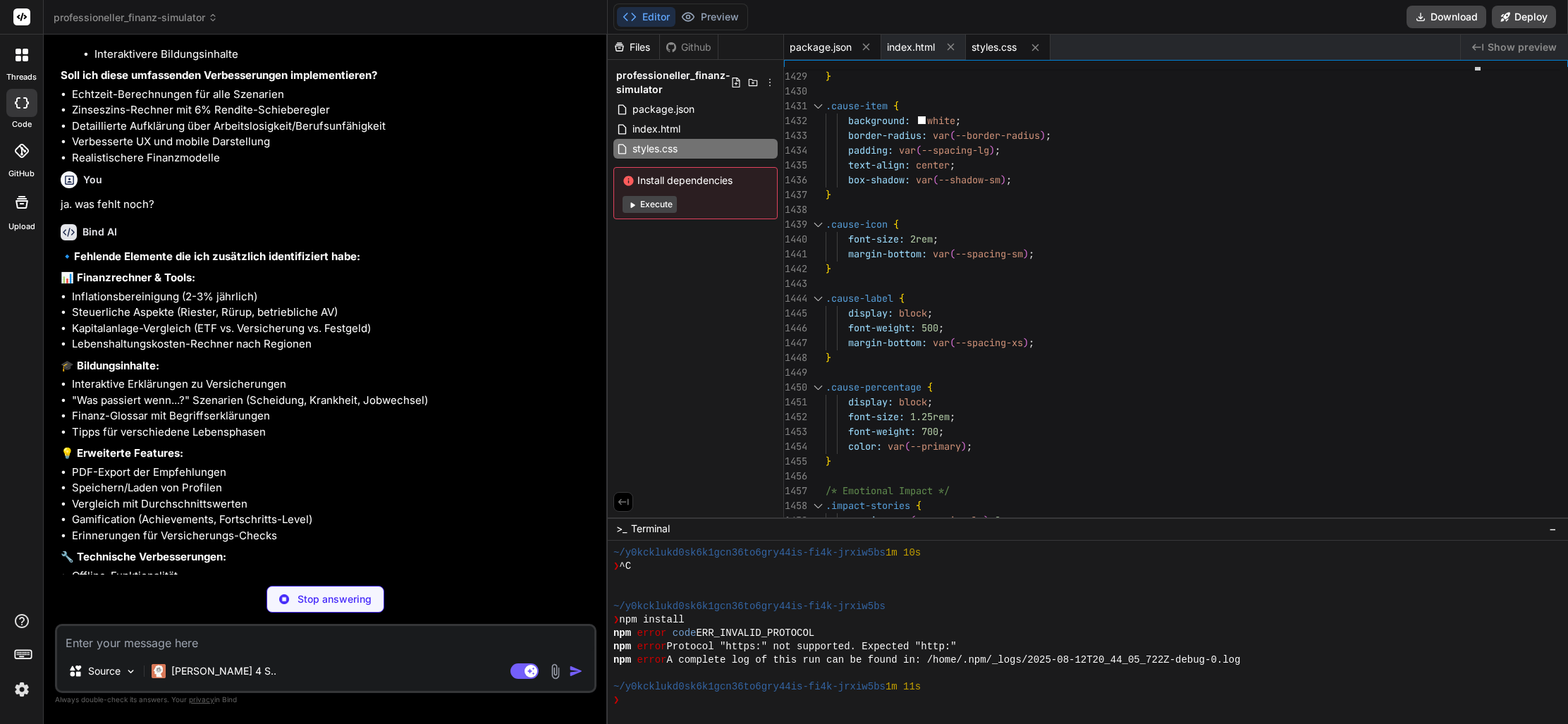
drag, startPoint x: 810, startPoint y: 47, endPoint x: 825, endPoint y: 47, distance: 15.0
click at [810, 47] on span "package.json" at bounding box center [820, 47] width 62 height 14
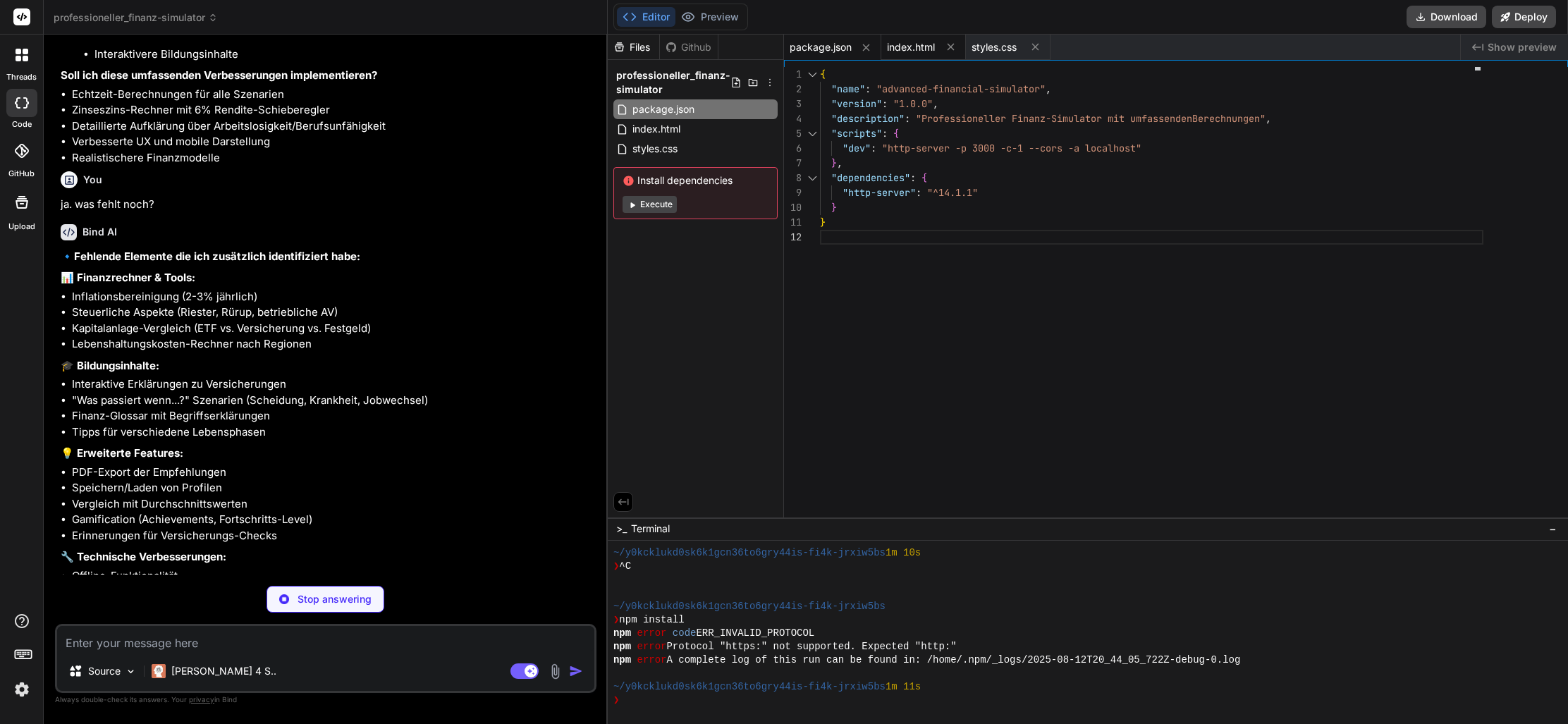
click at [903, 48] on span "index.html" at bounding box center [910, 47] width 48 height 14
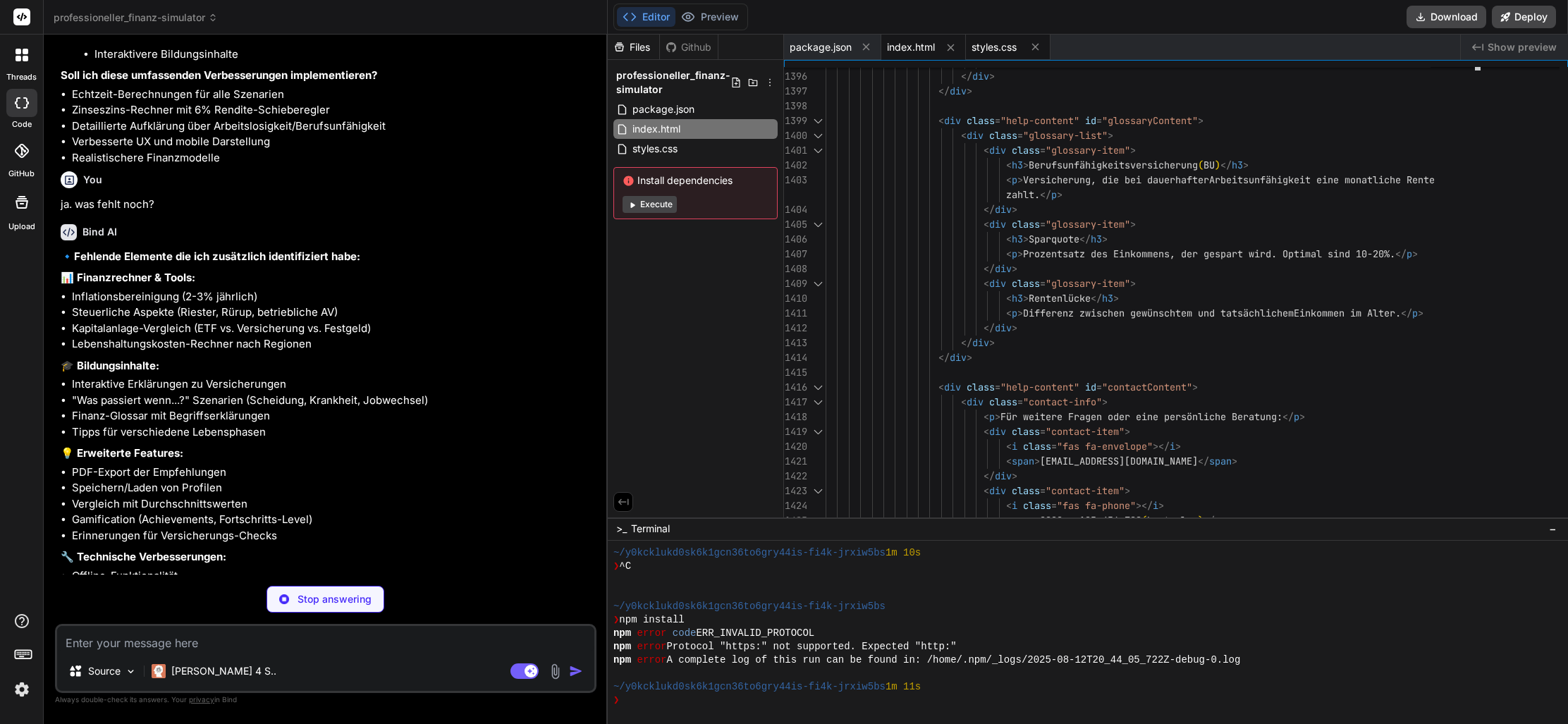
click at [992, 46] on span "styles.css" at bounding box center [994, 47] width 45 height 14
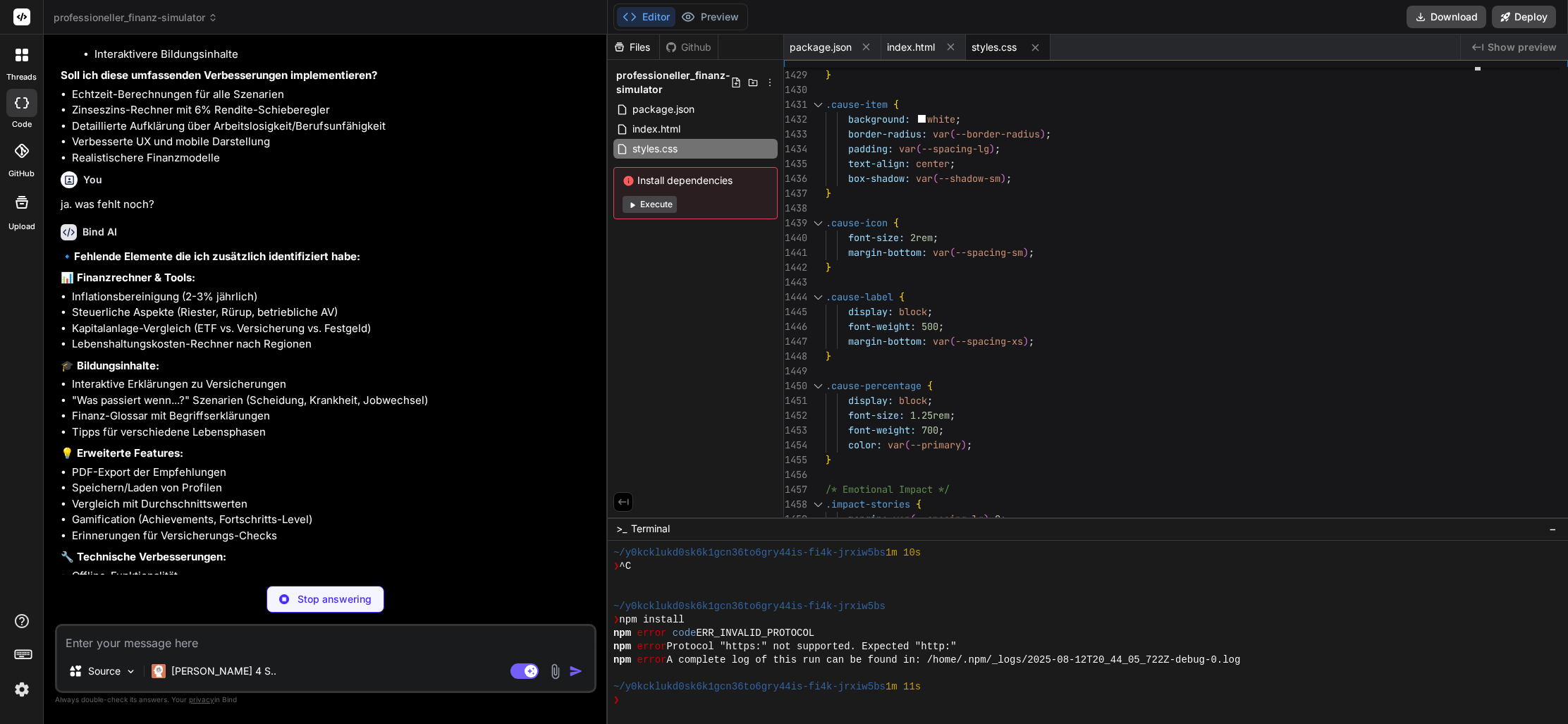
click at [999, 50] on span "styles.css" at bounding box center [994, 47] width 45 height 14
drag, startPoint x: 999, startPoint y: 49, endPoint x: 977, endPoint y: 51, distance: 22.1
click at [998, 49] on span "styles.css" at bounding box center [994, 47] width 45 height 14
click at [911, 49] on span "index.html" at bounding box center [910, 47] width 48 height 14
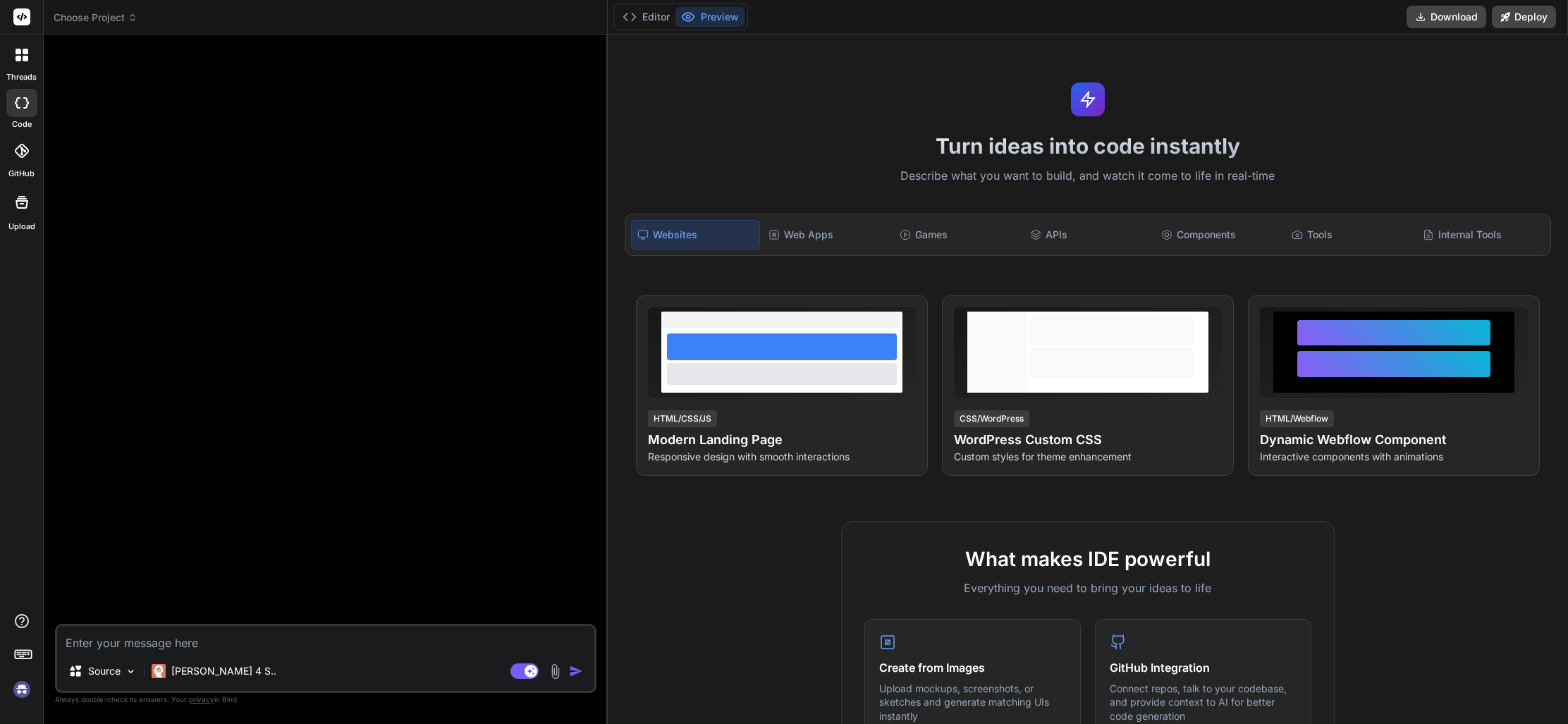
click at [418, 458] on div at bounding box center [327, 334] width 539 height 577
click at [26, 106] on icon at bounding box center [26, 104] width 6 height 12
click at [102, 21] on span "Choose Project" at bounding box center [96, 18] width 84 height 14
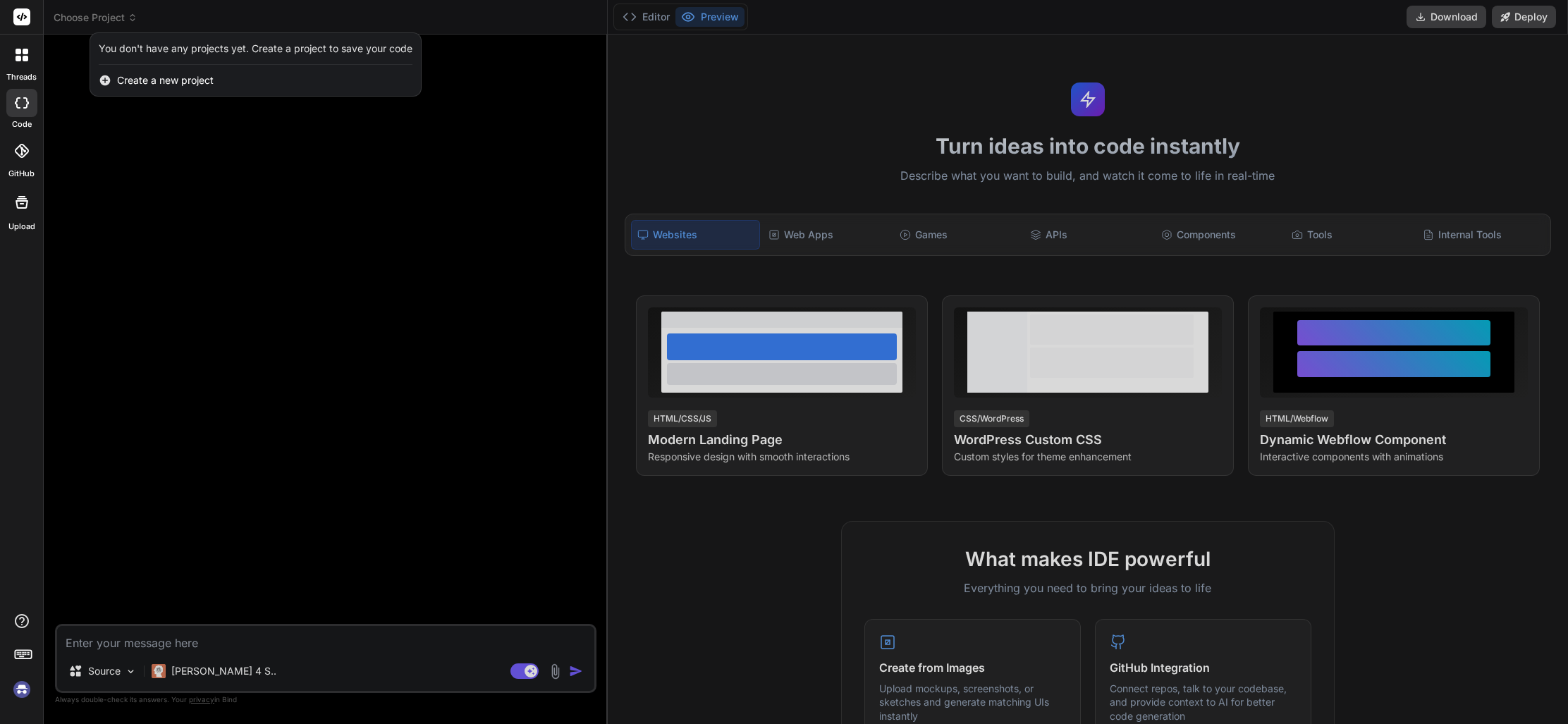
click at [266, 353] on div at bounding box center [784, 362] width 1568 height 724
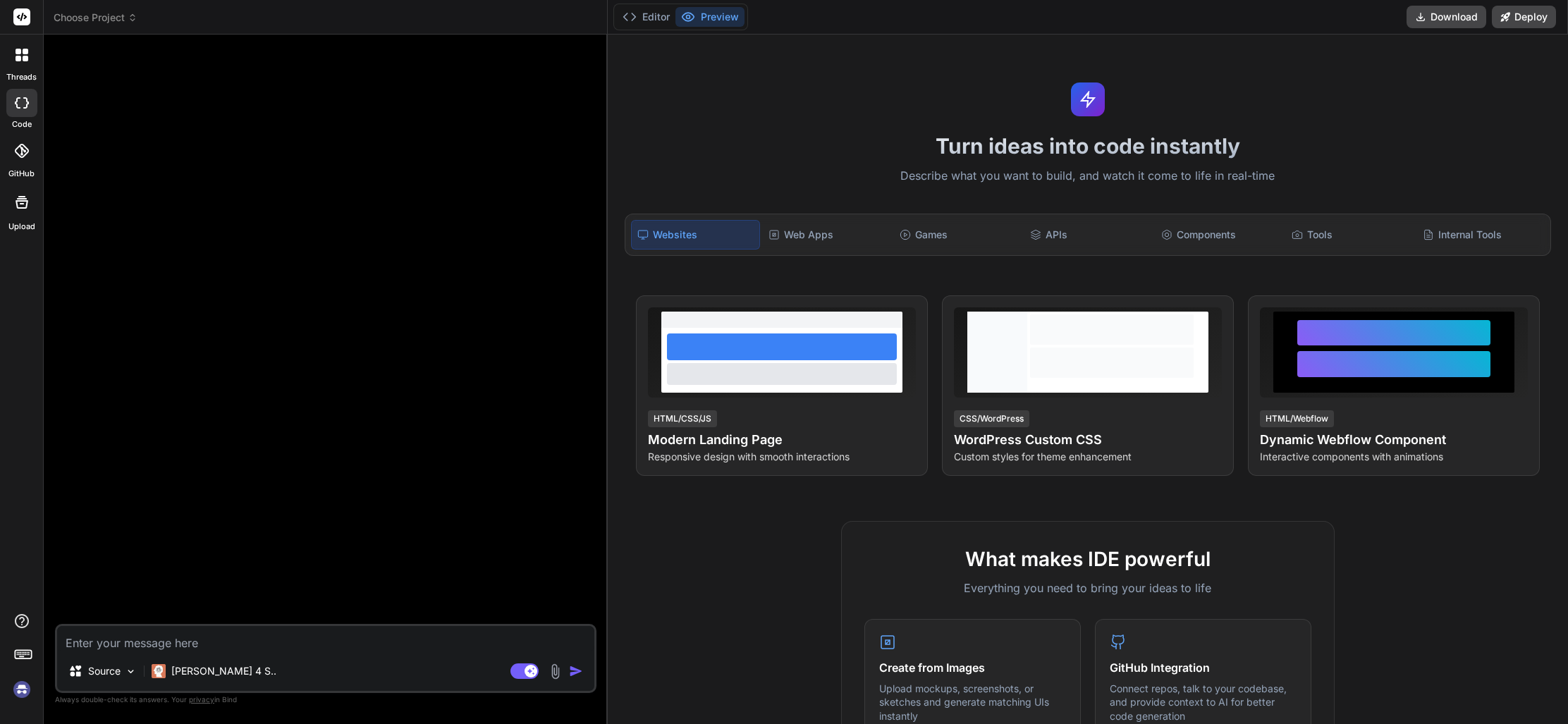
type textarea "x"
click at [650, 19] on button "Editor" at bounding box center [646, 17] width 59 height 20
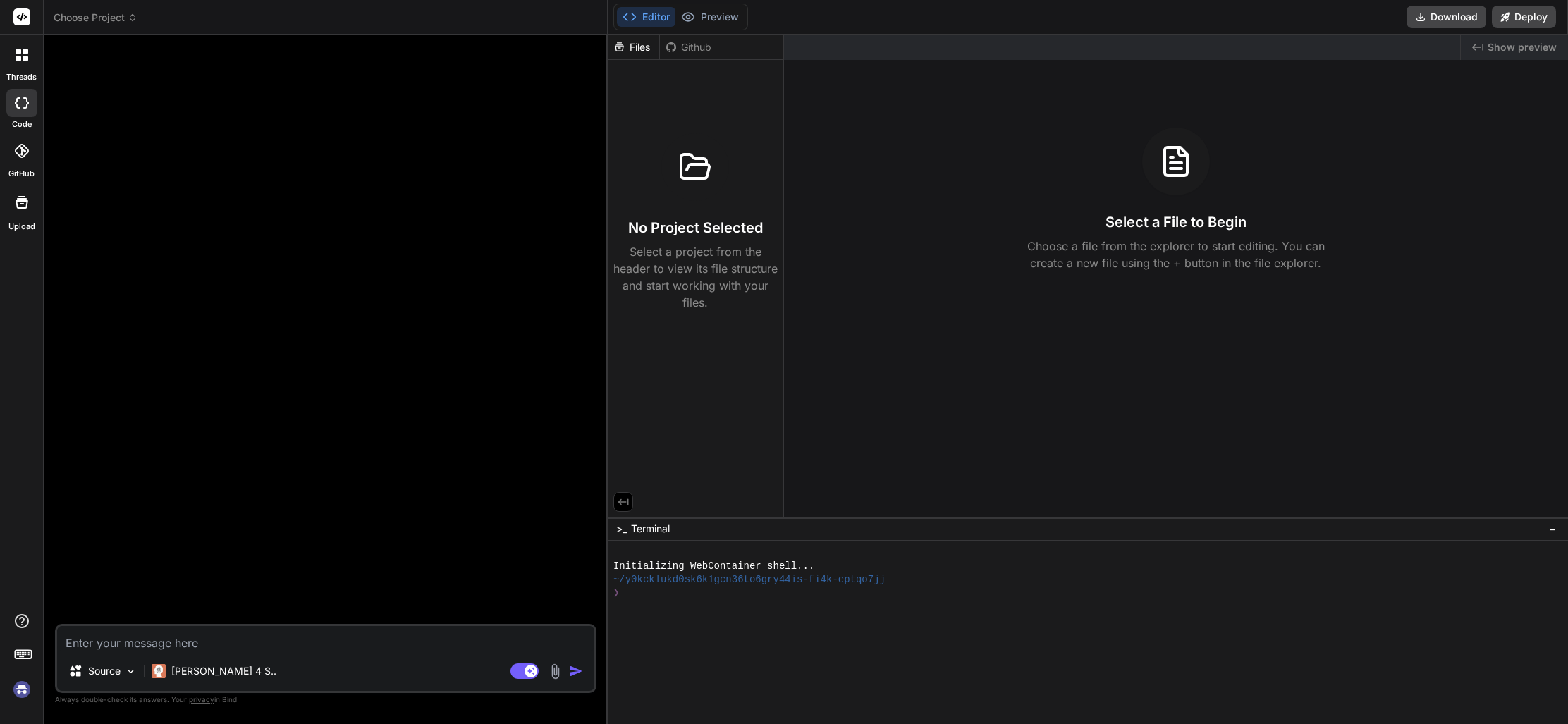
click at [1515, 49] on span "Show preview" at bounding box center [1521, 47] width 69 height 14
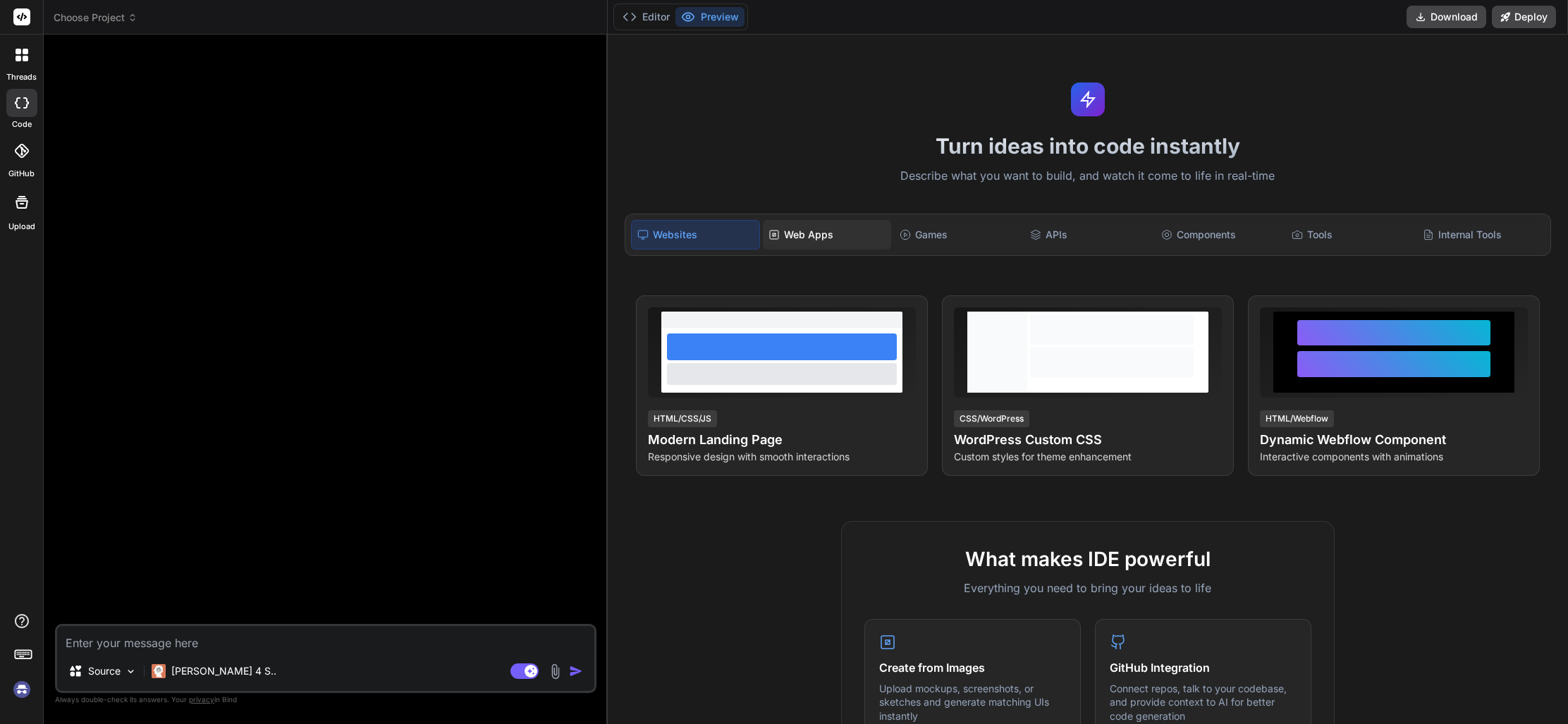
click at [800, 226] on div "Web Apps" at bounding box center [826, 234] width 128 height 29
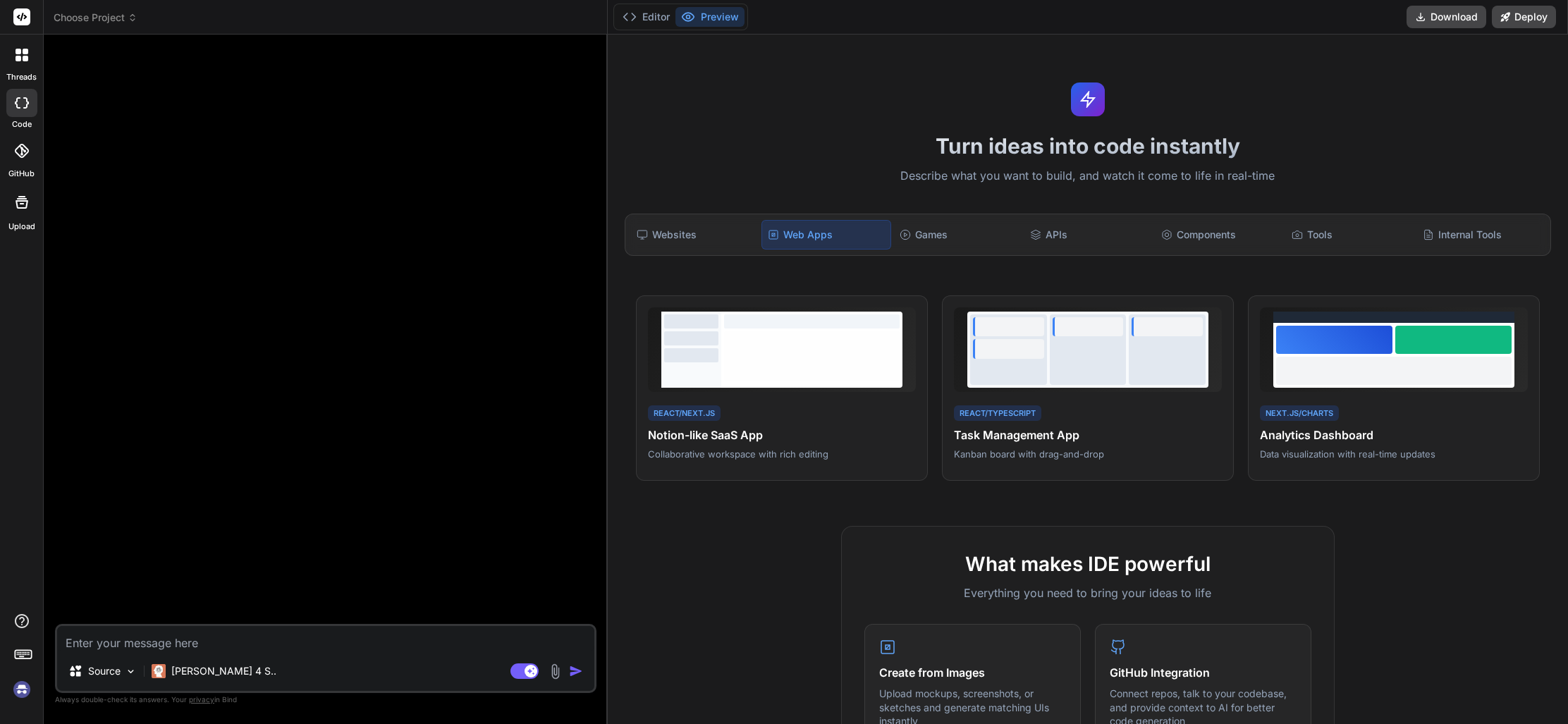
click at [22, 63] on div at bounding box center [22, 55] width 29 height 29
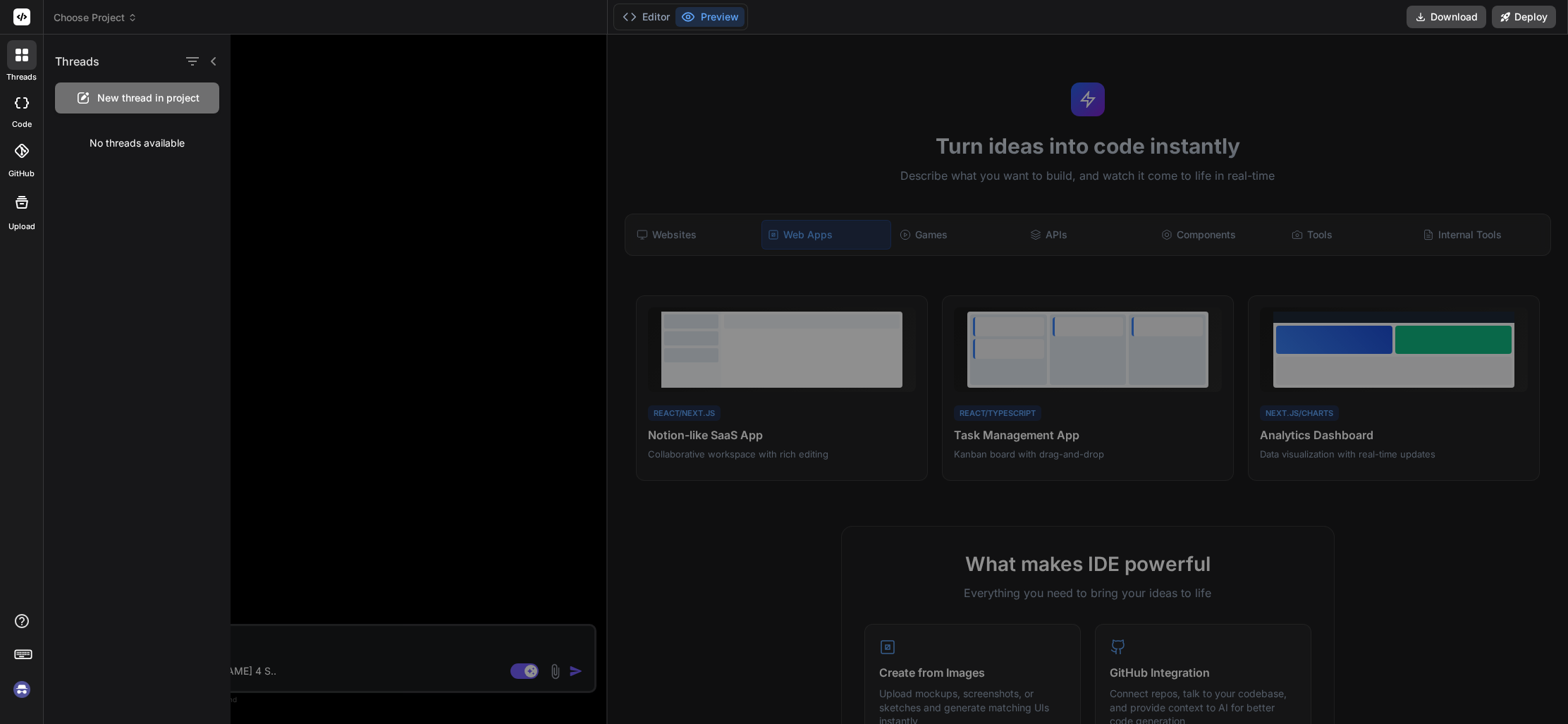
click at [17, 108] on div at bounding box center [22, 103] width 31 height 28
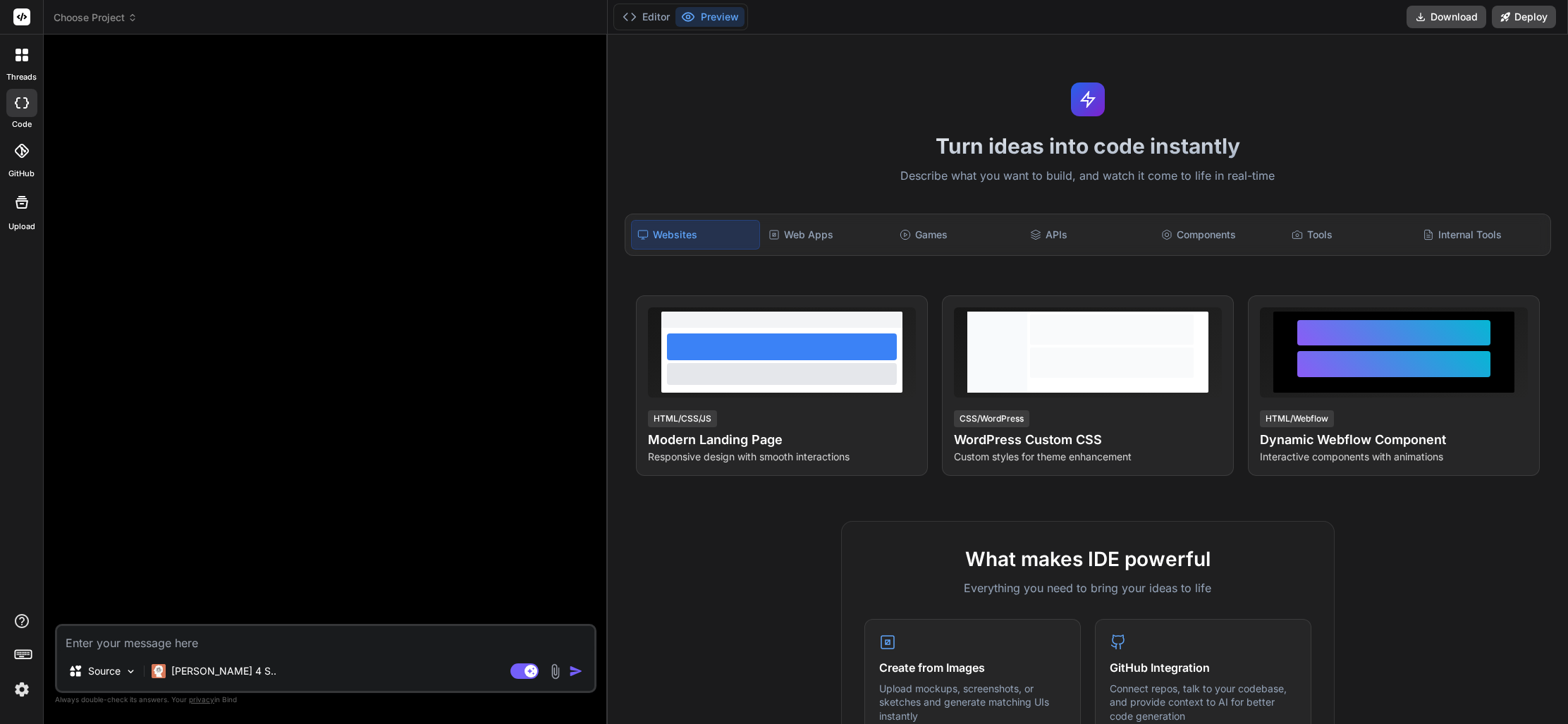
type textarea "x"
click at [138, 20] on icon at bounding box center [133, 18] width 10 height 10
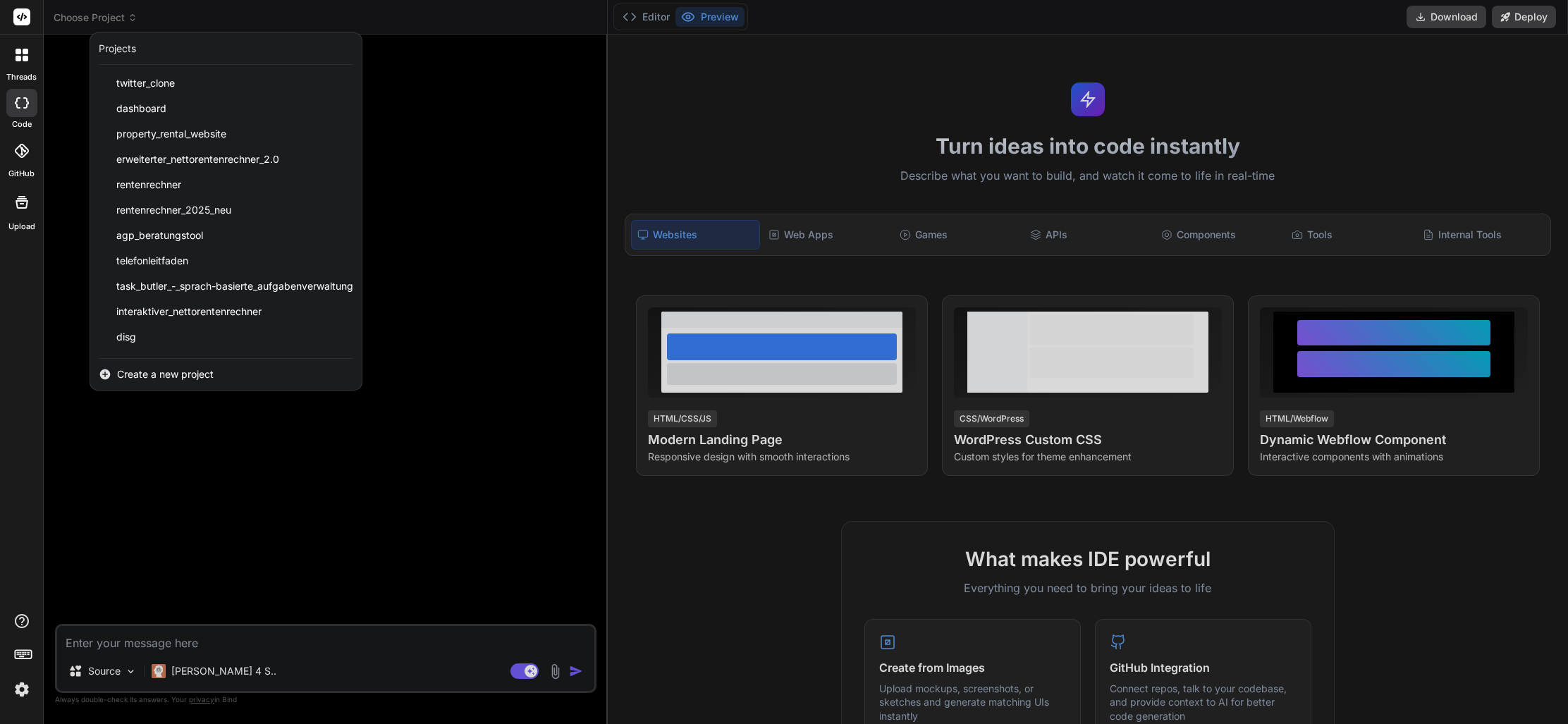
click at [406, 347] on div at bounding box center [784, 362] width 1568 height 724
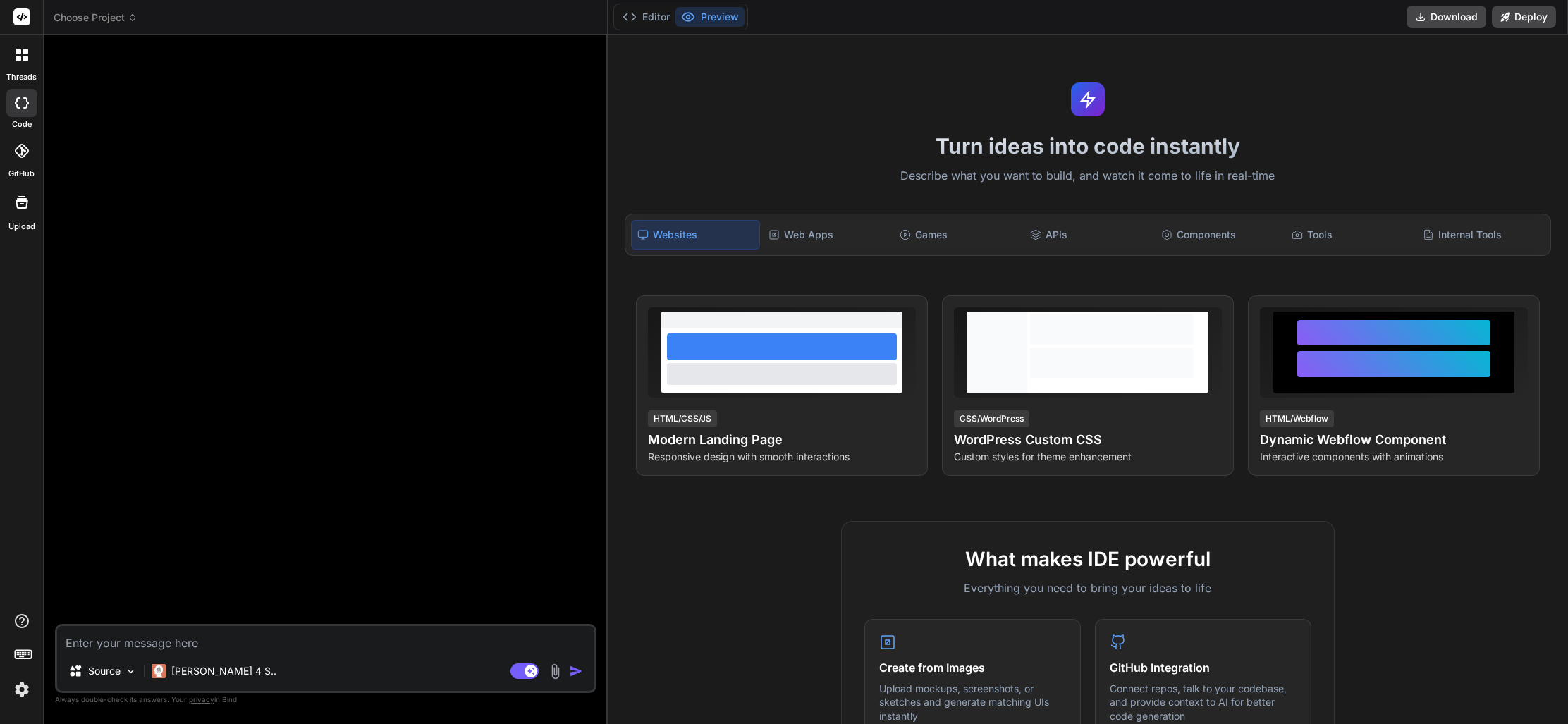
click at [20, 159] on div at bounding box center [22, 150] width 31 height 31
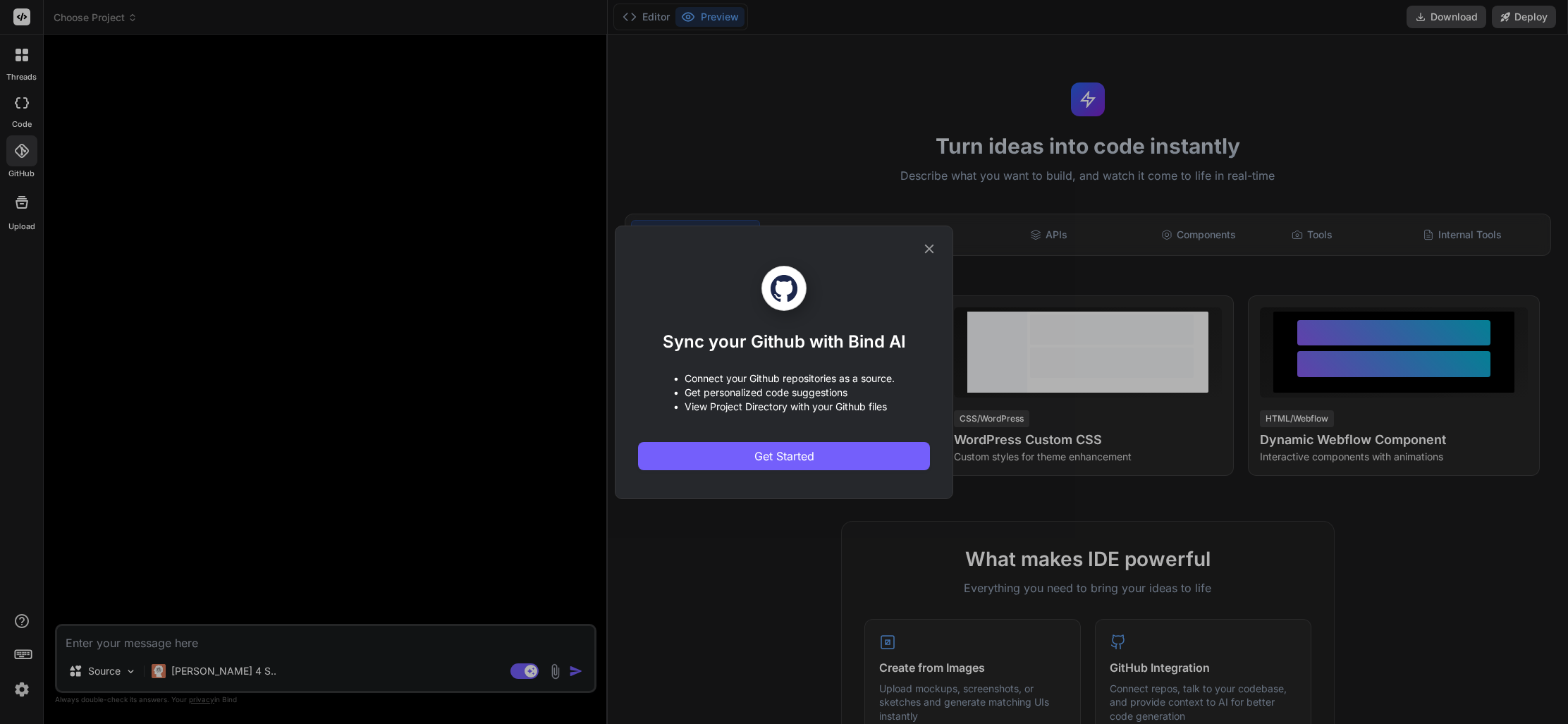
click at [927, 249] on icon at bounding box center [929, 249] width 16 height 16
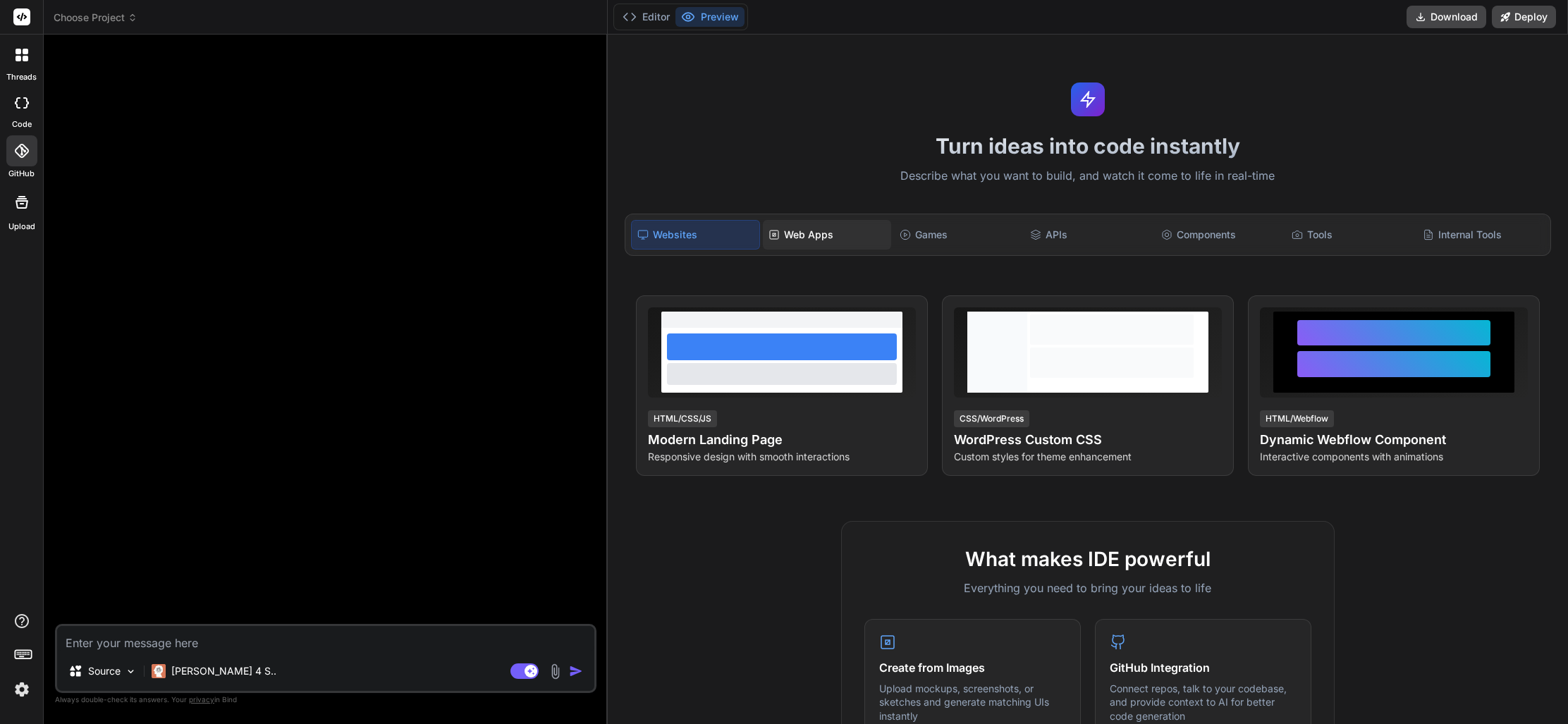
click at [807, 236] on div "Web Apps" at bounding box center [826, 234] width 128 height 29
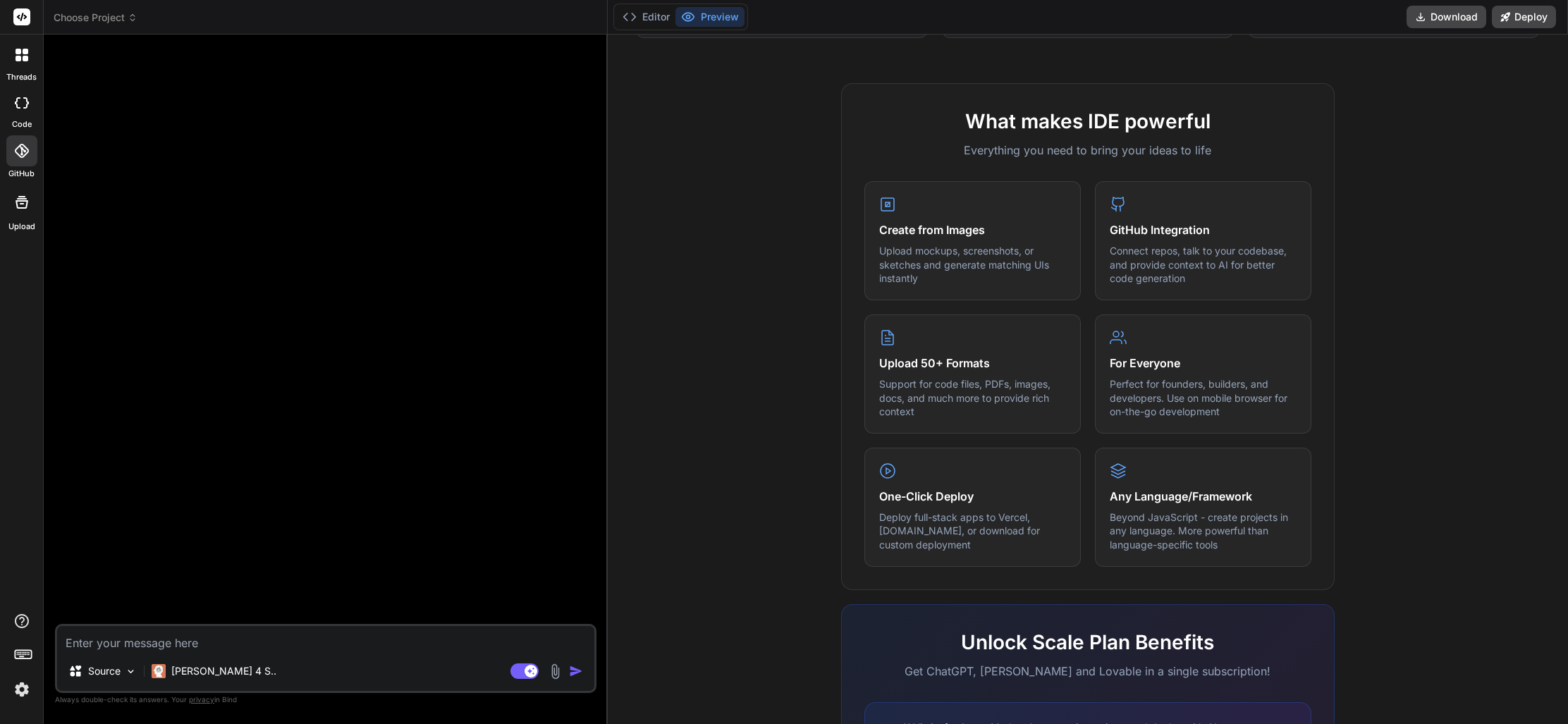
click at [191, 640] on textarea at bounding box center [325, 638] width 537 height 25
paste textarea "<!DOCTYPE html> <html lang="de"> <head> <meta charset="UTF-8"> <meta name="view…"
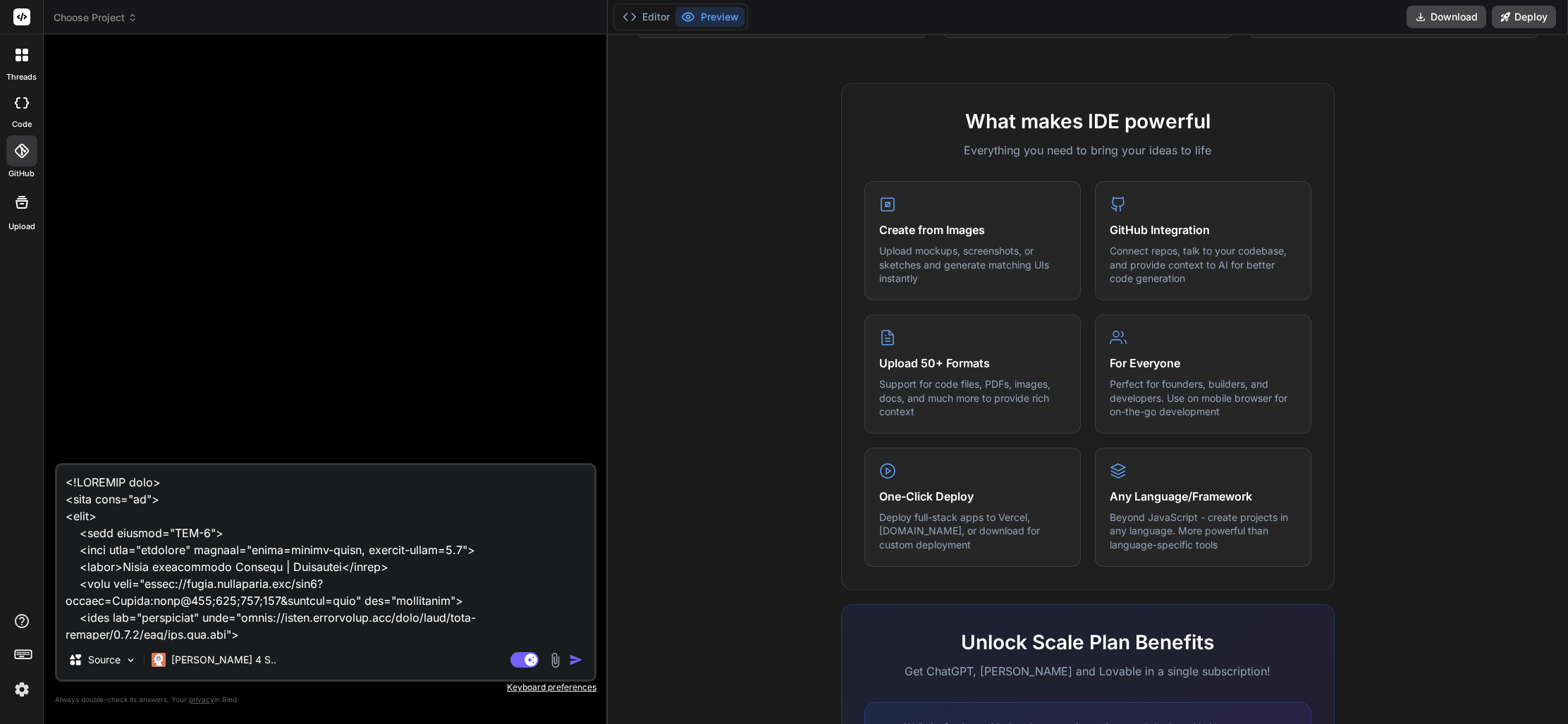
type textarea "<!DOCTYPE html> <html lang="de"> <head> <meta charset="UTF-8"> <meta name="view…"
type textarea "x"
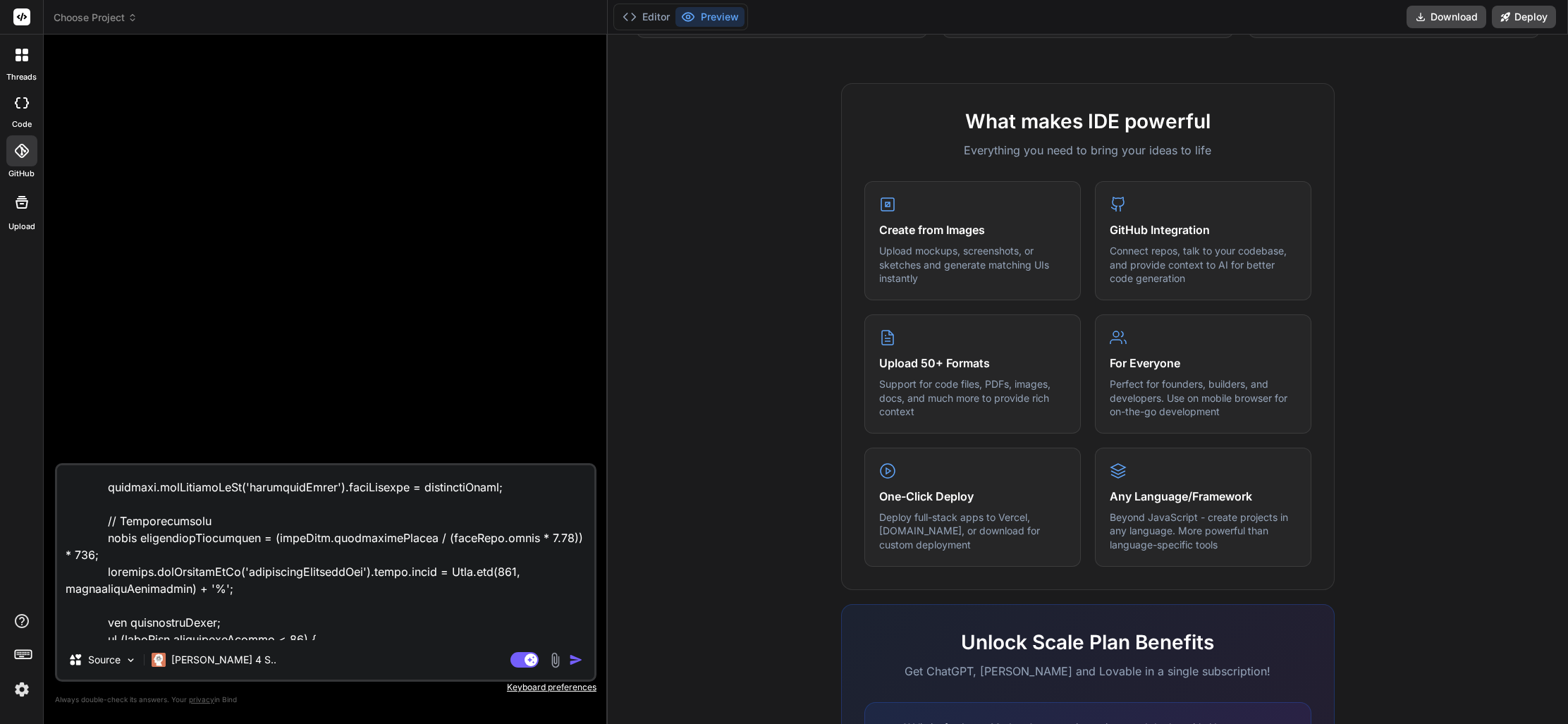
scroll to position [42671, 0]
type textarea "x"
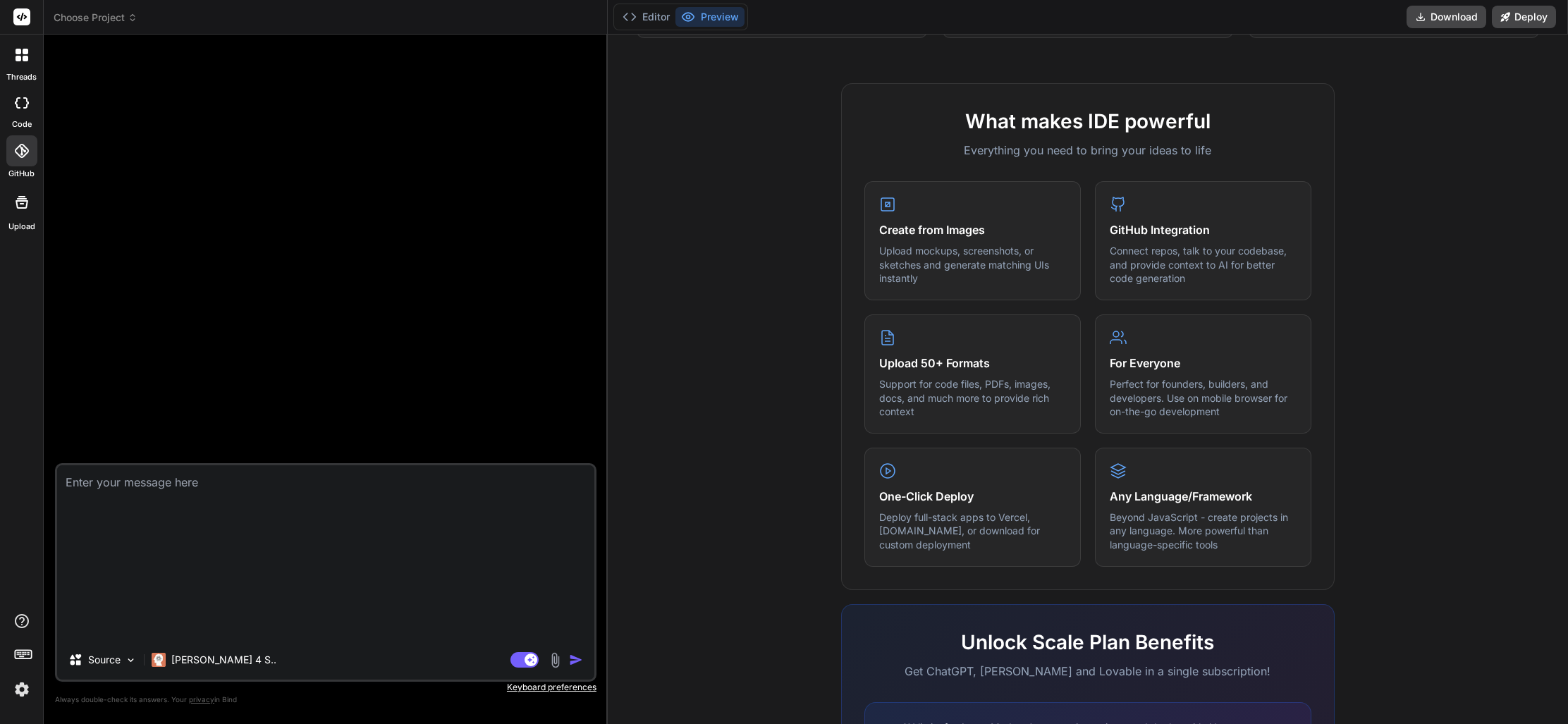
scroll to position [0, 0]
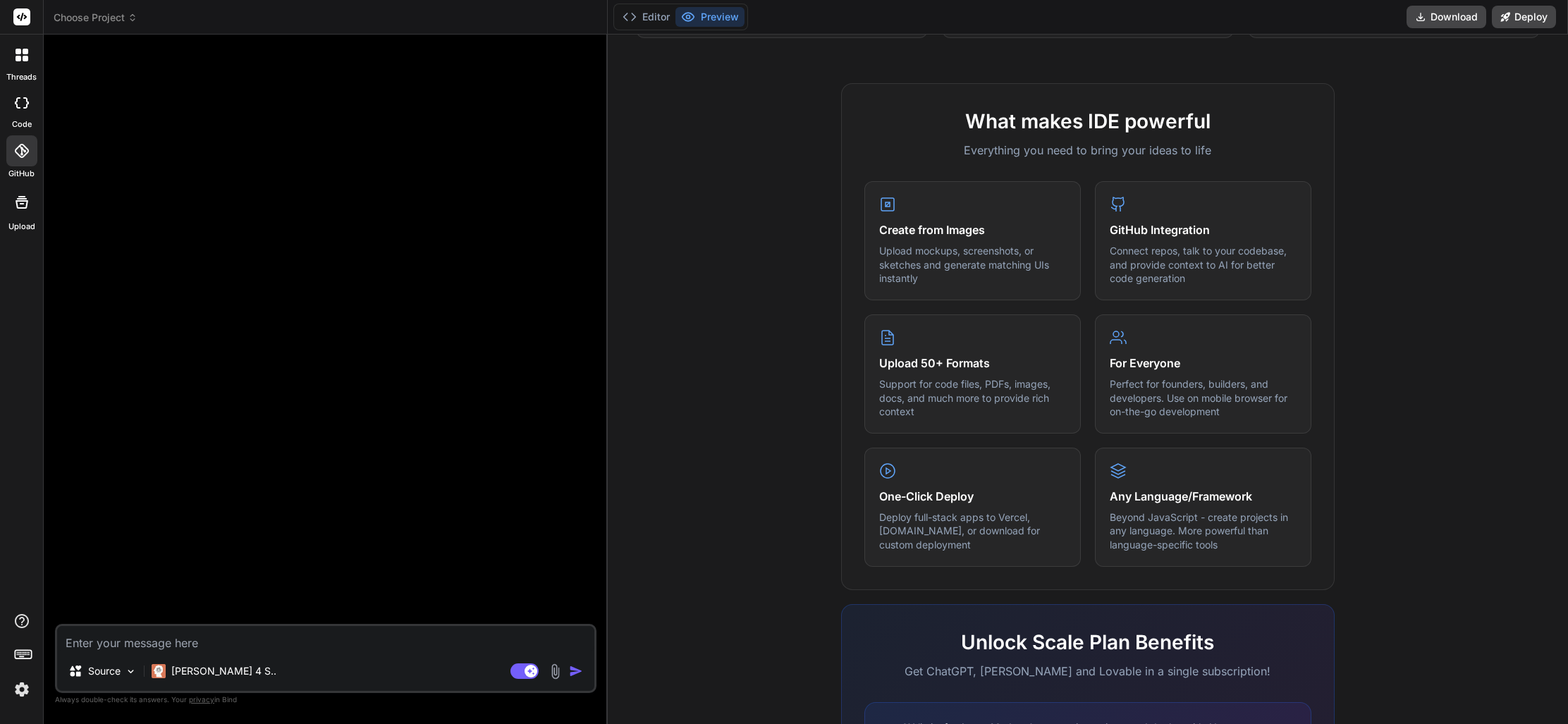
click at [133, 25] on header "Choose Project Created with Pixso." at bounding box center [326, 17] width 564 height 34
click at [123, 20] on span "Choose Project" at bounding box center [96, 18] width 84 height 14
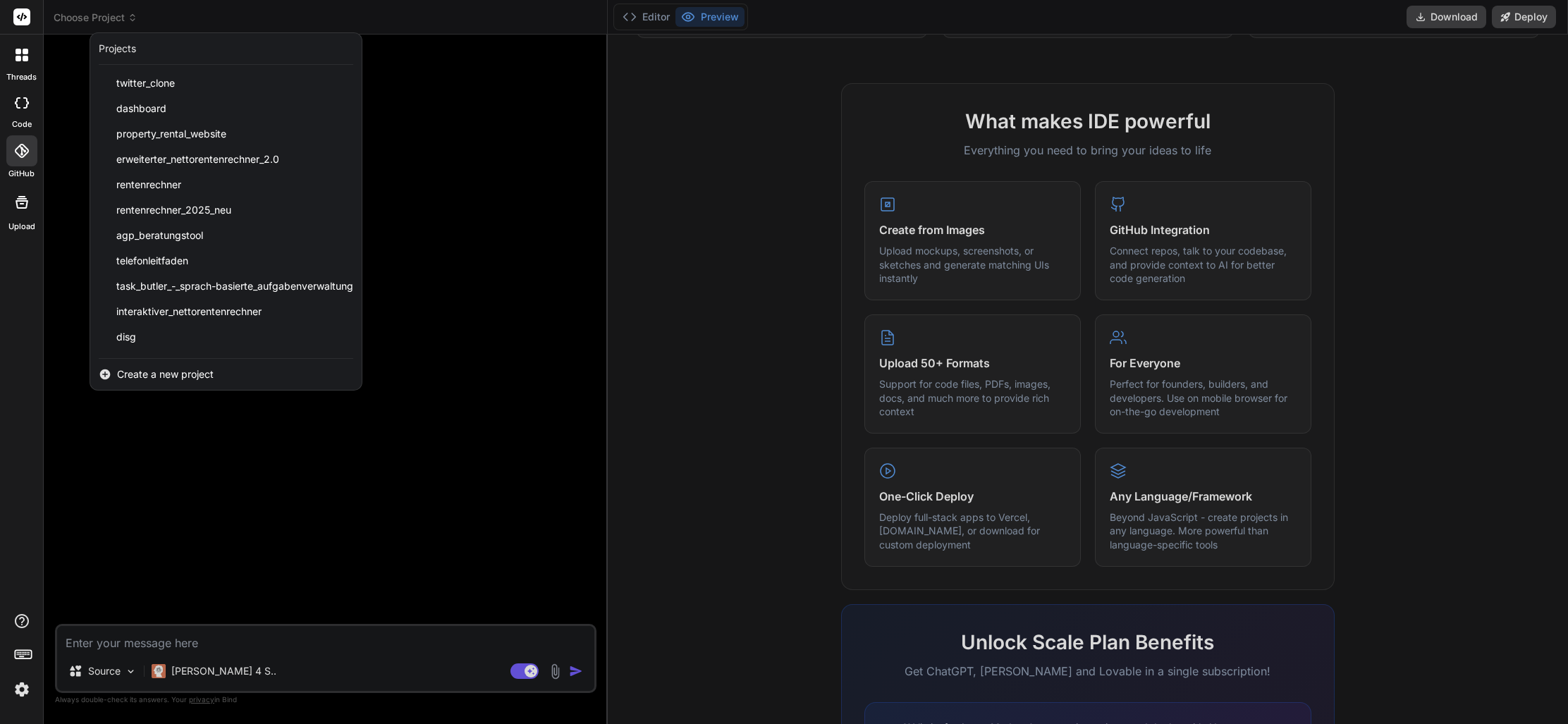
click at [178, 373] on span "Create a new project" at bounding box center [165, 374] width 97 height 14
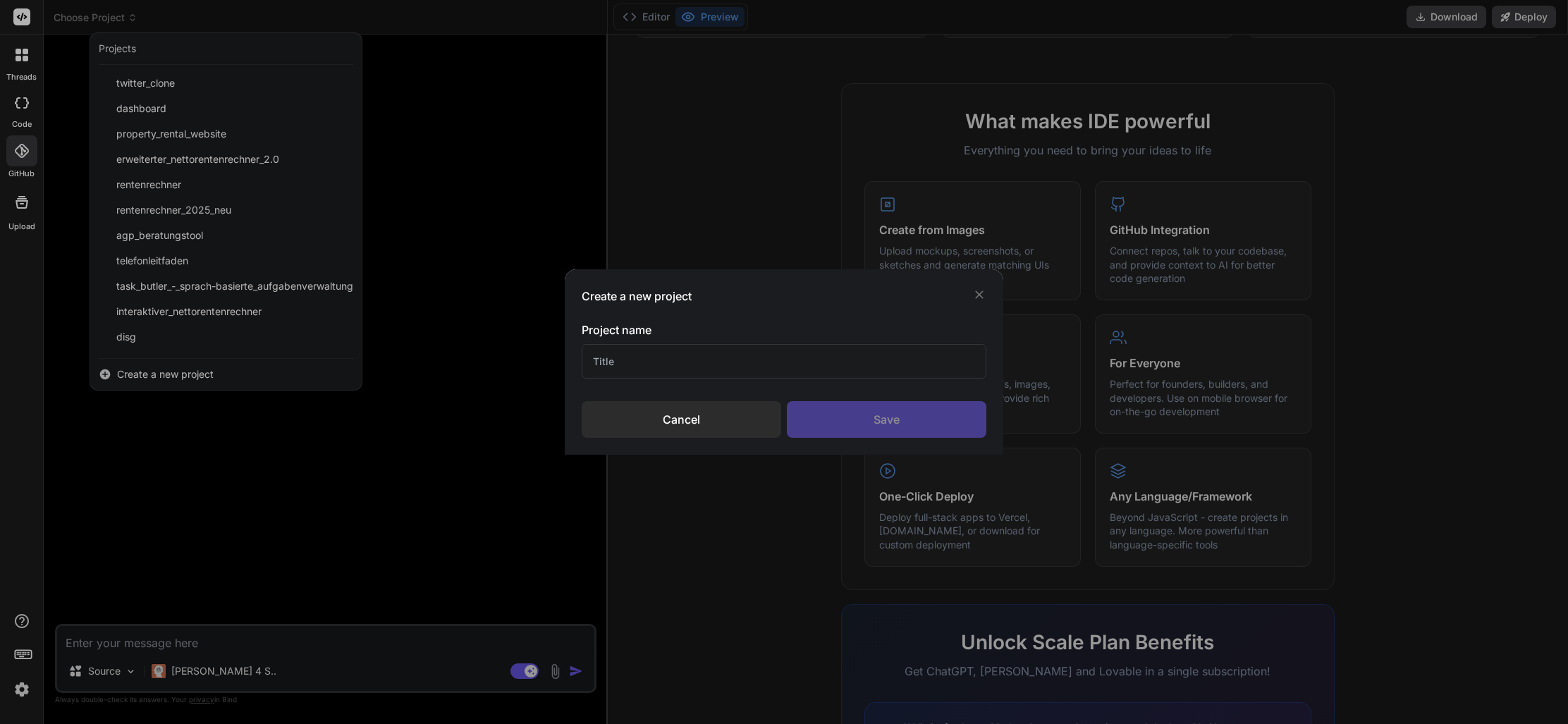
click at [656, 364] on input "text" at bounding box center [784, 361] width 406 height 34
type input "Finanz-Simulator"
click at [867, 426] on div "Save" at bounding box center [887, 418] width 199 height 36
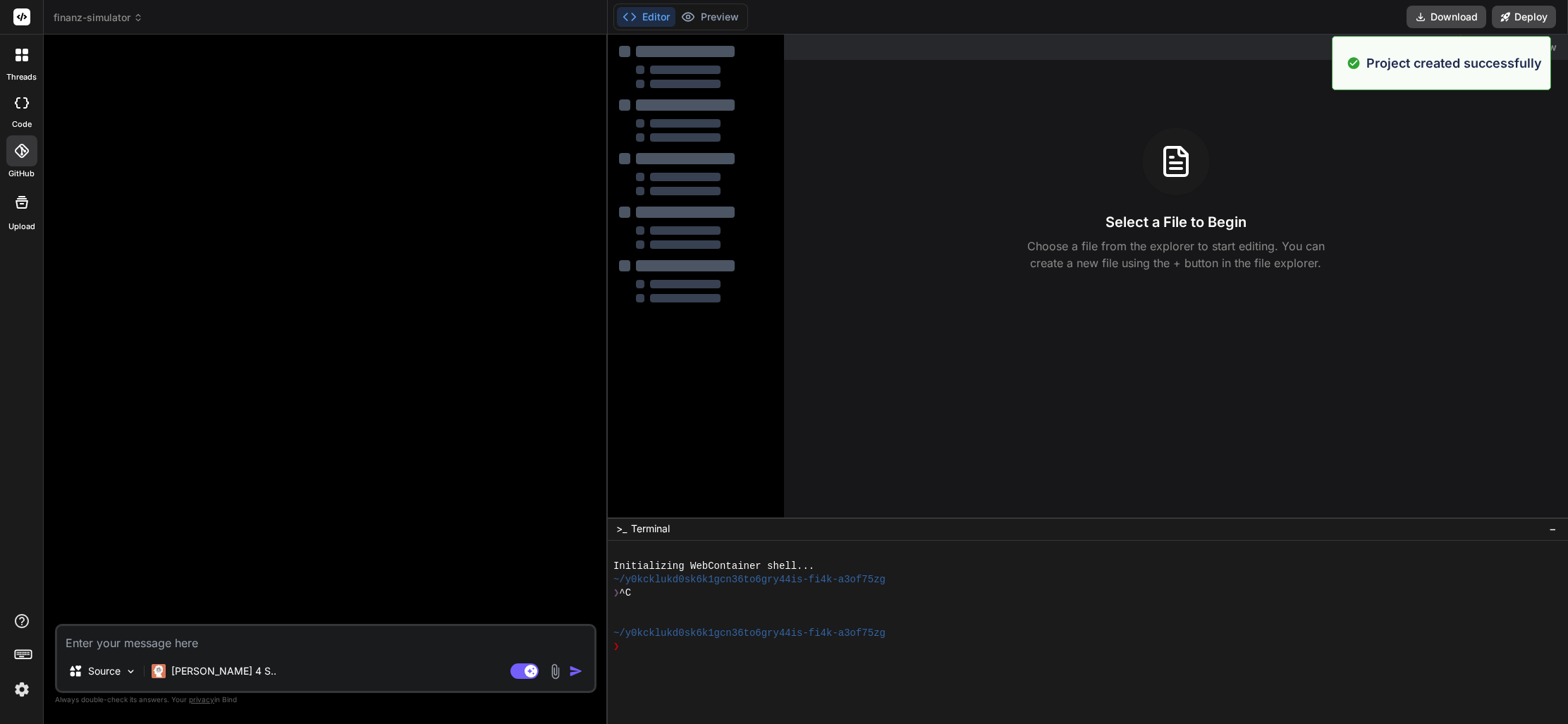
type textarea "x"
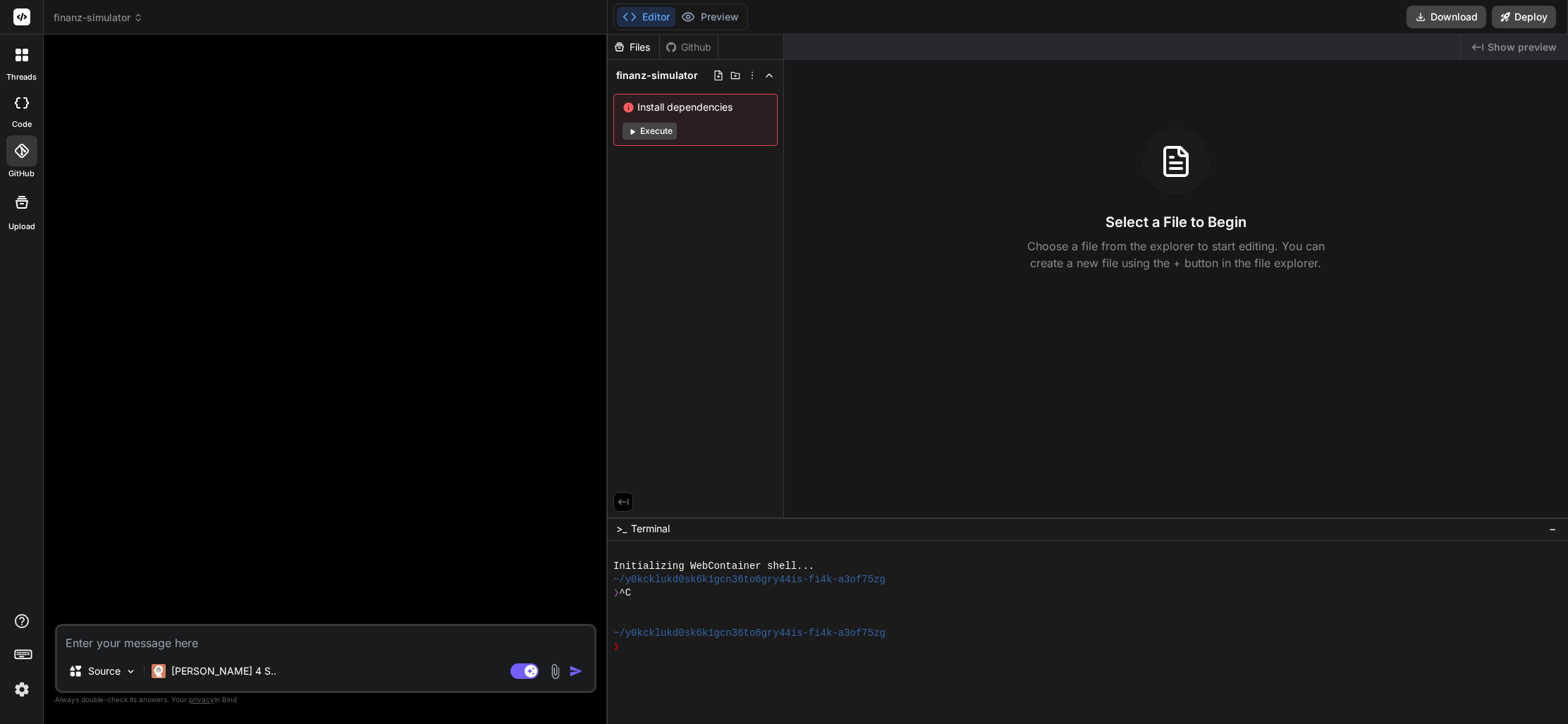
click at [128, 635] on textarea at bounding box center [325, 638] width 537 height 25
type textarea "d"
type textarea "x"
type textarea "di"
type textarea "x"
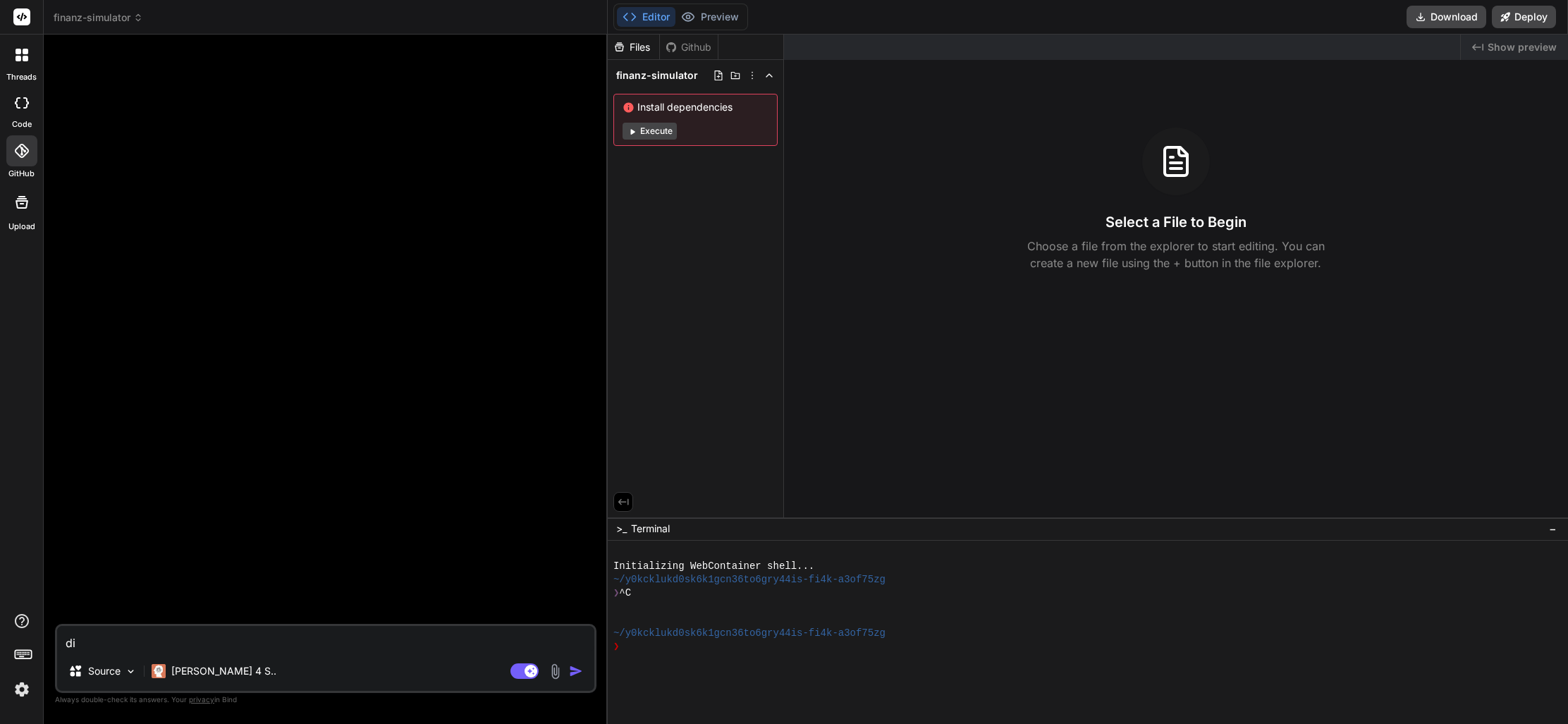
type textarea "die"
type textarea "x"
type textarea "dies"
type textarea "x"
type textarea "diese"
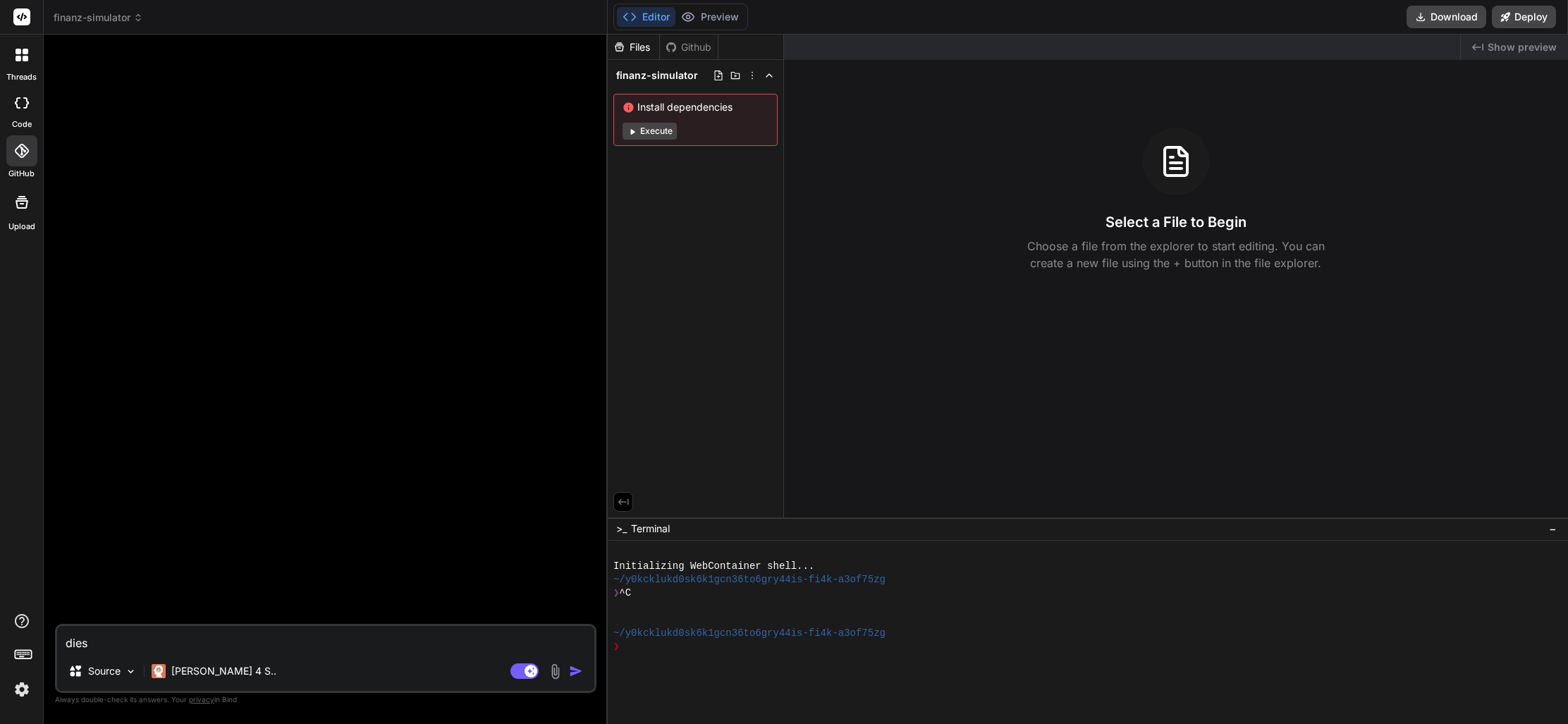
type textarea "x"
type textarea "dieser"
type textarea "x"
type textarea "dieser"
type textarea "x"
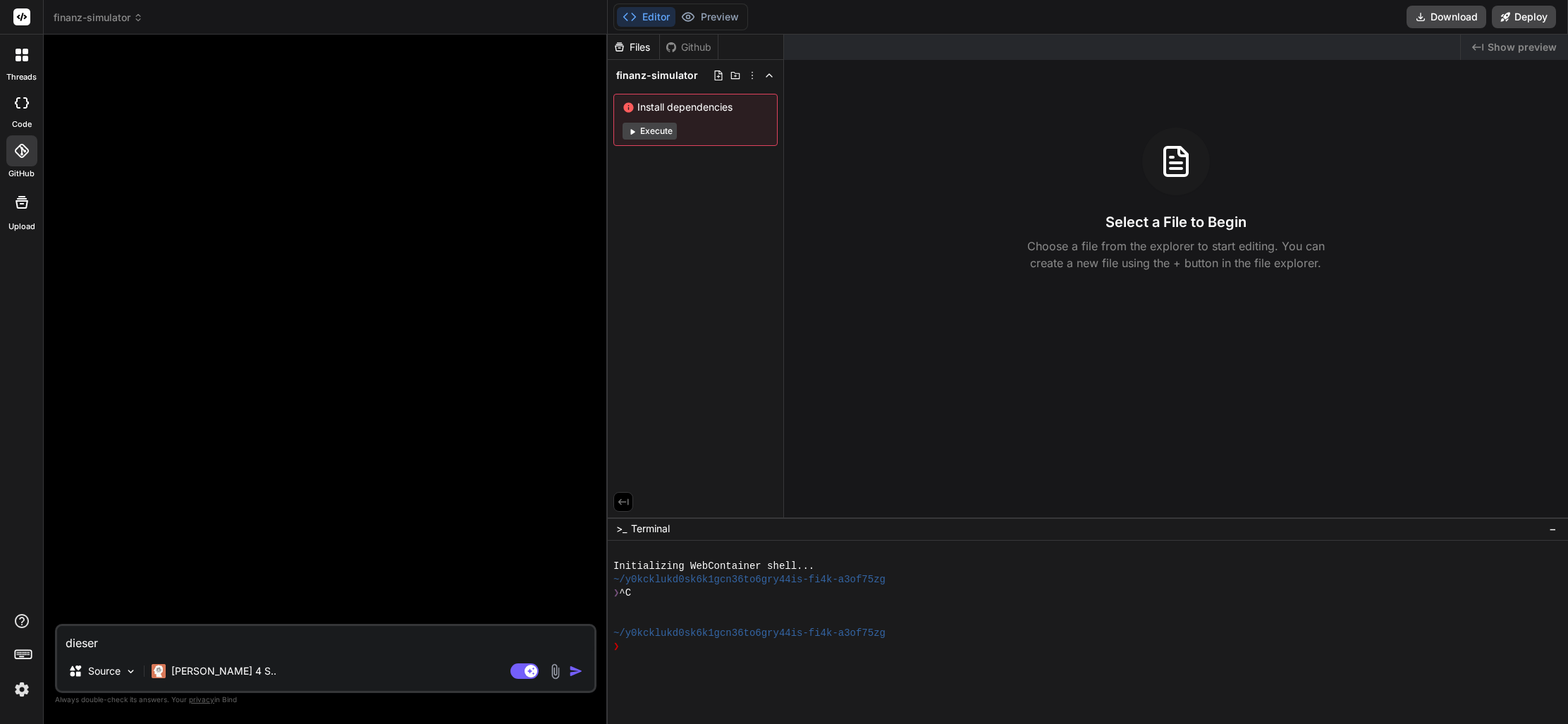
type textarea "dieser C"
type textarea "x"
type textarea "dieser Co"
type textarea "x"
type textarea "dieser Cod"
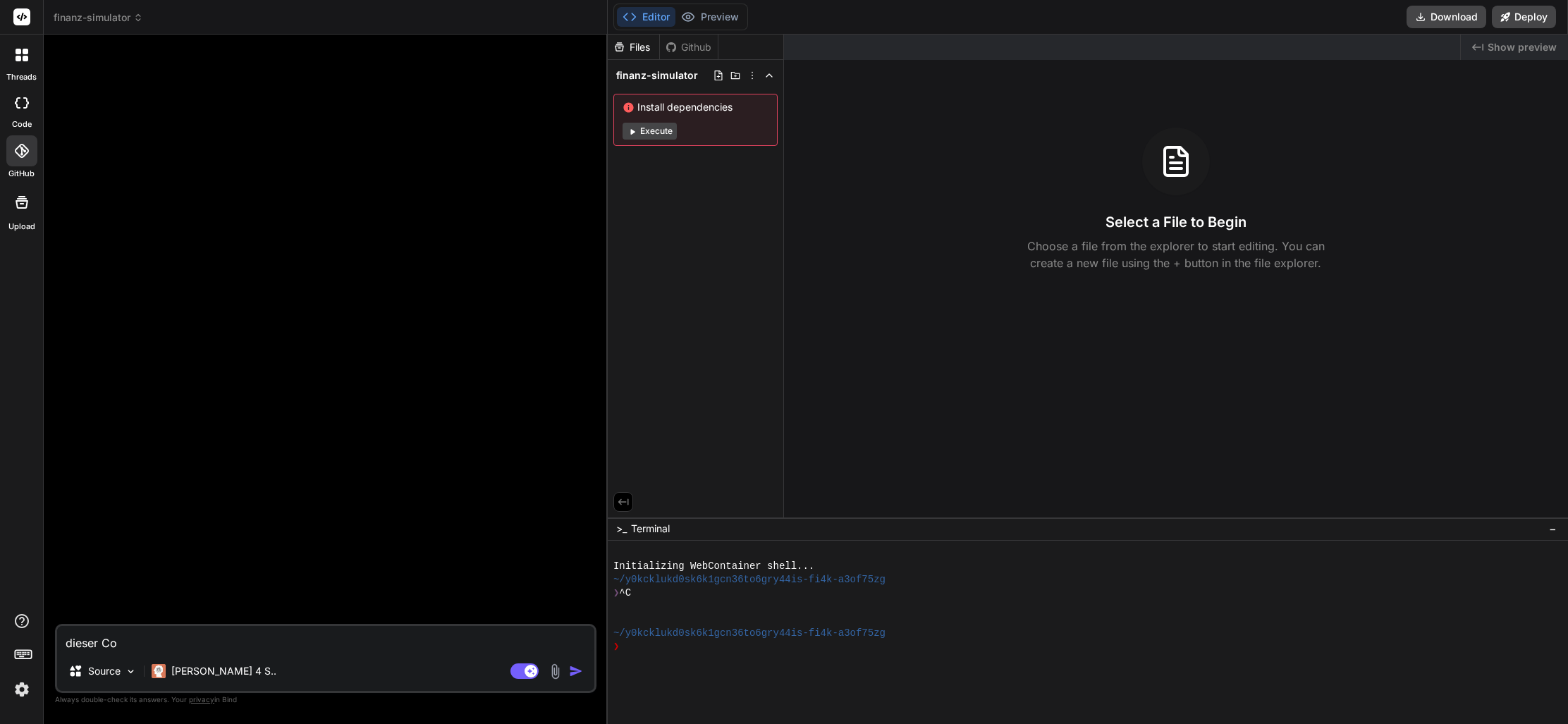
type textarea "x"
type textarea "dieser Code"
type textarea "x"
type textarea "dieser Code"
type textarea "x"
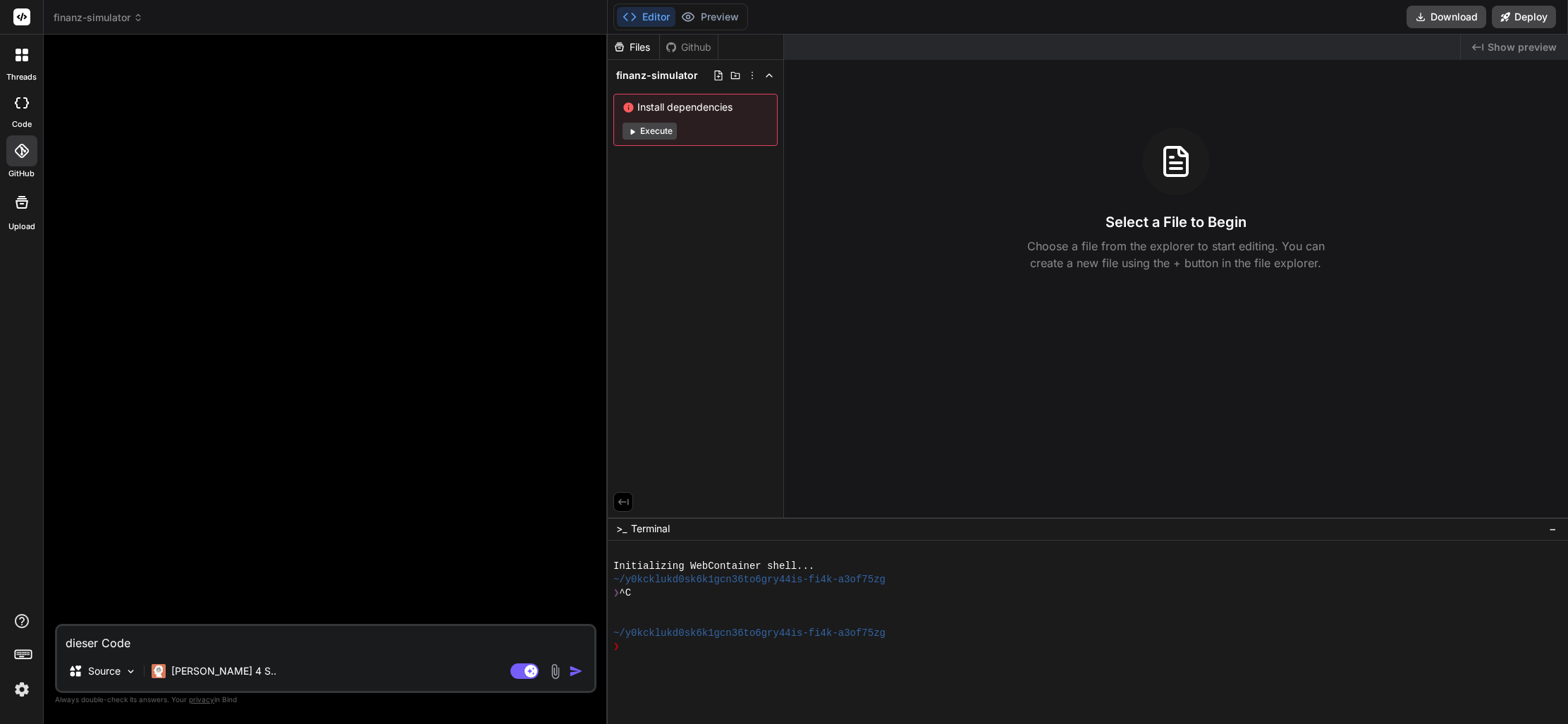
type textarea "dieser Code i"
type textarea "x"
type textarea "dieser Code is"
type textarea "x"
type textarea "dieser Code ist"
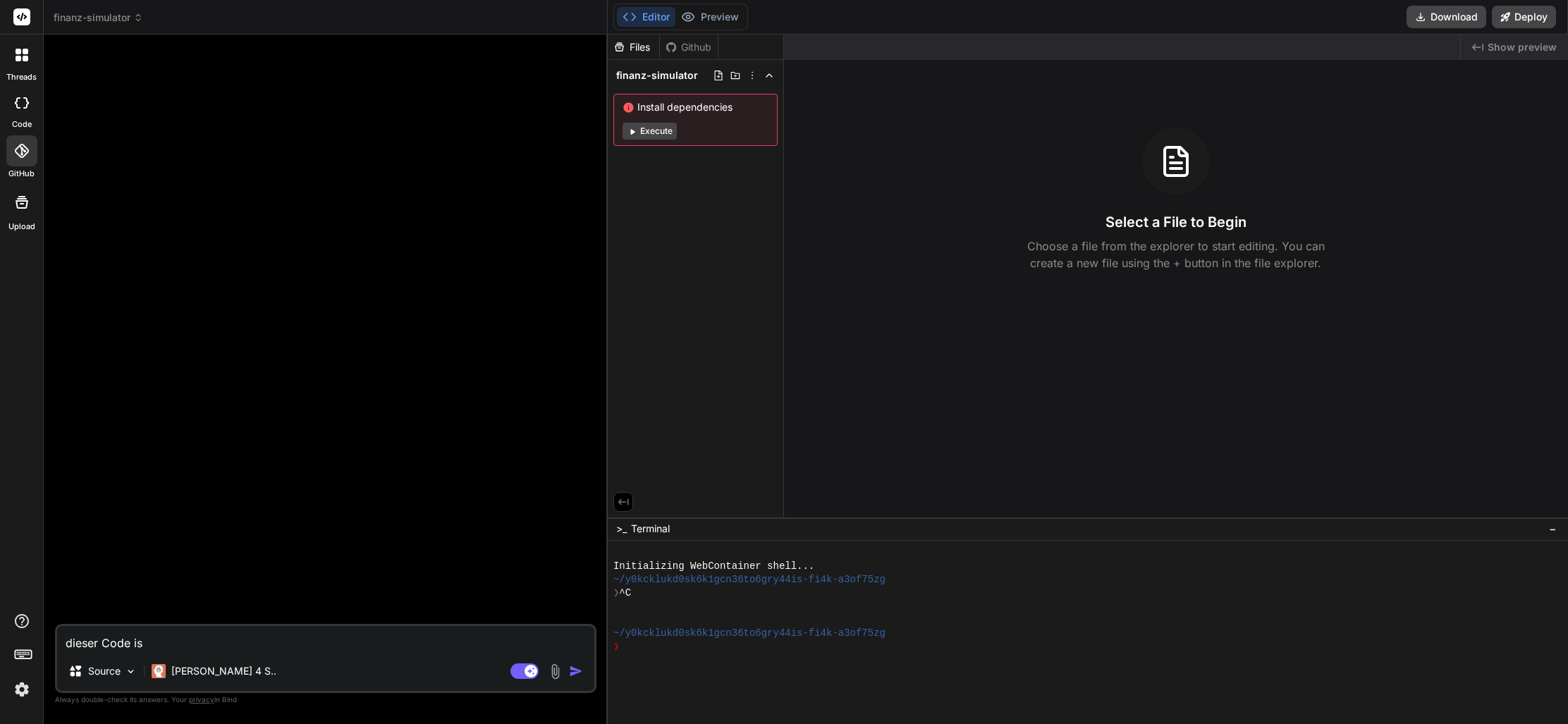
type textarea "x"
type textarea "dieser Code ist"
type textarea "x"
type textarea "dieser Code ist n"
type textarea "x"
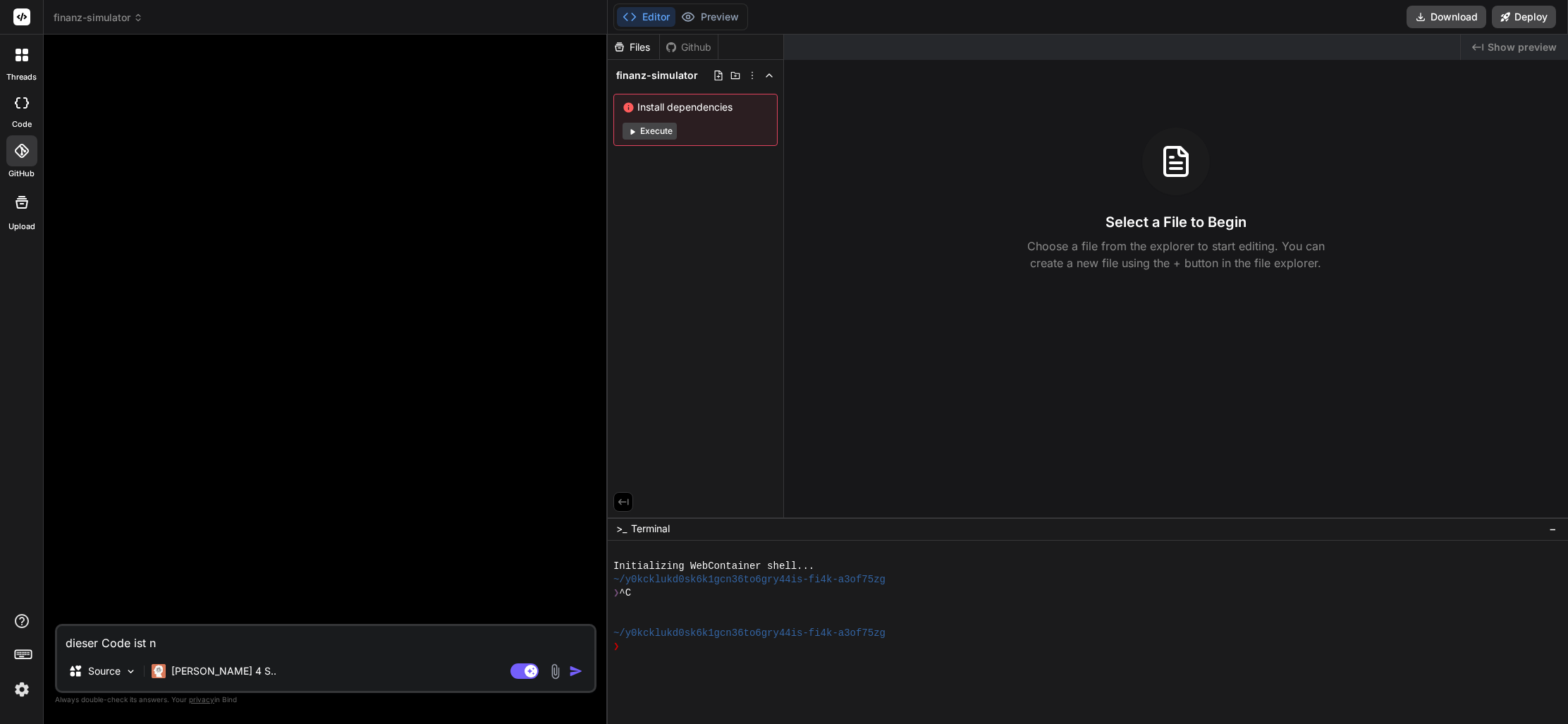
type textarea "dieser Code ist no"
type textarea "x"
type textarea "dieser Code ist noc"
type textarea "x"
type textarea "dieser Code ist noch"
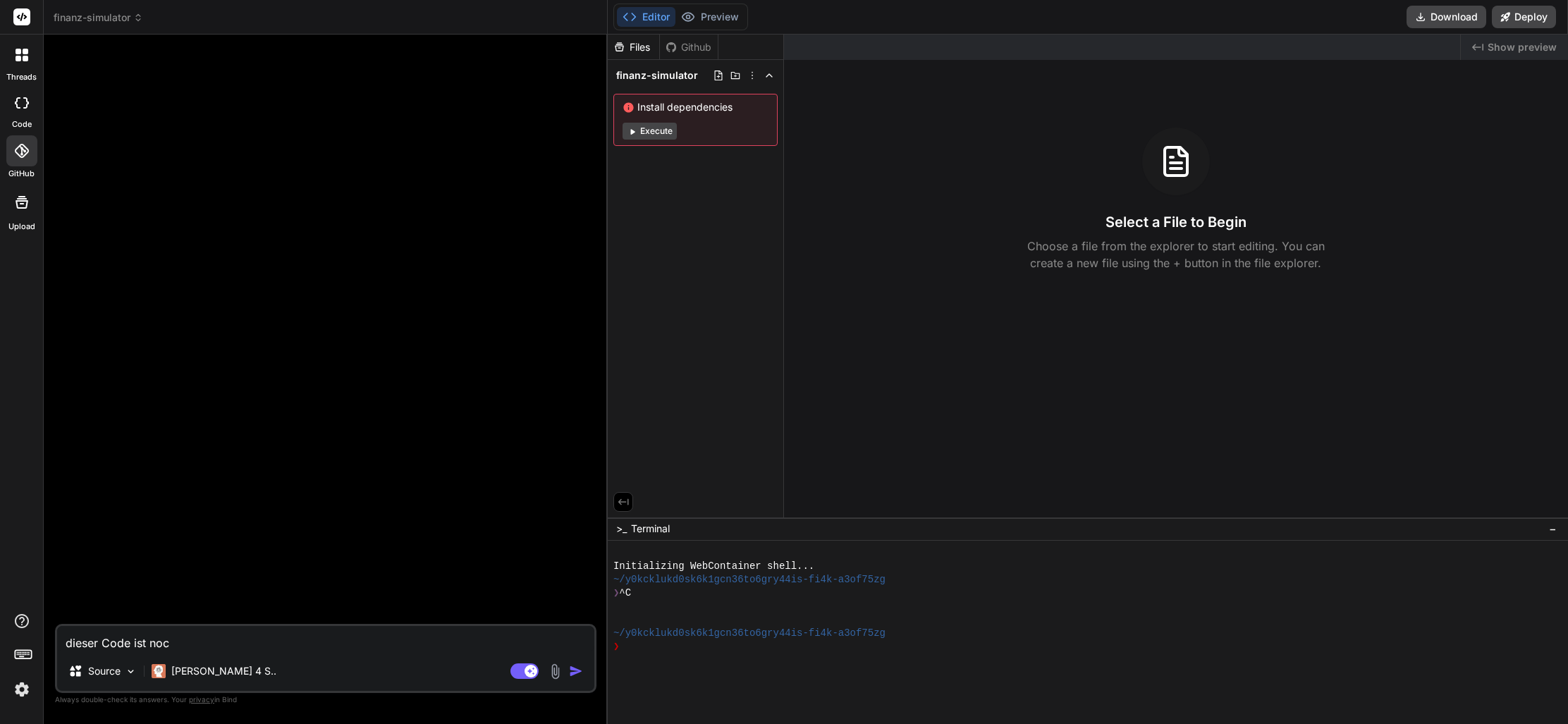
type textarea "x"
type textarea "dieser Code ist noch"
type textarea "x"
type textarea "dieser Code ist noch f"
type textarea "x"
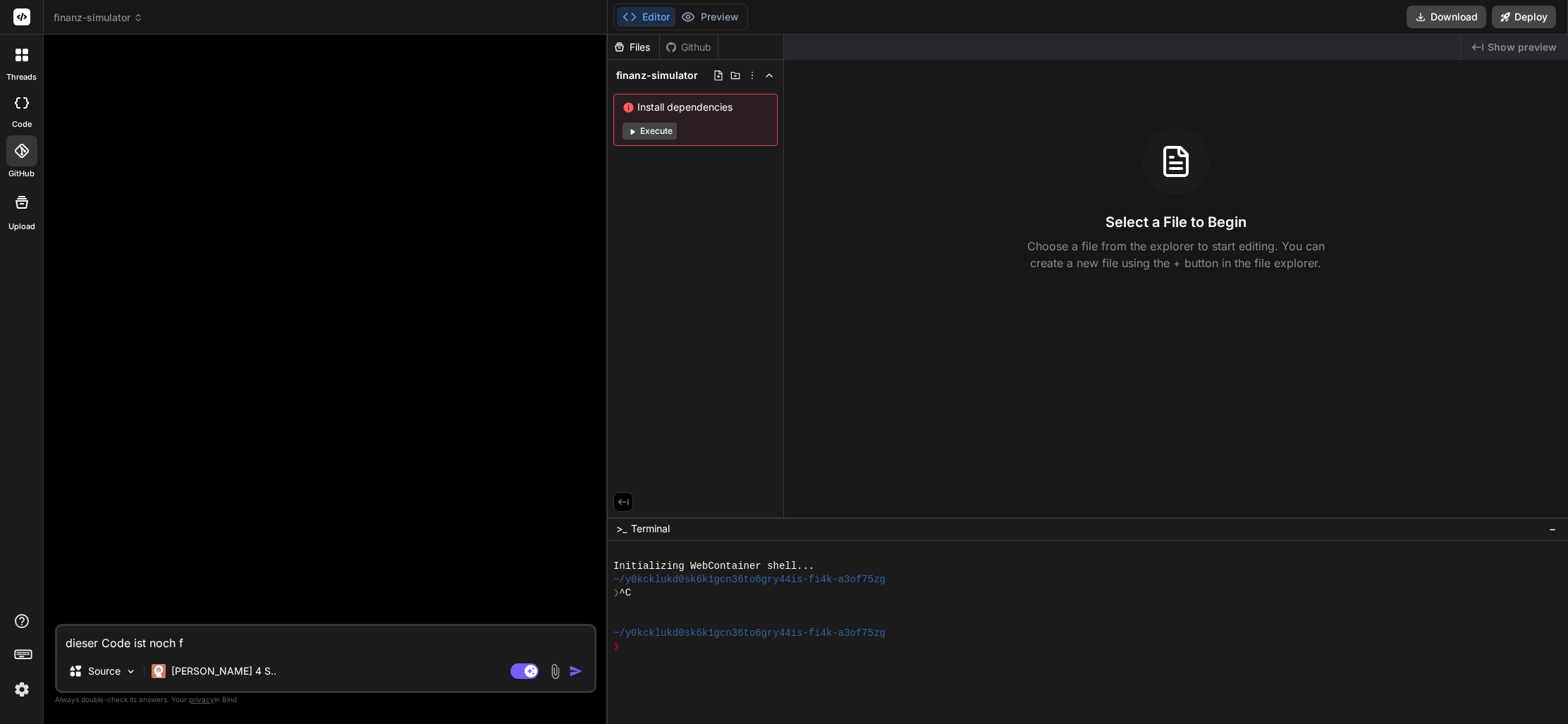
type textarea "dieser Code ist noch fh"
type textarea "x"
type textarea "dieser Code ist noch fhe"
type textarea "x"
type textarea "dieser Code ist noch fh"
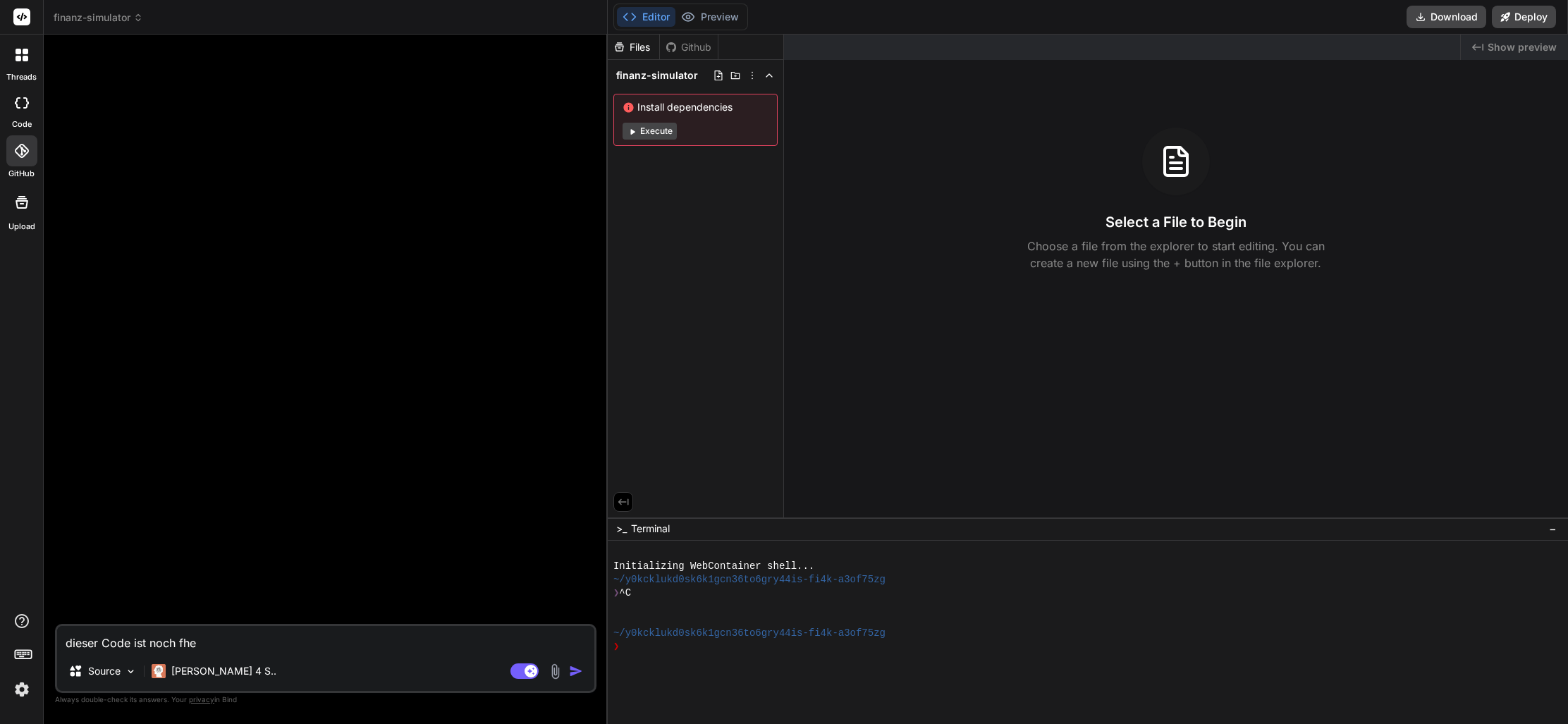
type textarea "x"
type textarea "dieser Code ist noch f"
type textarea "x"
type textarea "dieser Code ist noch fe"
type textarea "x"
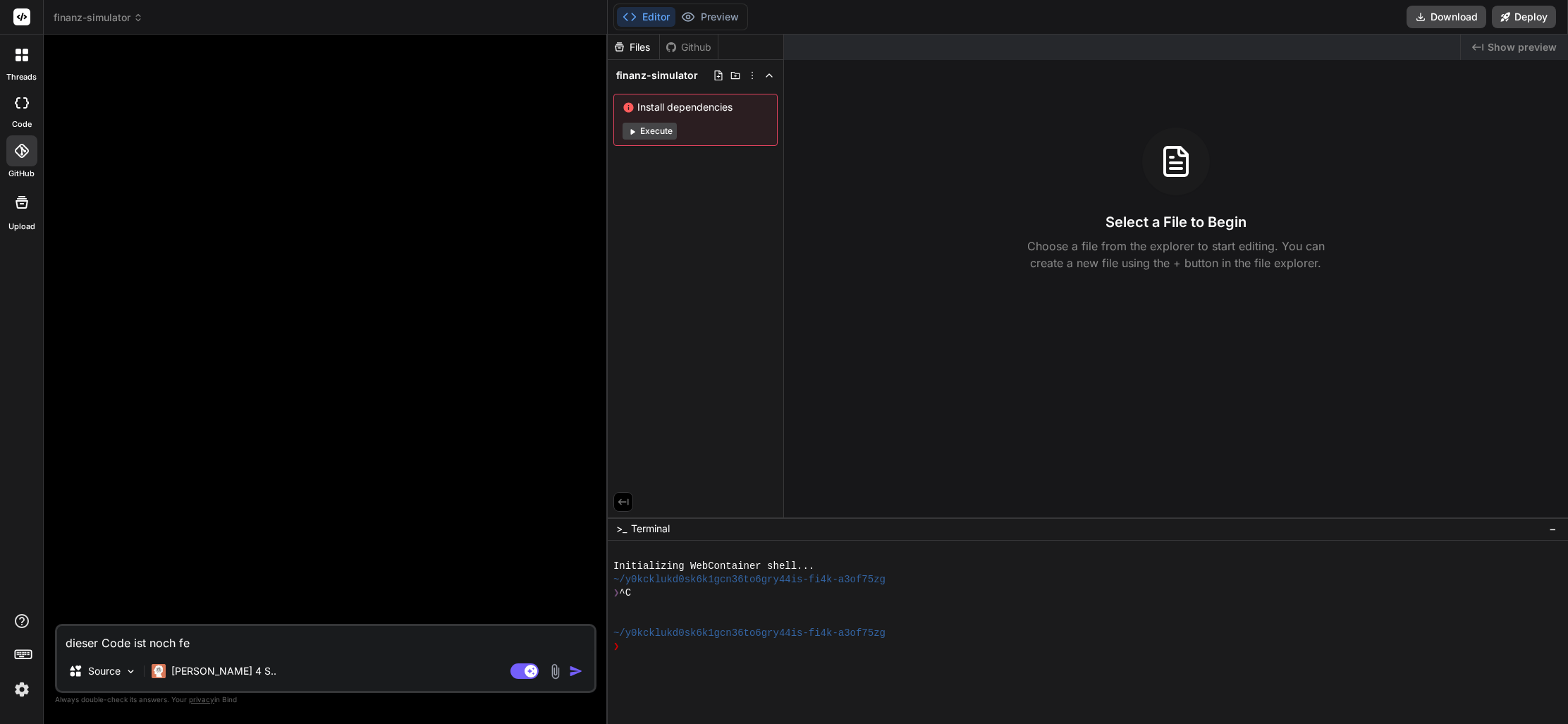
type textarea "dieser Code ist noch feh"
type textarea "x"
type textarea "dieser Code ist noch fehl"
type textarea "x"
type textarea "dieser Code ist noch fehle"
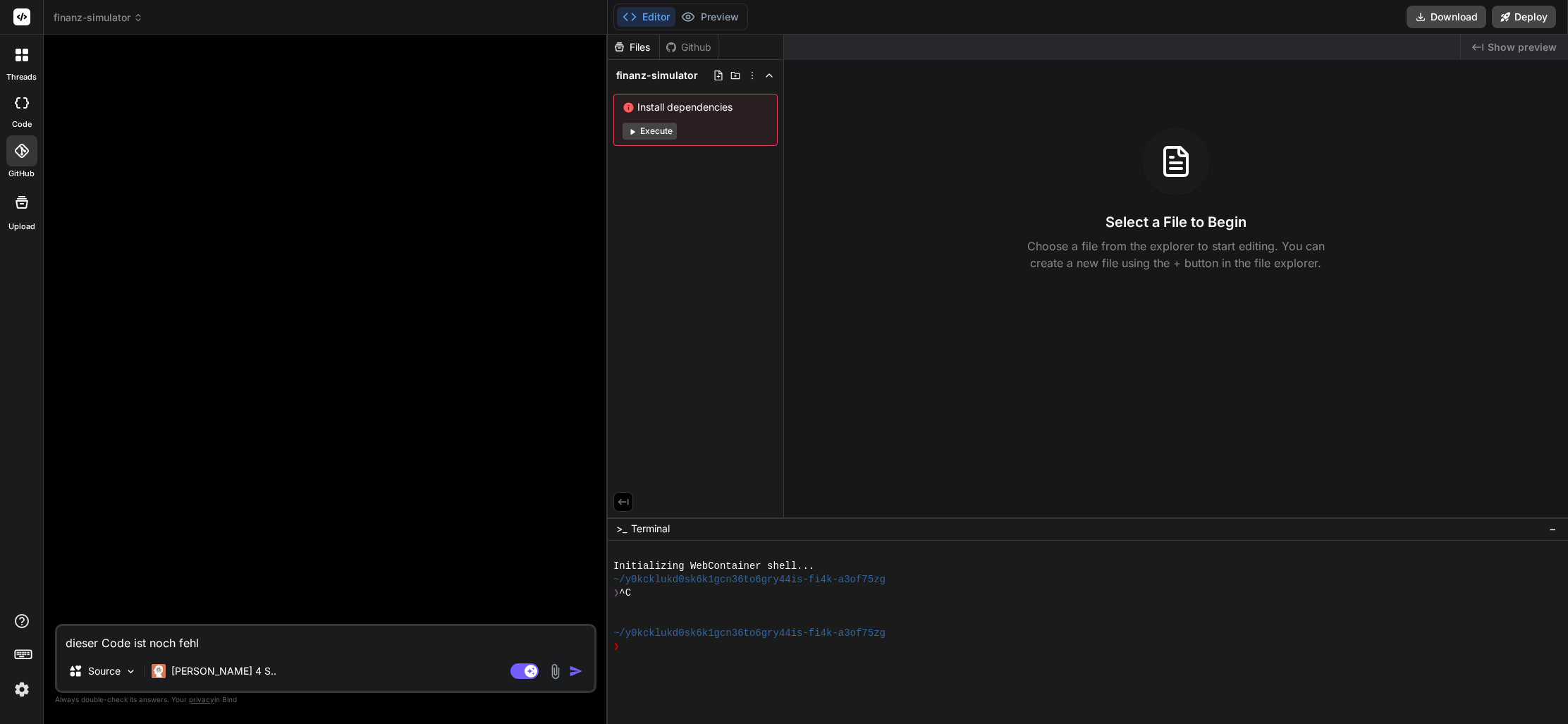
type textarea "x"
type textarea "dieser Code ist noch fehler"
type textarea "x"
type textarea "dieser Code ist noch fehlerh"
type textarea "x"
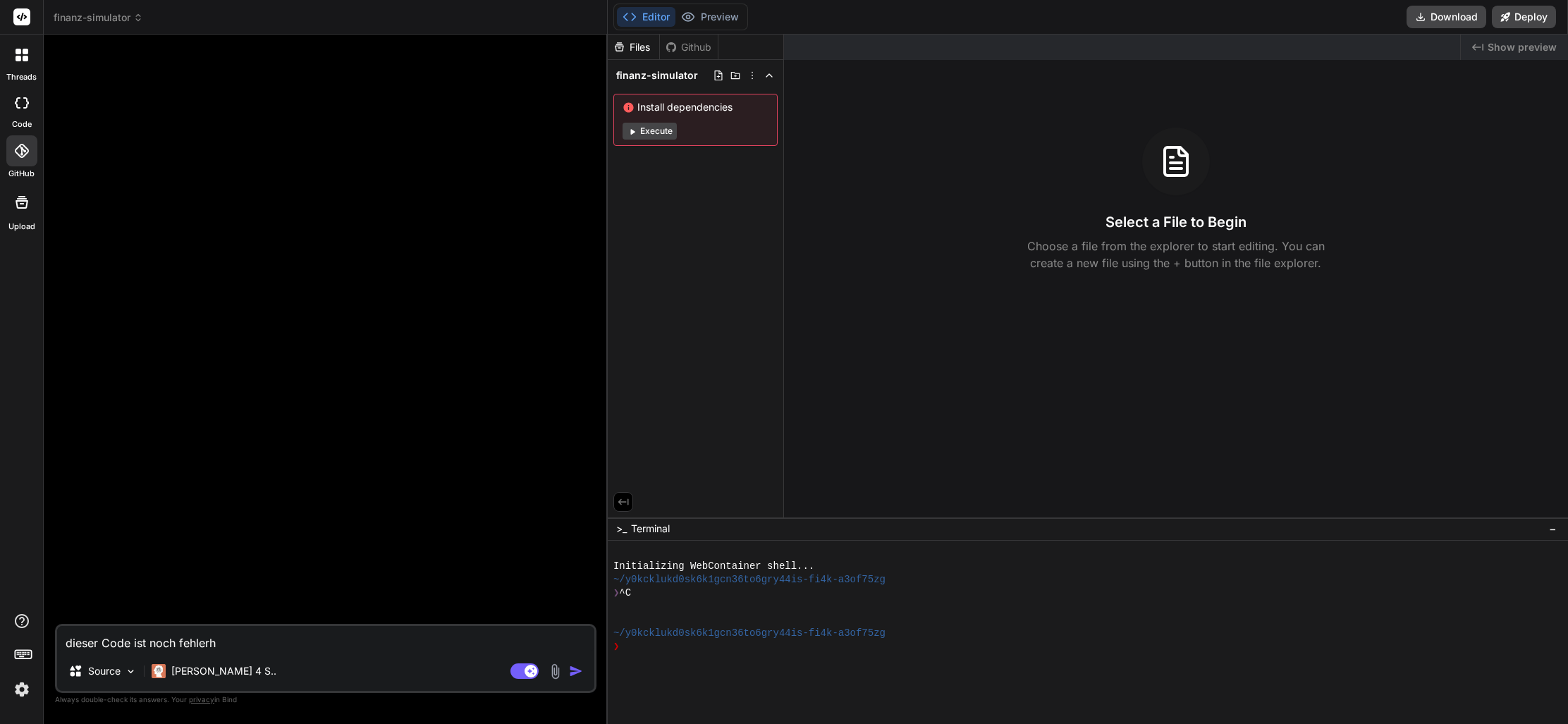
type textarea "dieser Code ist noch fehlerha"
type textarea "x"
type textarea "dieser Code ist noch fehlerhaf"
type textarea "x"
type textarea "dieser Code ist noch fehlerhaft"
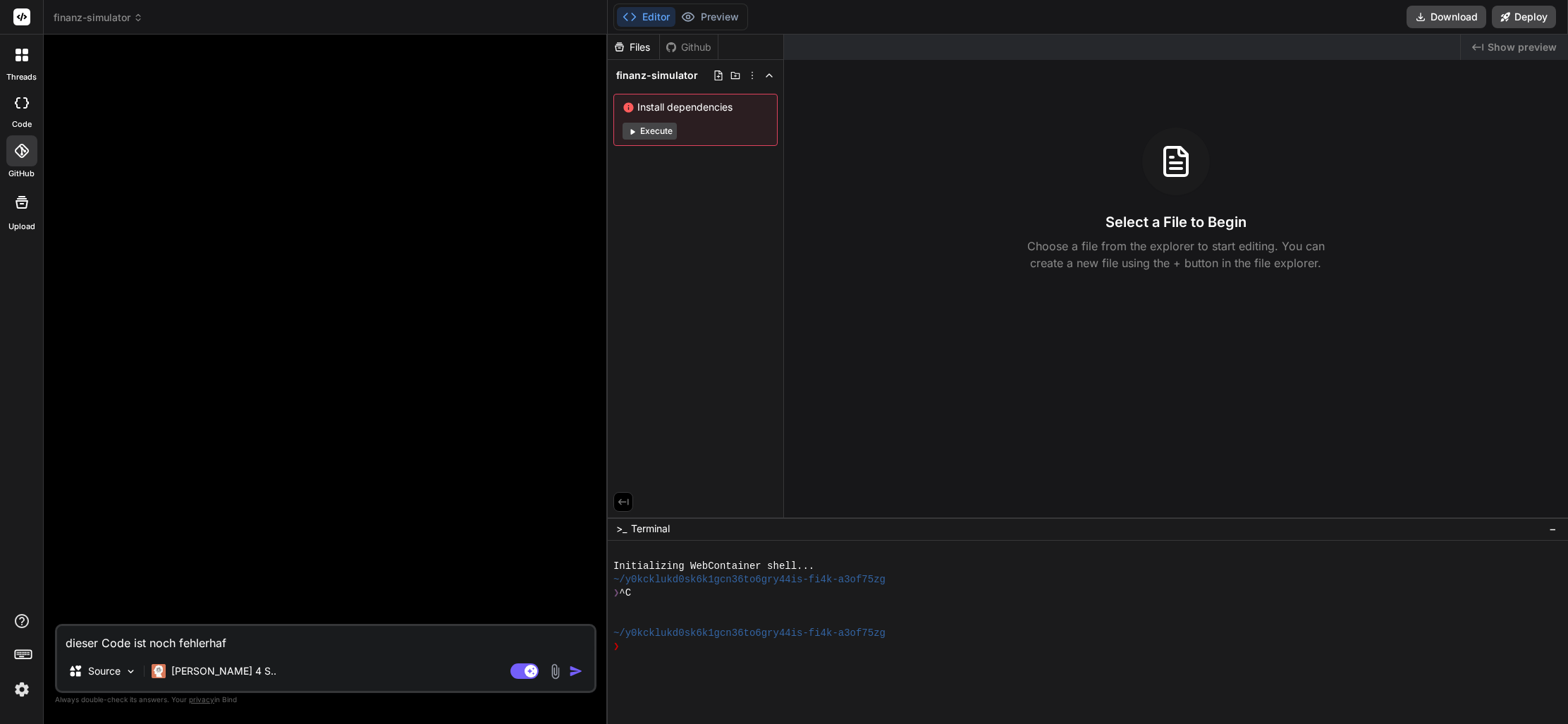
type textarea "x"
type textarea "dieser Code ist noch fehlerhaft."
type textarea "x"
type textarea "dieser Code ist noch fehlerhaft"
type textarea "x"
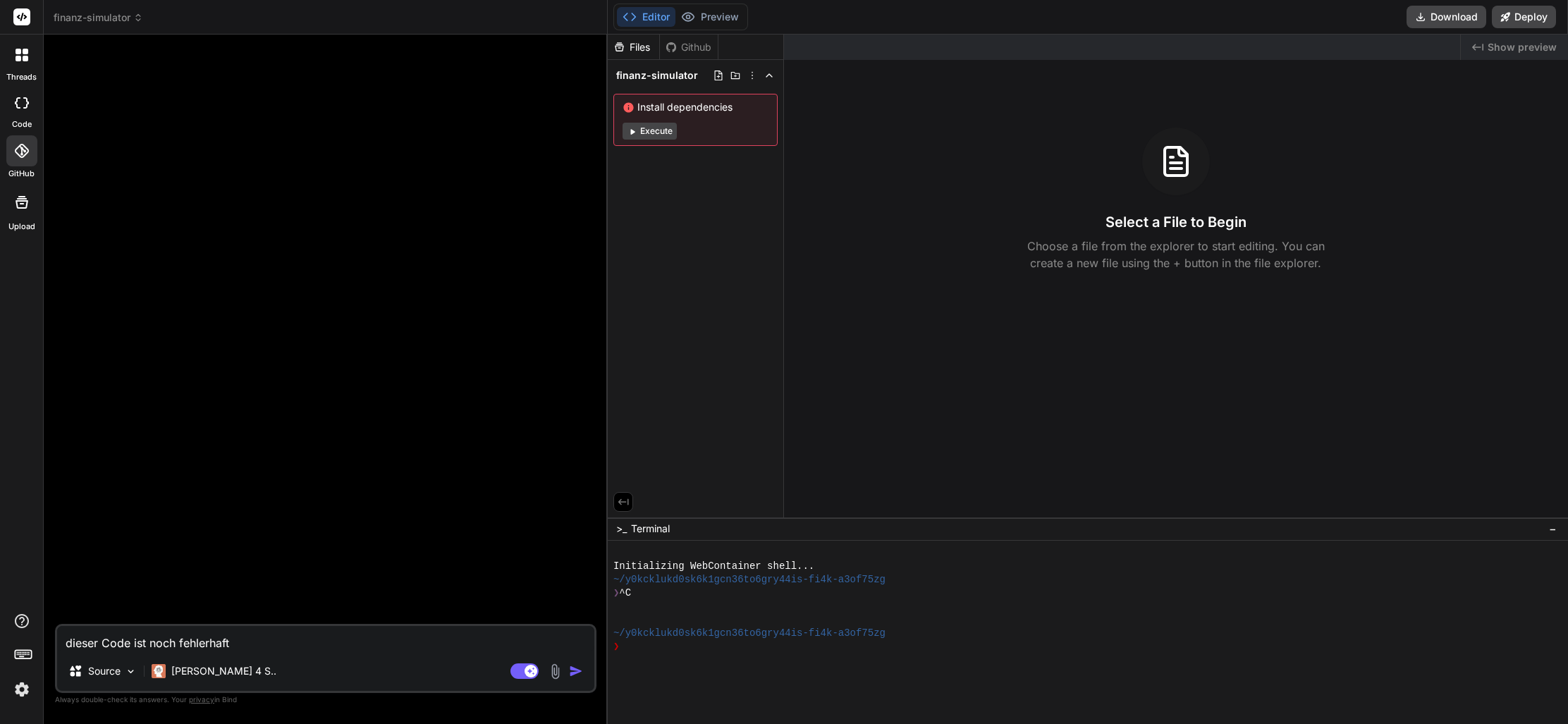
type textarea "dieser Code ist noch fehlerhaft:"
type textarea "x"
type textarea "dieser Code ist noch fehlerhaft:"
type textarea "x"
type textarea "dieser Code ist noch fehlerhaft: Ä"
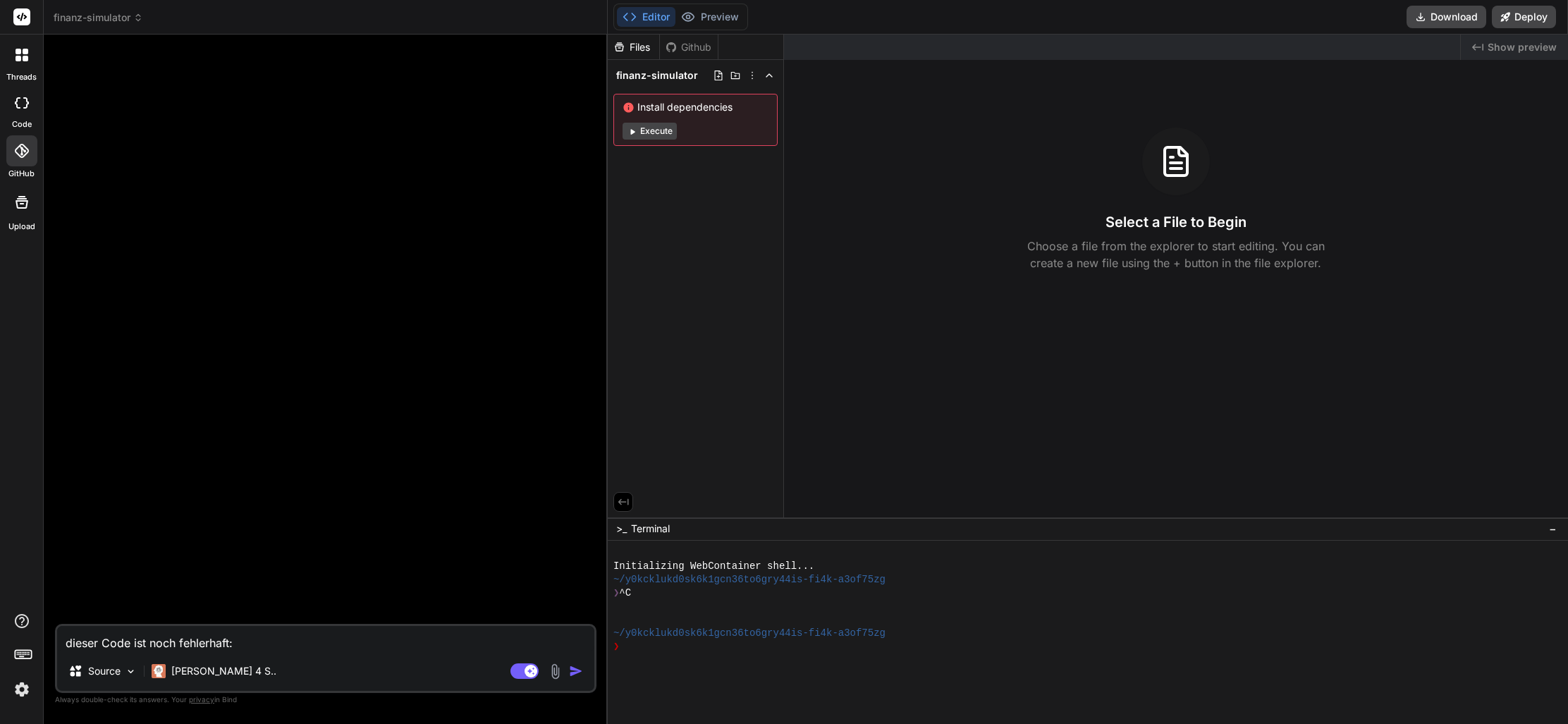
type textarea "x"
type textarea "dieser Code ist noch fehlerhaft: Än"
type textarea "x"
type textarea "dieser Code ist noch fehlerhaft: Änd"
type textarea "x"
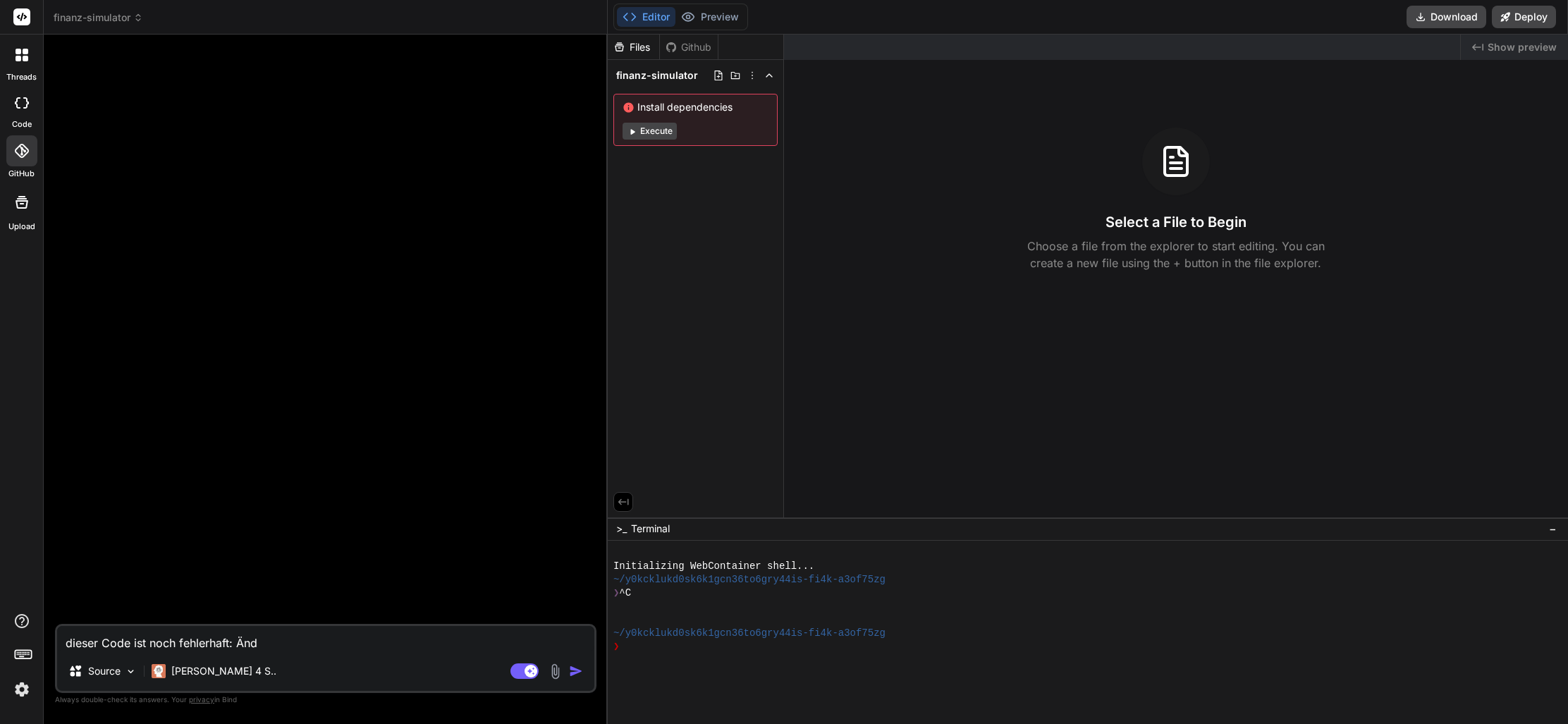
type textarea "dieser Code ist noch fehlerhaft: Ände"
type textarea "x"
type textarea "dieser Code ist noch fehlerhaft: Änder"
type textarea "x"
type textarea "dieser Code ist noch fehlerhaft: Änderu"
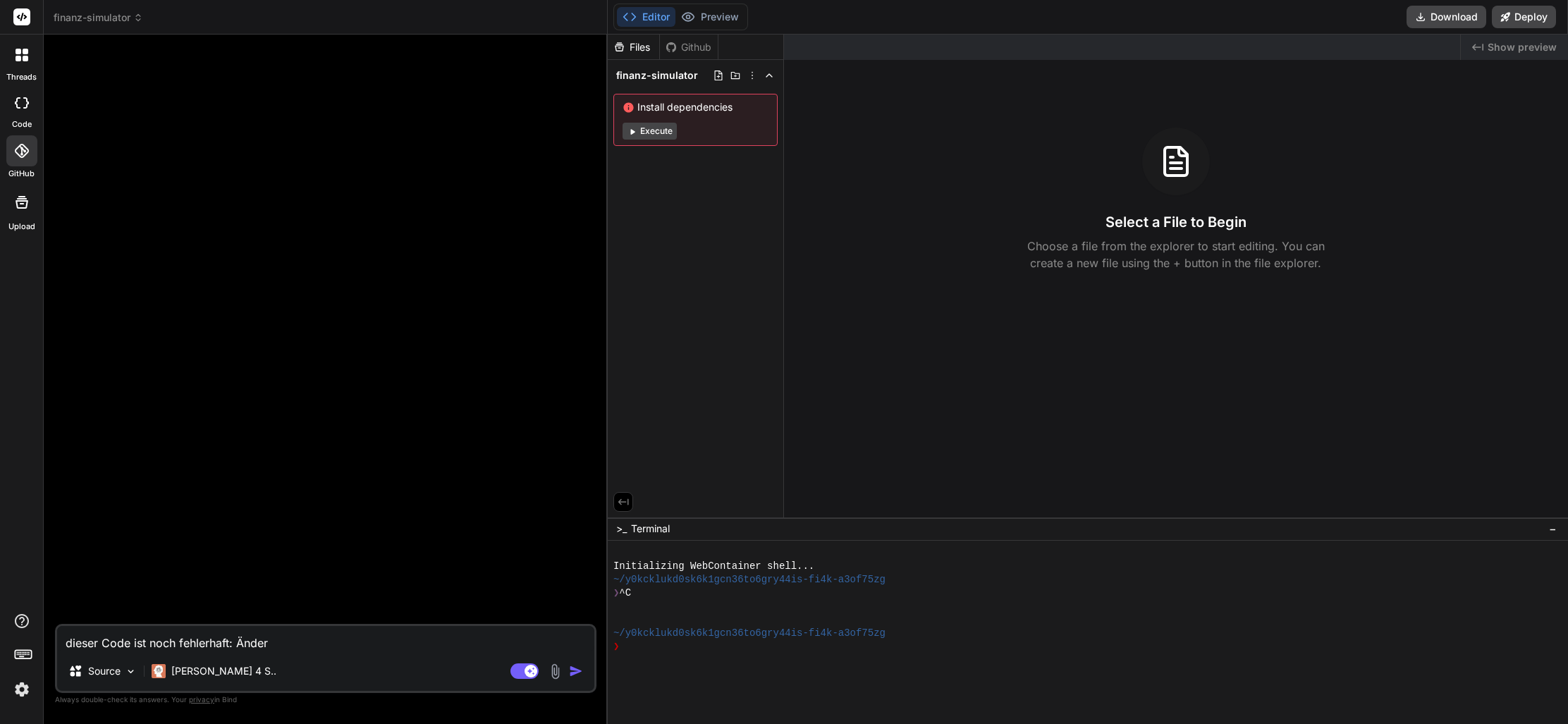
type textarea "x"
type textarea "dieser Code ist noch fehlerhaft: Änderun"
type textarea "x"
type textarea "dieser Code ist noch fehlerhaft: Änderung"
type textarea "x"
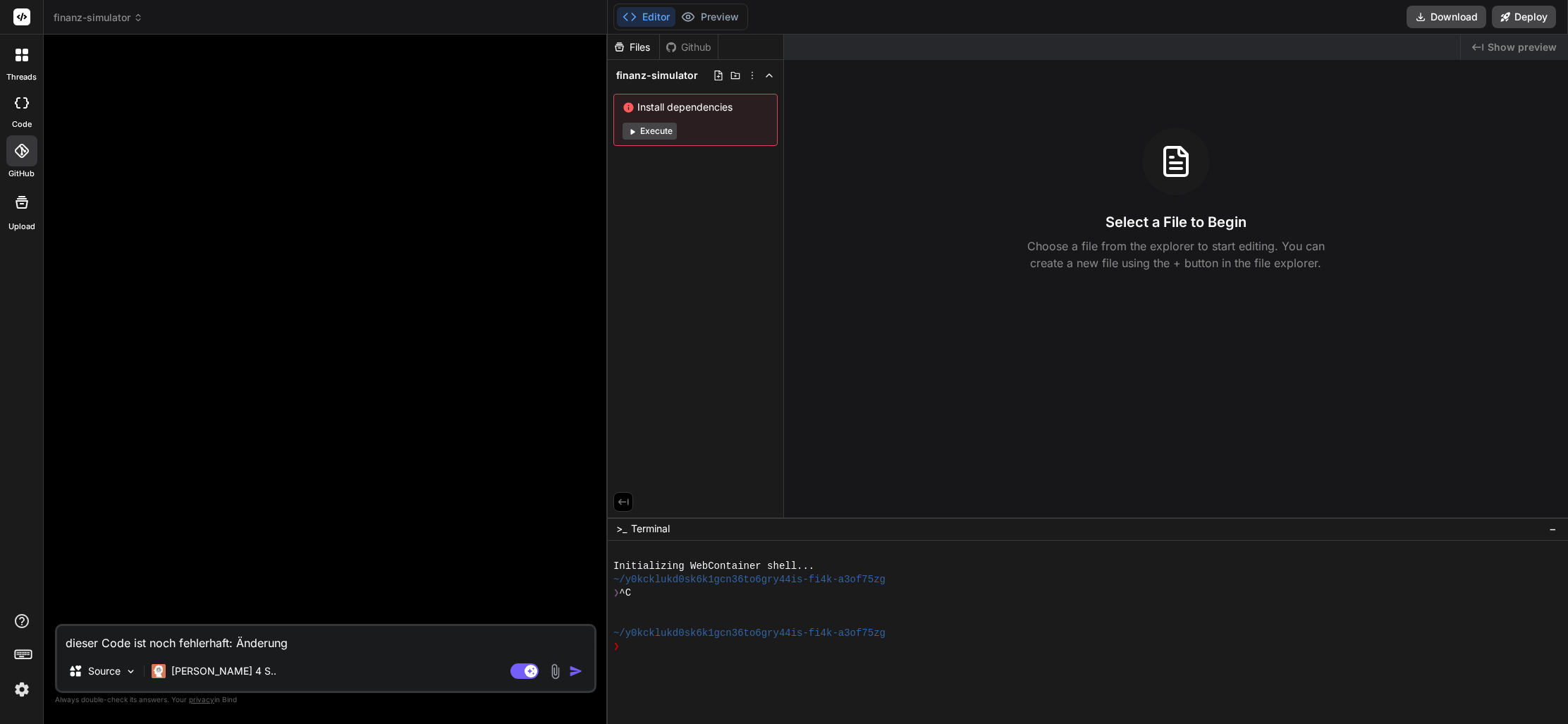
type textarea "dieser Code ist noch fehlerhaft: Änderunge"
type textarea "x"
type textarea "dieser Code ist noch fehlerhaft: Änderungen"
type textarea "x"
type textarea "dieser Code ist noch fehlerhaft: Änderungen"
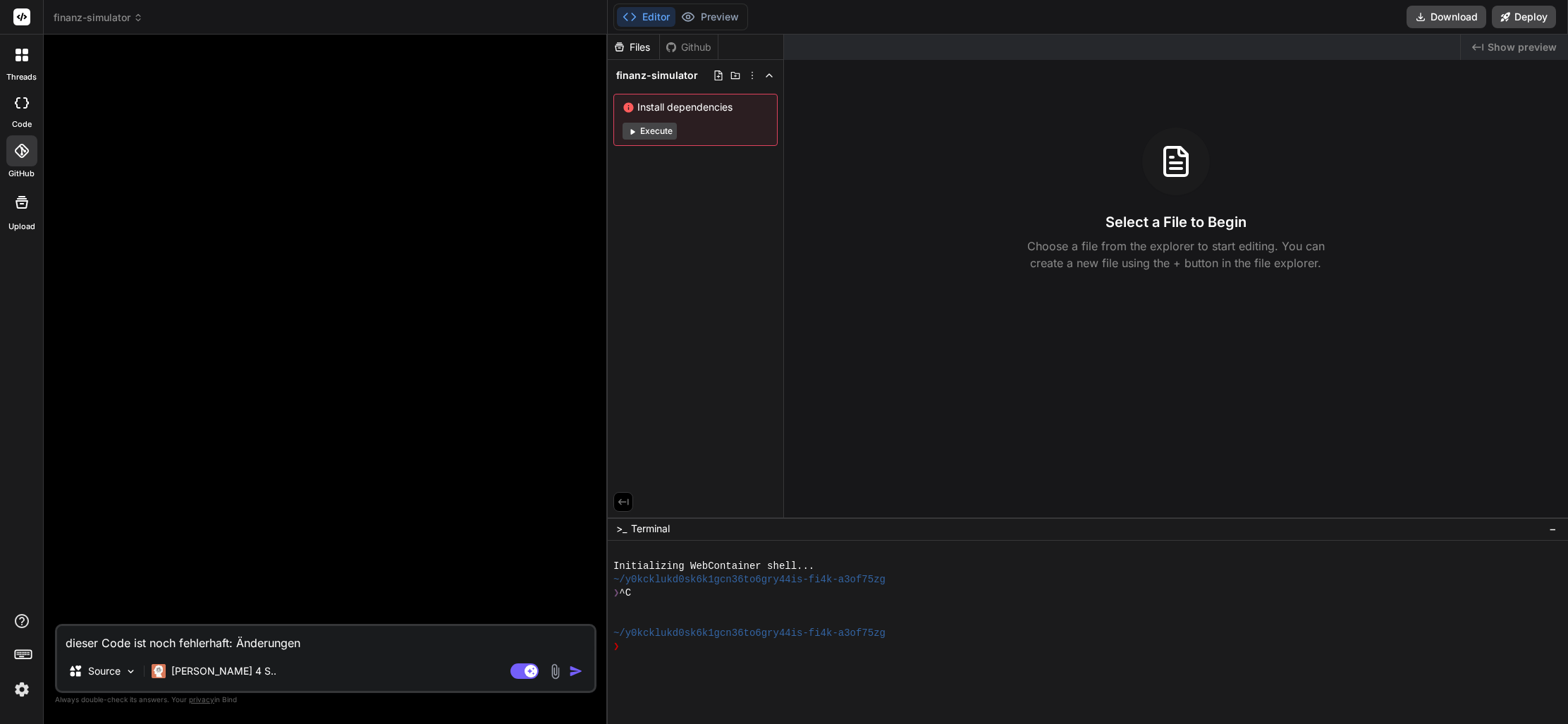
type textarea "x"
type textarea "dieser Code ist noch fehlerhaft: Änderungen w"
type textarea "x"
type textarea "dieser Code ist noch fehlerhaft: Änderungen we"
type textarea "x"
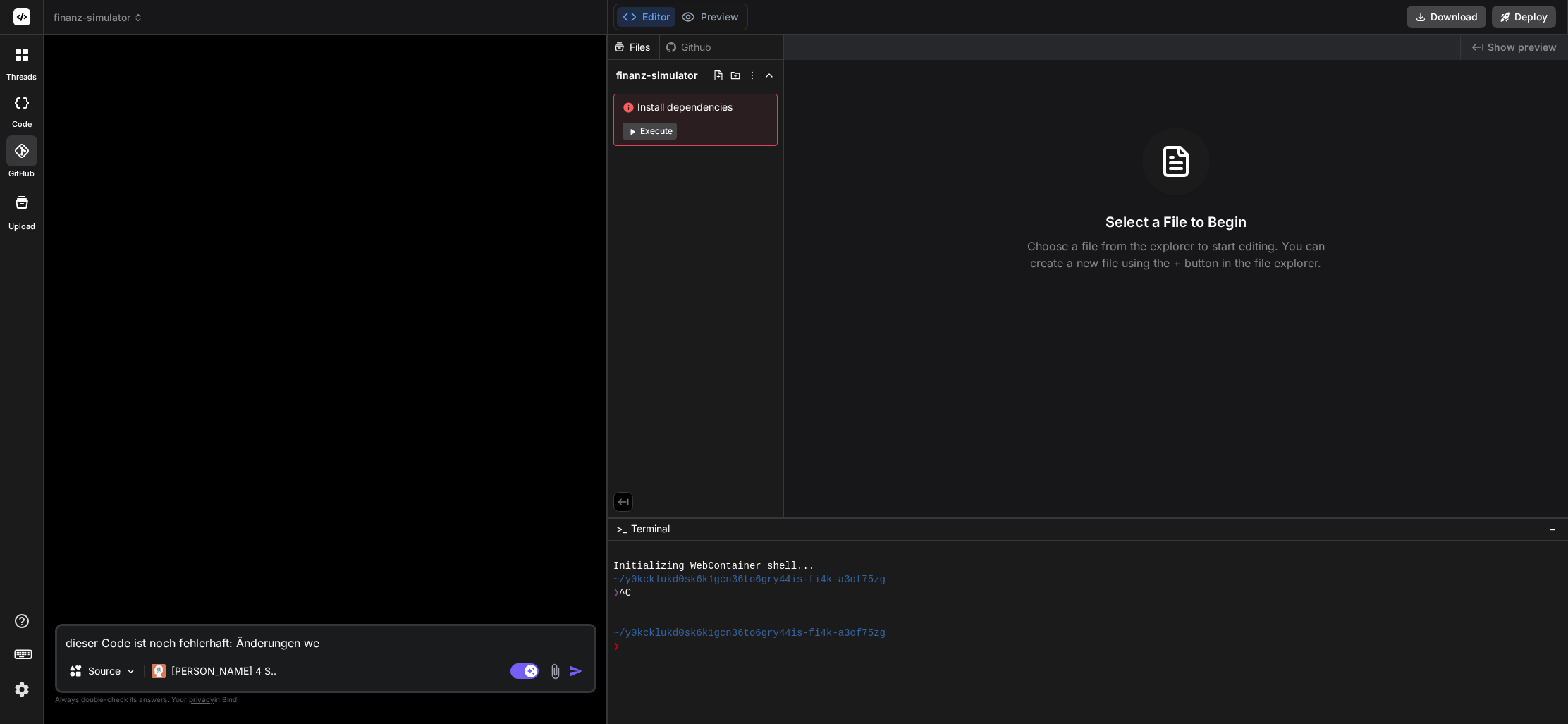
type textarea "dieser Code ist noch fehlerhaft: Änderungen wer"
type textarea "x"
type textarea "dieser Code ist noch fehlerhaft: Änderungen werd"
type textarea "x"
type textarea "dieser Code ist noch fehlerhaft: Änderungen werde"
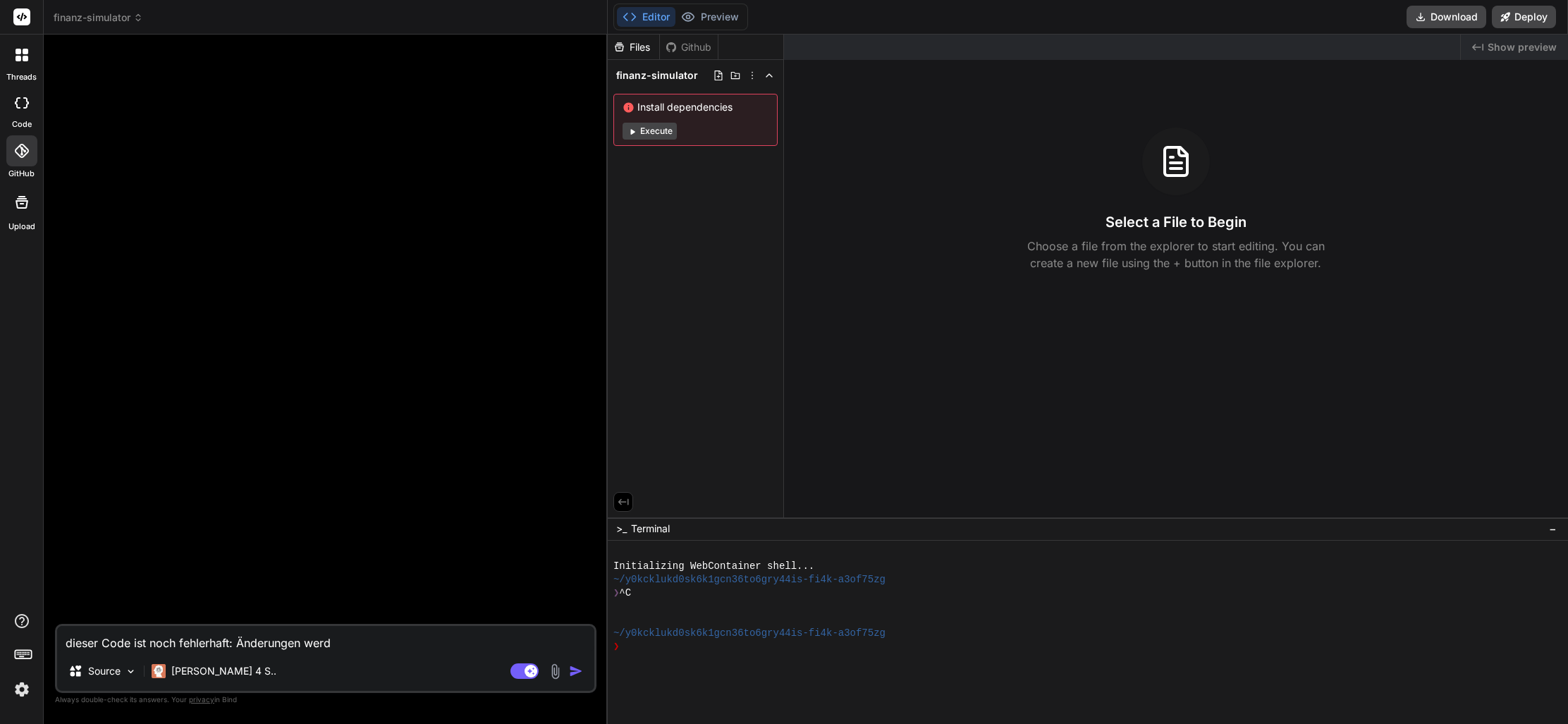
type textarea "x"
type textarea "dieser Code ist noch fehlerhaft: Änderungen werde"
type textarea "x"
type textarea "dieser Code ist noch fehlerhaft: Änderungen werde n"
type textarea "x"
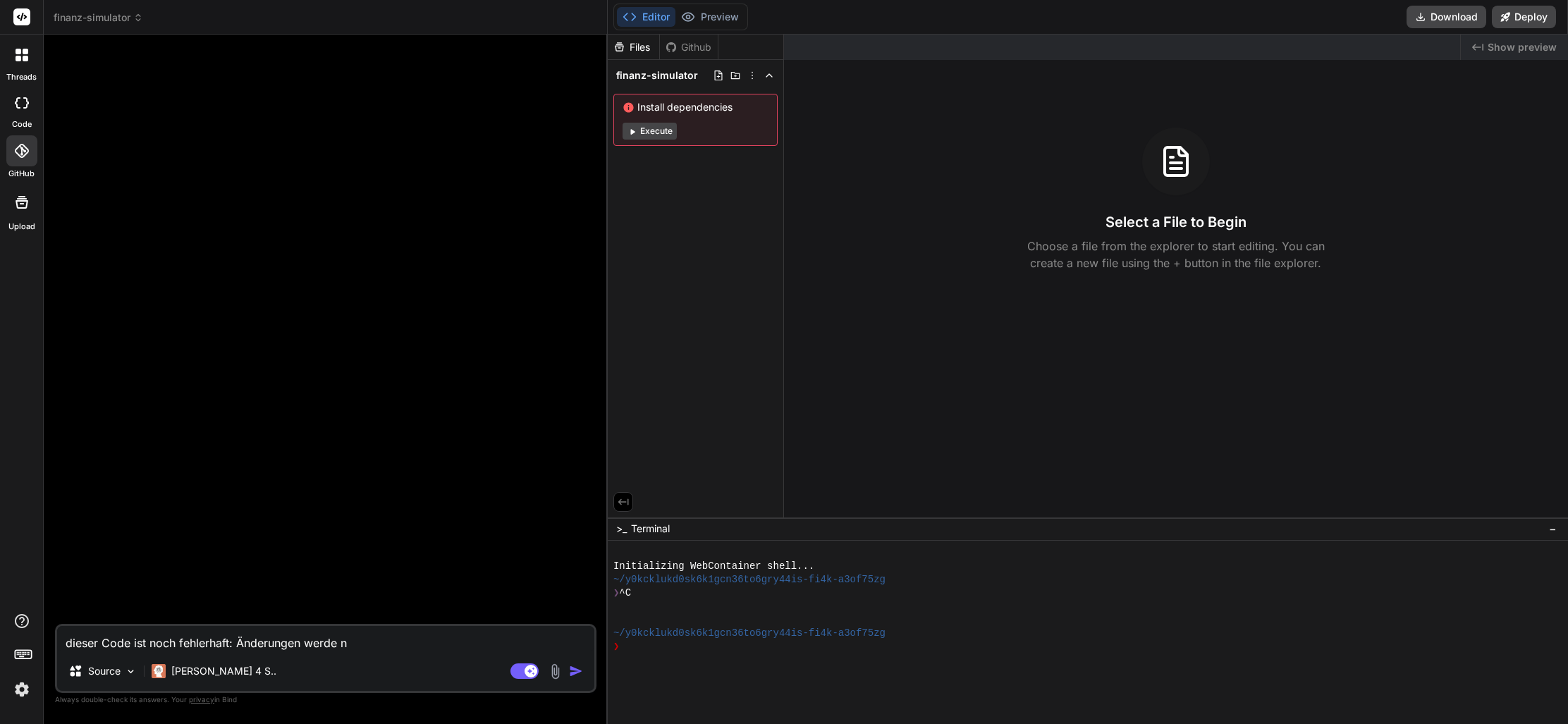
type textarea "dieser Code ist noch fehlerhaft: Änderungen werde ni"
type textarea "x"
type textarea "dieser Code ist noch fehlerhaft: Änderungen werde nic"
type textarea "x"
type textarea "dieser Code ist noch fehlerhaft: Änderungen werde nich"
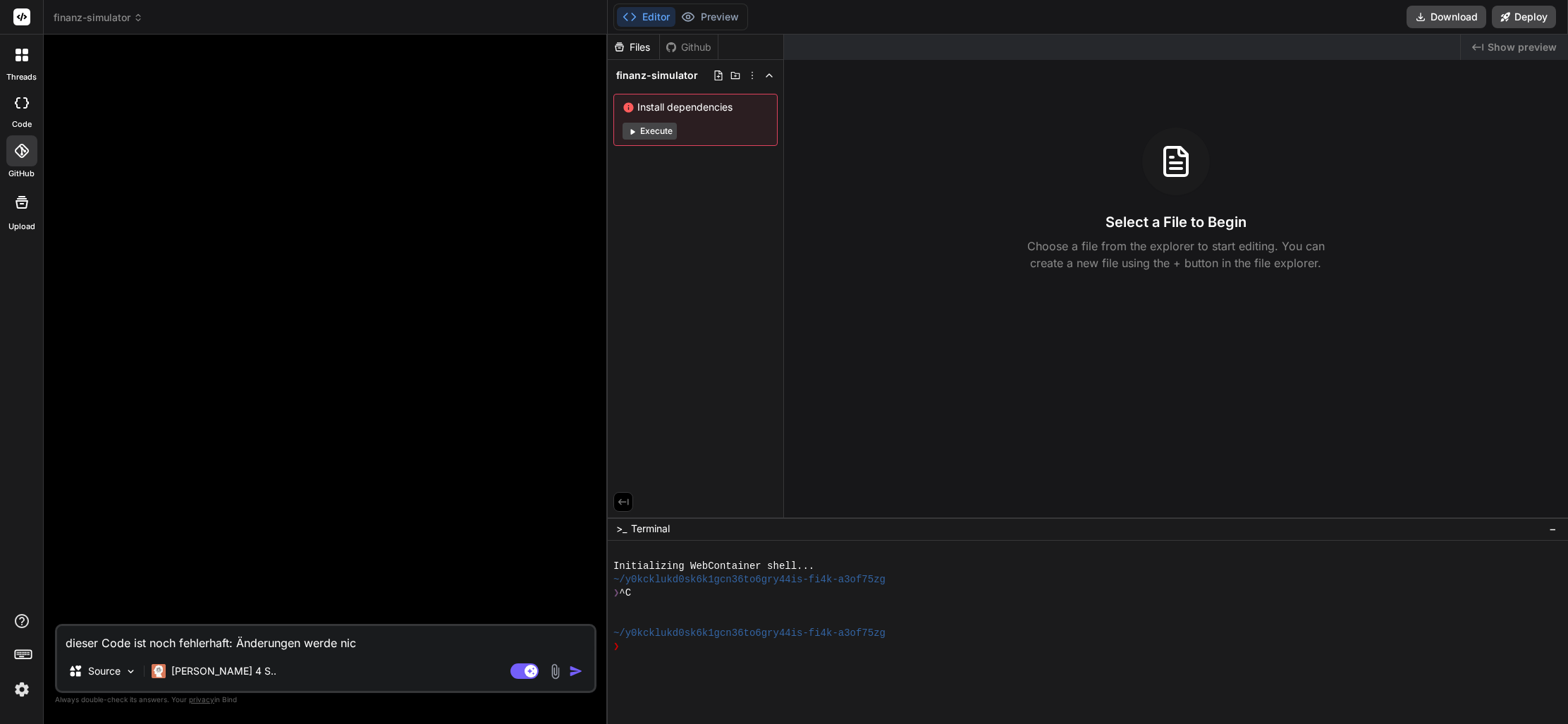
type textarea "x"
type textarea "dieser Code ist noch fehlerhaft: Änderungen werde nicht"
type textarea "x"
type textarea "dieser Code ist noch fehlerhaft: Änderungen werde nicht"
type textarea "x"
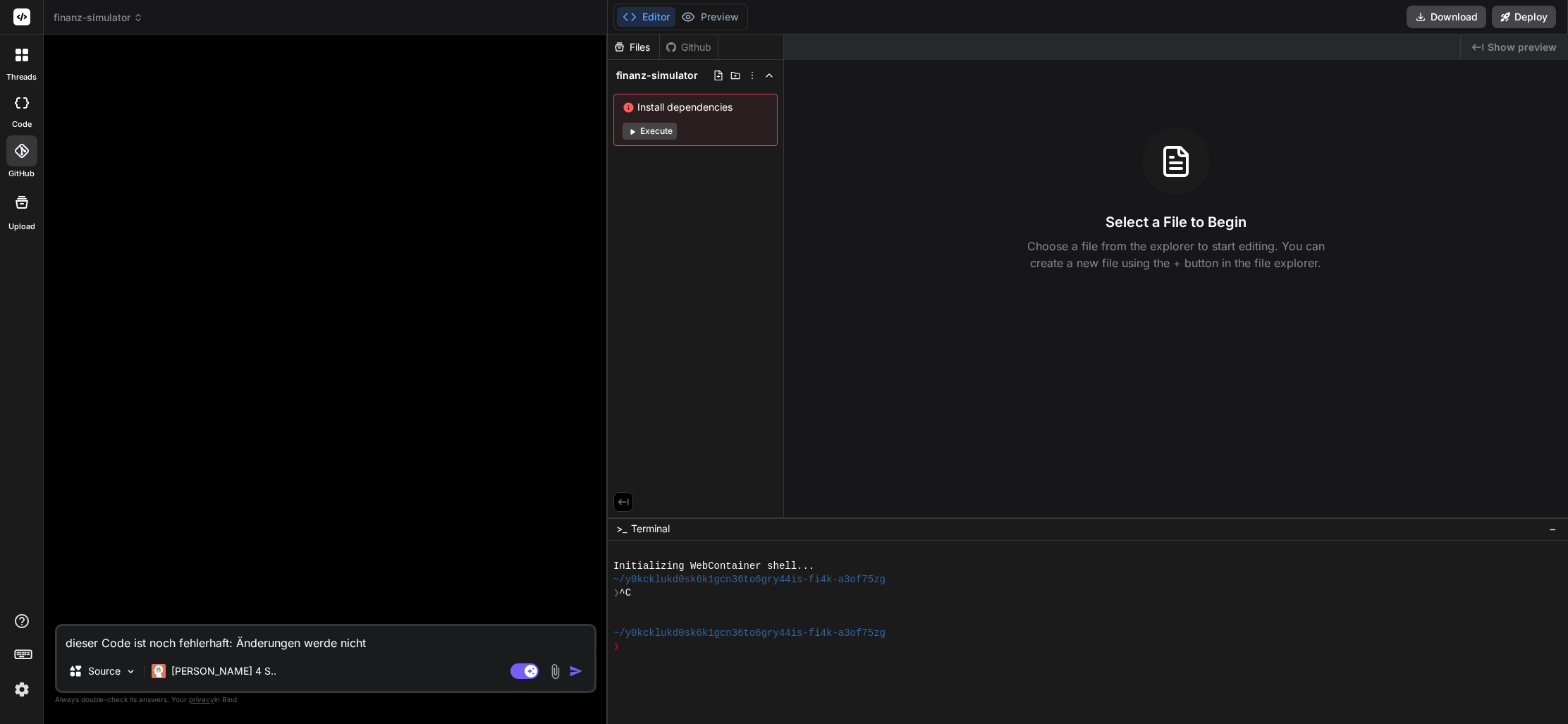
type textarea "dieser Code ist noch fehlerhaft: Änderungen werde nicht l"
type textarea "x"
type textarea "dieser Code ist noch fehlerhaft: Änderungen werde nicht li"
type textarea "x"
type textarea "dieser Code ist noch fehlerhaft: Änderungen werde nicht liv"
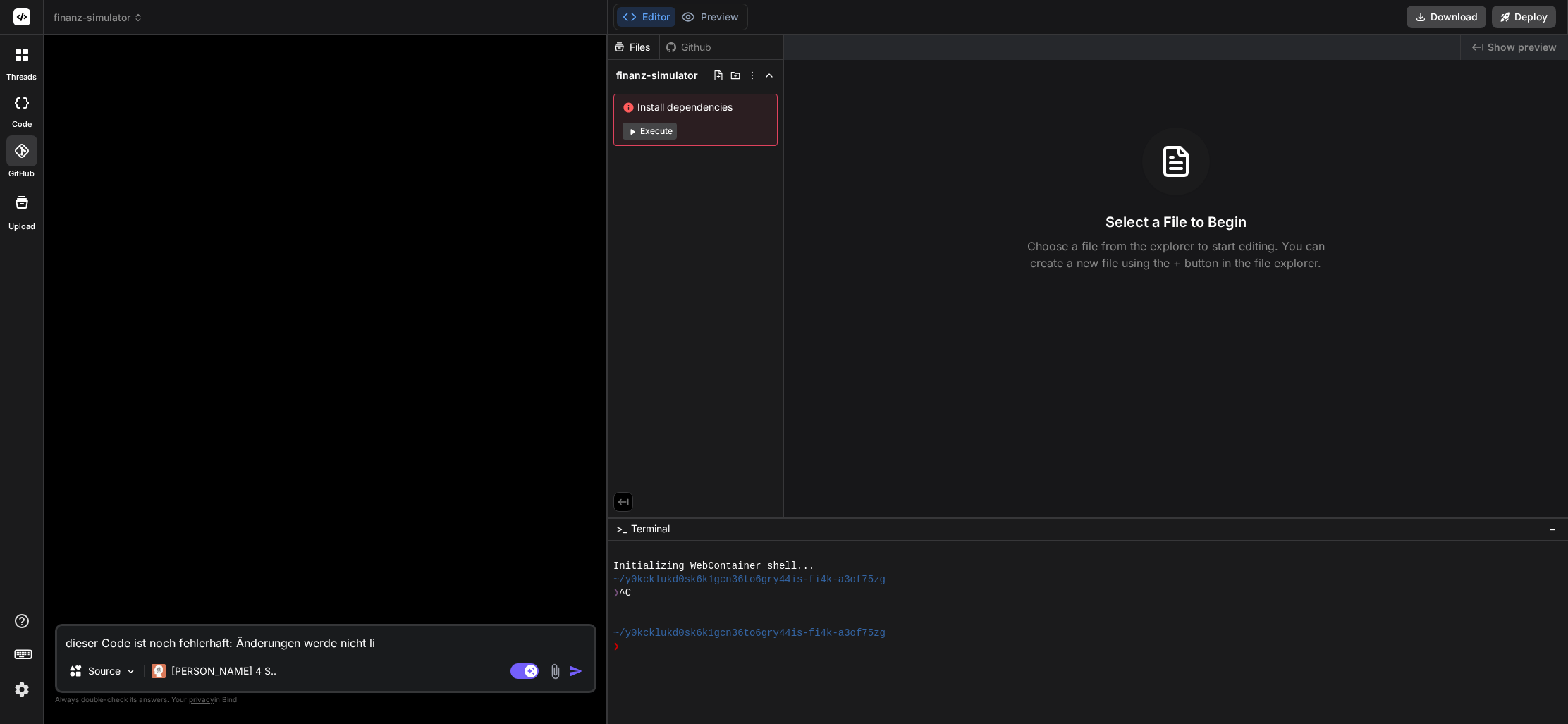
type textarea "x"
type textarea "dieser Code ist noch fehlerhaft: Änderungen werde nicht live"
type textarea "x"
type textarea "dieser Code ist noch fehlerhaft: Änderungen werde nicht live"
type textarea "x"
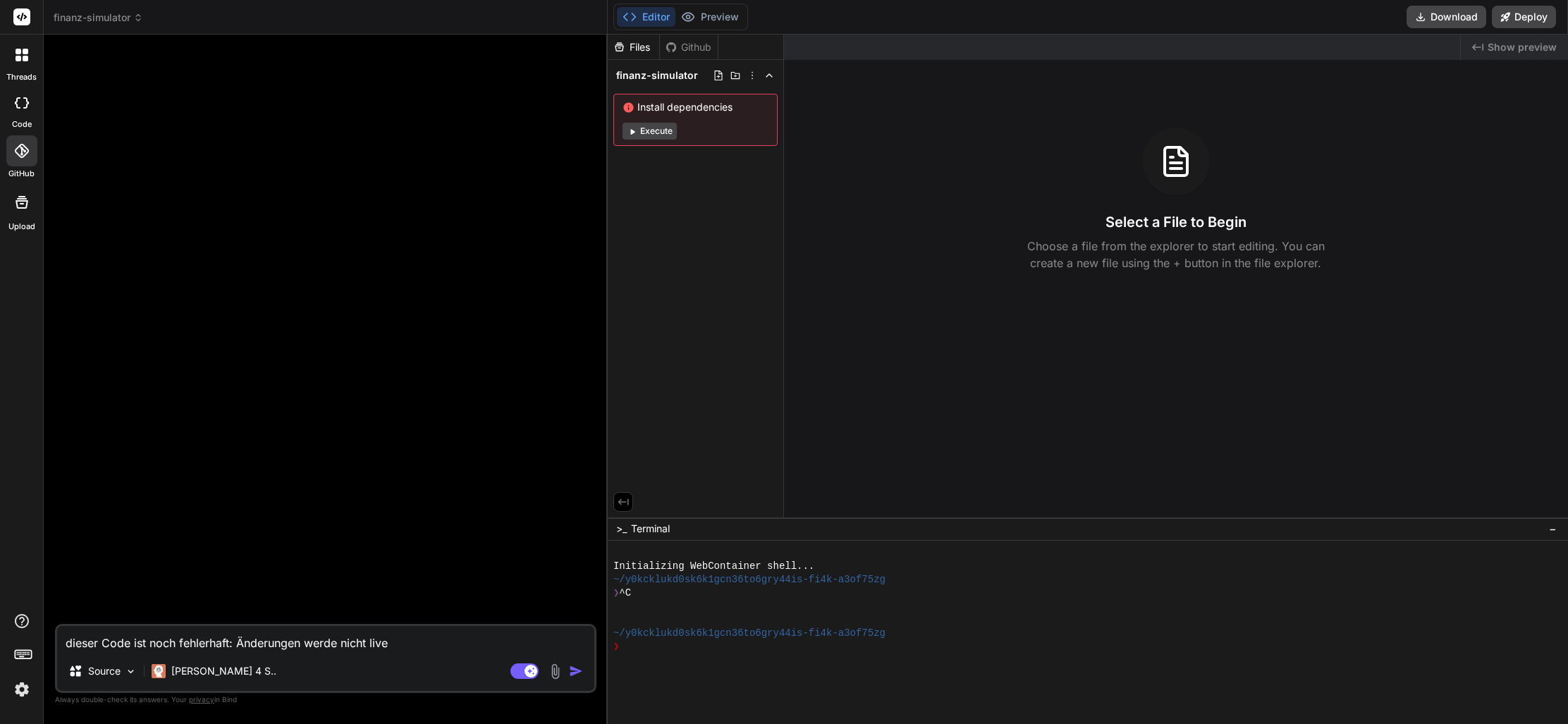
type textarea "dieser Code ist noch fehlerhaft: Änderungen werde nicht live a"
type textarea "x"
type textarea "dieser Code ist noch fehlerhaft: Änderungen werde nicht live ak"
type textarea "x"
type textarea "dieser Code ist noch fehlerhaft: Änderungen werde nicht live akt"
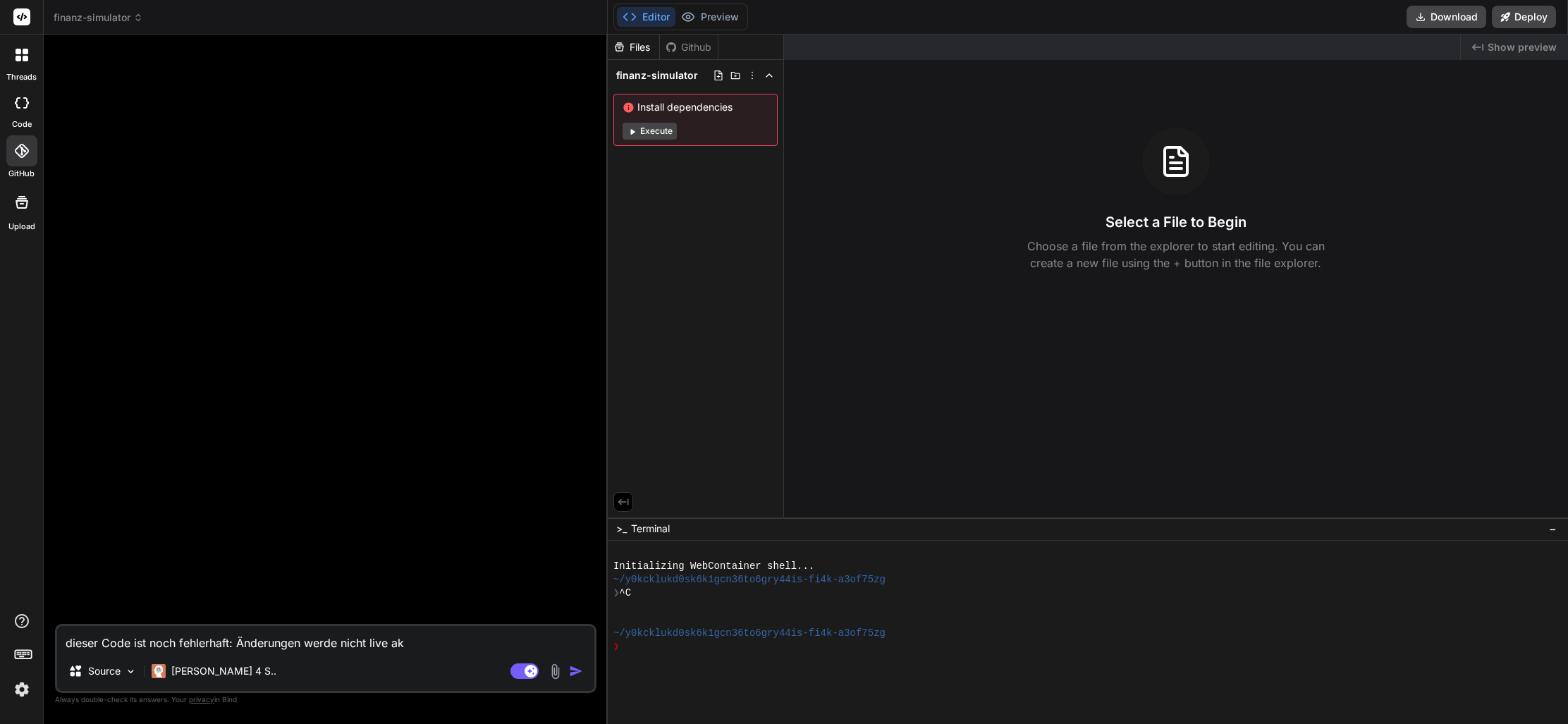
type textarea "x"
type textarea "dieser Code ist noch fehlerhaft: Änderungen werde nicht live aktu"
type textarea "x"
type textarea "dieser Code ist noch fehlerhaft: Änderungen werde nicht live aktua"
type textarea "x"
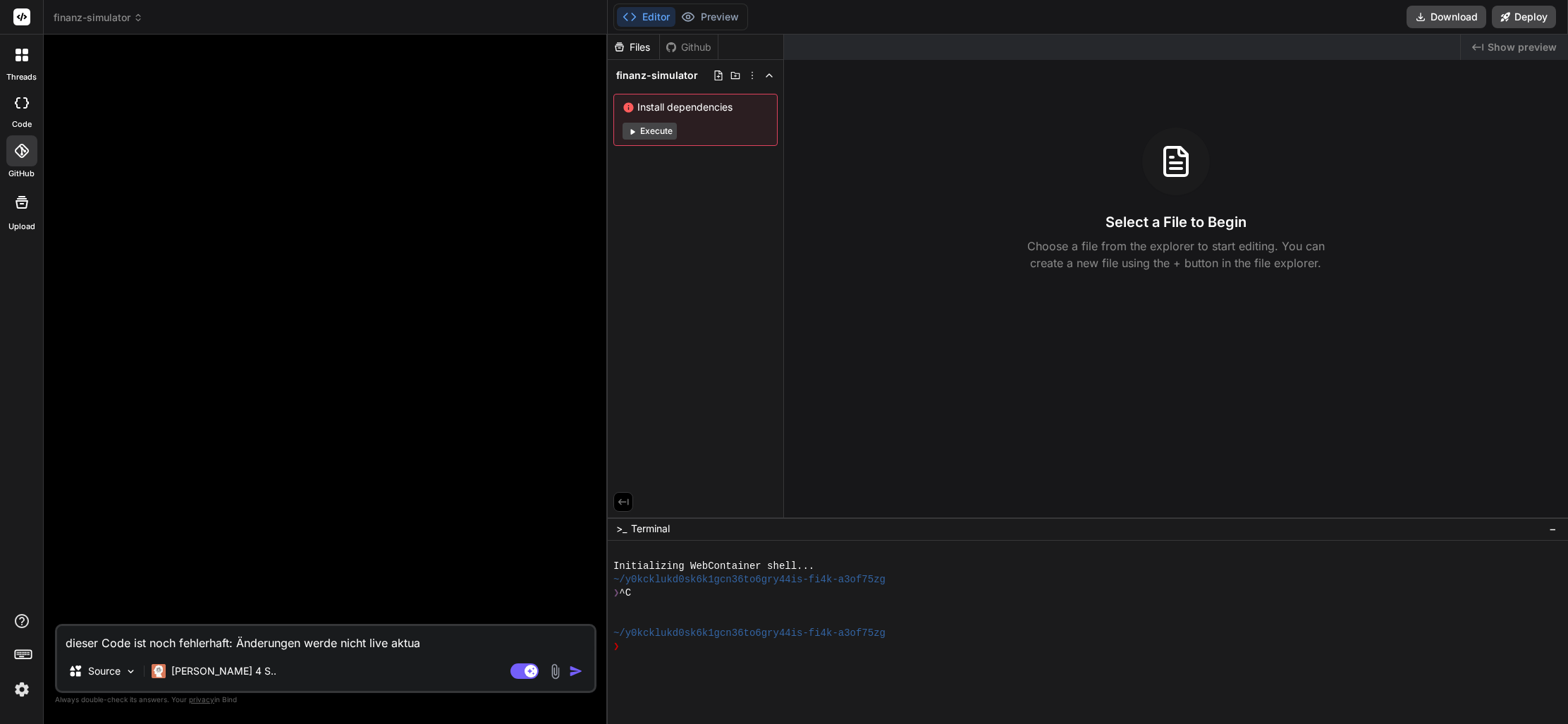
type textarea "dieser Code ist noch fehlerhaft: Änderungen werde nicht live aktuai"
type textarea "x"
type textarea "dieser Code ist noch fehlerhaft: Änderungen werde nicht live aktua"
type textarea "x"
type textarea "dieser Code ist noch fehlerhaft: Änderungen werde nicht live aktual"
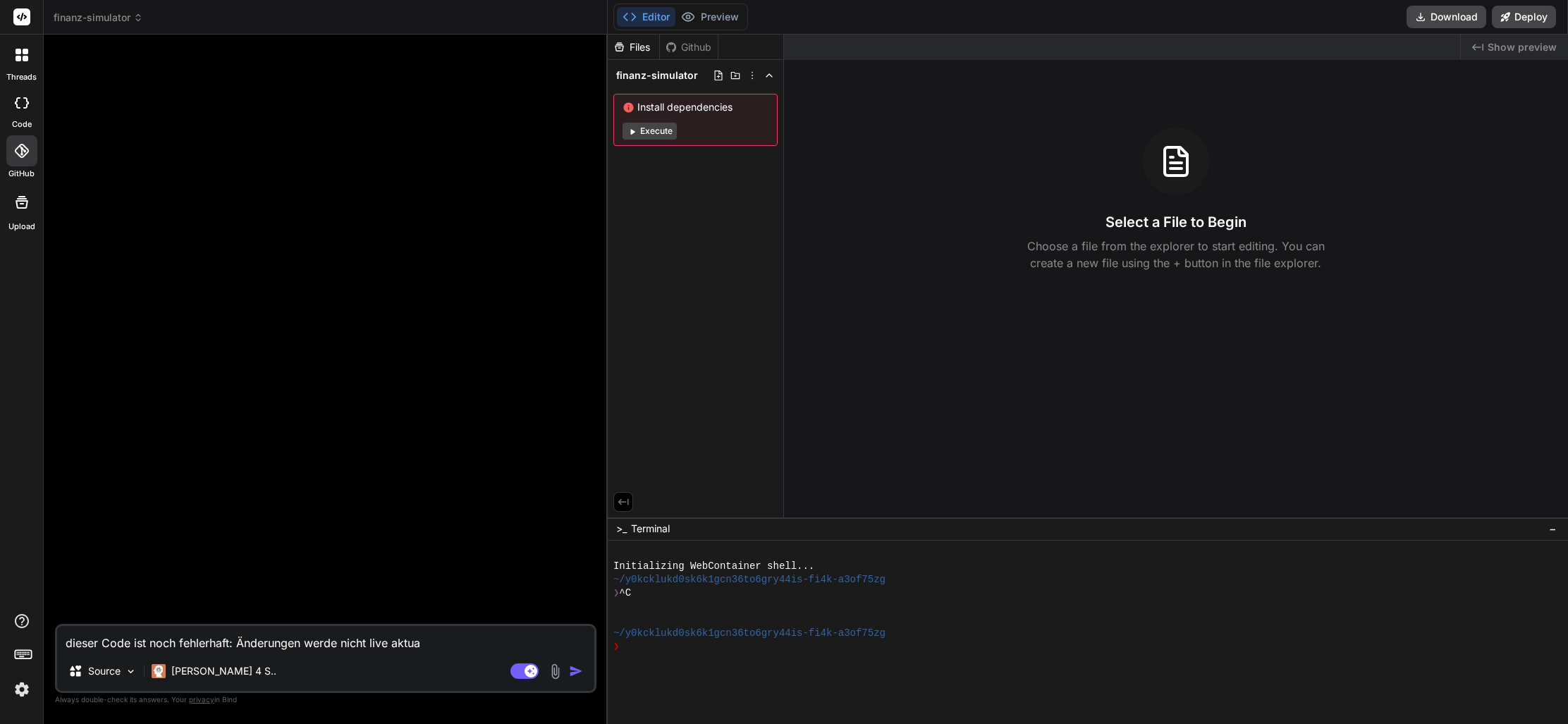
type textarea "x"
type textarea "dieser Code ist noch fehlerhaft: Änderungen werde nicht live aktuali"
type textarea "x"
type textarea "dieser Code ist noch fehlerhaft: Änderungen werde nicht live aktualii"
type textarea "x"
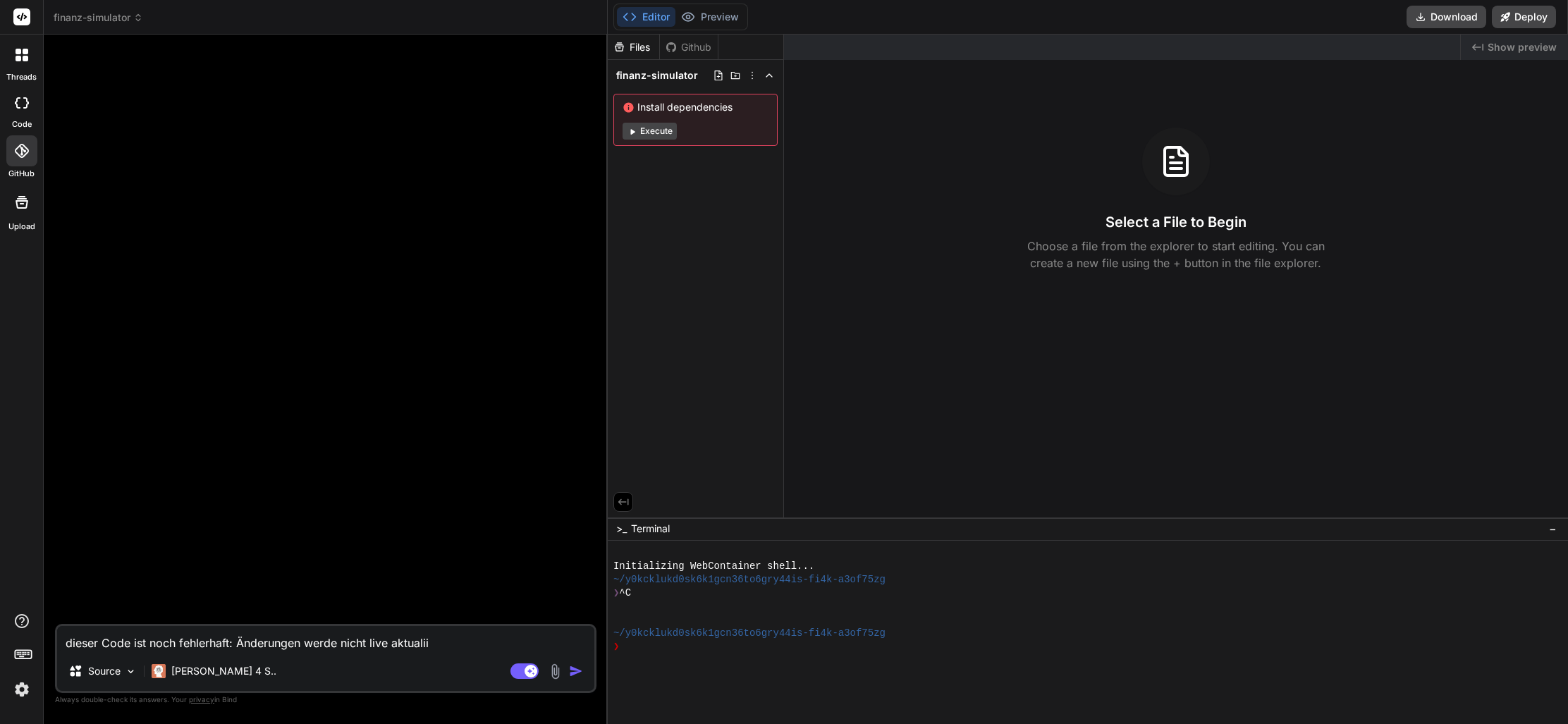
type textarea "dieser Code ist noch fehlerhaft: Änderungen werde nicht live aktuali"
type textarea "x"
type textarea "dieser Code ist noch fehlerhaft: Änderungen werde nicht live aktualii"
type textarea "x"
type textarea "dieser Code ist noch fehlerhaft: Änderungen werde nicht live aktualiie"
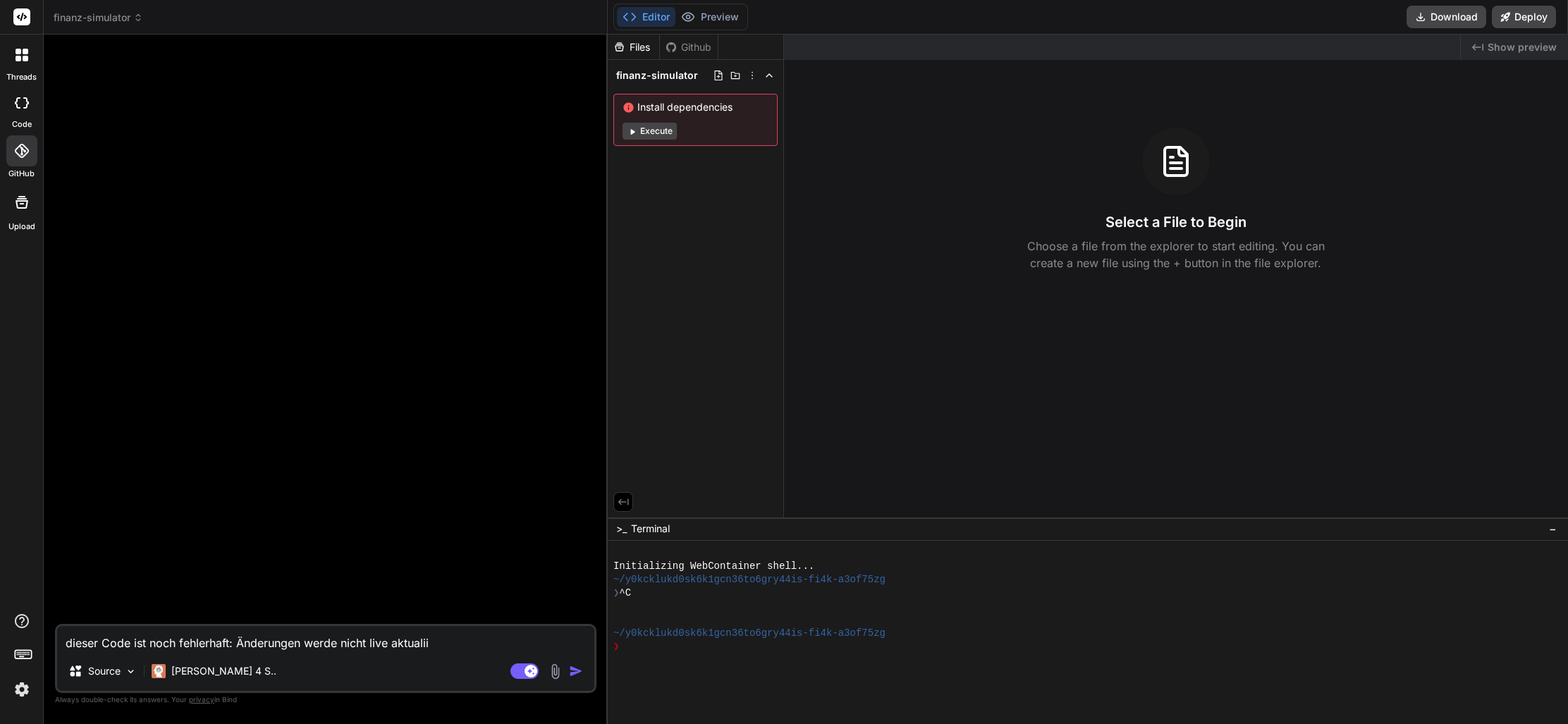
type textarea "x"
type textarea "dieser Code ist noch fehlerhaft: Änderungen werde nicht live aktualiier"
type textarea "x"
type textarea "dieser Code ist noch fehlerhaft: Änderungen werde nicht live aktualiiert"
type textarea "x"
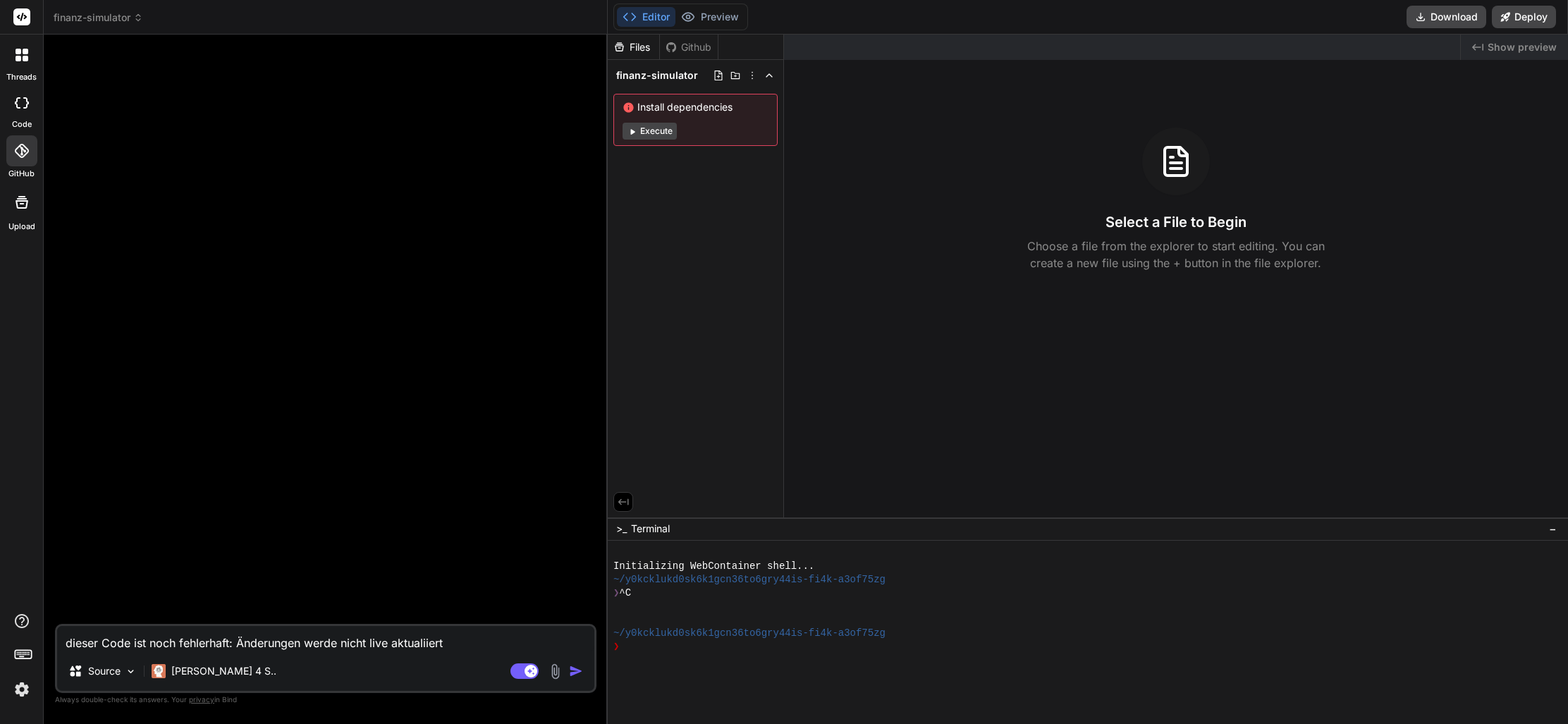
type textarea "dieser Code ist noch fehlerhaft: Änderungen werde nicht live aktualisiert"
type textarea "x"
type textarea "dieser Code ist noch fehlerhaft: Änderungen werde nicht live aktualisiert"
type textarea "x"
type textarea "dieser Code ist noch fehlerhaft: Änderungen werde nicht live aktualisiert,"
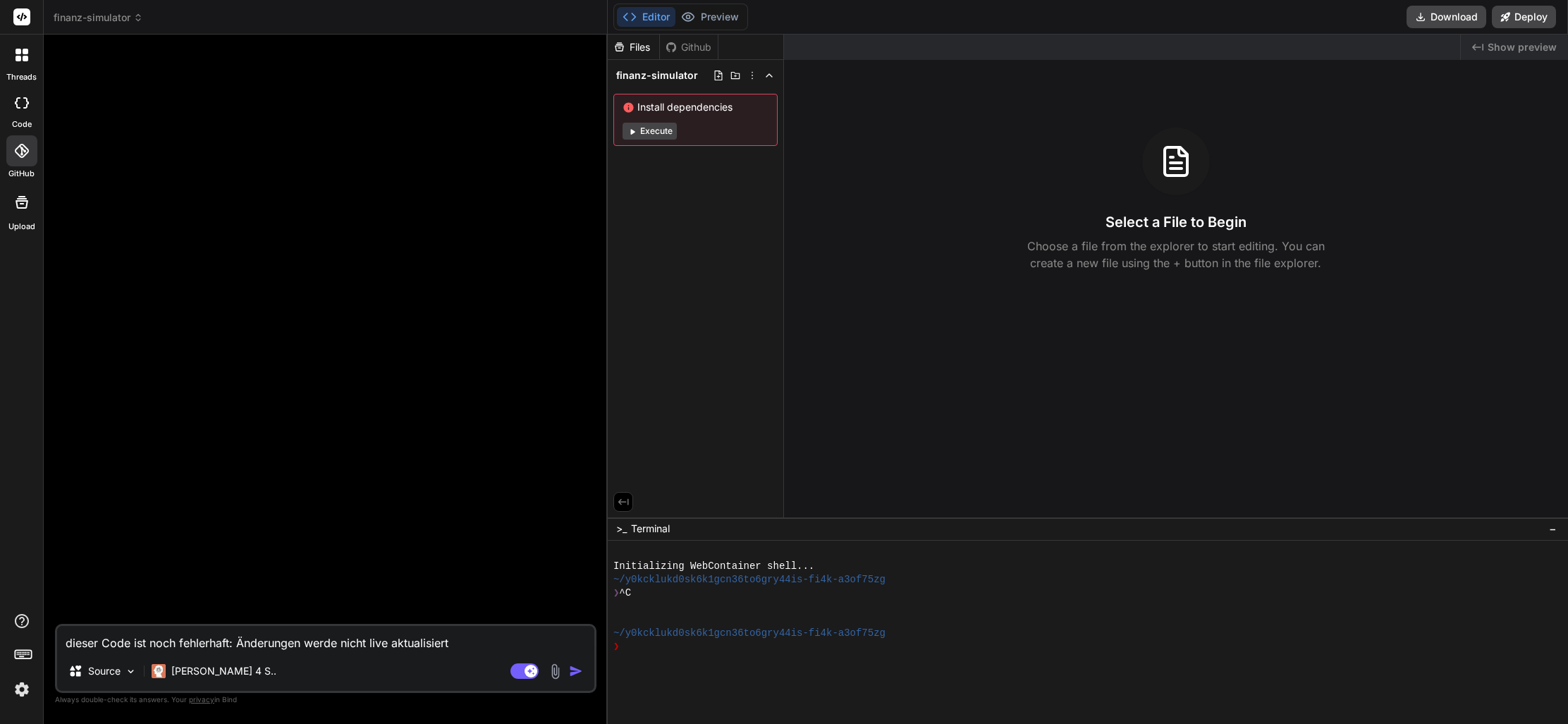
type textarea "x"
type textarea "dieser Code ist noch fehlerhaft: Änderungen werde nicht live aktualisiert,"
type textarea "x"
type textarea "dieser Code ist noch fehlerhaft: Änderungen werde nicht live aktualisiert, a"
type textarea "x"
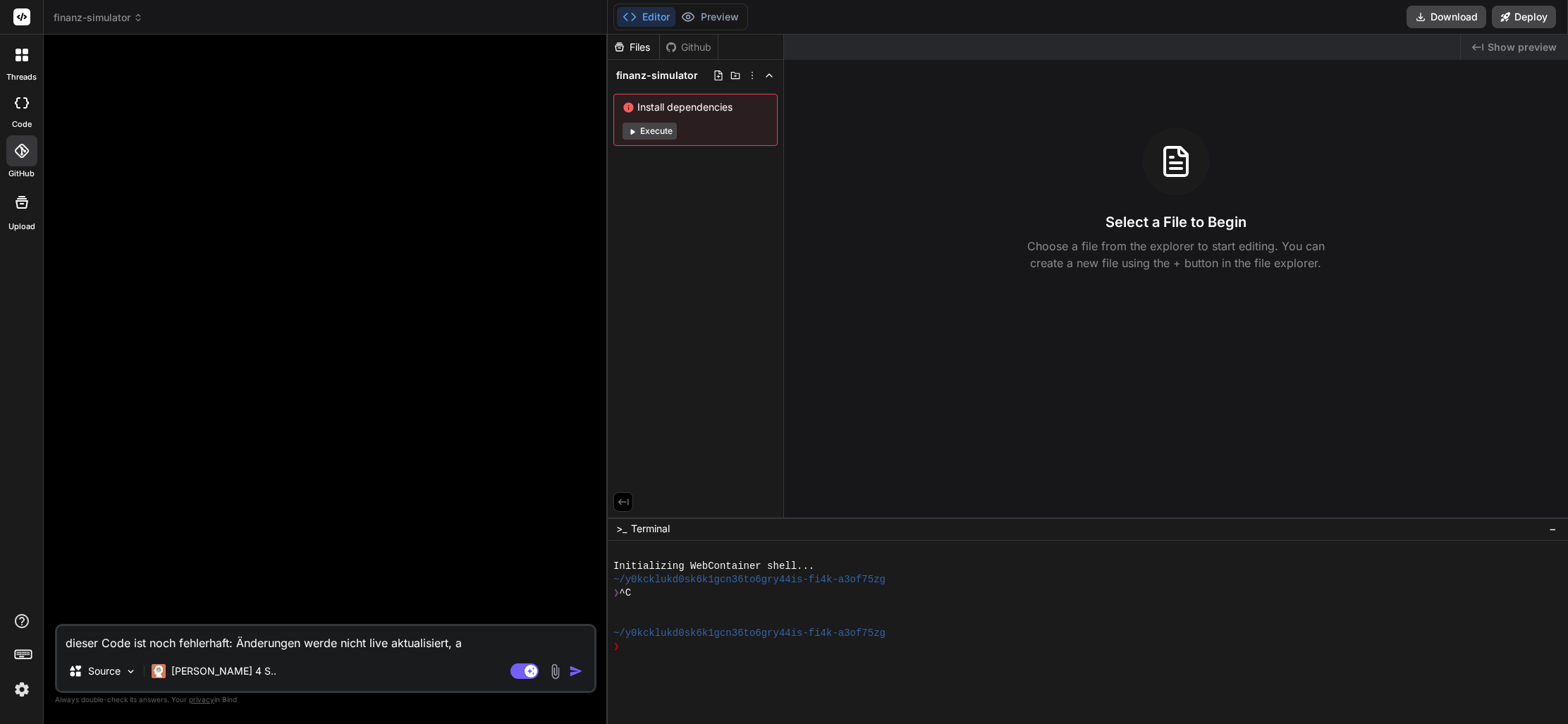
type textarea "dieser Code ist noch fehlerhaft: Änderungen werde nicht live aktualisiert, au"
type textarea "x"
type textarea "dieser Code ist noch fehlerhaft: Änderungen werde nicht live aktualisiert, auf"
type textarea "x"
type textarea "dieser Code ist noch fehlerhaft: Änderungen werde nicht live aktualisiert, auf"
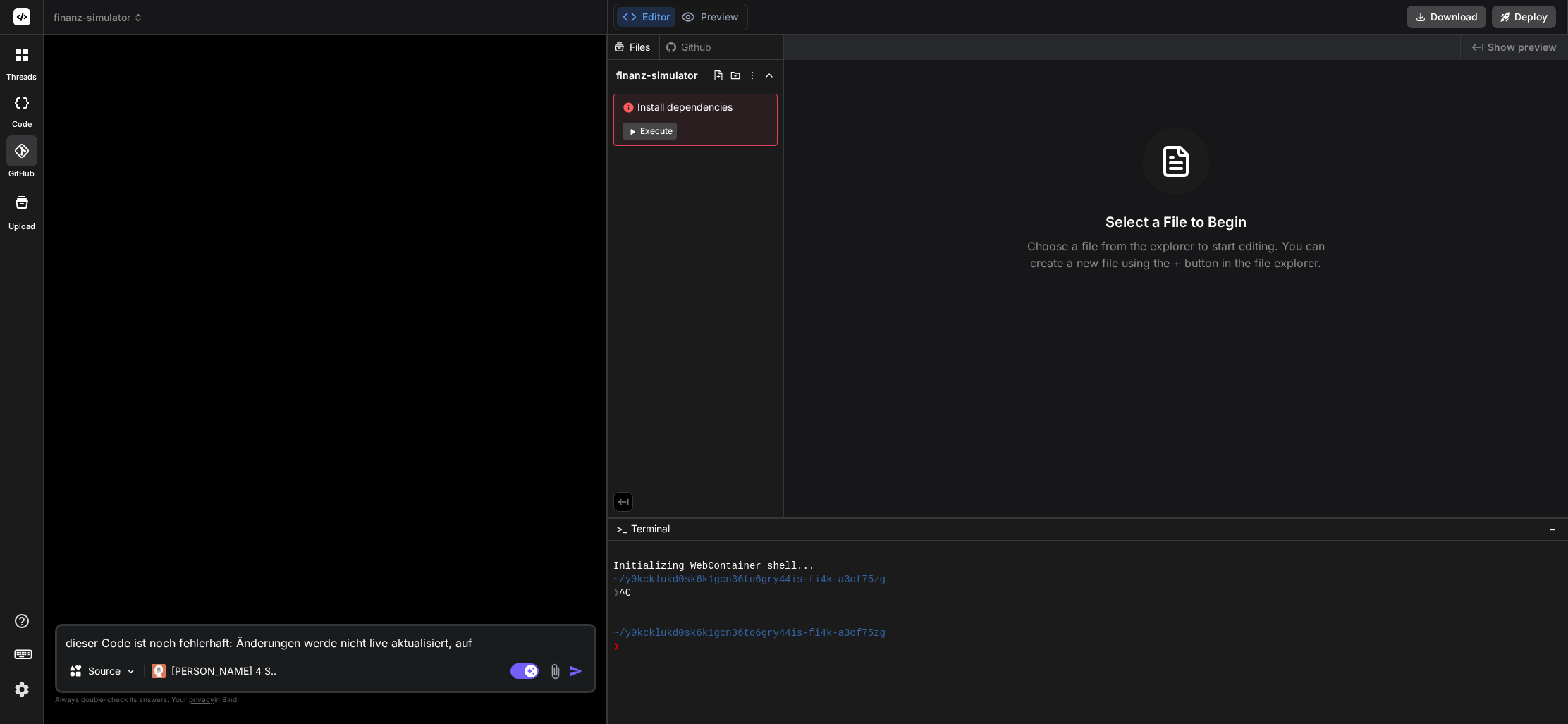
type textarea "x"
type textarea "dieser Code ist noch fehlerhaft: Änderungen werde nicht live aktualisiert, auf d"
type textarea "x"
type textarea "dieser Code ist noch fehlerhaft: Änderungen werde nicht live aktualisiert, auf …"
type textarea "x"
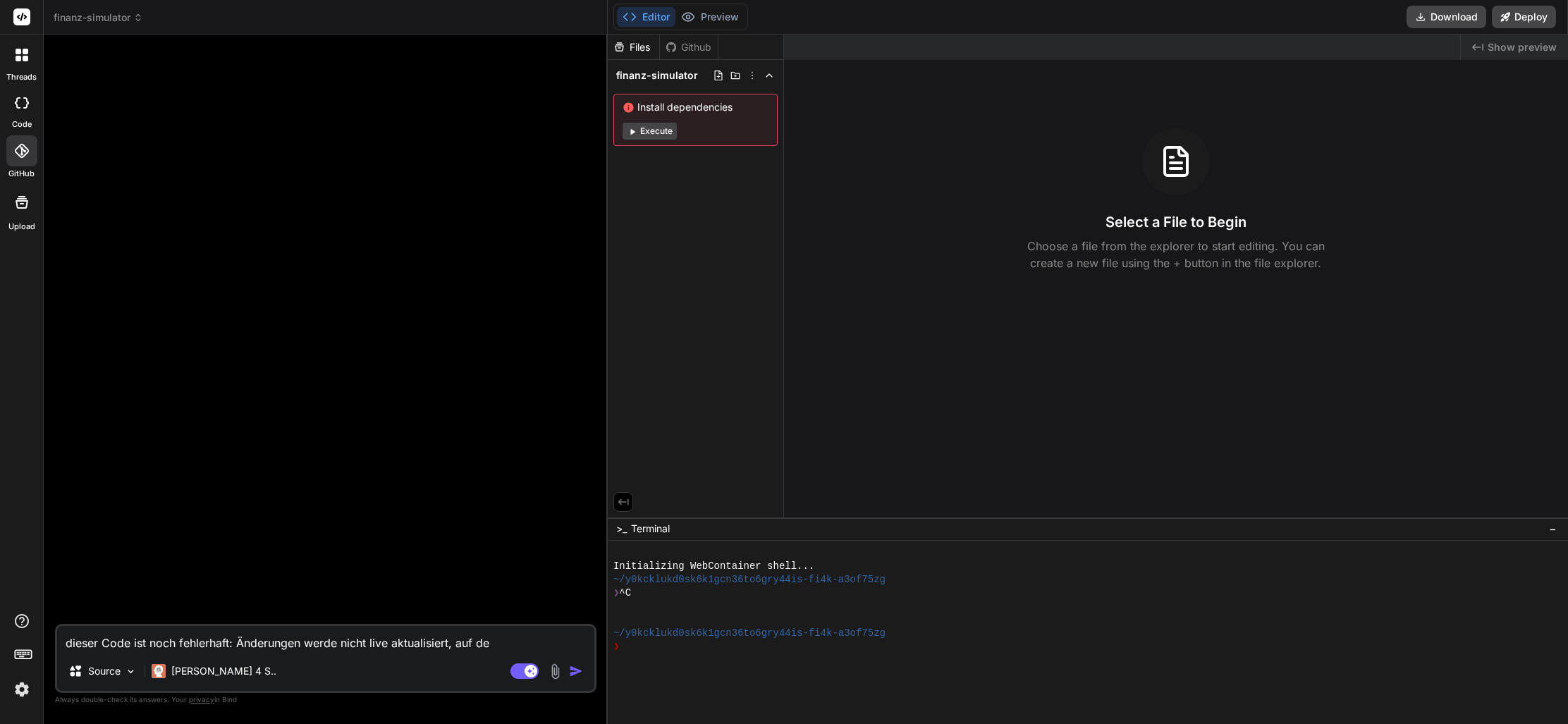
type textarea "dieser Code ist noch fehlerhaft: Änderungen werde nicht live aktualisiert, auf …"
type textarea "x"
type textarea "dieser Code ist noch fehlerhaft: Änderungen werde nicht live aktualisiert, auf …"
type textarea "x"
type textarea "dieser Code ist noch fehlerhaft: Änderungen werde nicht live aktualisiert, auf …"
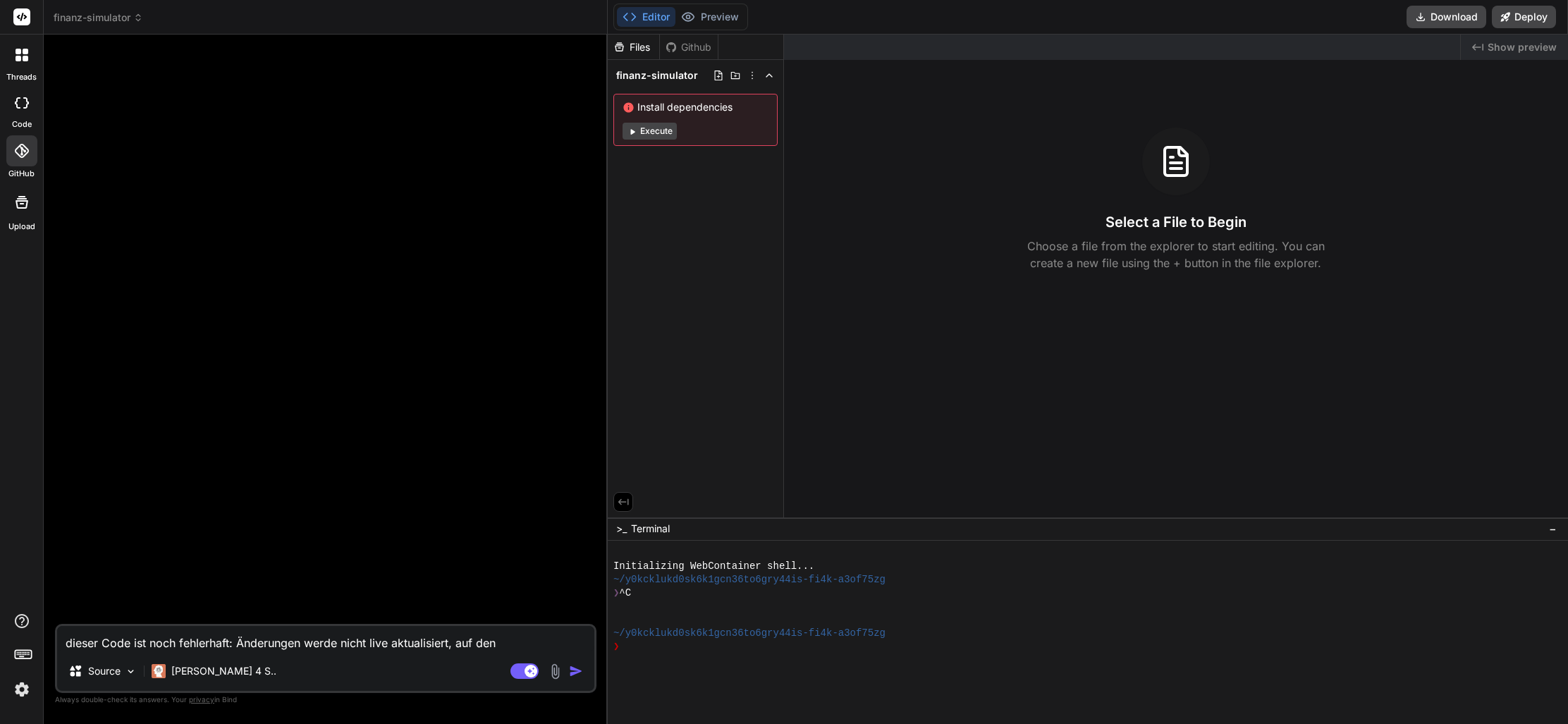
type textarea "x"
type textarea "dieser Code ist noch fehlerhaft: Änderungen werde nicht live aktualisiert, auf …"
type textarea "x"
type textarea "dieser Code ist noch fehlerhaft: Änderungen werde nicht live aktualisiert, auf …"
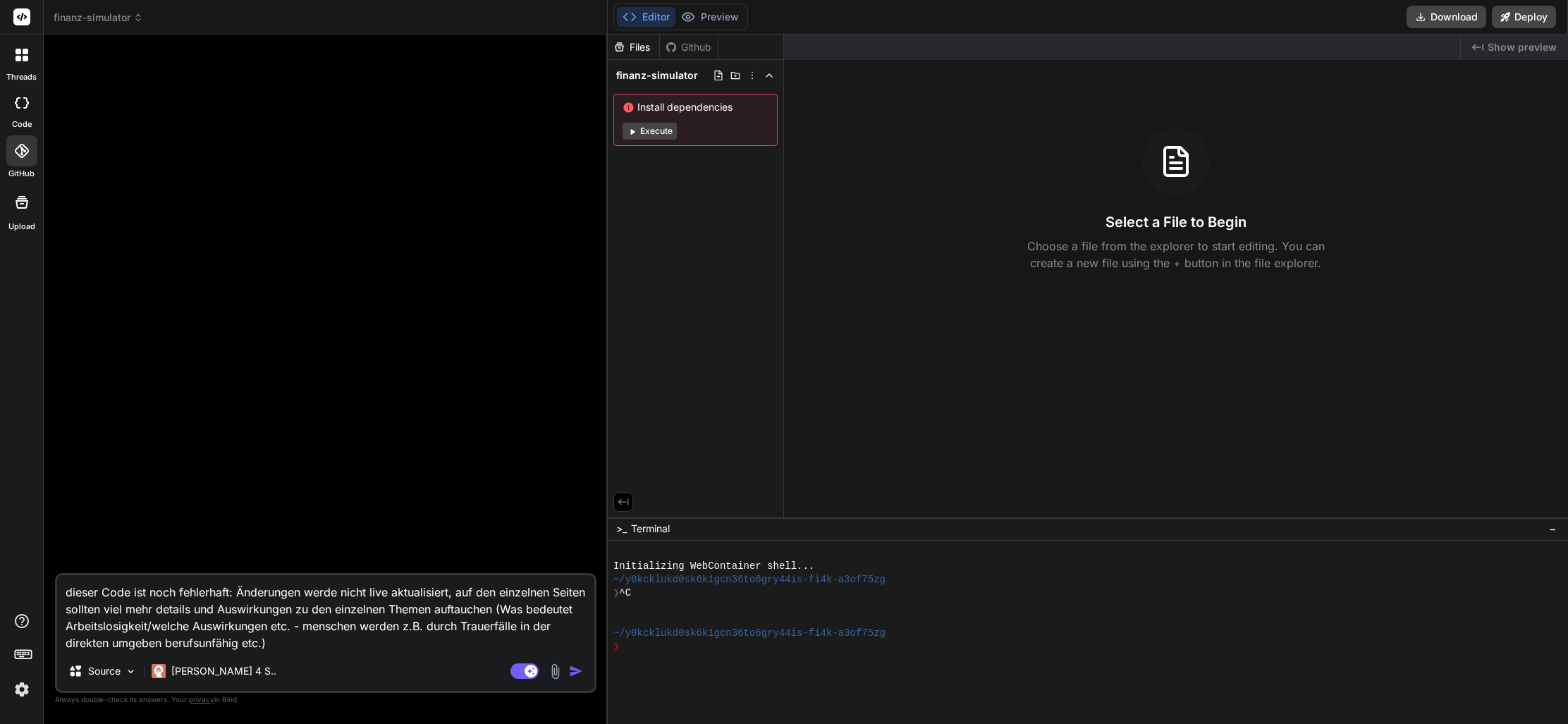
click at [480, 624] on textarea "dieser Code ist noch fehlerhaft: Änderungen werde nicht live aktualisiert, auf …" at bounding box center [325, 613] width 537 height 76
click at [428, 637] on textarea "dieser Code ist noch fehlerhaft: Änderungen werde nicht live aktualisiert, auf …" at bounding box center [325, 613] width 537 height 76
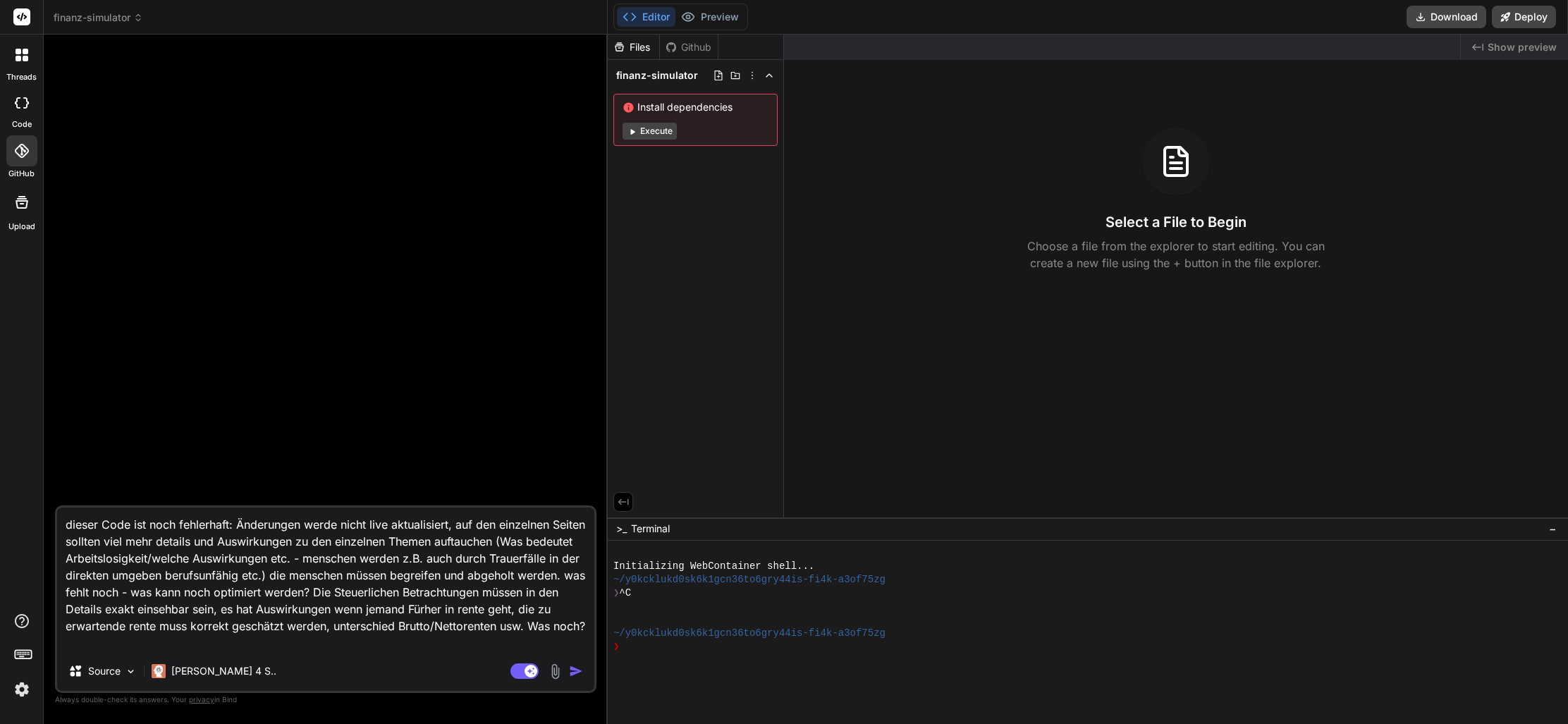
paste textarea "<!DOCTYPE html> <html lang="de"> <head> <meta charset="UTF-8"> <meta name="view…"
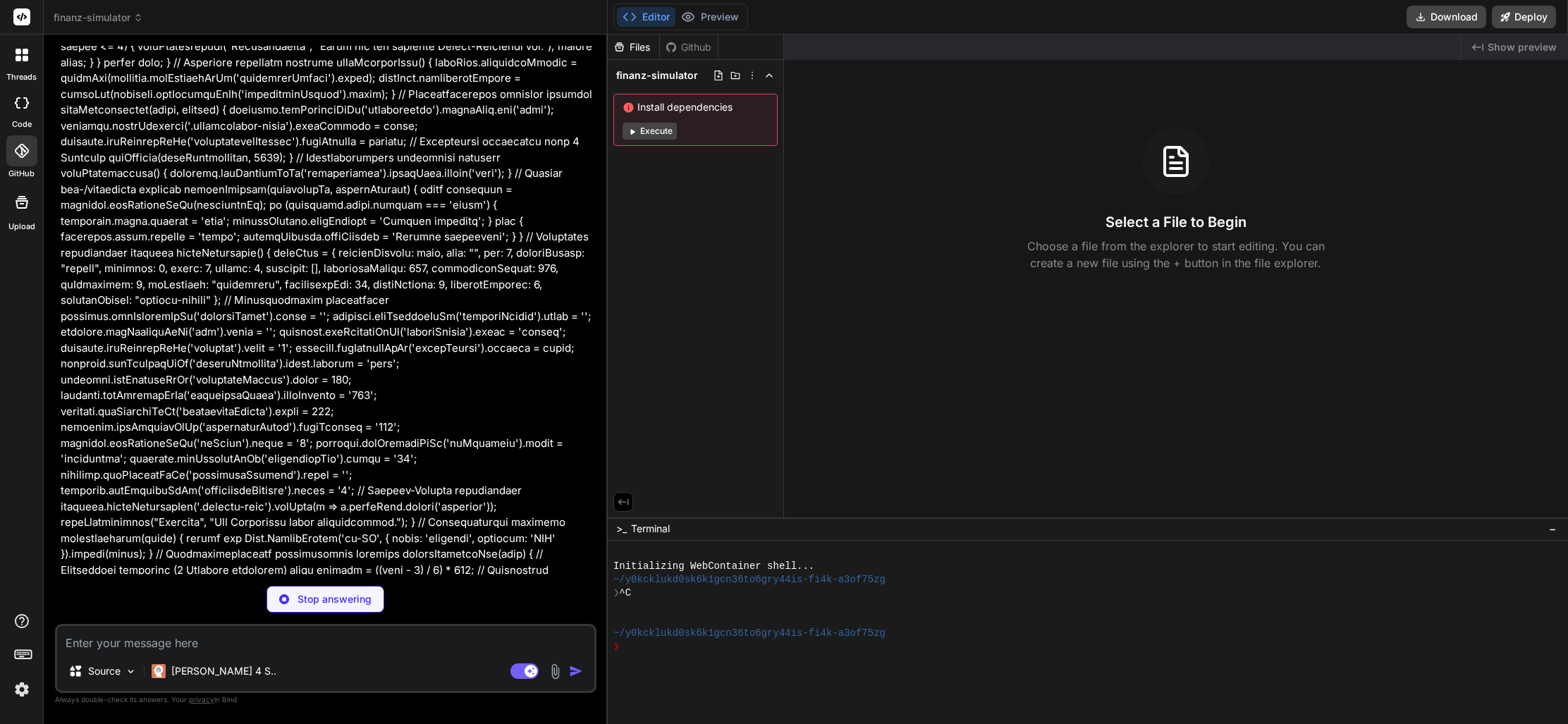
click at [332, 596] on p "Stop answering" at bounding box center [334, 599] width 74 height 14
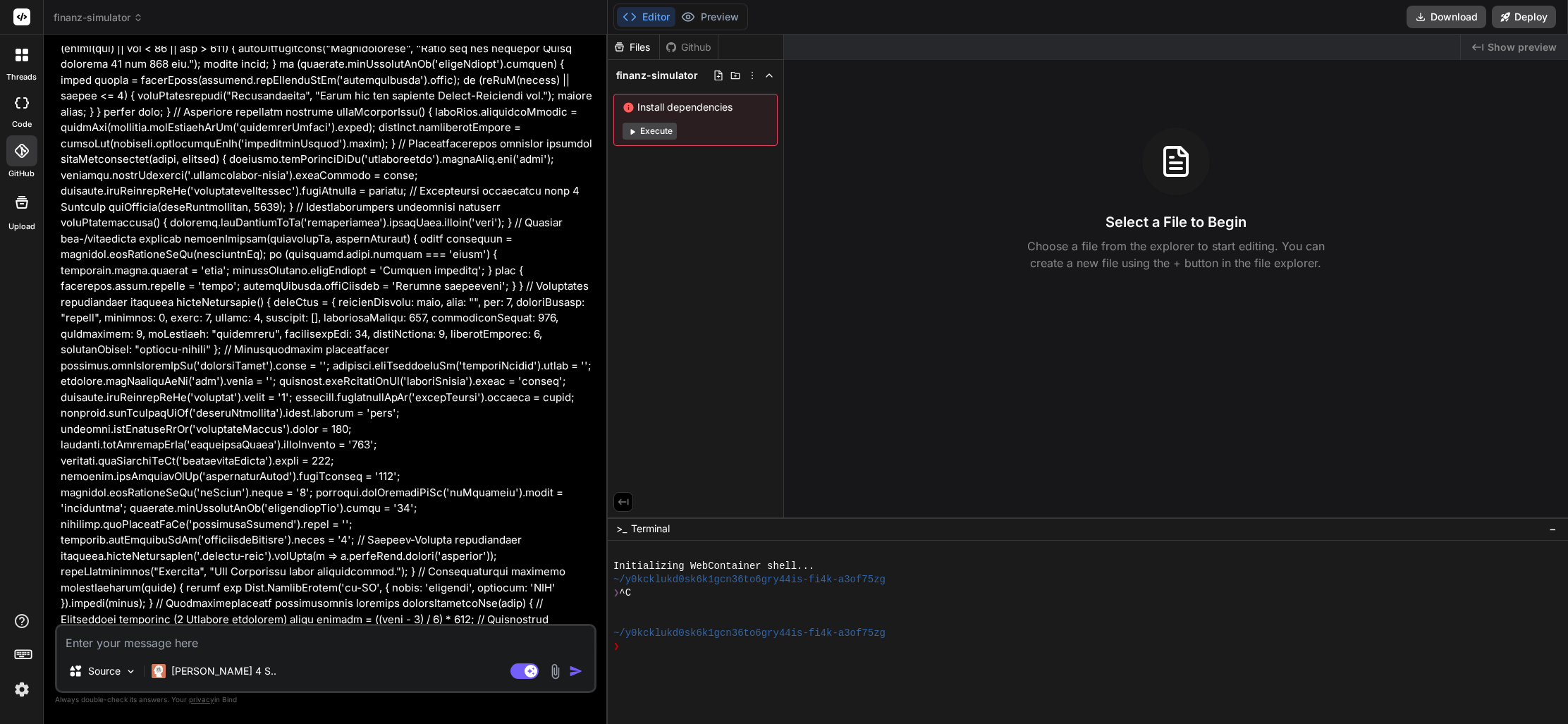
click at [140, 635] on textarea at bounding box center [325, 638] width 537 height 25
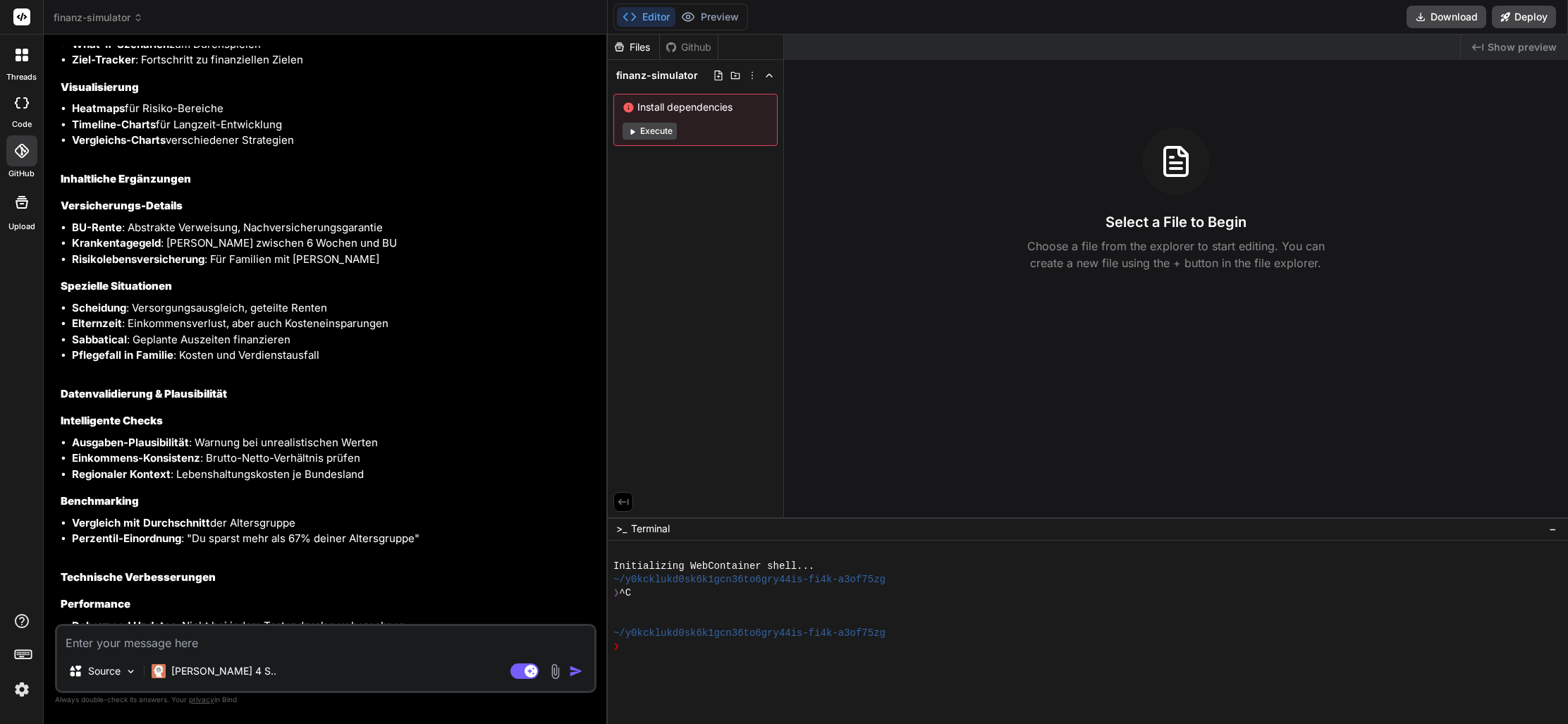
scroll to position [0, 0]
click at [274, 645] on textarea at bounding box center [325, 638] width 537 height 25
